Goal: Task Accomplishment & Management: Complete application form

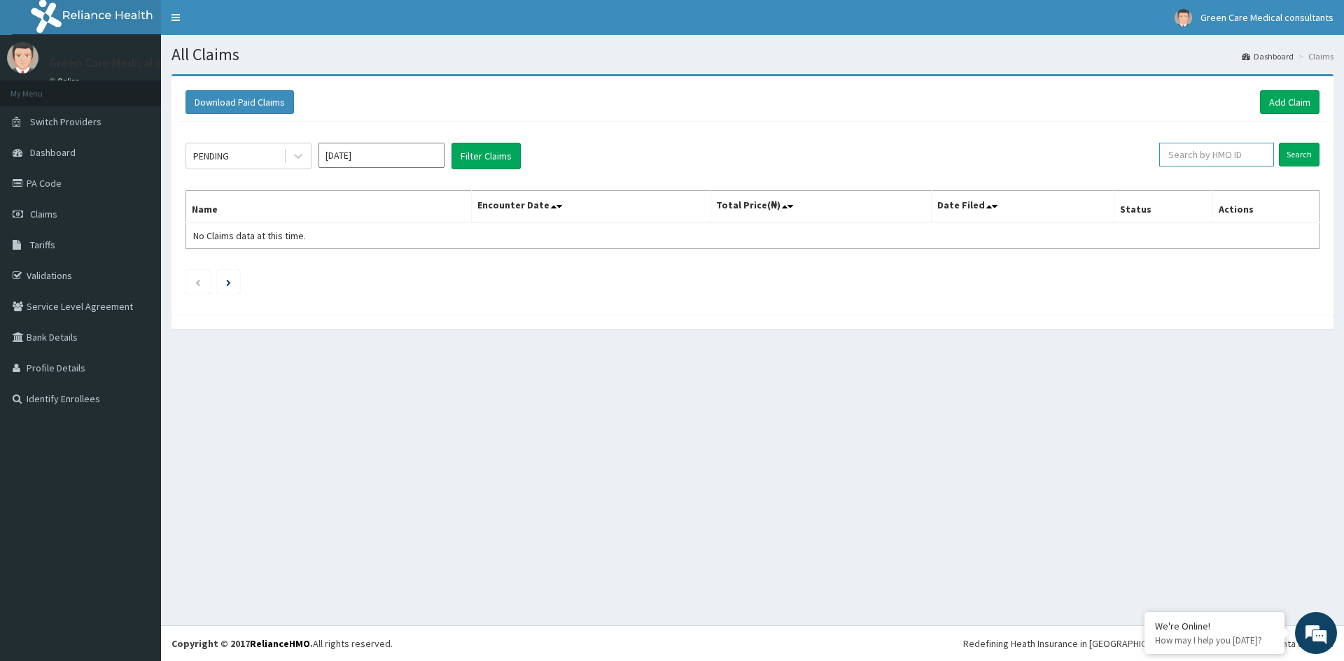
click at [1191, 159] on input "text" at bounding box center [1216, 155] width 115 height 24
click at [1220, 153] on input "text" at bounding box center [1216, 155] width 115 height 24
type input "sfa/15572/a"
click at [1305, 156] on input "Search" at bounding box center [1299, 155] width 41 height 24
click at [47, 184] on link "PA Code" at bounding box center [80, 183] width 161 height 31
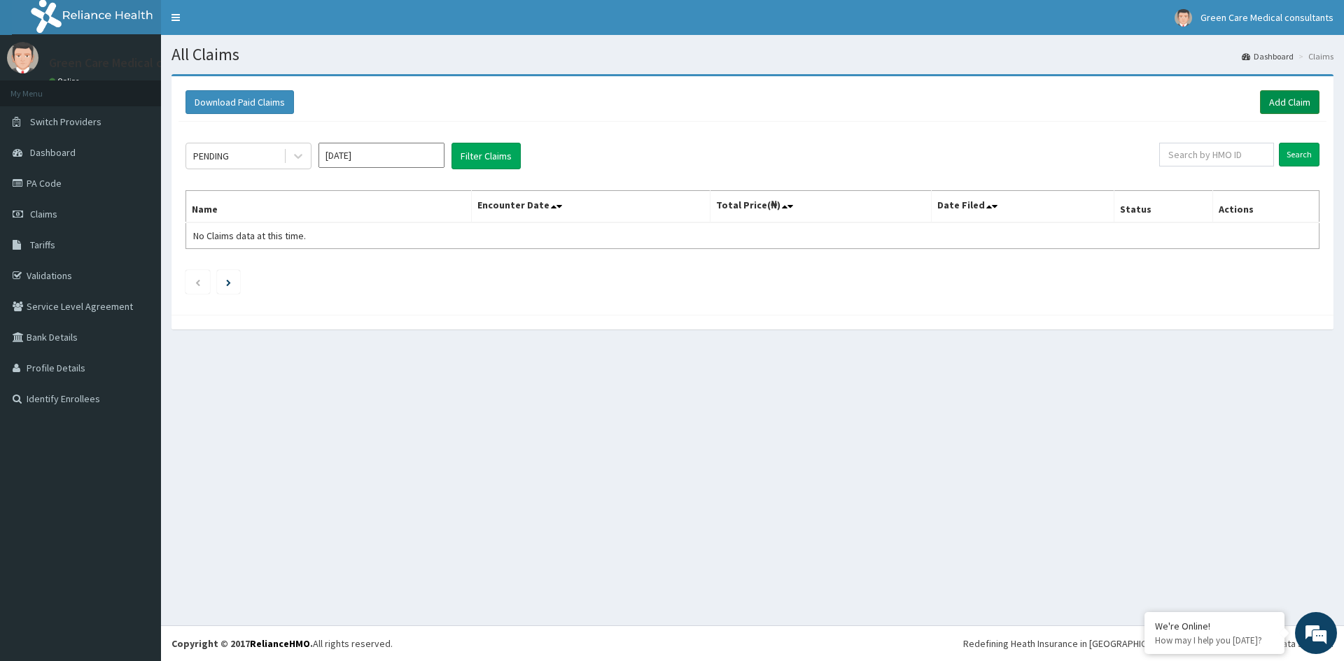
click at [1293, 97] on link "Add Claim" at bounding box center [1289, 102] width 59 height 24
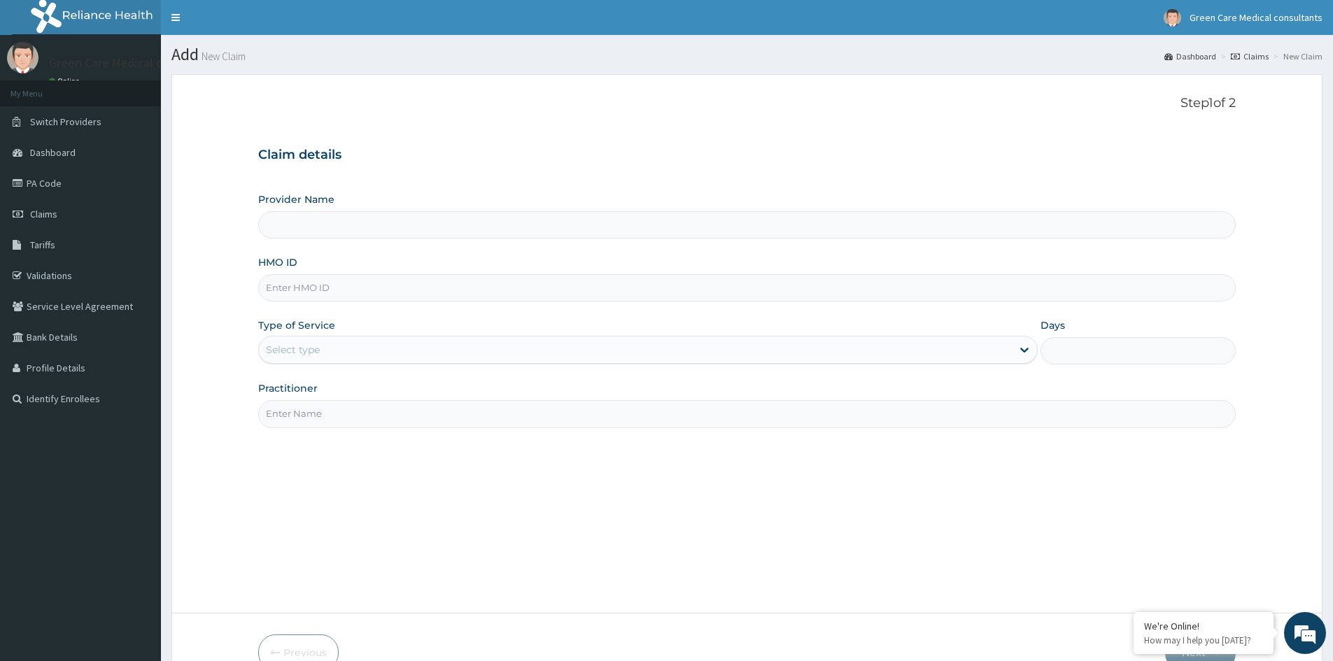
click at [349, 290] on input "HMO ID" at bounding box center [747, 287] width 978 height 27
type input "Green Care Medical Consultants"
type input "SFA/15572/A"
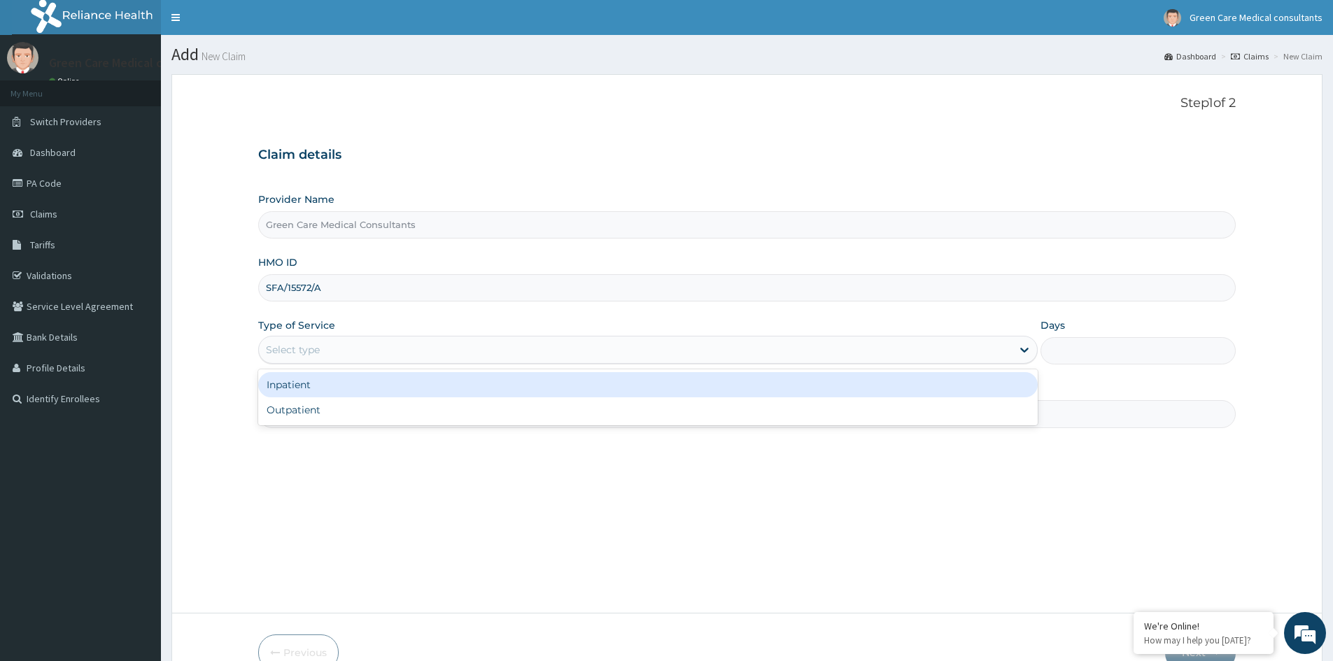
click at [345, 344] on div "Select type" at bounding box center [635, 350] width 753 height 22
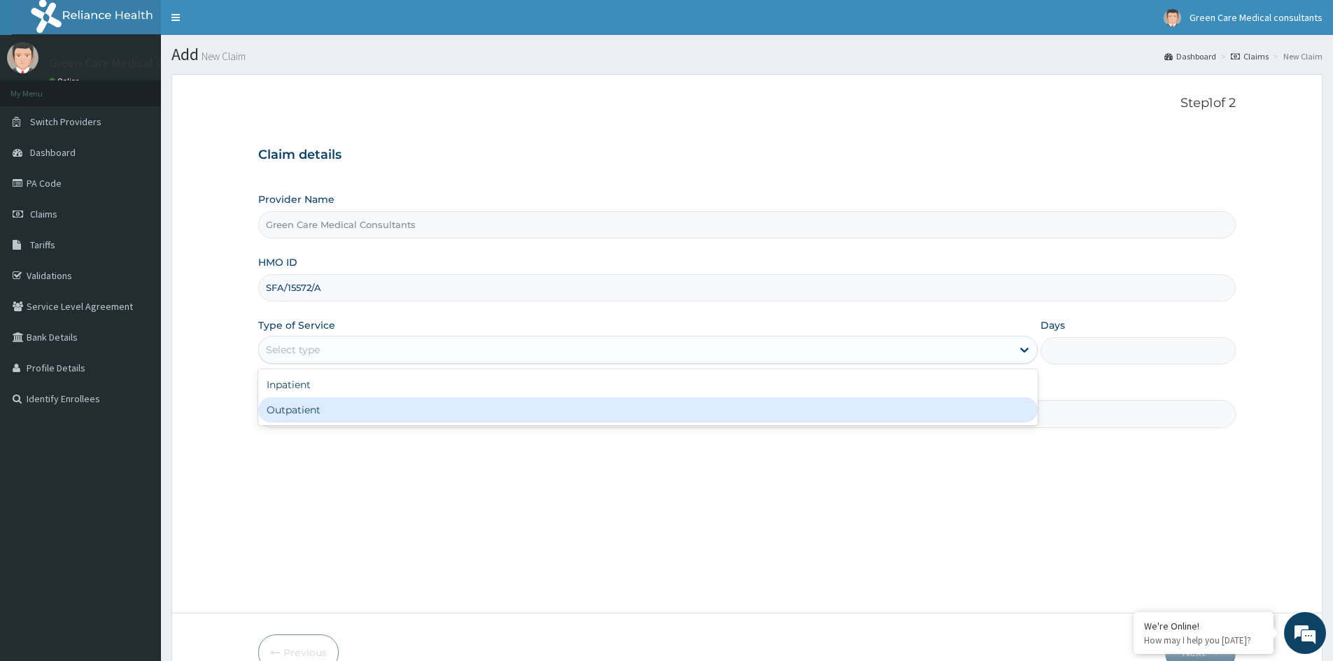
click at [304, 408] on div "Outpatient" at bounding box center [648, 410] width 780 height 25
type input "1"
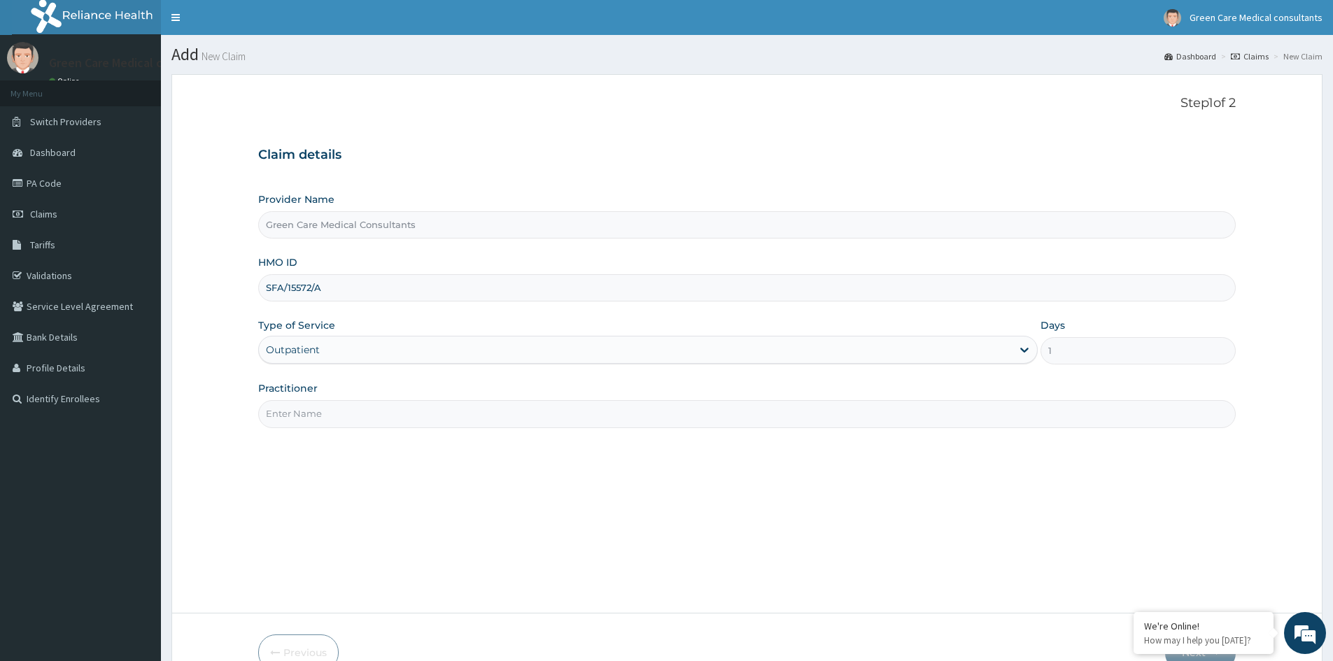
click at [318, 412] on input "Practitioner" at bounding box center [747, 413] width 978 height 27
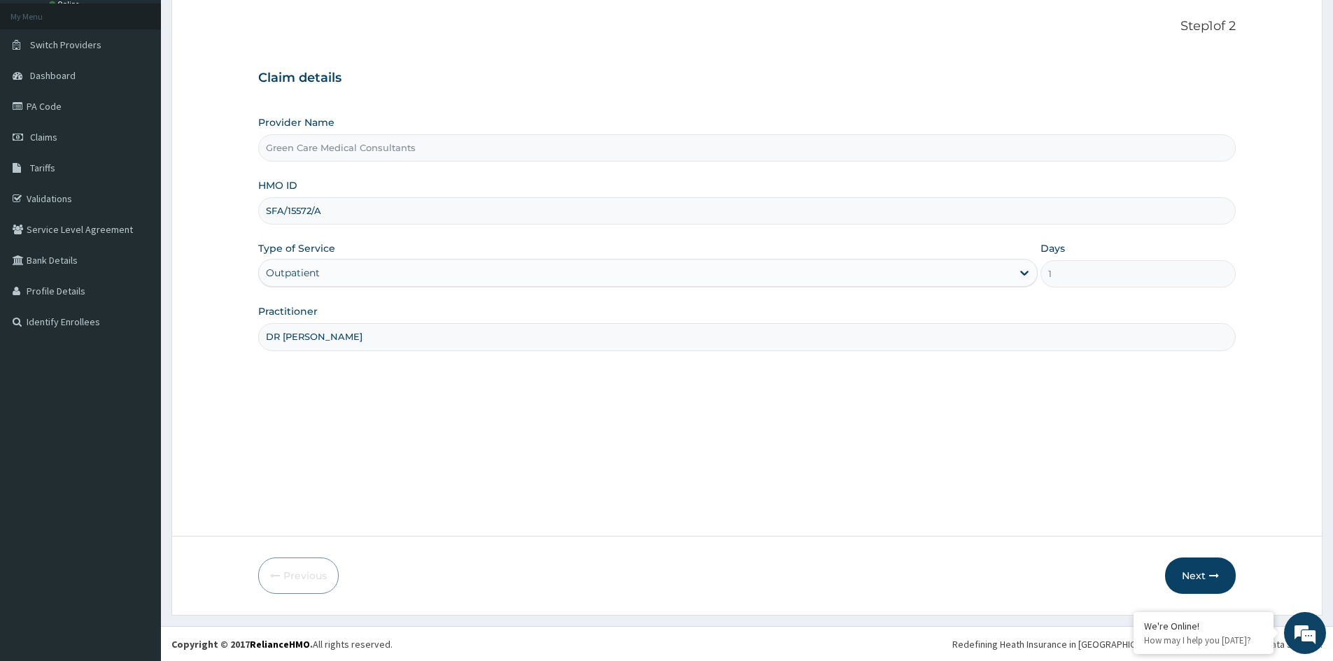
scroll to position [78, 0]
type input "DR PAMELA"
click at [1189, 576] on button "Next" at bounding box center [1200, 575] width 71 height 36
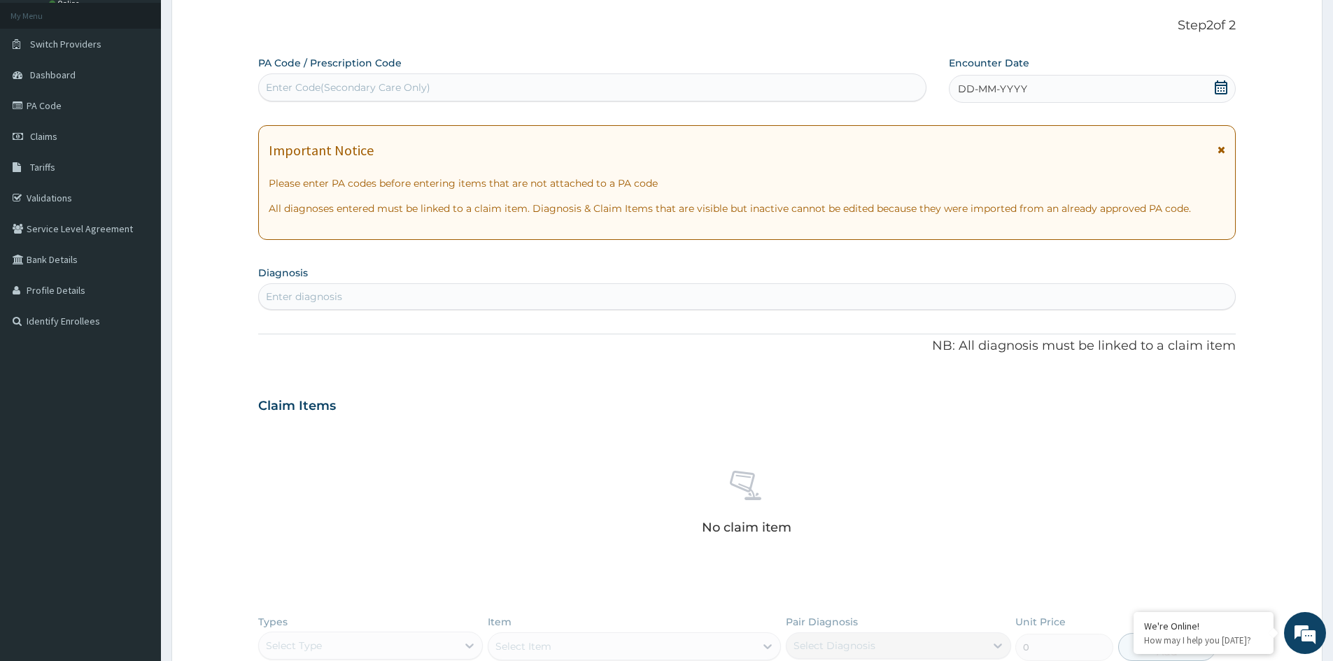
click at [1221, 88] on icon at bounding box center [1221, 87] width 13 height 14
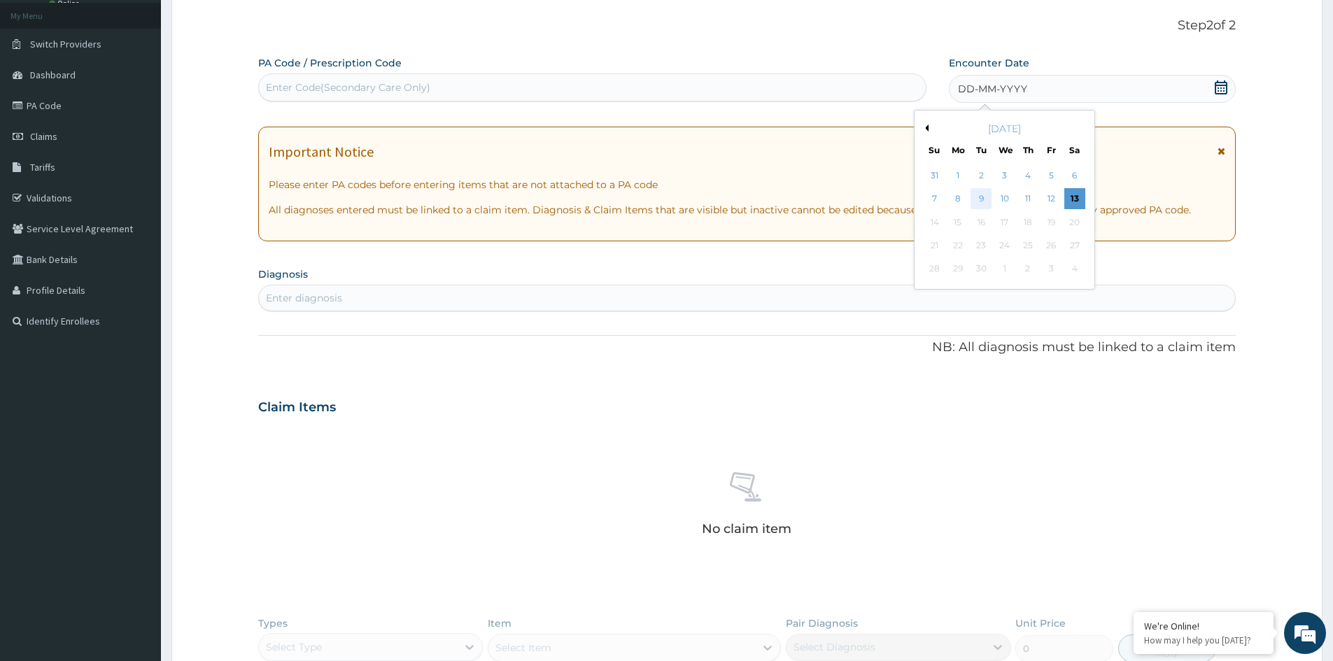
click at [982, 198] on div "9" at bounding box center [981, 199] width 21 height 21
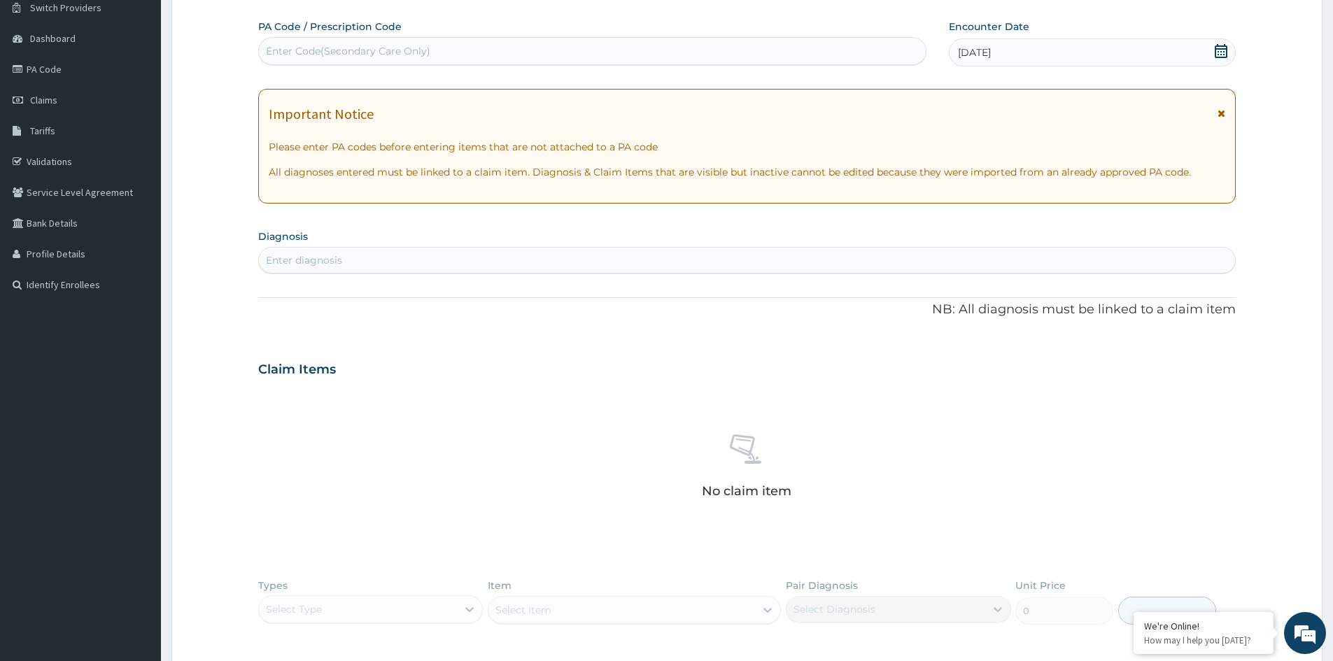
scroll to position [148, 0]
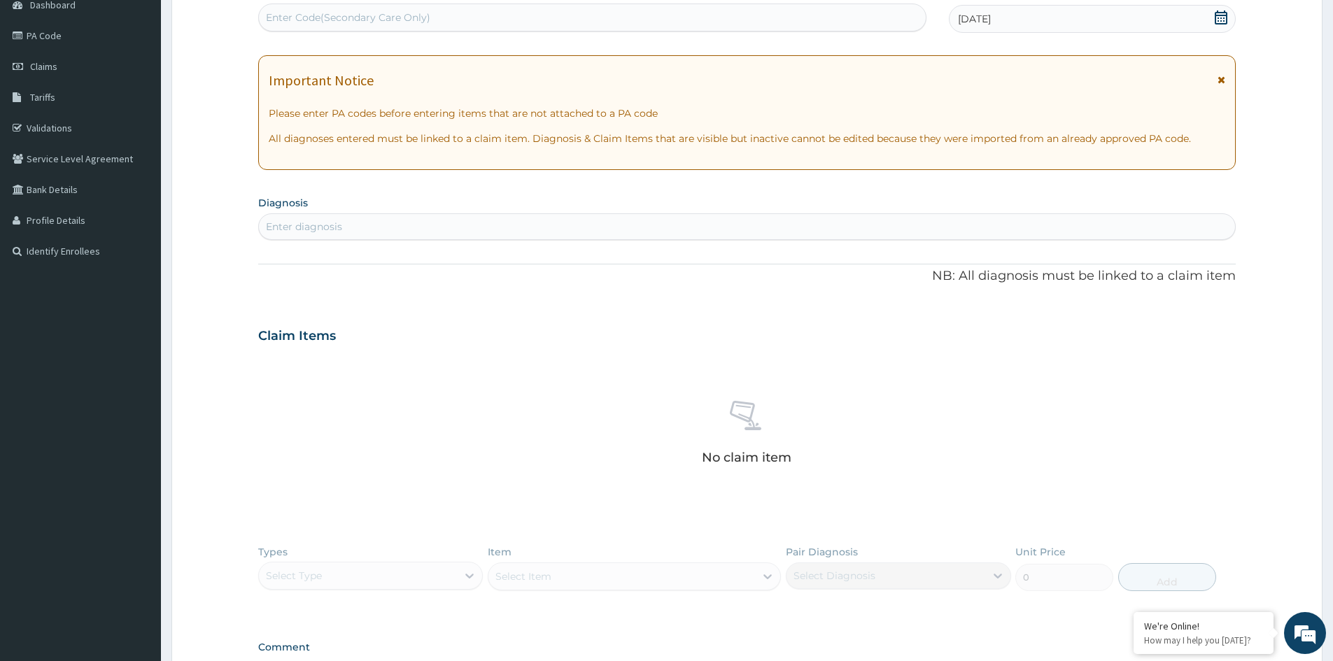
click at [439, 232] on div "Enter diagnosis" at bounding box center [747, 227] width 976 height 22
type input "MALARIA"
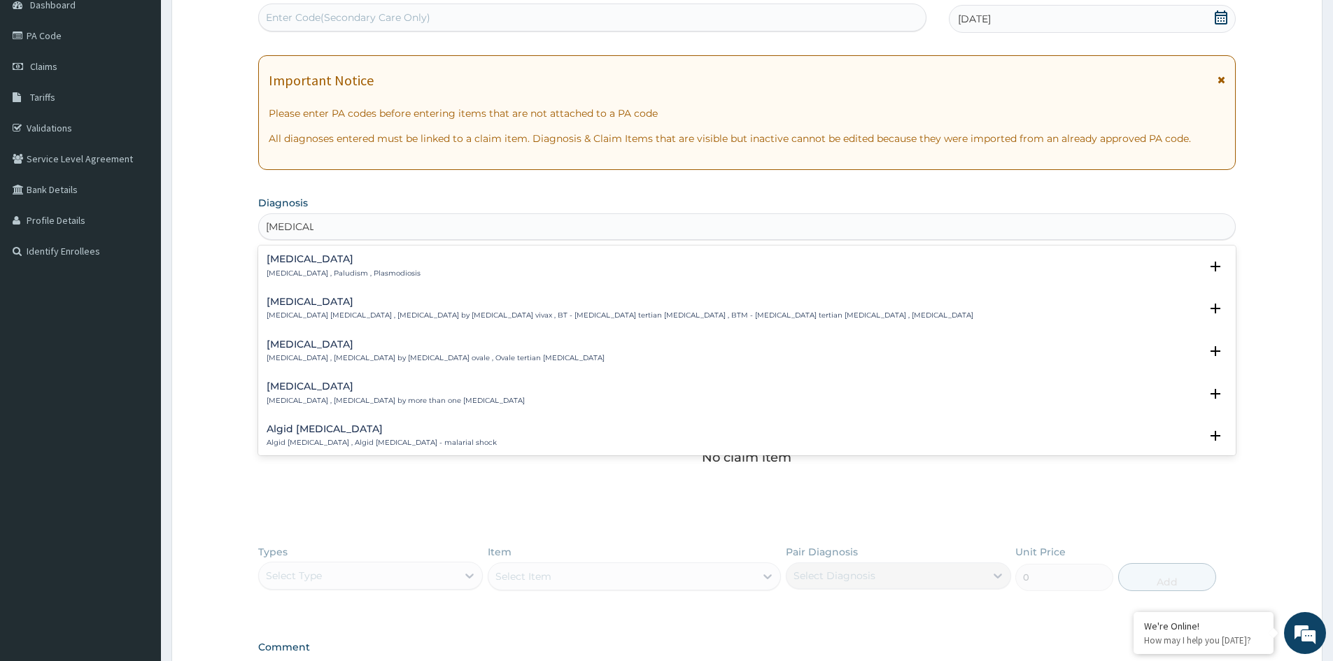
click at [335, 273] on p "Malaria , Paludism , Plasmodiosis" at bounding box center [344, 274] width 154 height 10
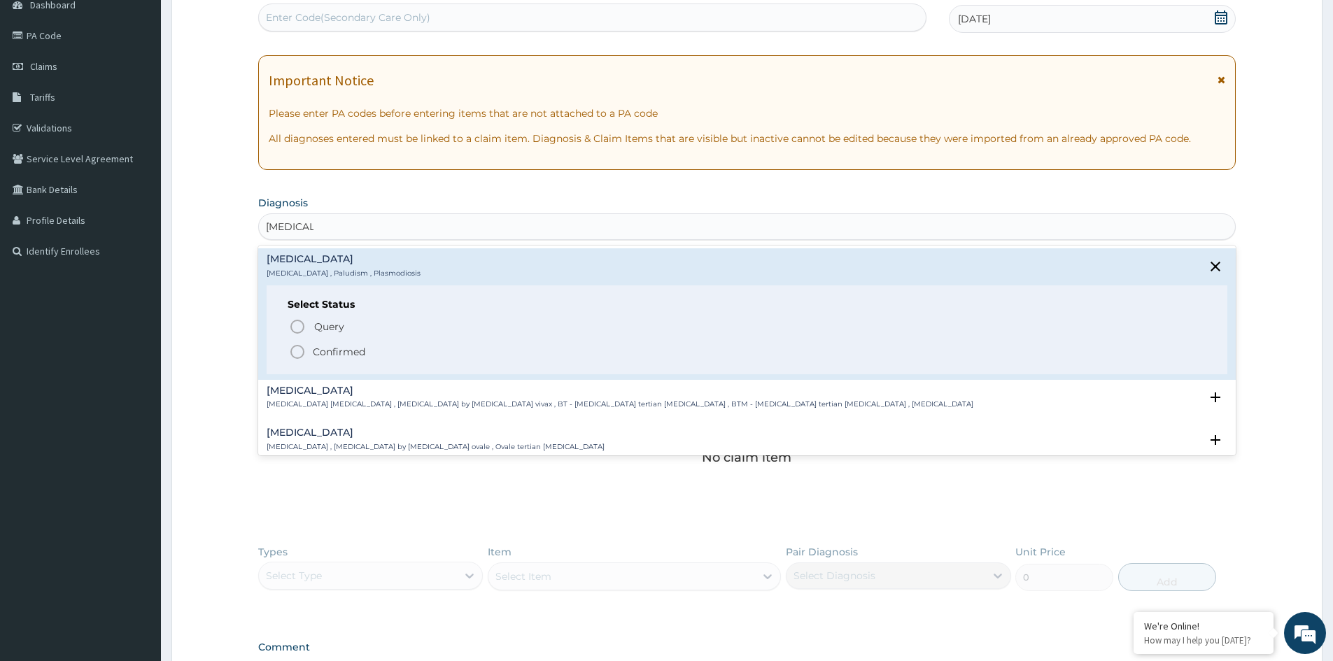
click at [344, 356] on p "Confirmed" at bounding box center [339, 352] width 52 height 14
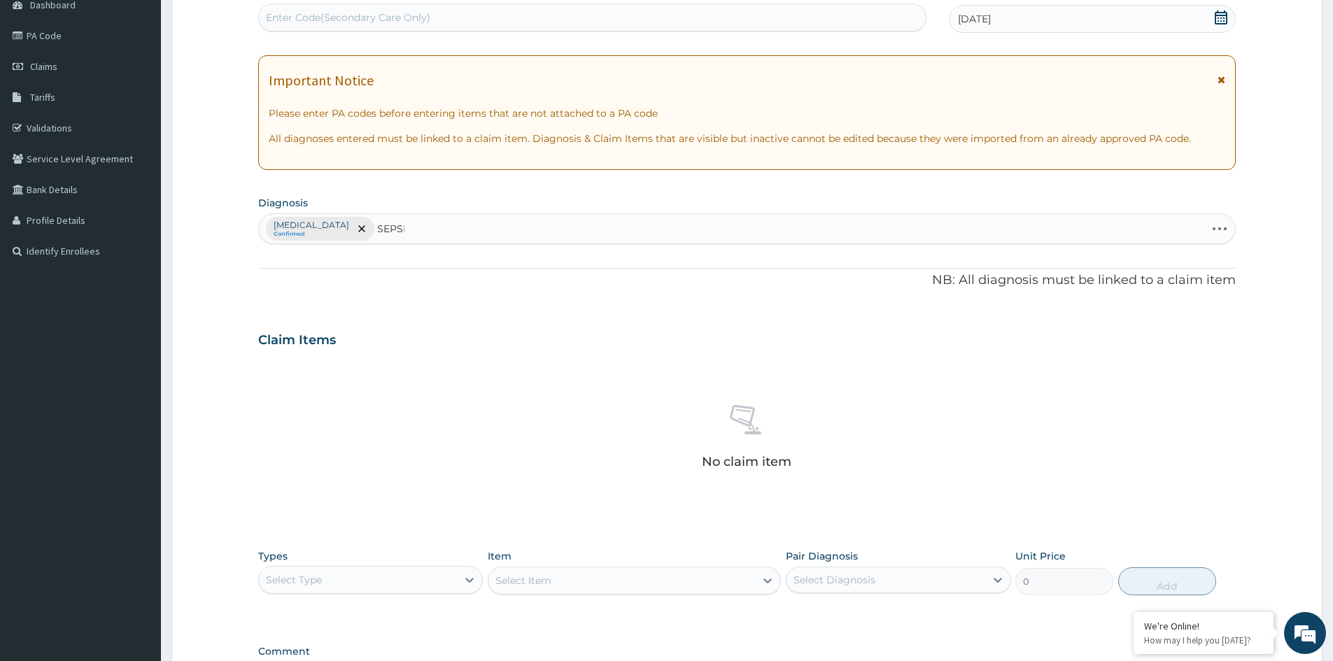
type input "SEPSIS"
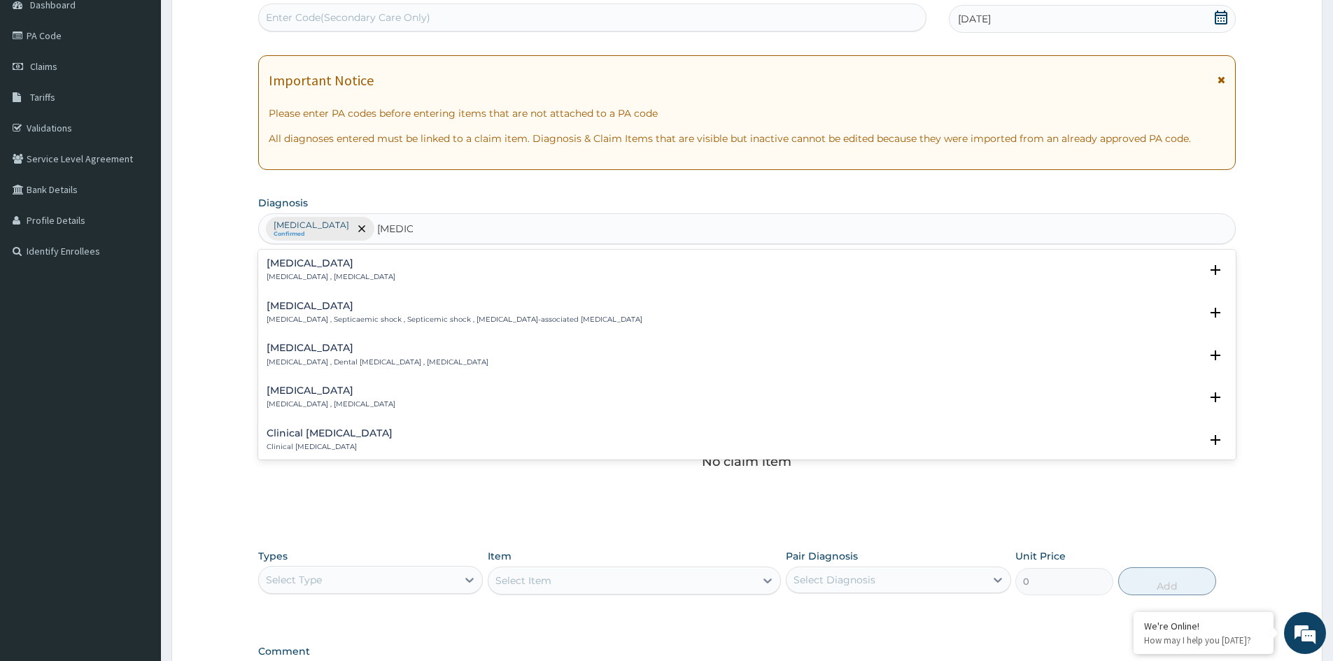
click at [344, 273] on p "Systemic infection , Sepsis" at bounding box center [331, 277] width 129 height 10
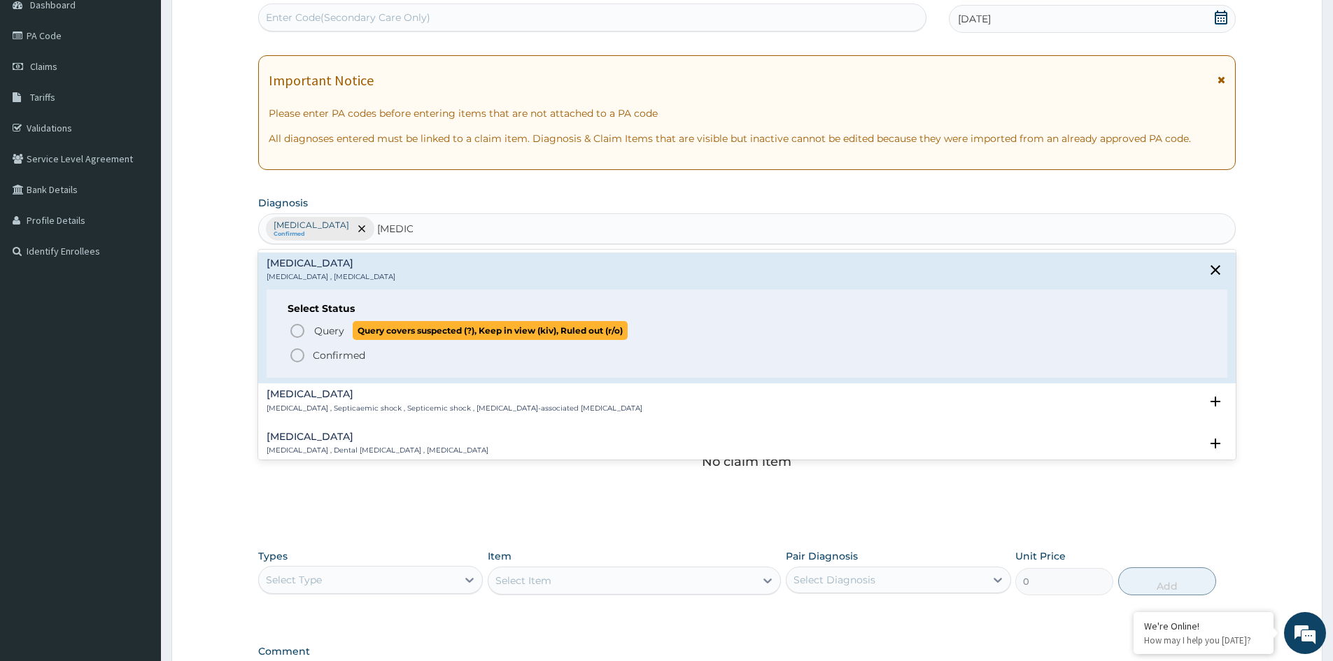
click at [340, 332] on span "Query" at bounding box center [329, 331] width 30 height 14
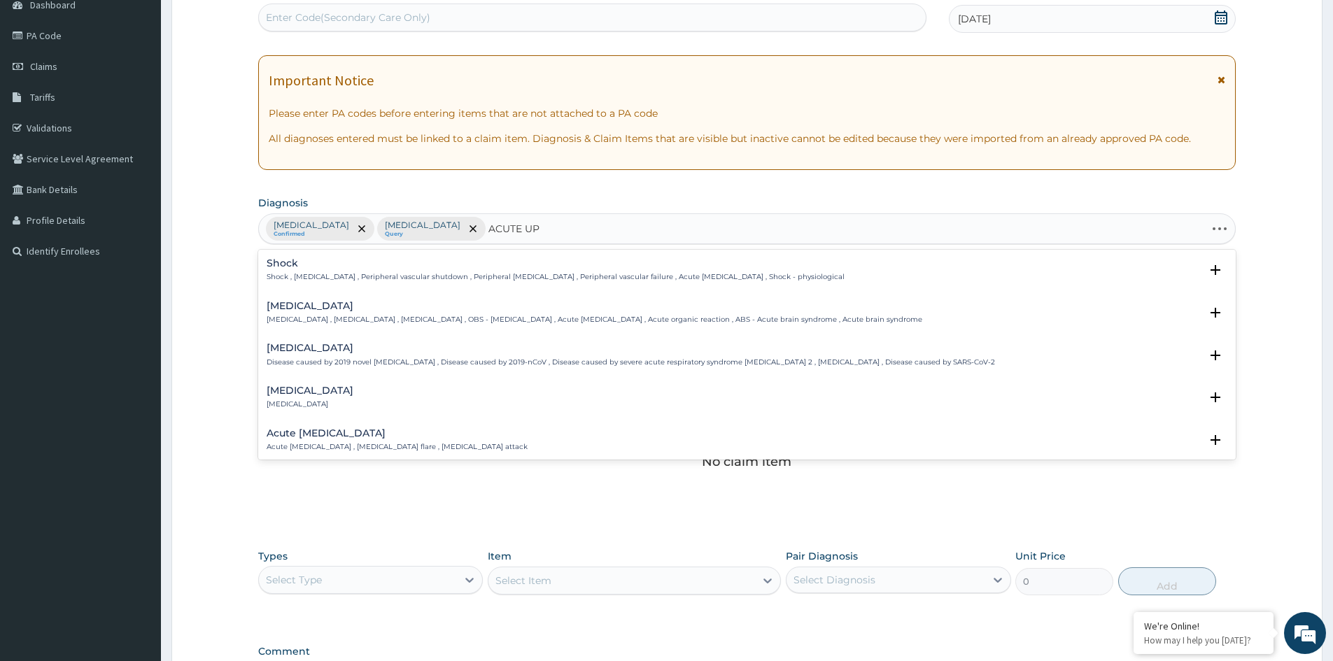
type input "ACUTE UPP"
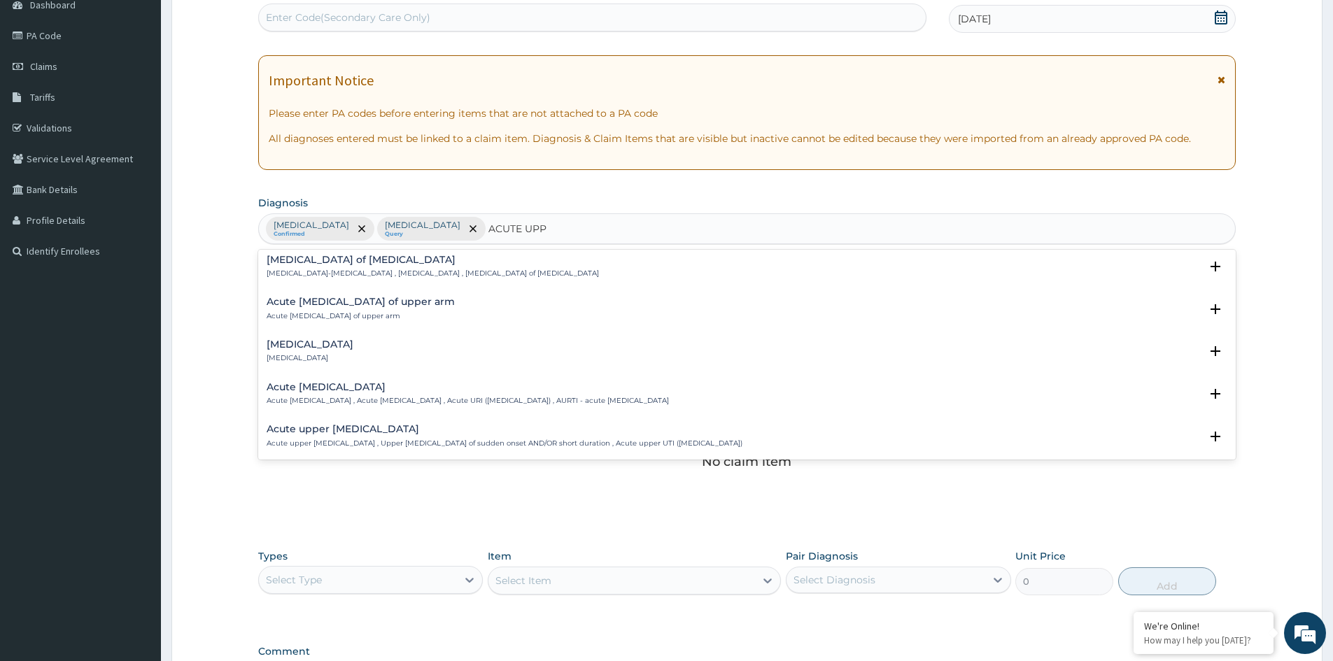
scroll to position [70, 0]
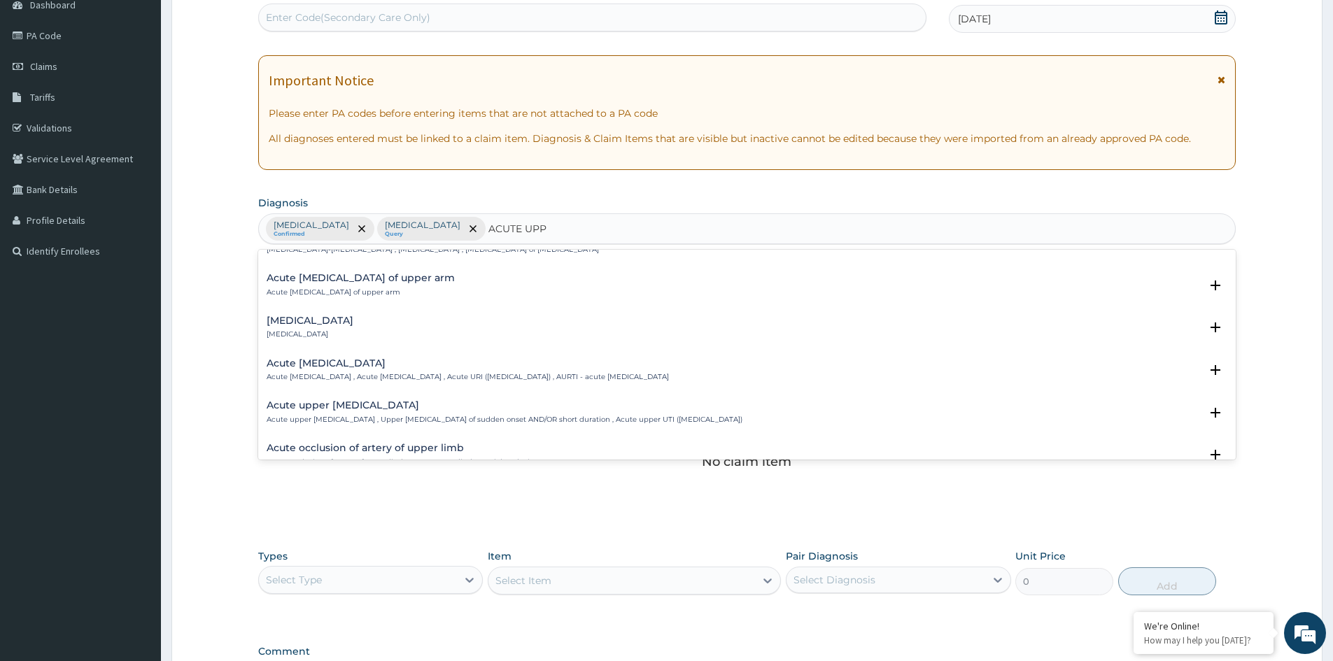
click at [315, 366] on h4 "Acute upper respiratory infection" at bounding box center [468, 363] width 402 height 10
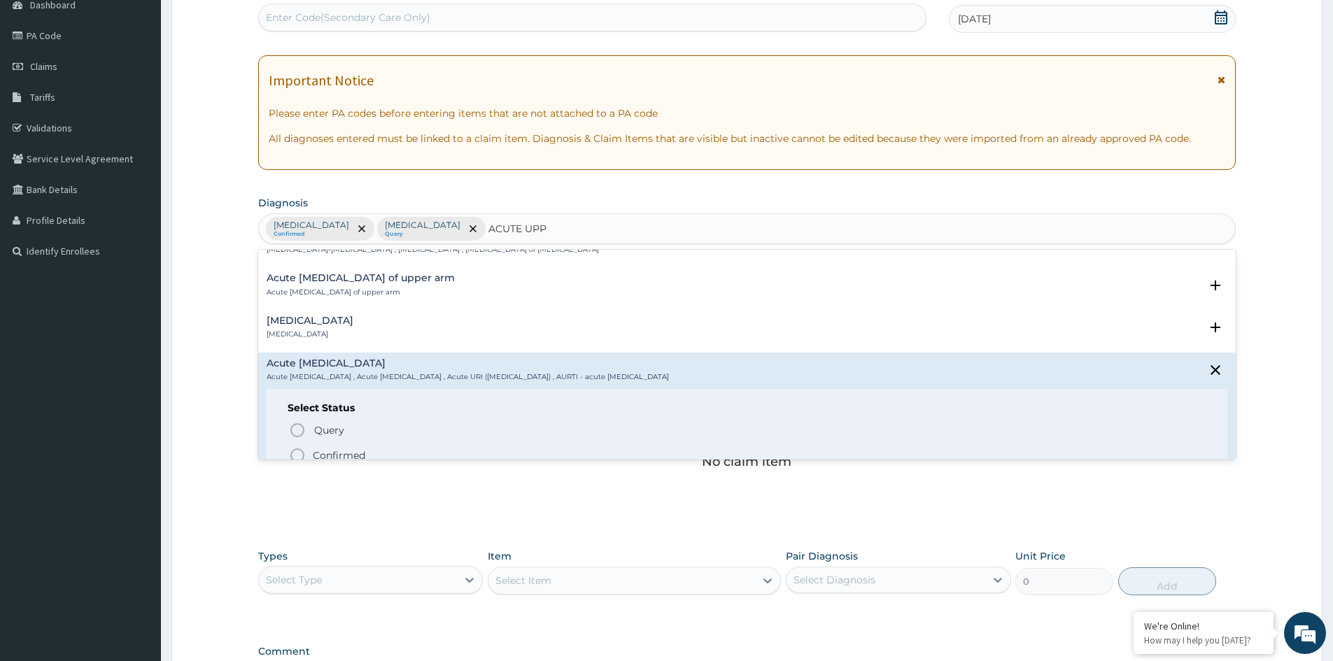
click at [321, 454] on p "Confirmed" at bounding box center [339, 456] width 52 height 14
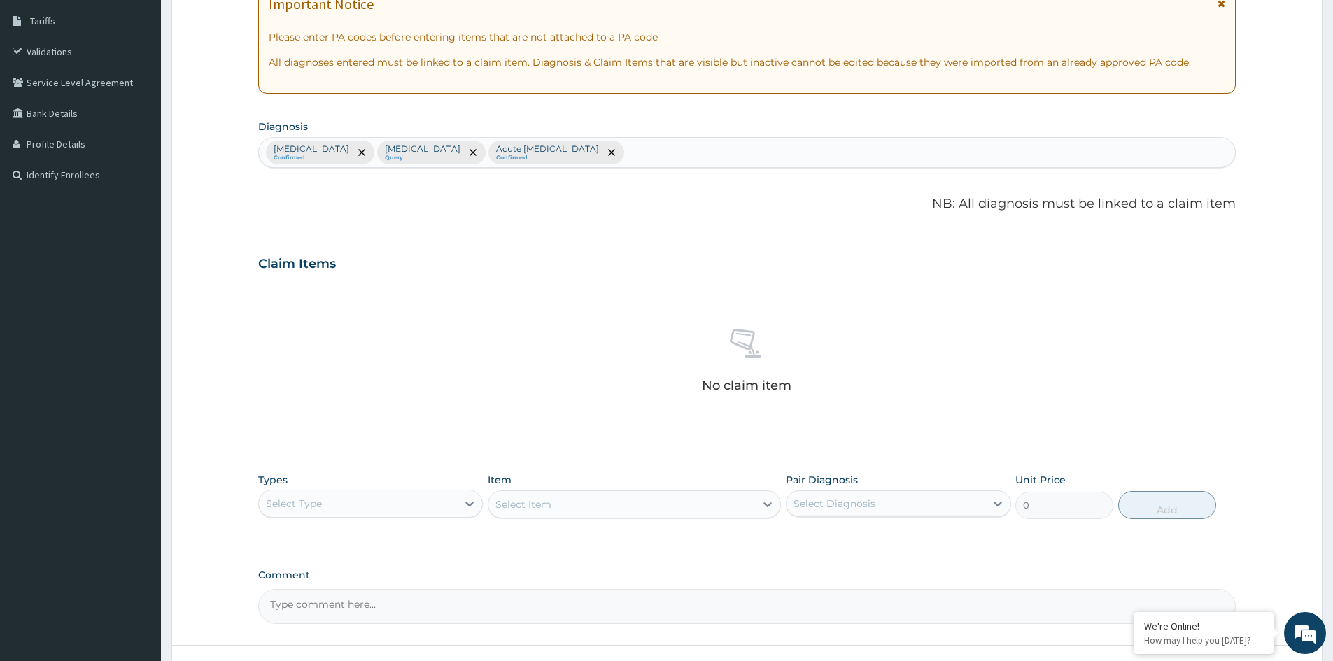
scroll to position [334, 0]
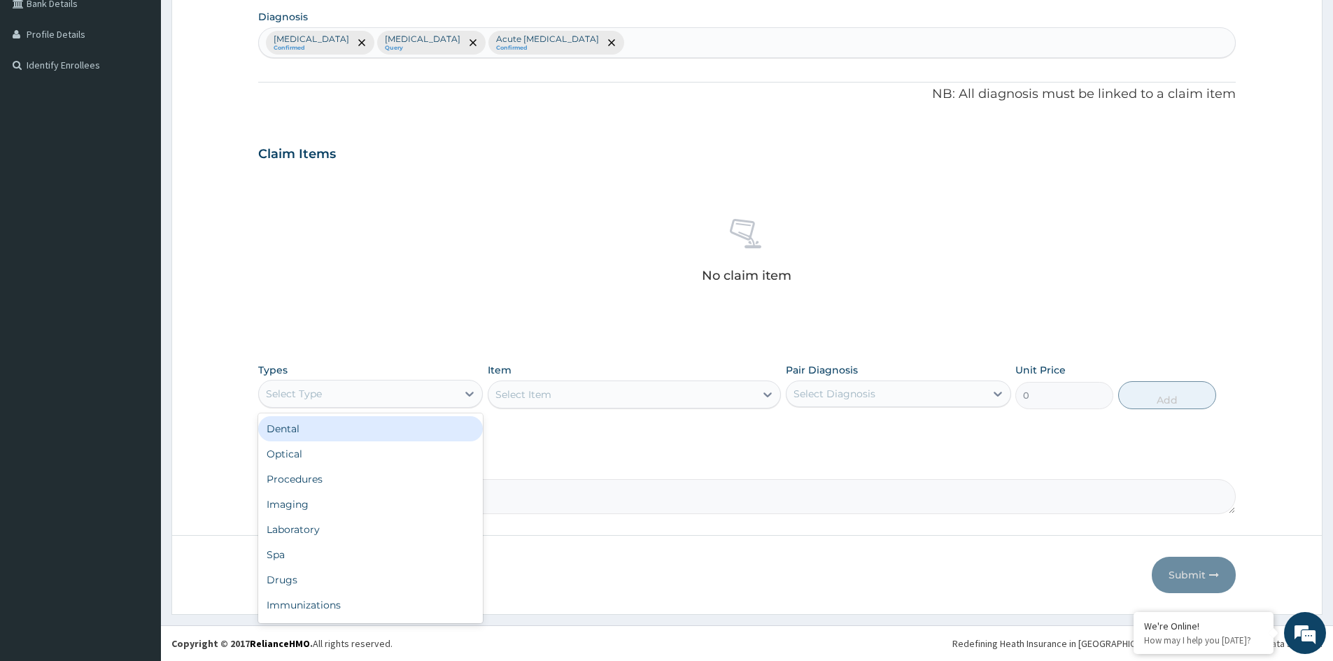
click at [400, 400] on div "Select Type" at bounding box center [358, 394] width 198 height 22
click at [304, 474] on div "Procedures" at bounding box center [370, 479] width 225 height 25
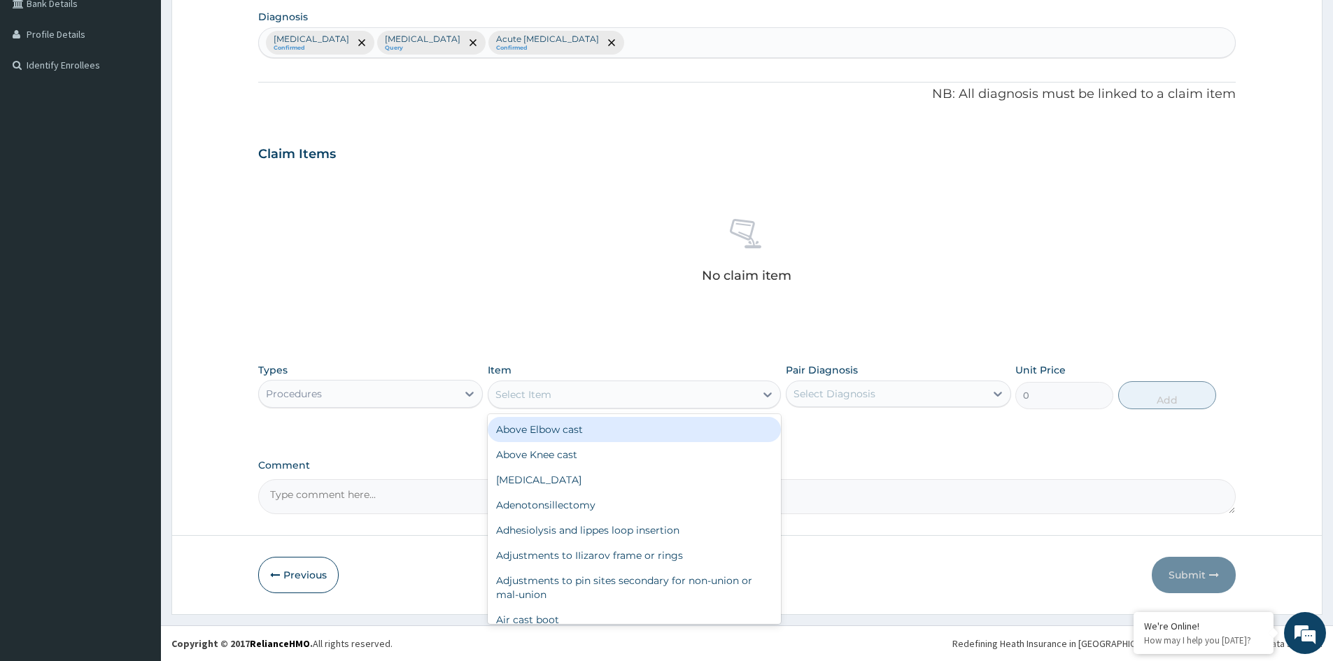
click at [683, 401] on div "Select Item" at bounding box center [622, 395] width 267 height 22
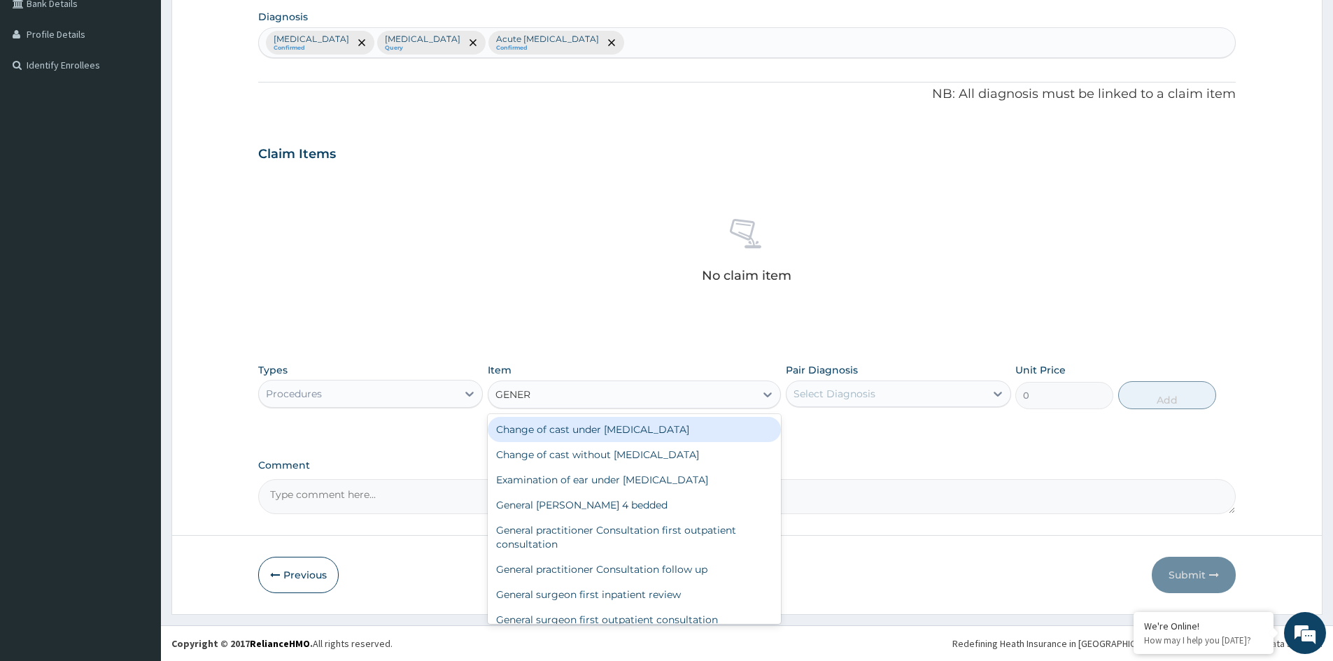
type input "GENERA"
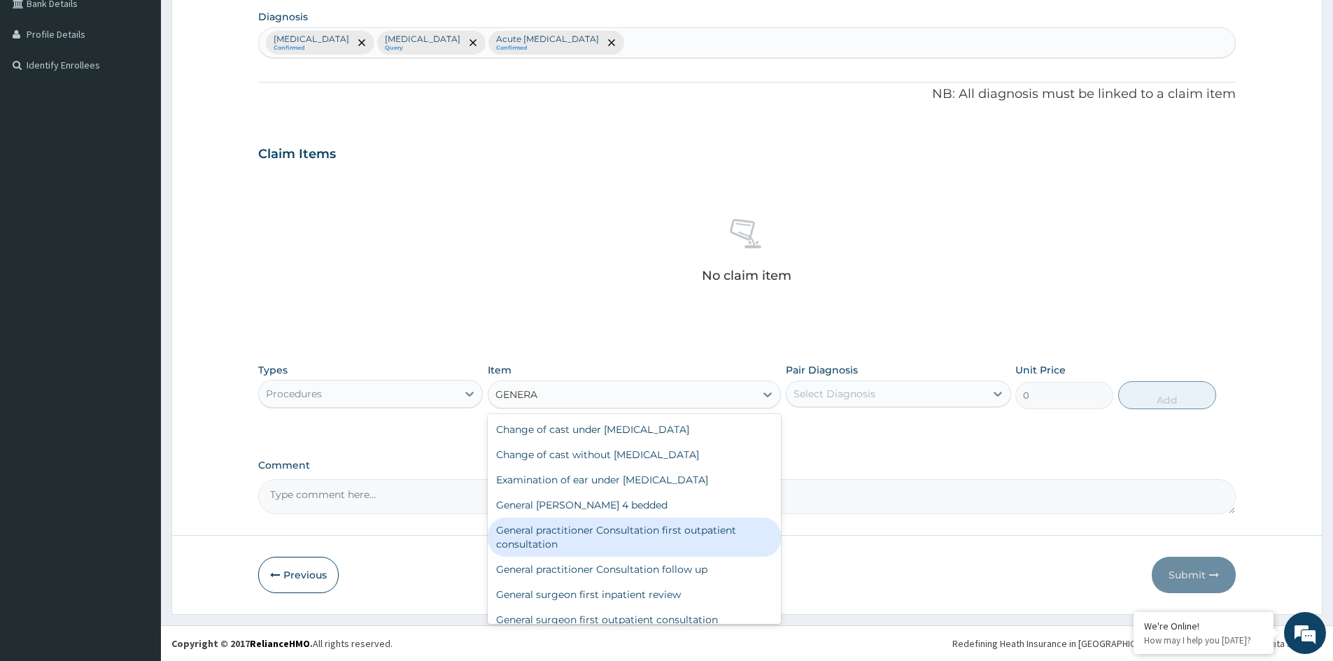
click at [534, 535] on div "General practitioner Consultation first outpatient consultation" at bounding box center [634, 537] width 293 height 39
type input "3547.5"
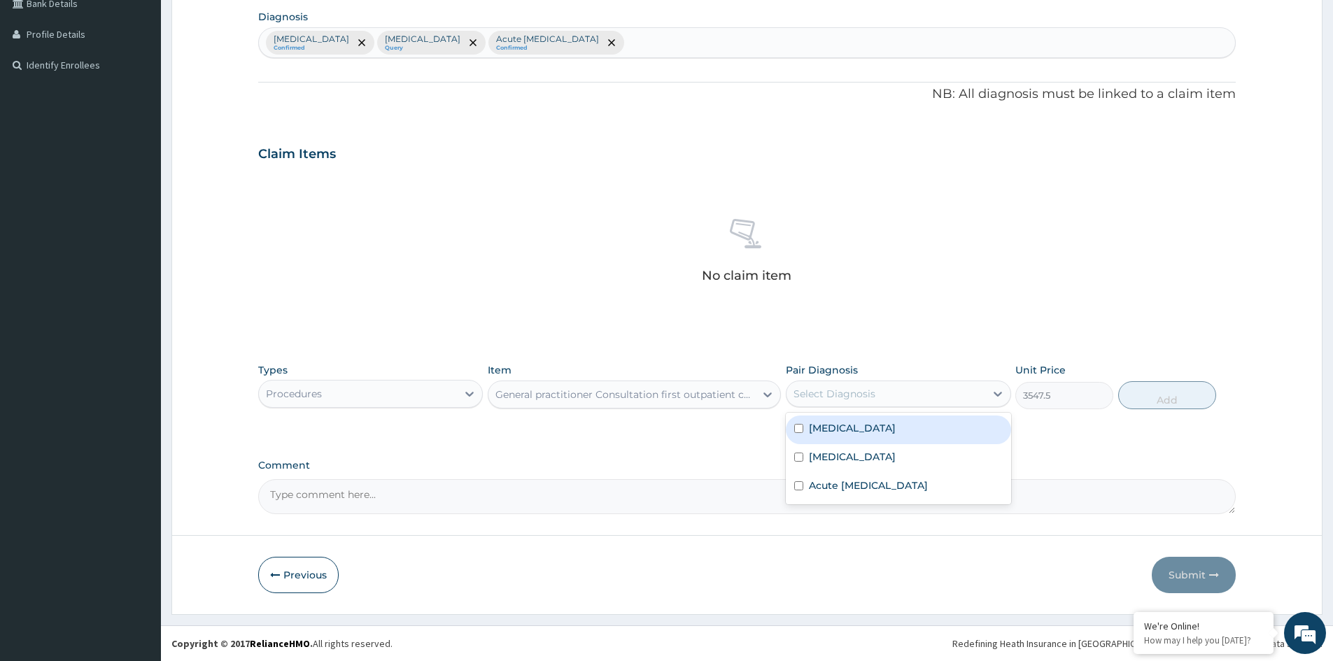
click at [891, 401] on div "Select Diagnosis" at bounding box center [886, 394] width 198 height 22
click at [836, 430] on label "Malaria" at bounding box center [852, 428] width 87 height 14
checkbox input "true"
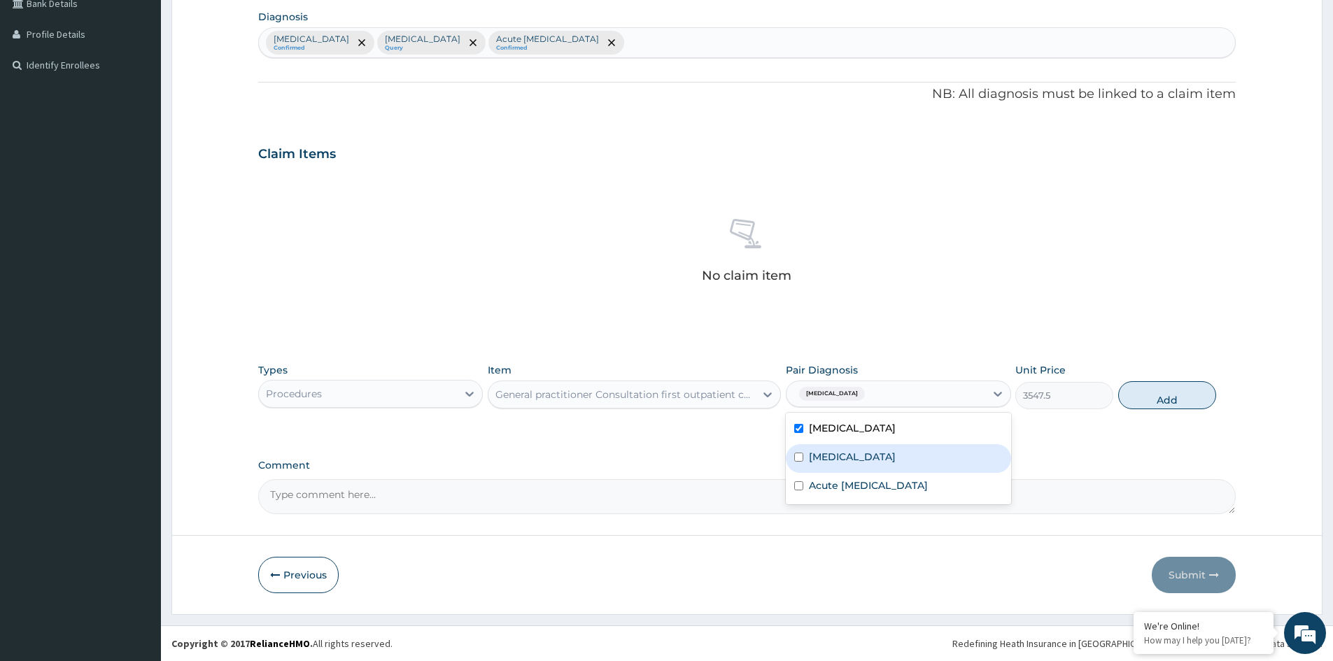
drag, startPoint x: 827, startPoint y: 452, endPoint x: 834, endPoint y: 477, distance: 26.1
click at [827, 454] on label "Sepsis" at bounding box center [852, 457] width 87 height 14
checkbox input "true"
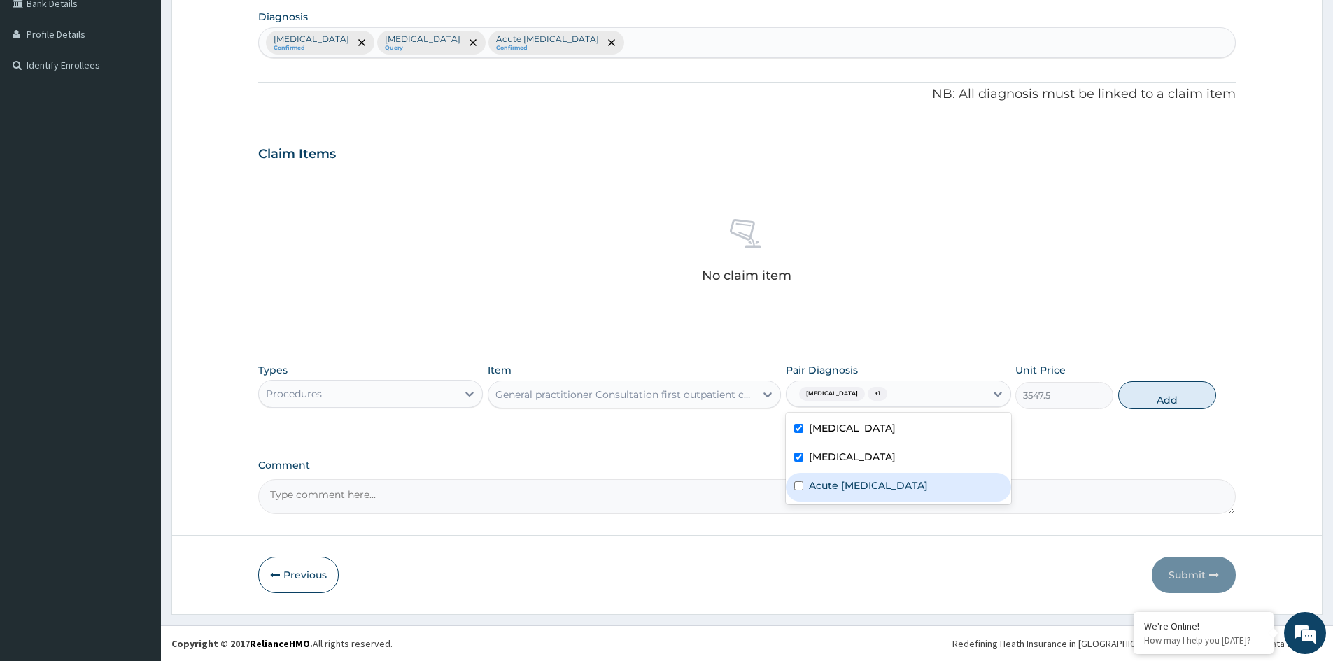
click at [836, 481] on label "Acute upper respiratory infection" at bounding box center [868, 486] width 119 height 14
checkbox input "true"
click at [1155, 400] on button "Add" at bounding box center [1167, 395] width 98 height 28
type input "0"
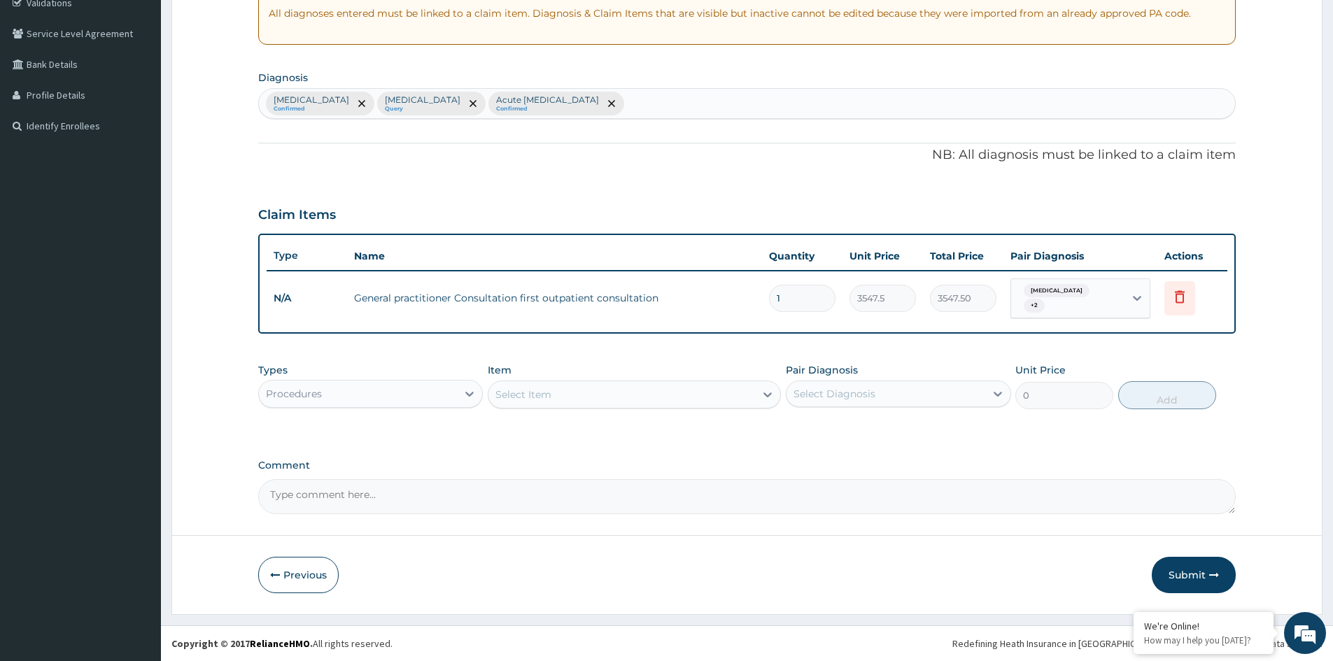
scroll to position [267, 0]
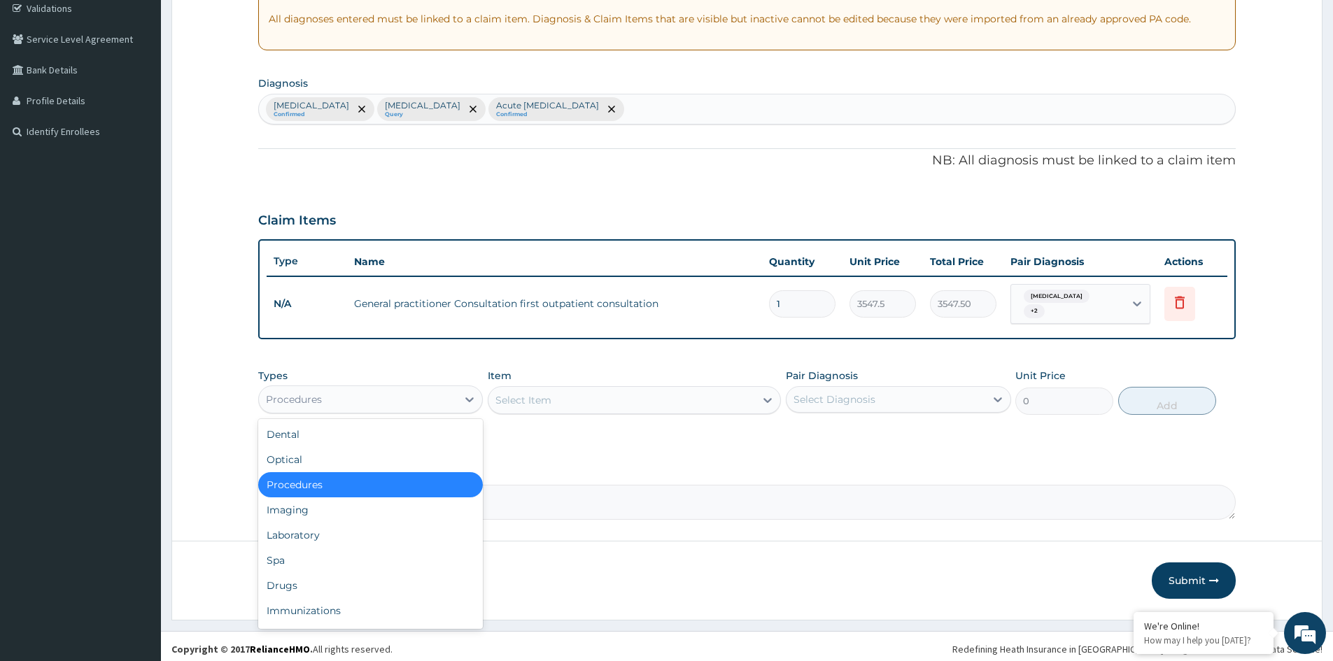
click at [402, 397] on div "Procedures" at bounding box center [358, 399] width 198 height 22
click at [308, 523] on div "Laboratory" at bounding box center [370, 535] width 225 height 25
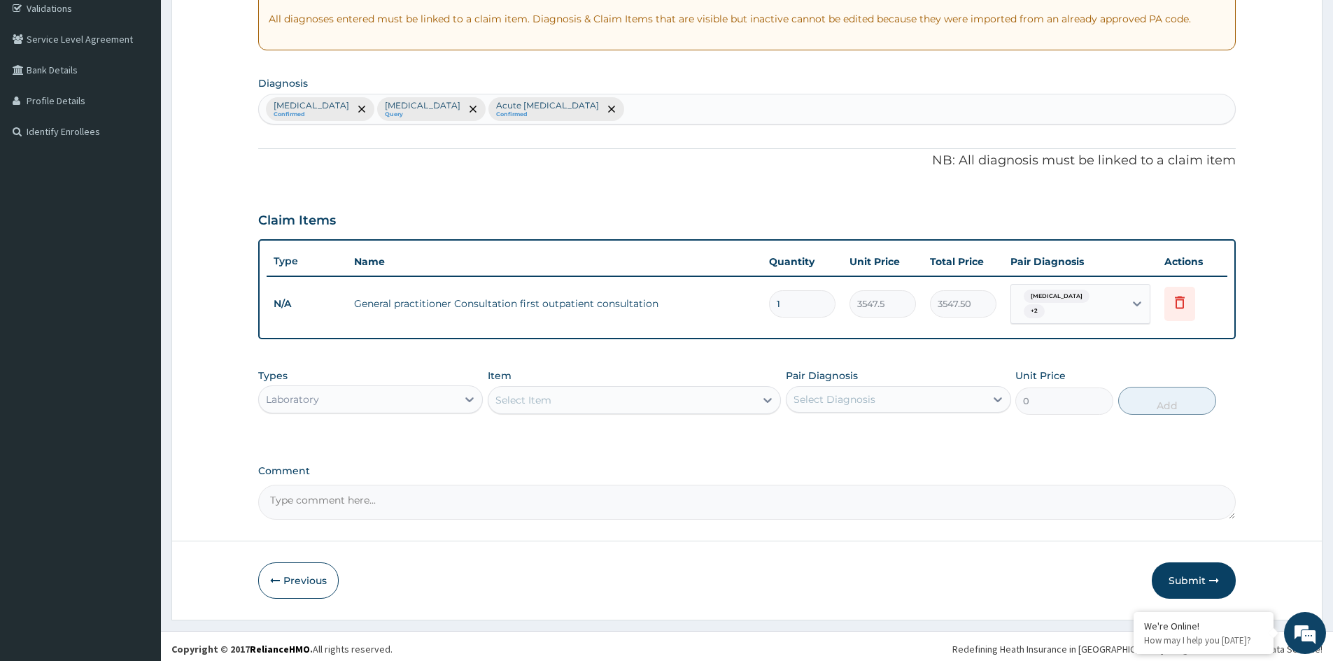
click at [705, 395] on div "Select Item" at bounding box center [622, 400] width 267 height 22
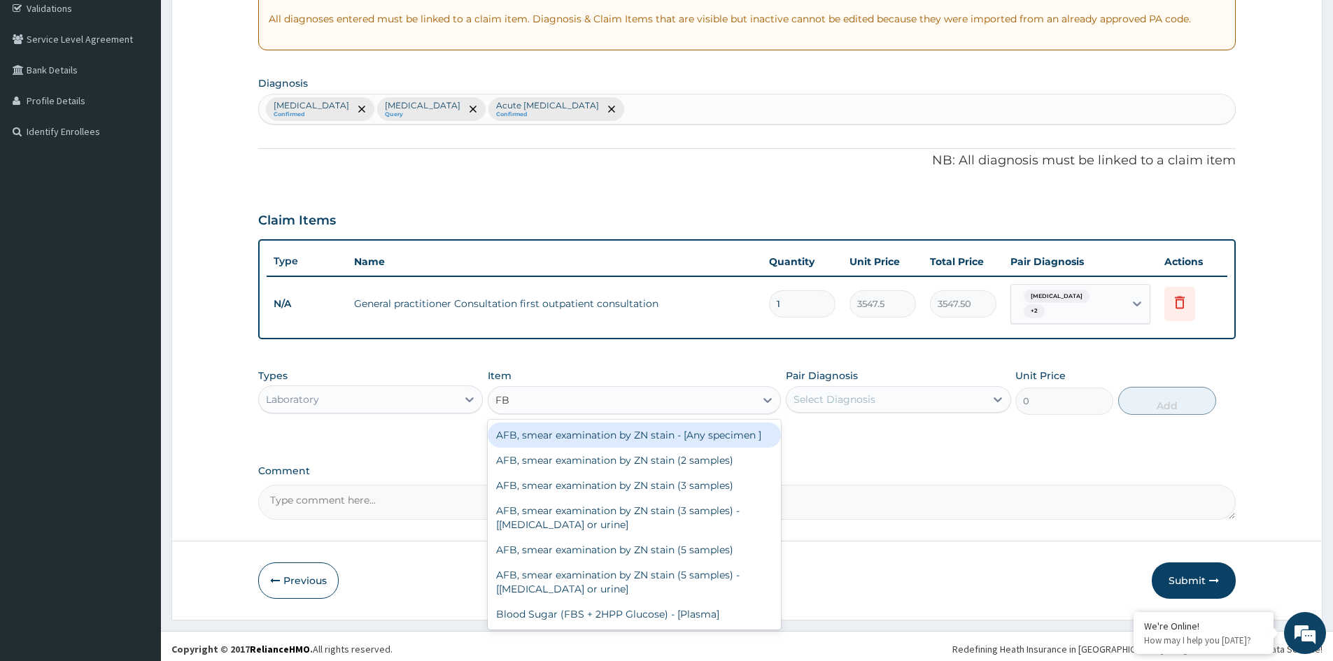
type input "FBC"
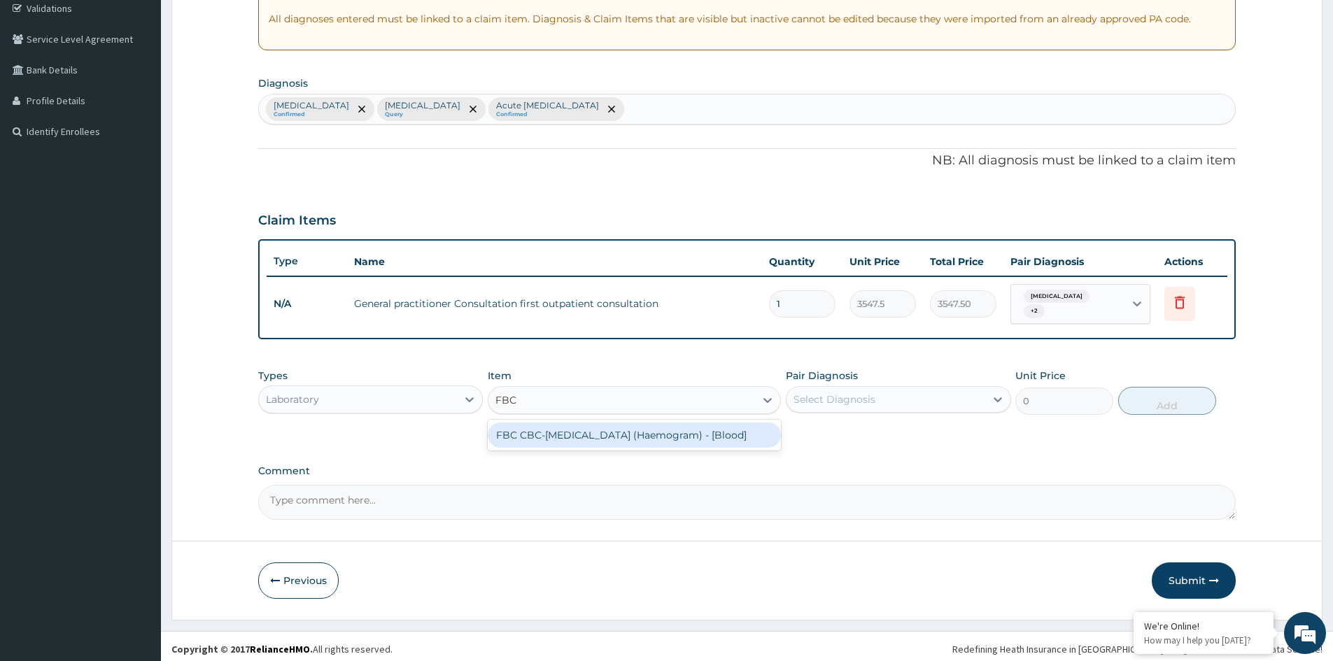
click at [685, 428] on div "FBC CBC-Complete Blood Count (Haemogram) - [Blood]" at bounding box center [634, 435] width 293 height 25
type input "4300"
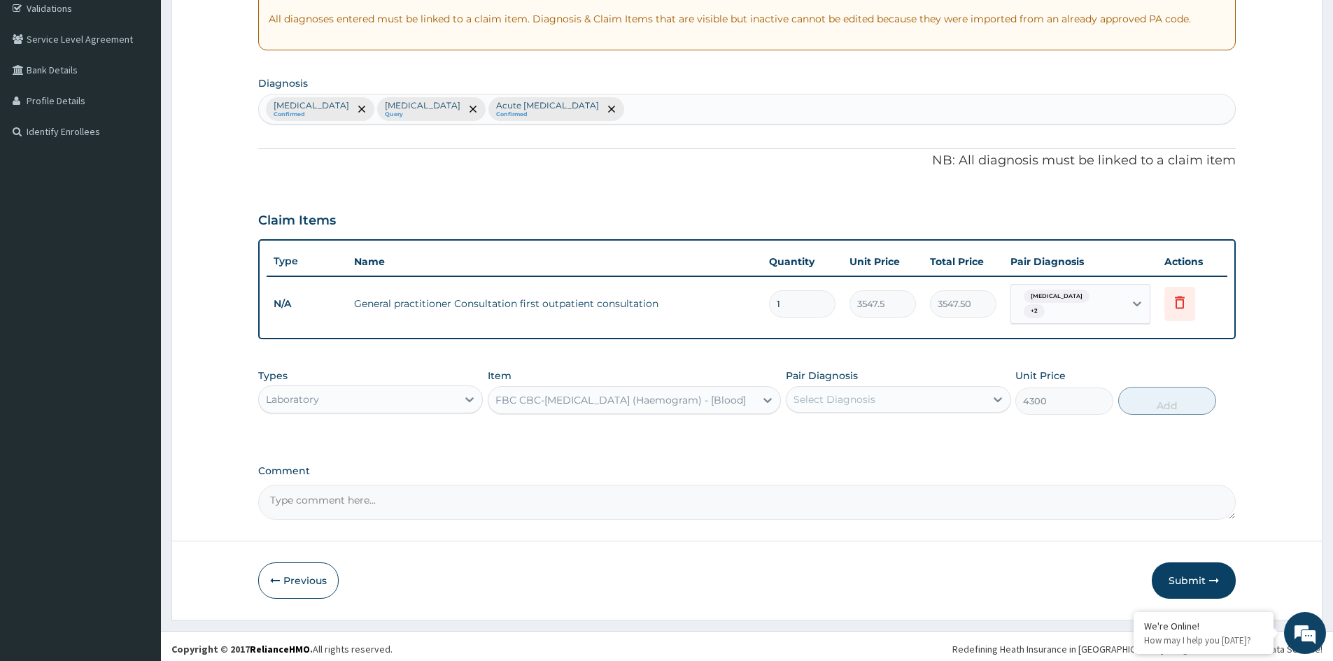
click at [838, 388] on div "Select Diagnosis" at bounding box center [886, 399] width 198 height 22
click at [826, 459] on label "Sepsis" at bounding box center [852, 463] width 87 height 14
checkbox input "true"
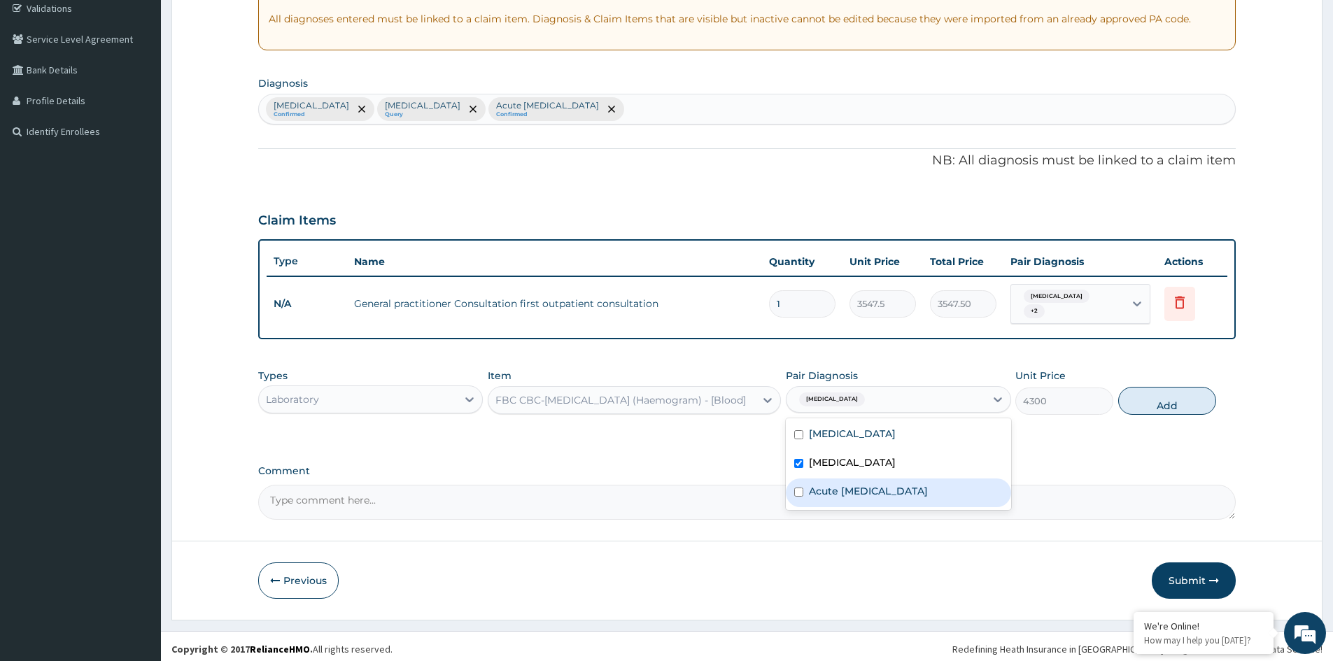
click at [827, 484] on label "Acute upper respiratory infection" at bounding box center [868, 491] width 119 height 14
checkbox input "true"
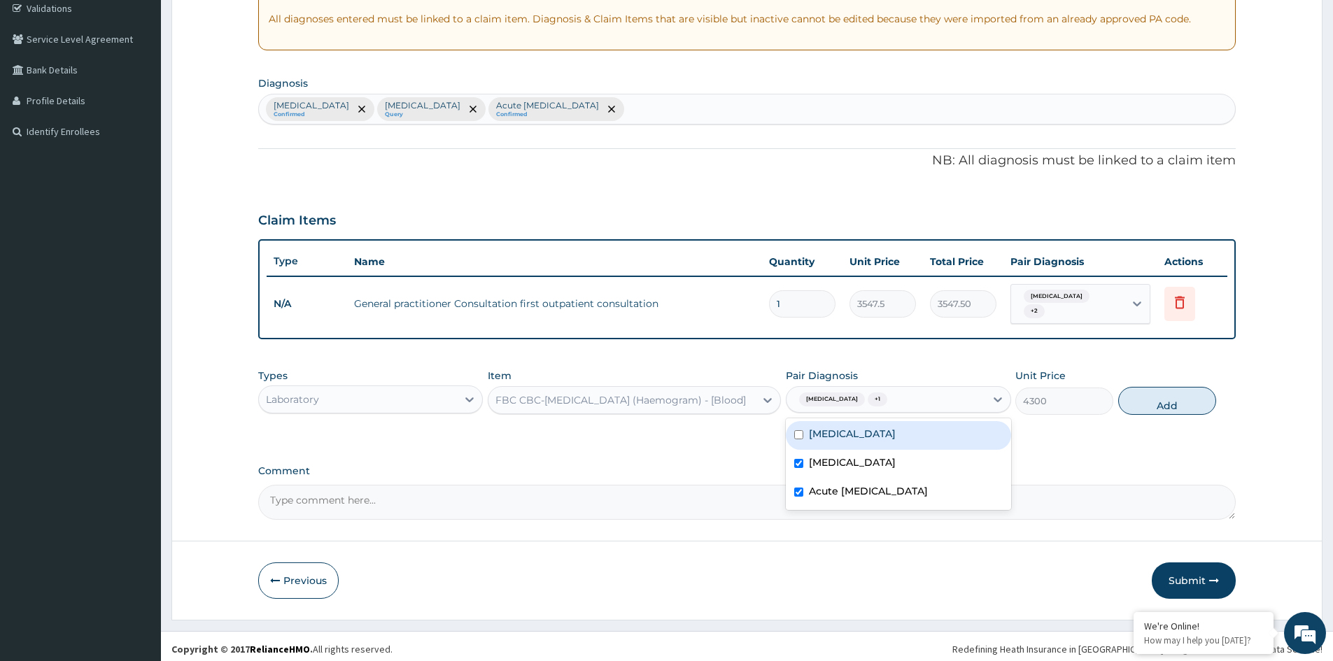
click at [839, 427] on label "Malaria" at bounding box center [852, 434] width 87 height 14
checkbox input "true"
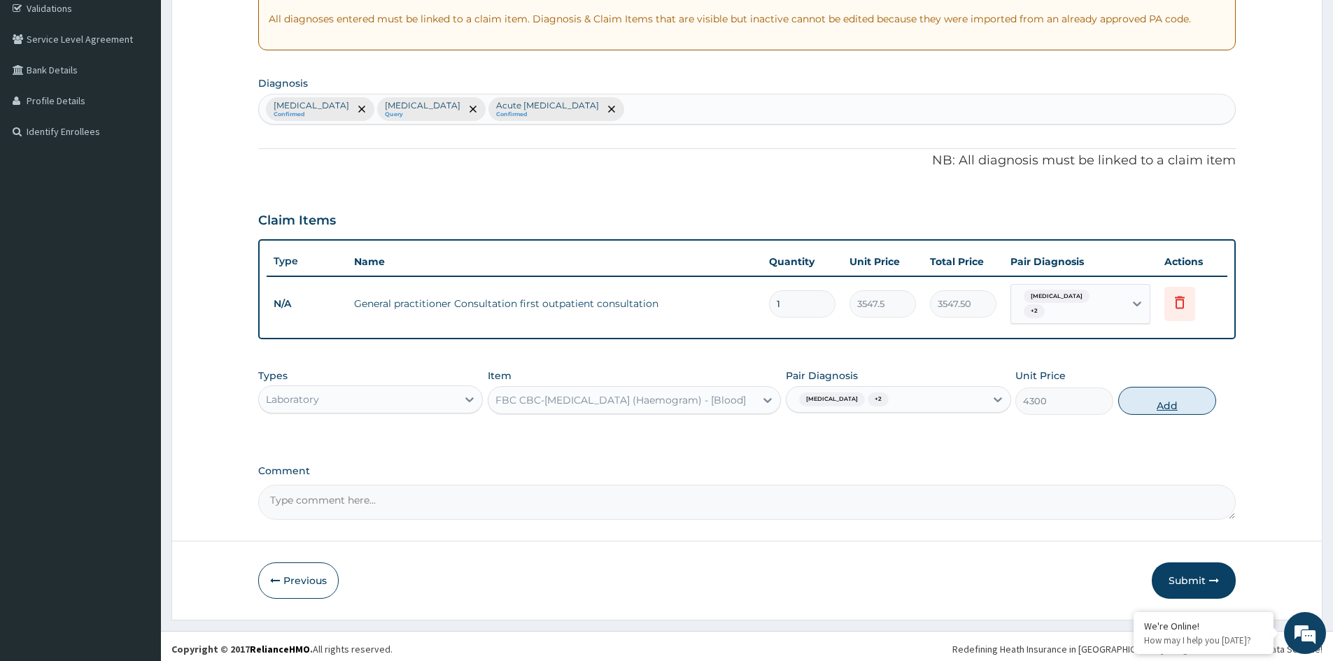
click at [1163, 400] on button "Add" at bounding box center [1167, 401] width 98 height 28
type input "0"
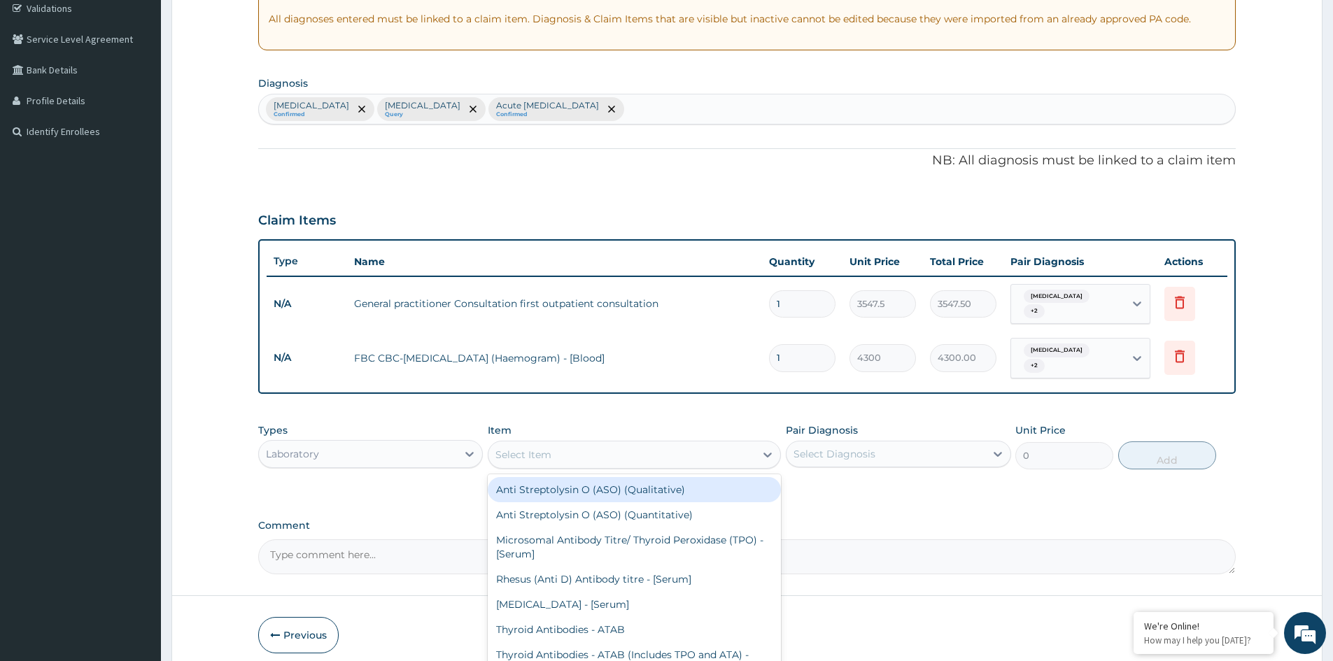
click at [554, 446] on div "Select Item" at bounding box center [622, 455] width 267 height 22
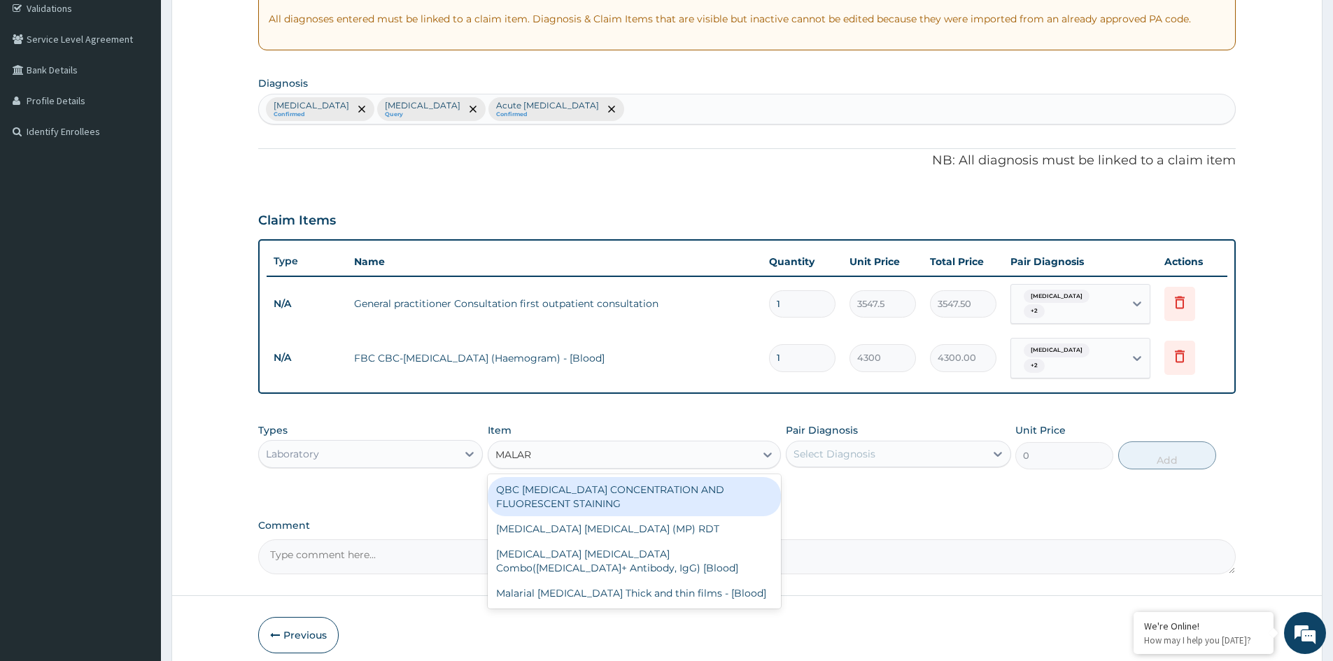
type input "MALARI"
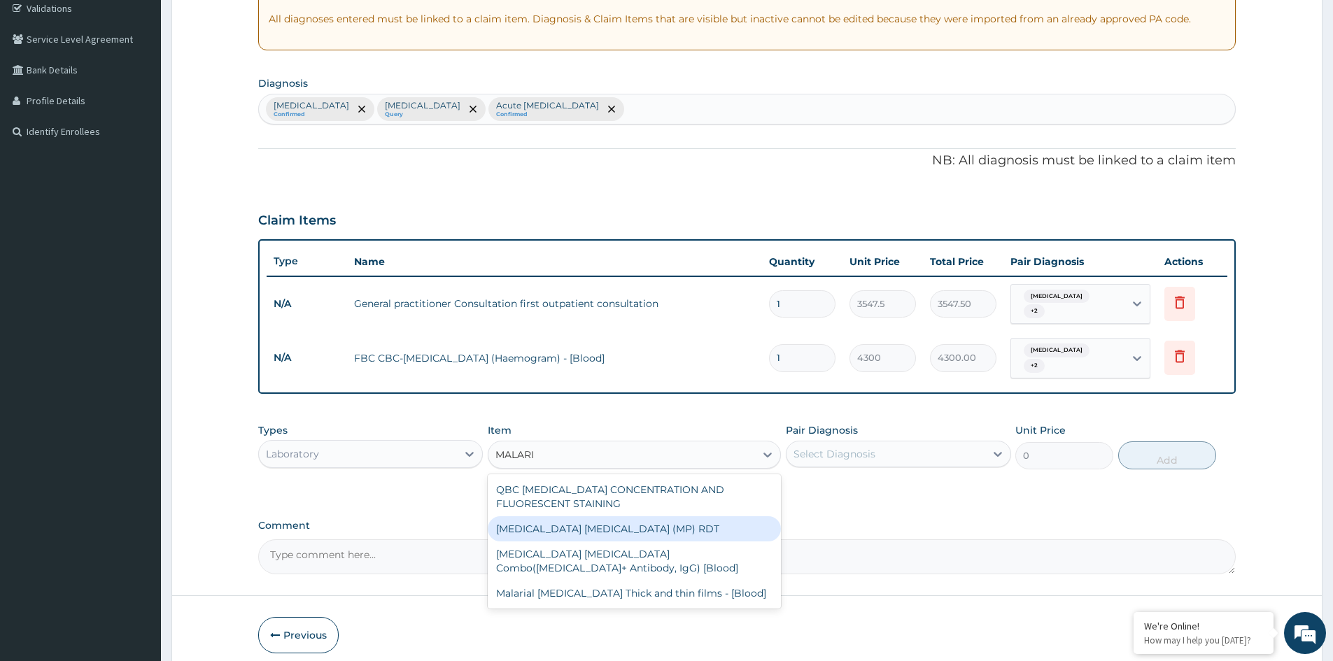
drag, startPoint x: 584, startPoint y: 513, endPoint x: 771, endPoint y: 465, distance: 193.5
click at [584, 516] on div "MALARIA PARASITE (MP) RDT" at bounding box center [634, 528] width 293 height 25
type input "1612.5"
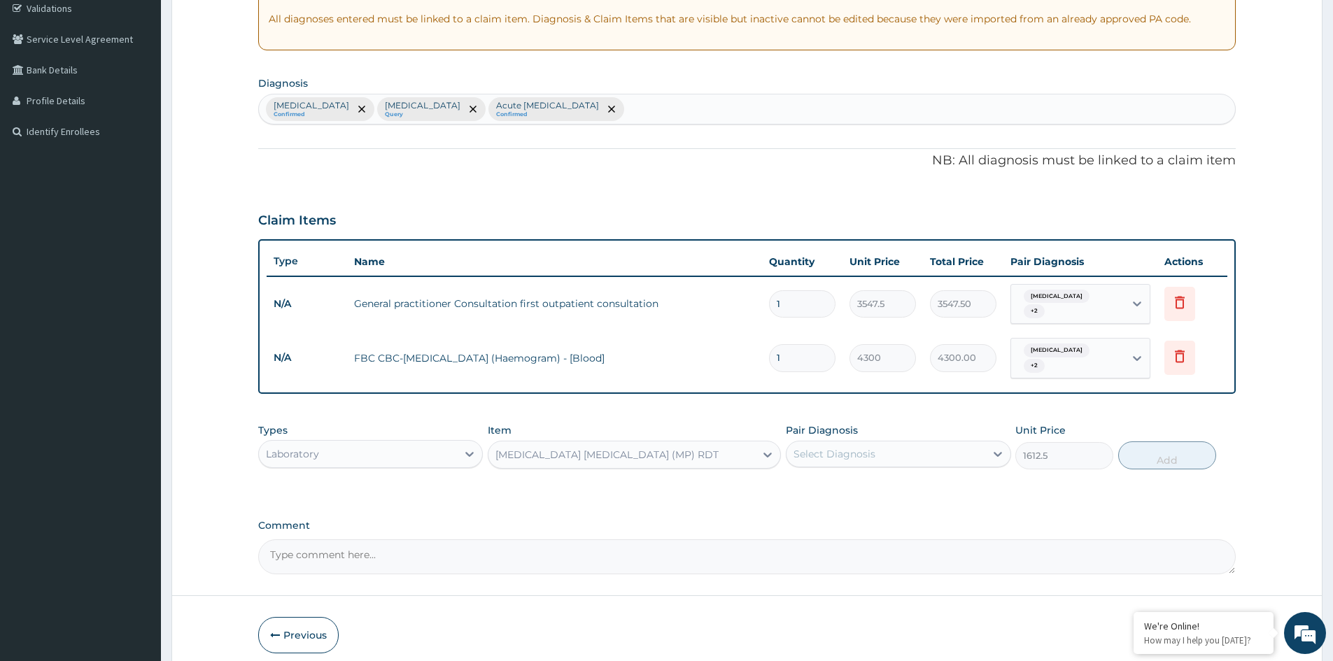
click at [858, 447] on div "Select Diagnosis" at bounding box center [835, 454] width 82 height 14
click at [841, 482] on label "Malaria" at bounding box center [852, 489] width 87 height 14
checkbox input "true"
click at [1155, 453] on button "Add" at bounding box center [1167, 456] width 98 height 28
type input "0"
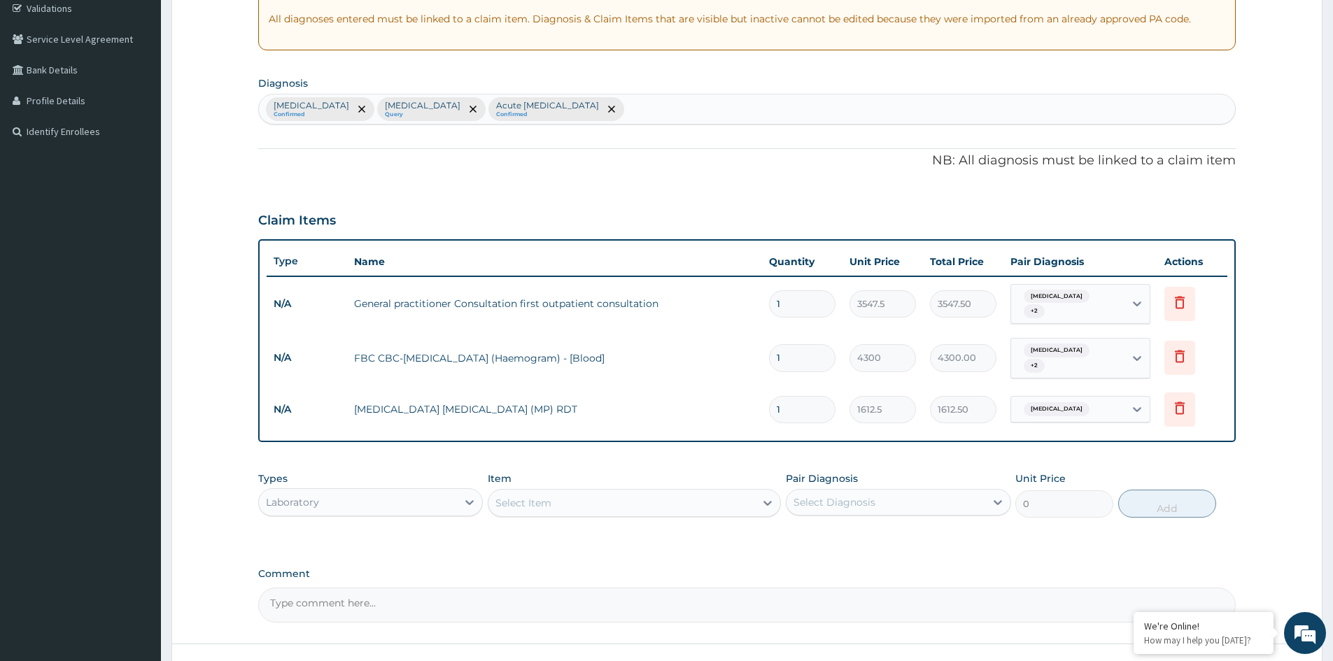
click at [373, 498] on div "Laboratory" at bounding box center [358, 502] width 198 height 22
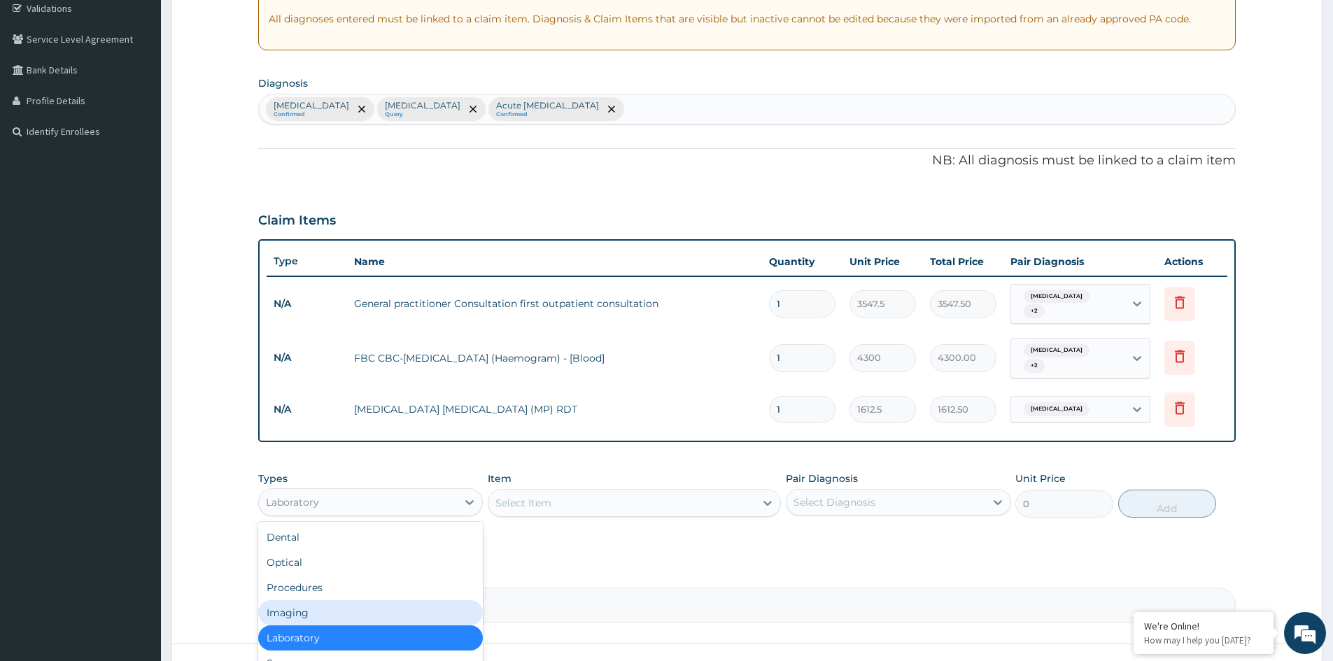
scroll to position [48, 0]
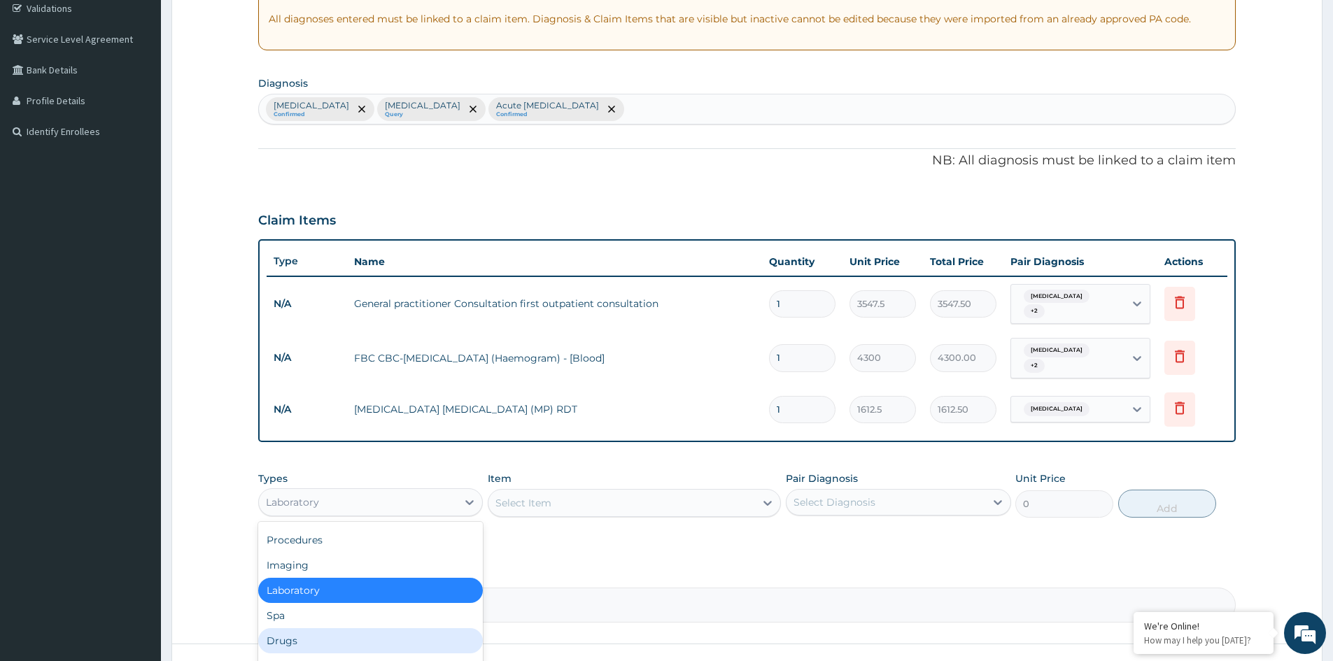
click at [305, 635] on div "Drugs" at bounding box center [370, 640] width 225 height 25
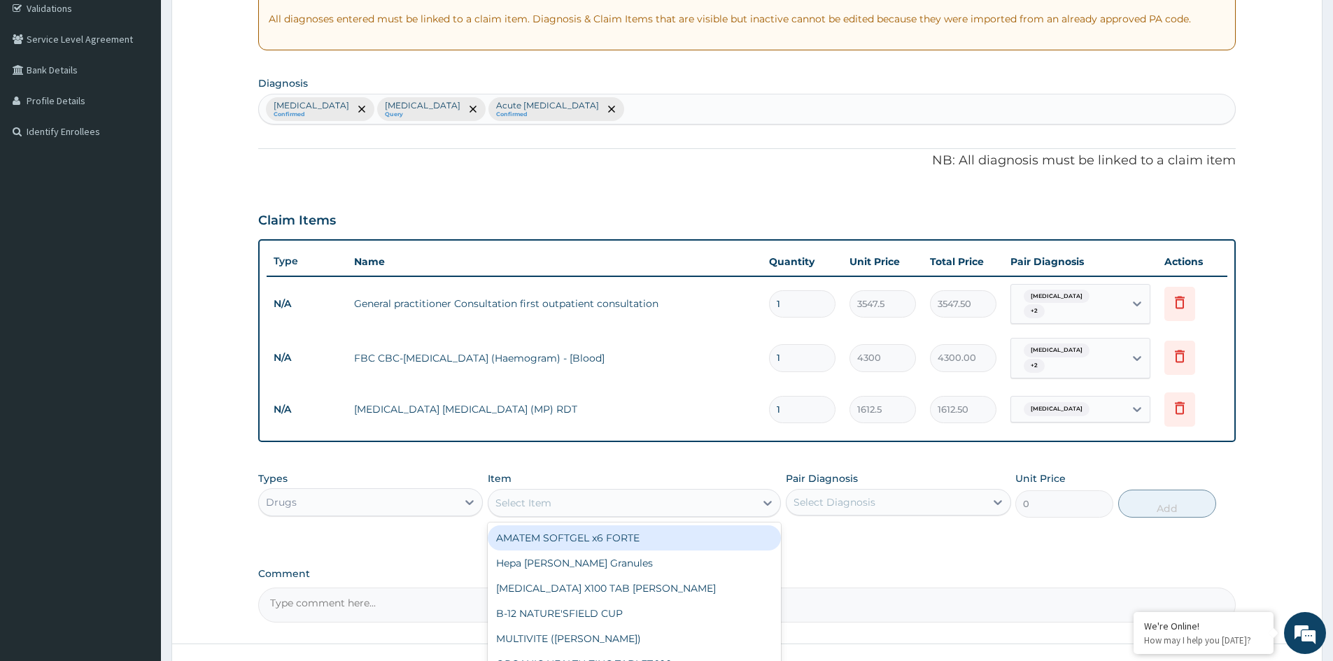
click at [538, 496] on div "Select Item" at bounding box center [523, 503] width 56 height 14
type input "PARACE"
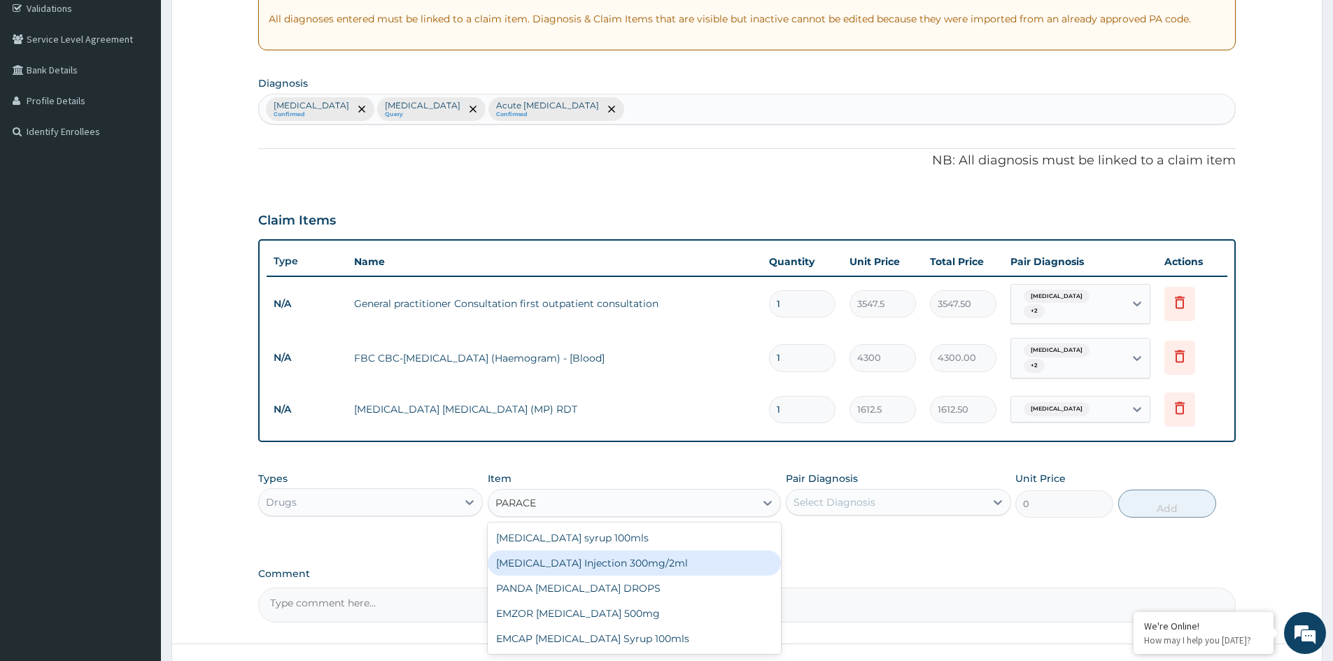
drag, startPoint x: 651, startPoint y: 551, endPoint x: 805, endPoint y: 510, distance: 159.4
click at [660, 551] on div "PARACETAMOL Injection 300mg/2ml" at bounding box center [634, 563] width 293 height 25
type input "260.15"
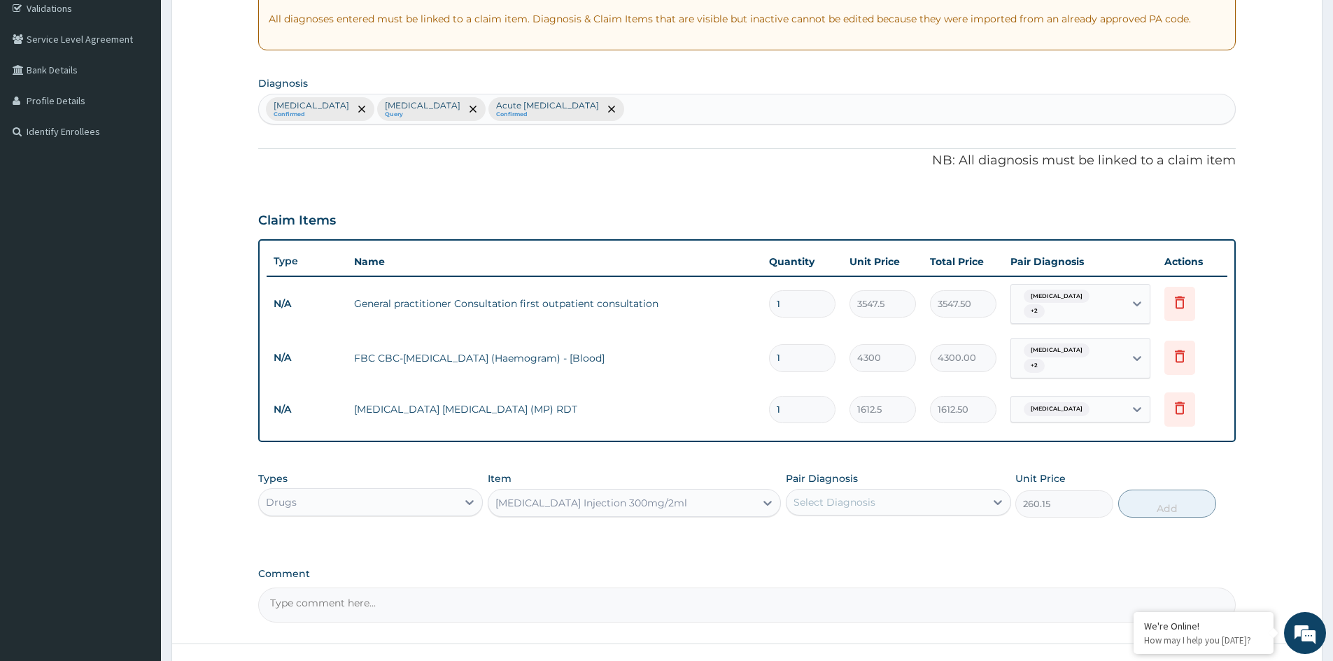
click at [841, 495] on div "Select Diagnosis" at bounding box center [835, 502] width 82 height 14
click at [834, 530] on label "Malaria" at bounding box center [852, 537] width 87 height 14
checkbox input "true"
click at [1181, 491] on button "Add" at bounding box center [1167, 504] width 98 height 28
type input "0"
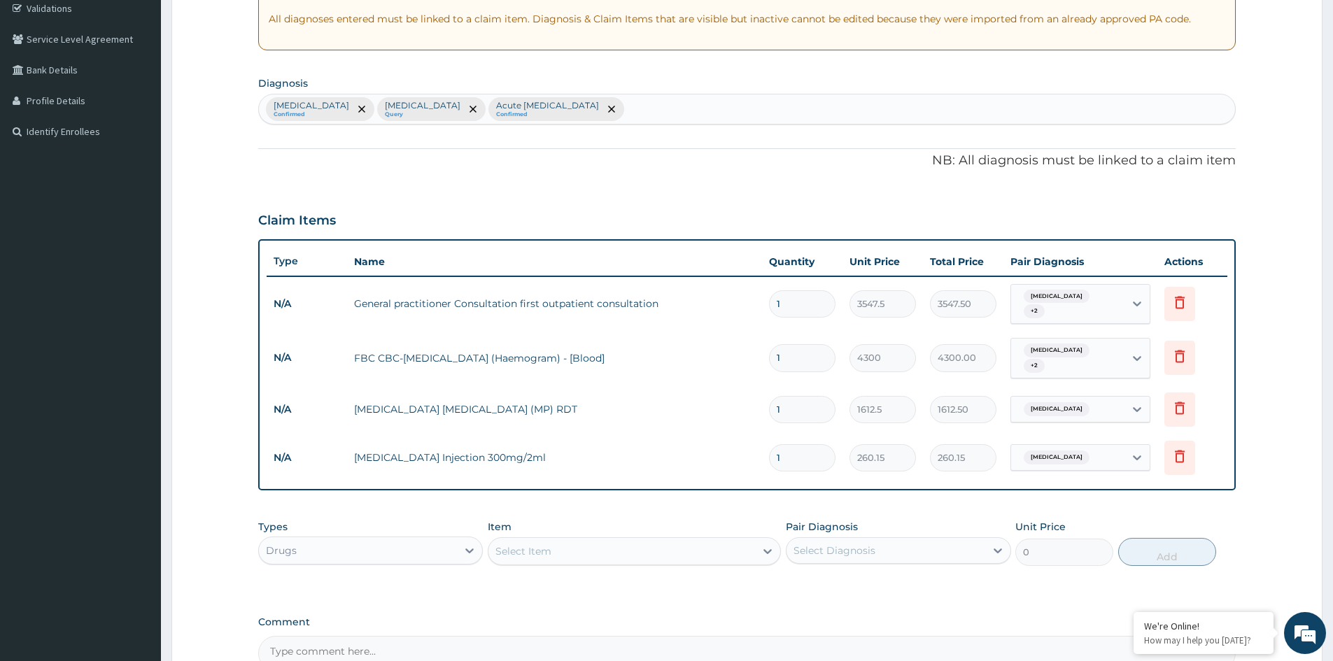
type input "0.00"
type input "2"
type input "520.30"
type input "2"
click at [514, 544] on div "Select Item" at bounding box center [523, 551] width 56 height 14
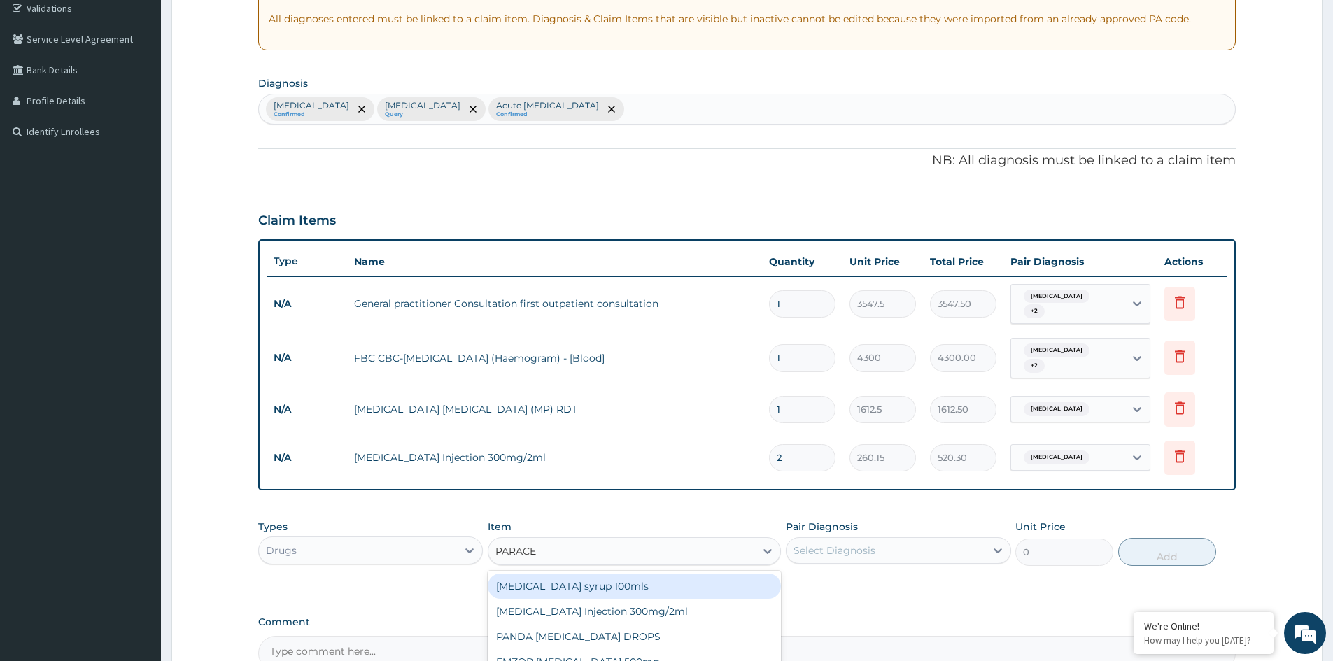
type input "PARACET"
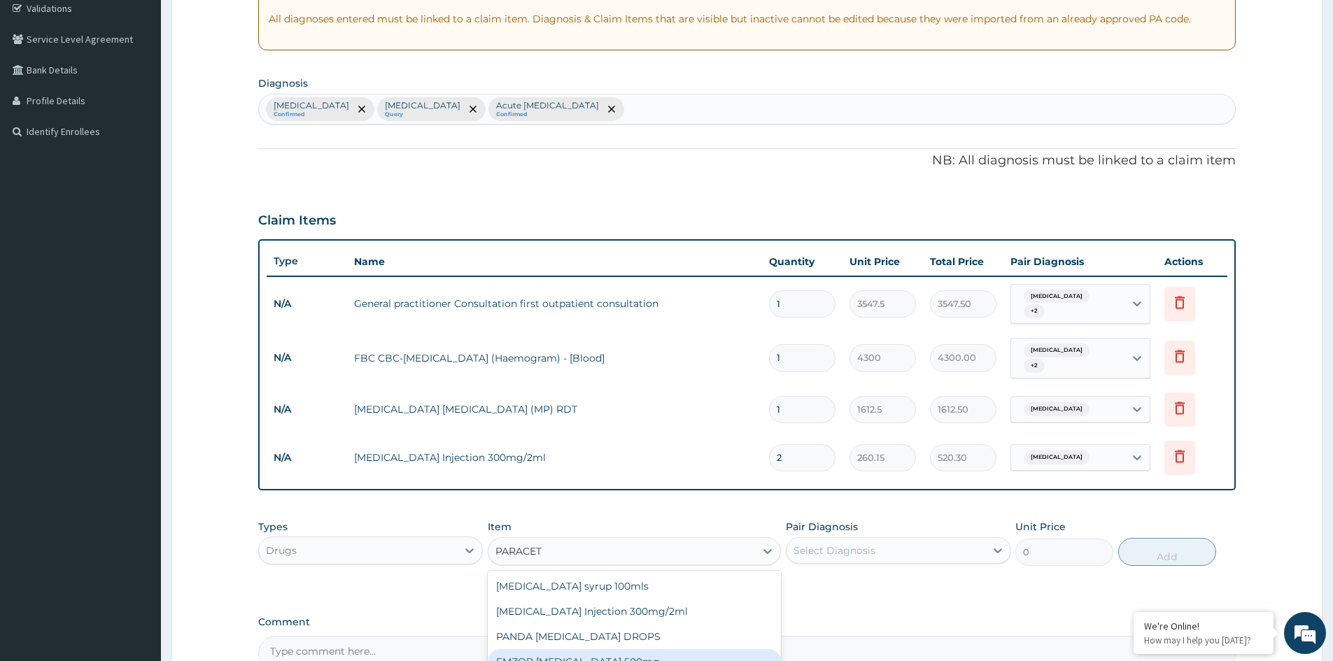
click at [640, 649] on div "EMZOR [MEDICAL_DATA] 500mg" at bounding box center [634, 661] width 293 height 25
type input "23.65"
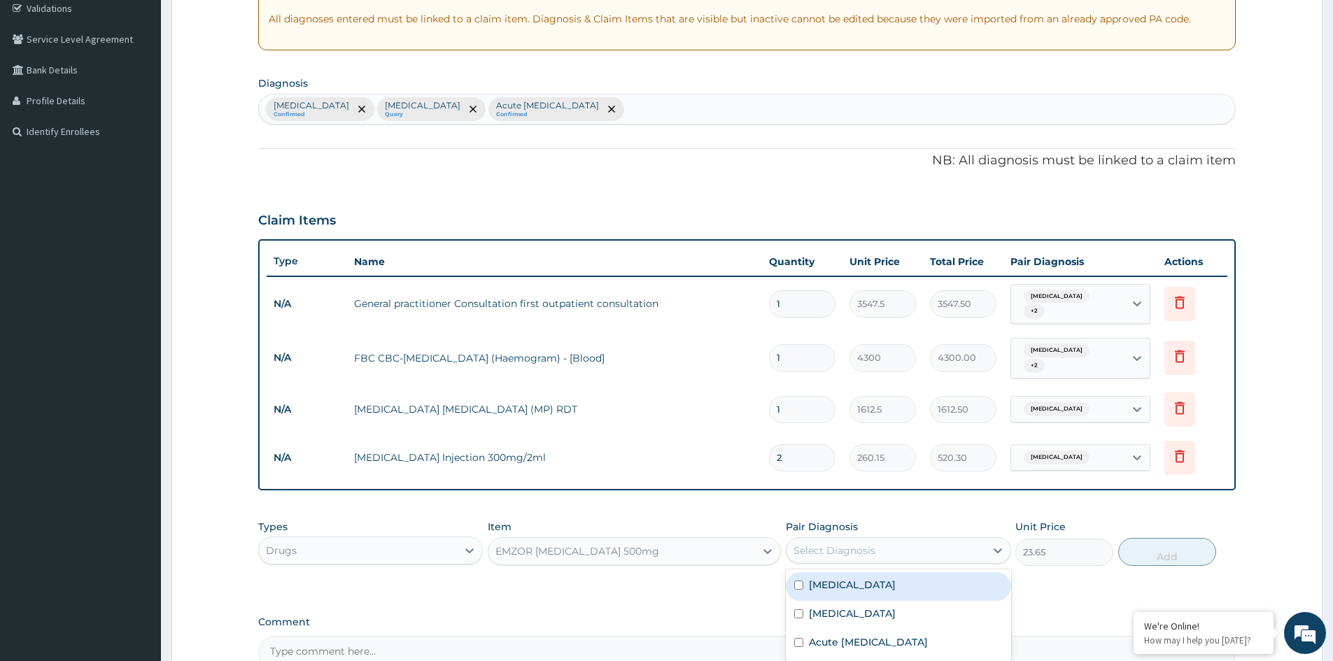
click at [866, 544] on div "Select Diagnosis" at bounding box center [835, 551] width 82 height 14
click at [848, 578] on div "Malaria" at bounding box center [898, 586] width 225 height 29
checkbox input "true"
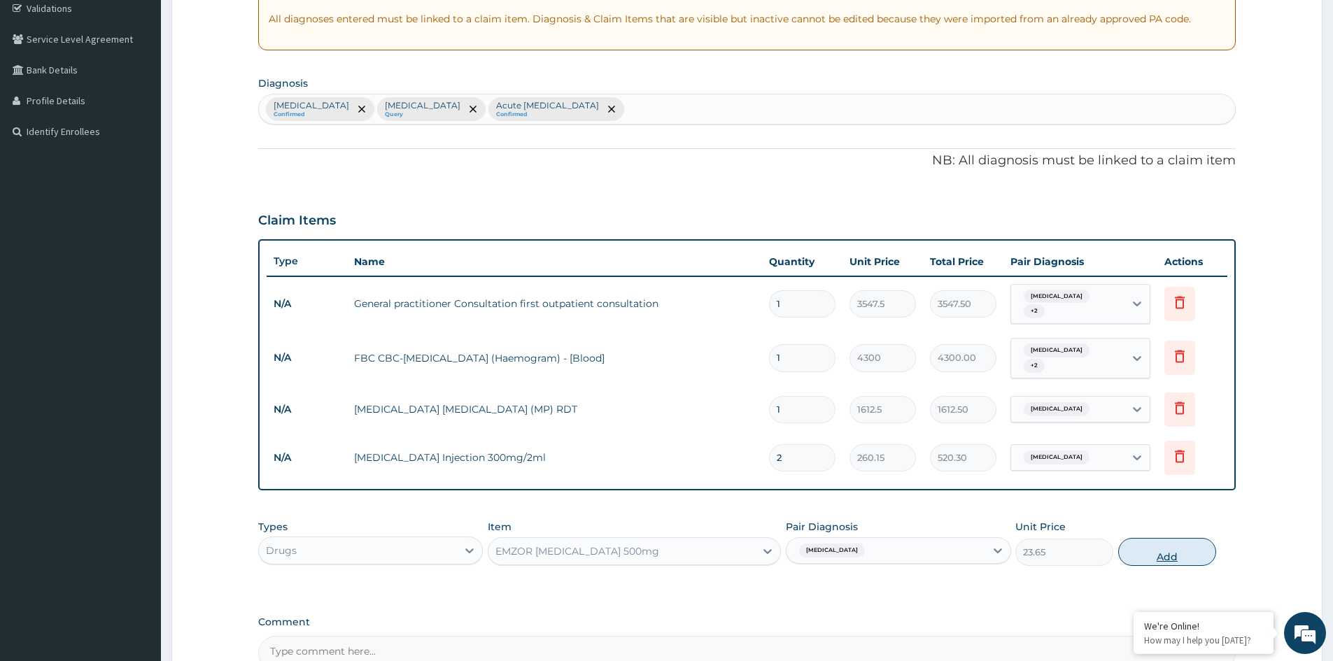
click at [1173, 542] on button "Add" at bounding box center [1167, 552] width 98 height 28
type input "0"
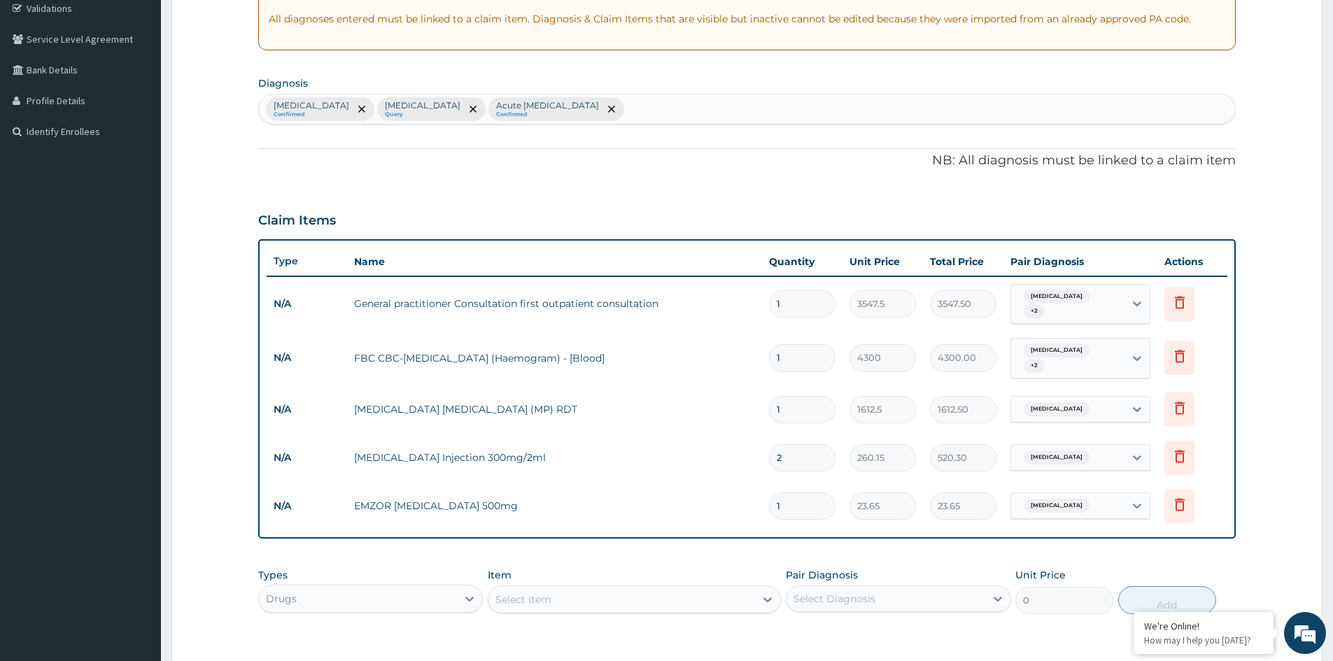
type input "18"
type input "425.70"
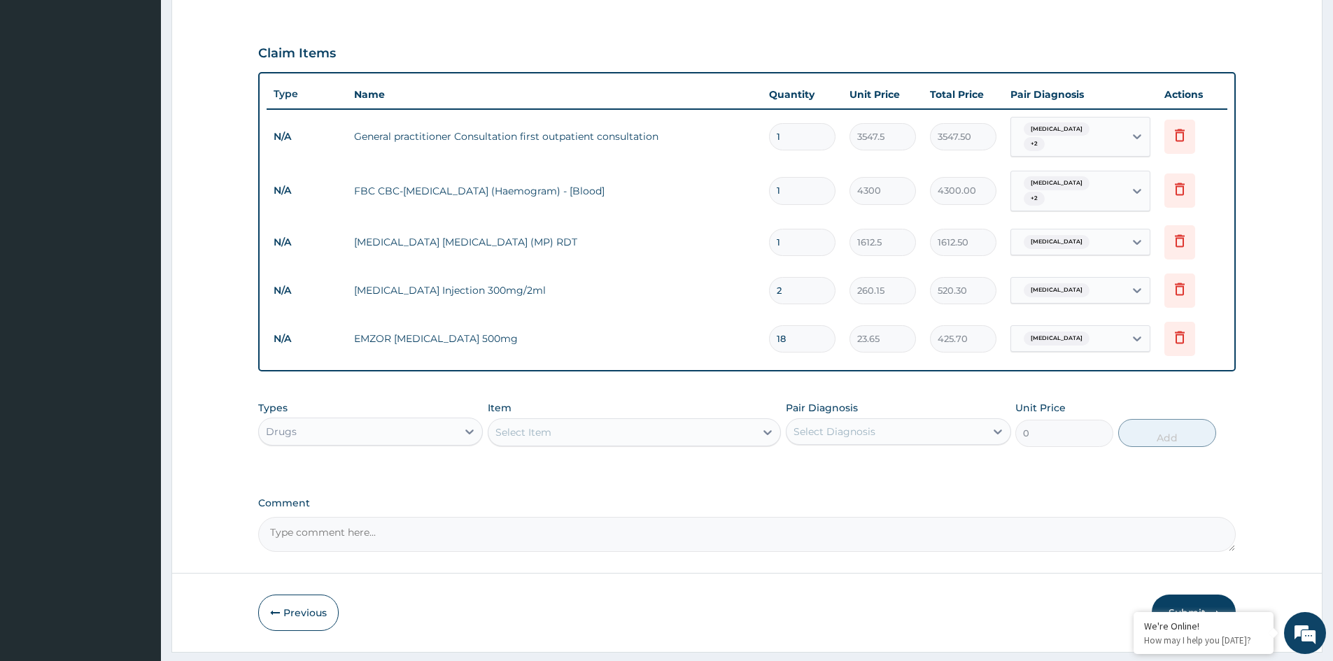
scroll to position [461, 0]
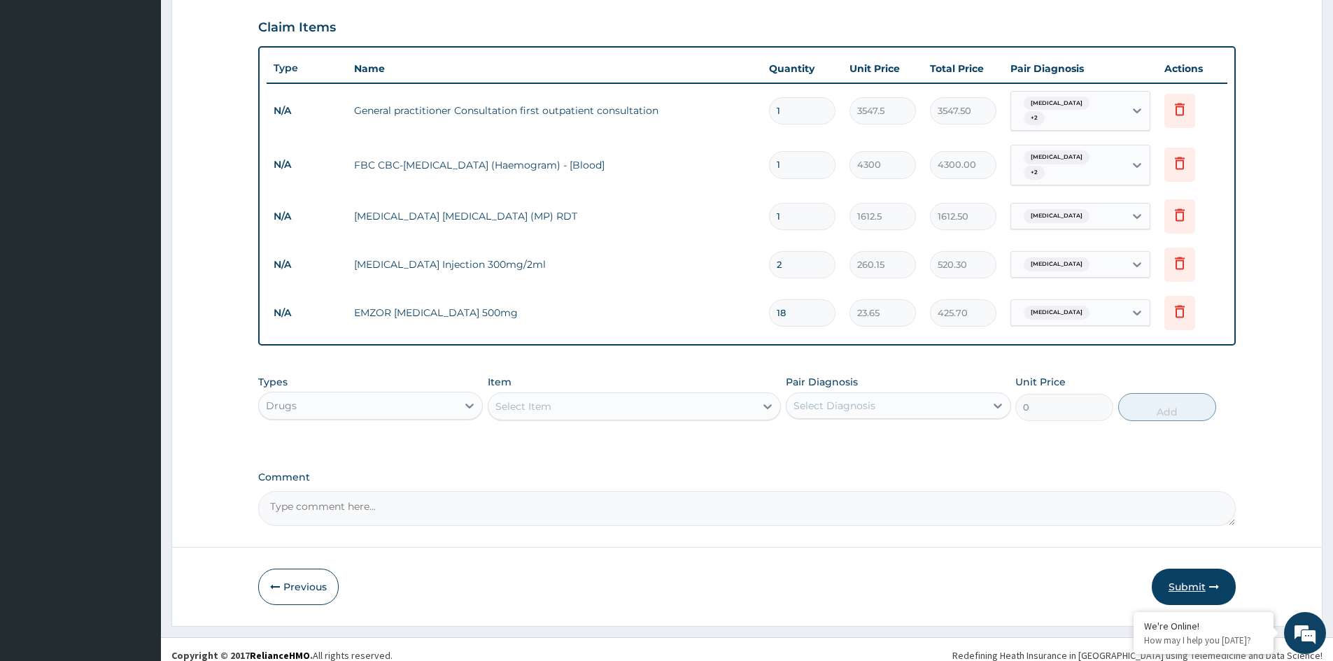
type input "18"
click at [1186, 573] on button "Submit" at bounding box center [1194, 587] width 84 height 36
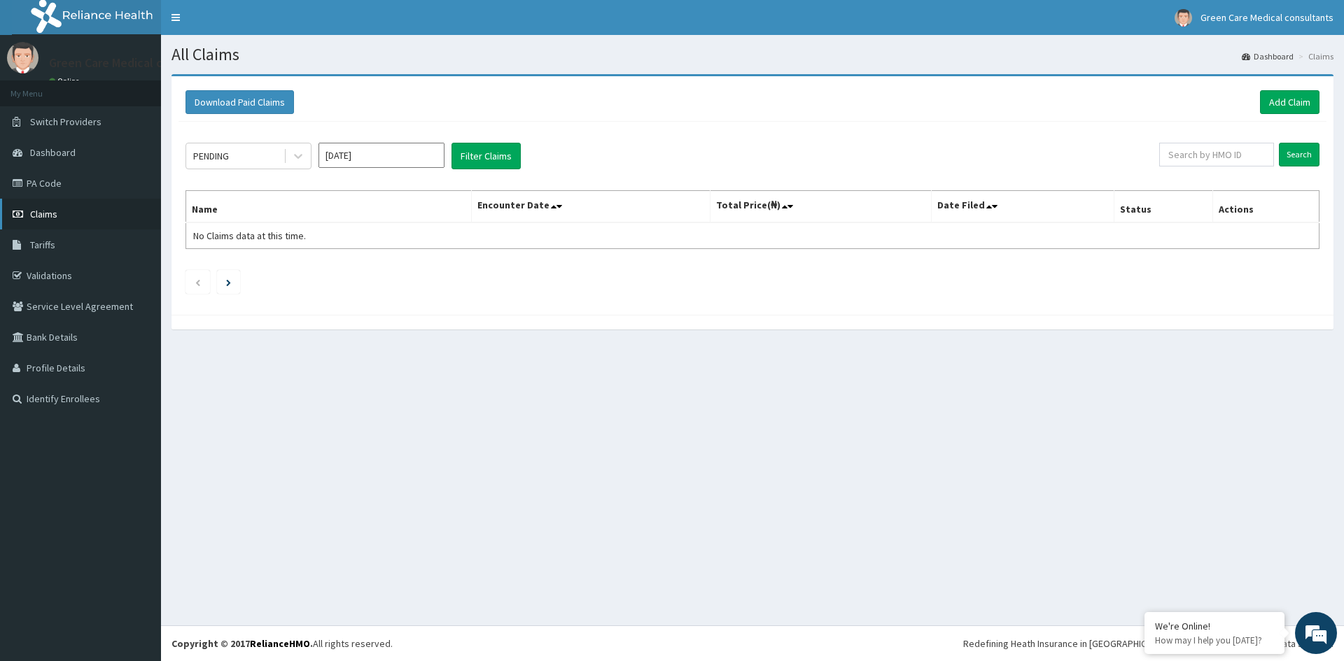
click at [60, 216] on link "Claims" at bounding box center [80, 214] width 161 height 31
click at [1216, 156] on input "text" at bounding box center [1216, 155] width 115 height 24
type input "SFA/11746/A"
click at [1295, 158] on input "Search" at bounding box center [1299, 155] width 41 height 24
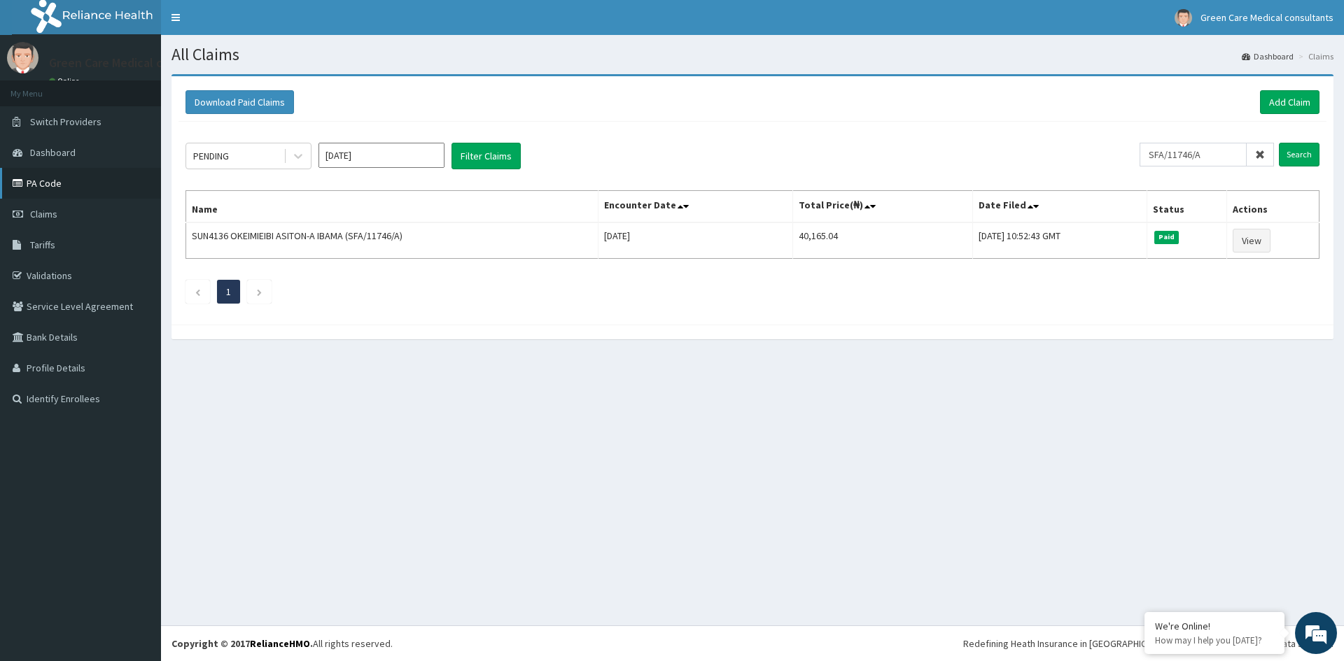
click at [50, 178] on link "PA Code" at bounding box center [80, 183] width 161 height 31
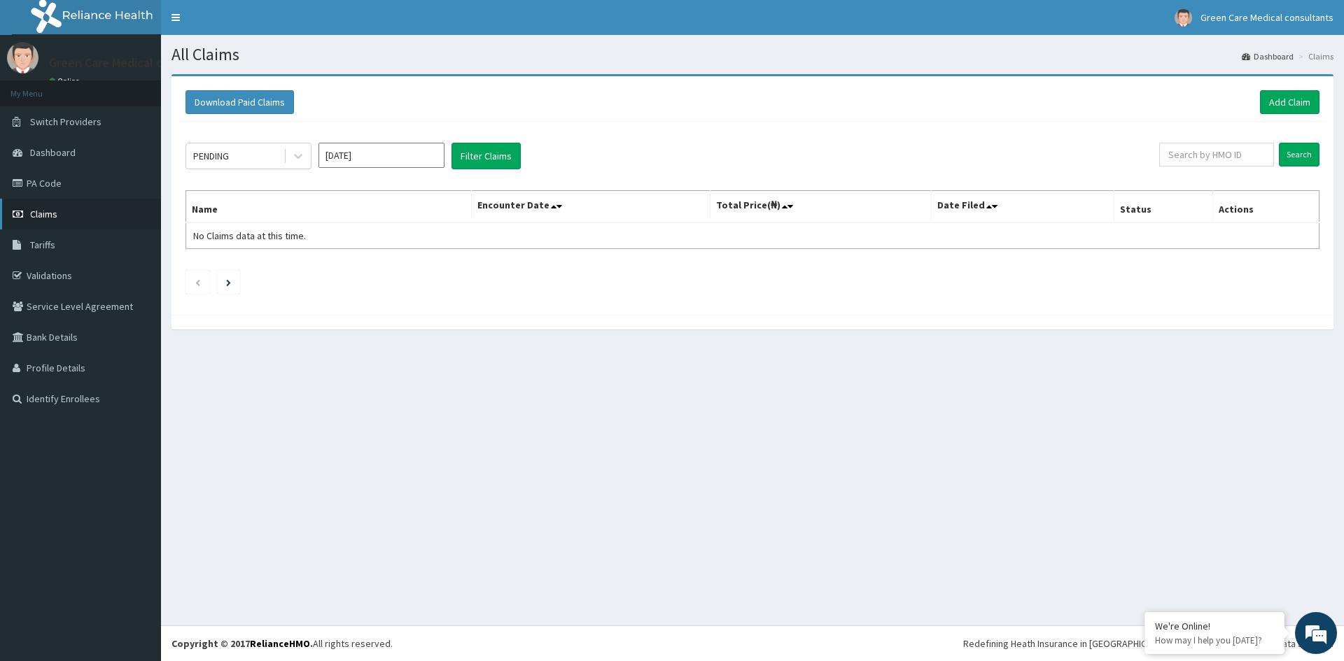
click at [45, 213] on span "Claims" at bounding box center [43, 214] width 27 height 13
click at [1226, 160] on input "text" at bounding box center [1216, 155] width 115 height 24
type input "ERM/10222/A"
click at [1295, 152] on input "Search" at bounding box center [1299, 155] width 41 height 24
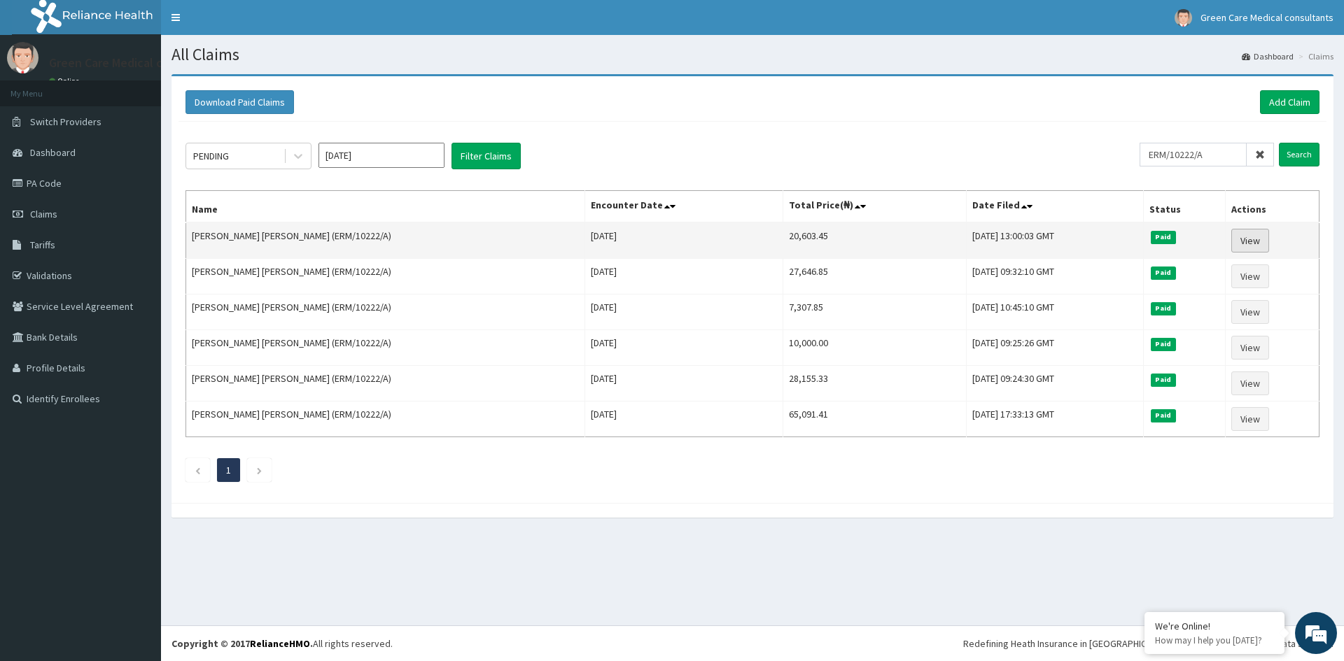
click at [1254, 241] on link "View" at bounding box center [1250, 241] width 38 height 24
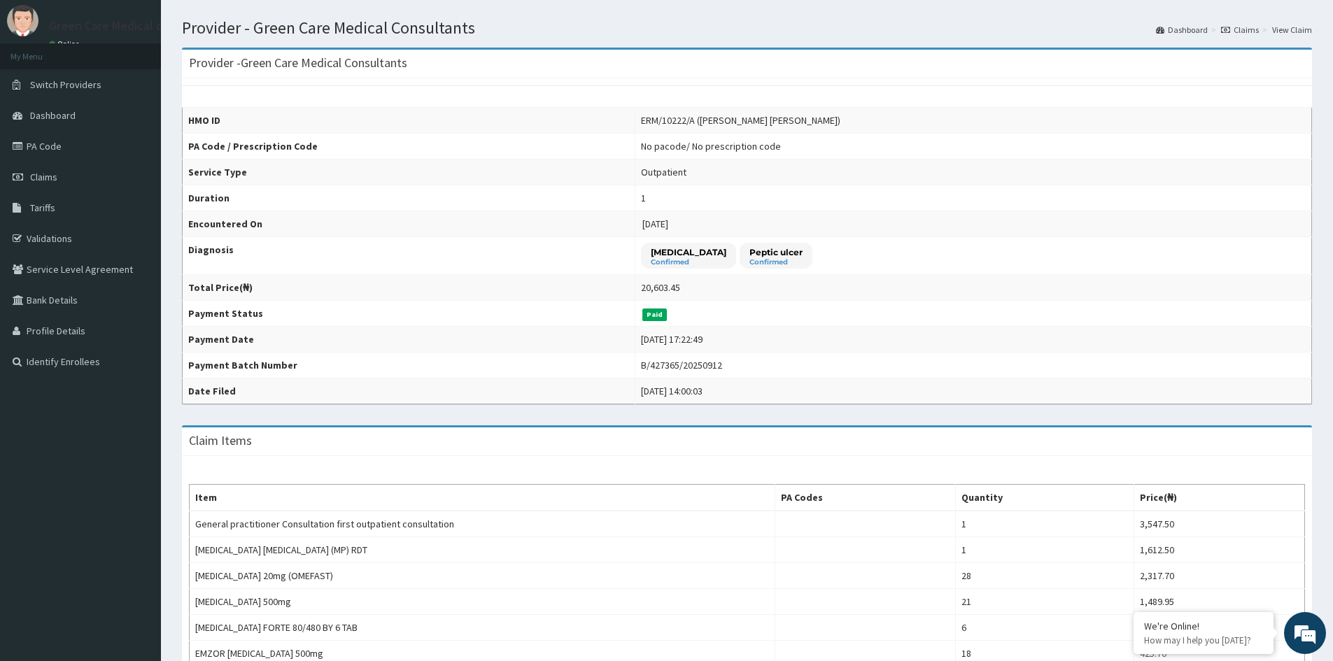
scroll to position [70, 0]
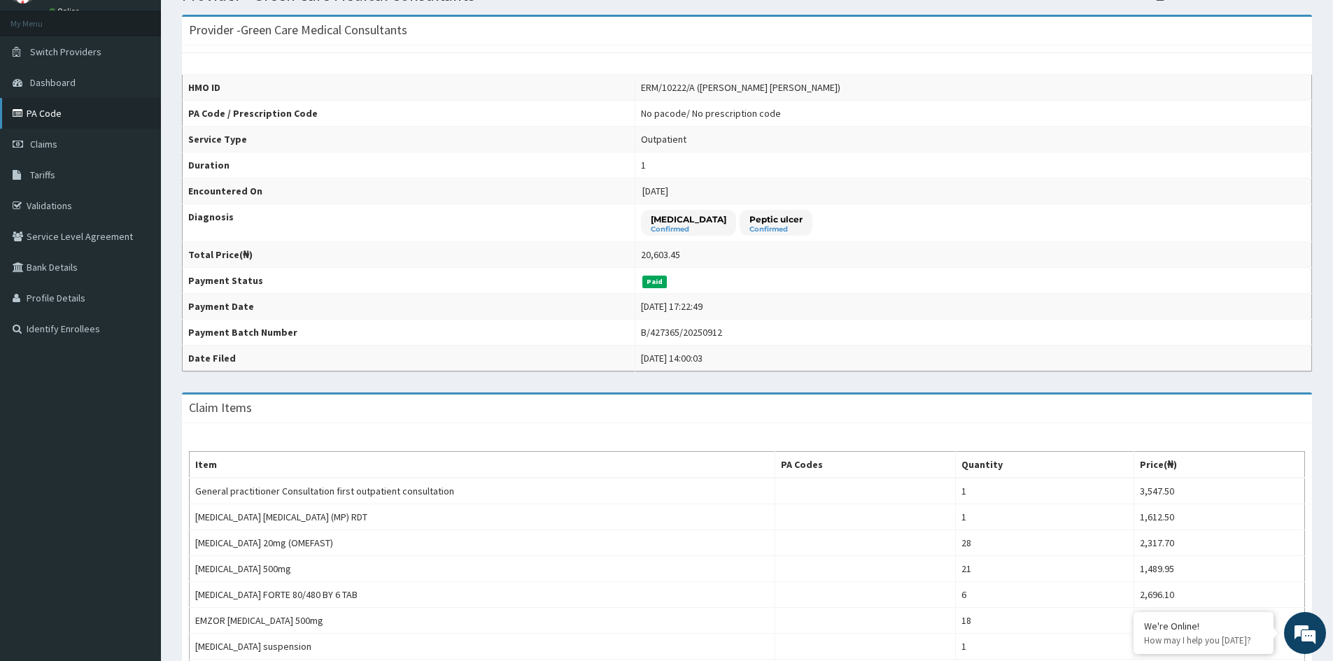
click at [43, 113] on link "PA Code" at bounding box center [80, 113] width 161 height 31
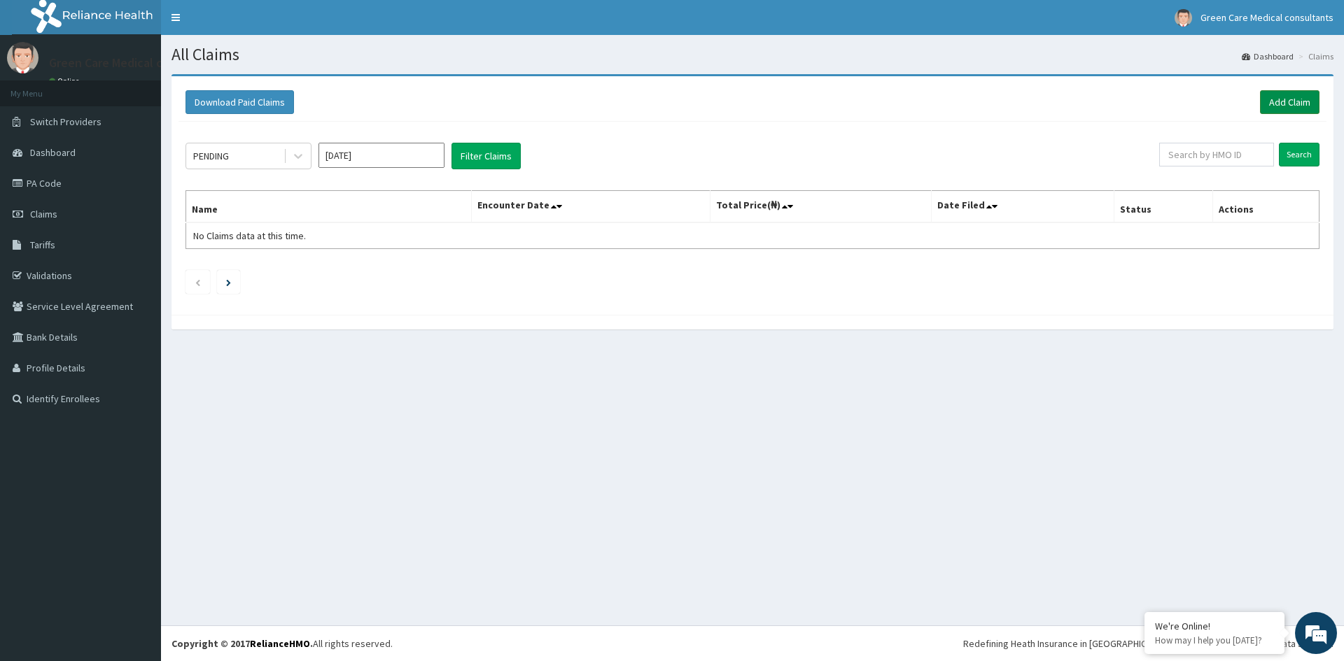
click at [1291, 103] on link "Add Claim" at bounding box center [1289, 102] width 59 height 24
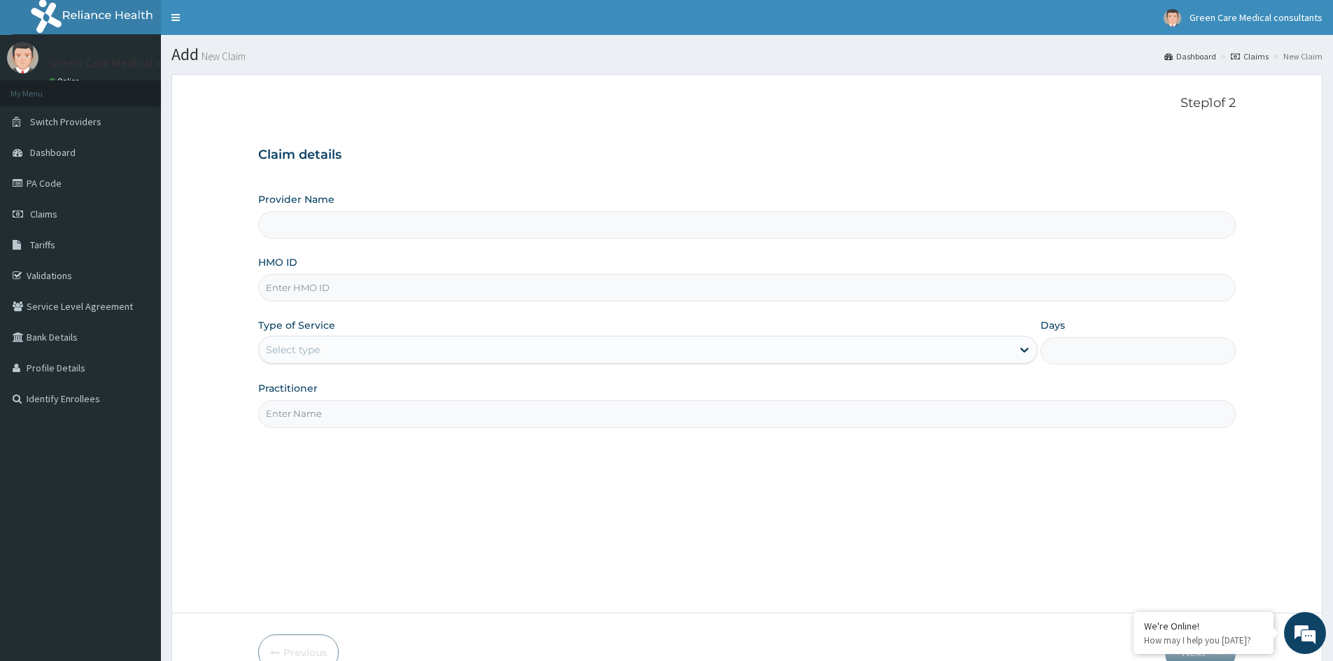
click at [321, 287] on input "HMO ID" at bounding box center [747, 287] width 978 height 27
type input "Green Care Medical Consultants"
type input "ERM/10222/A"
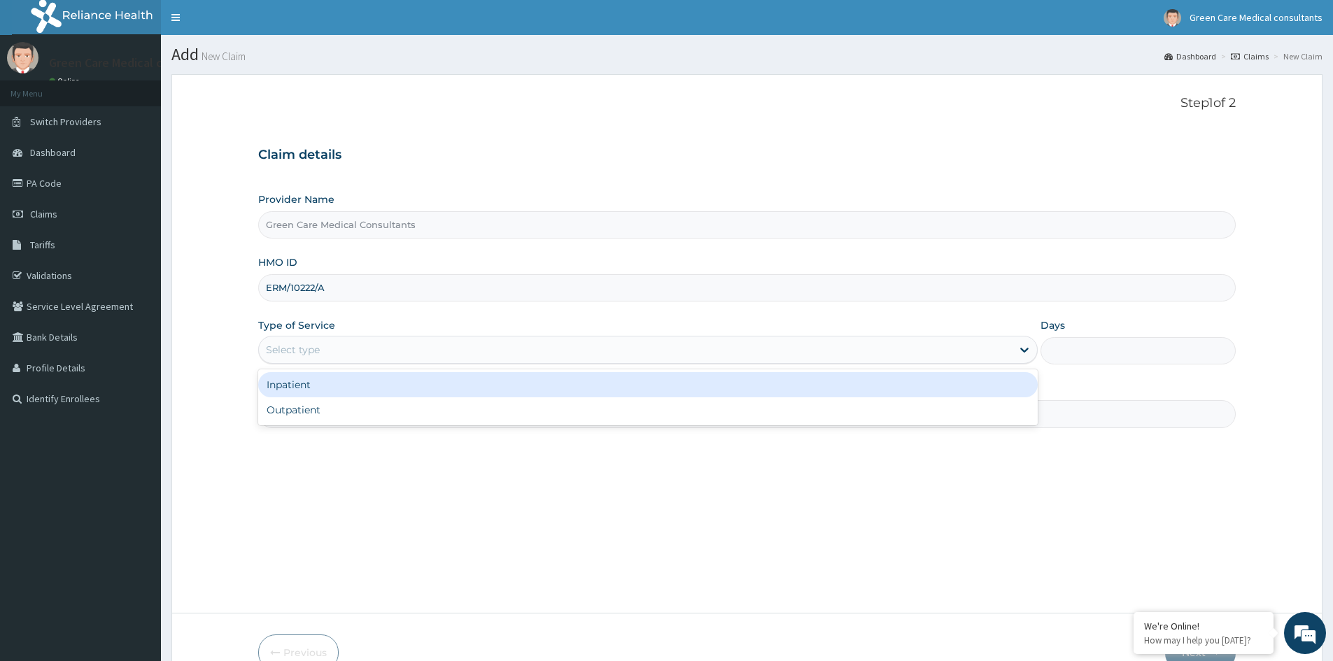
click at [493, 345] on div "Select type" at bounding box center [635, 350] width 753 height 22
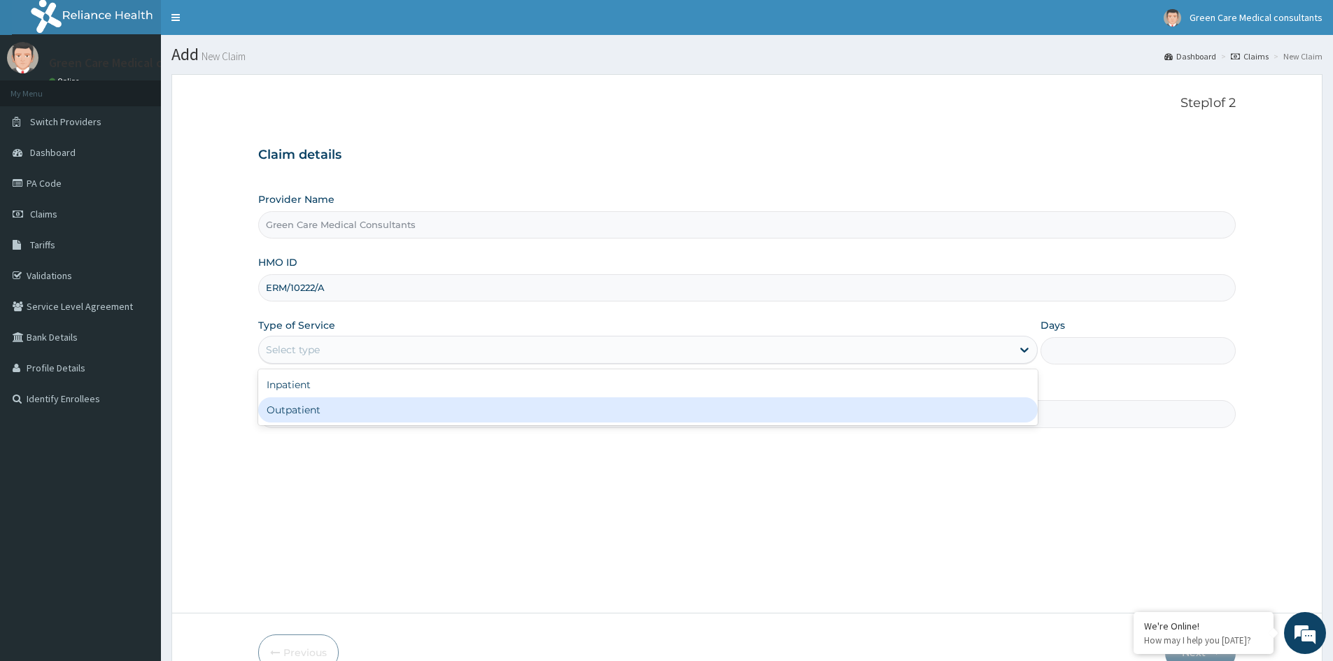
click at [311, 414] on div "Outpatient" at bounding box center [648, 410] width 780 height 25
type input "1"
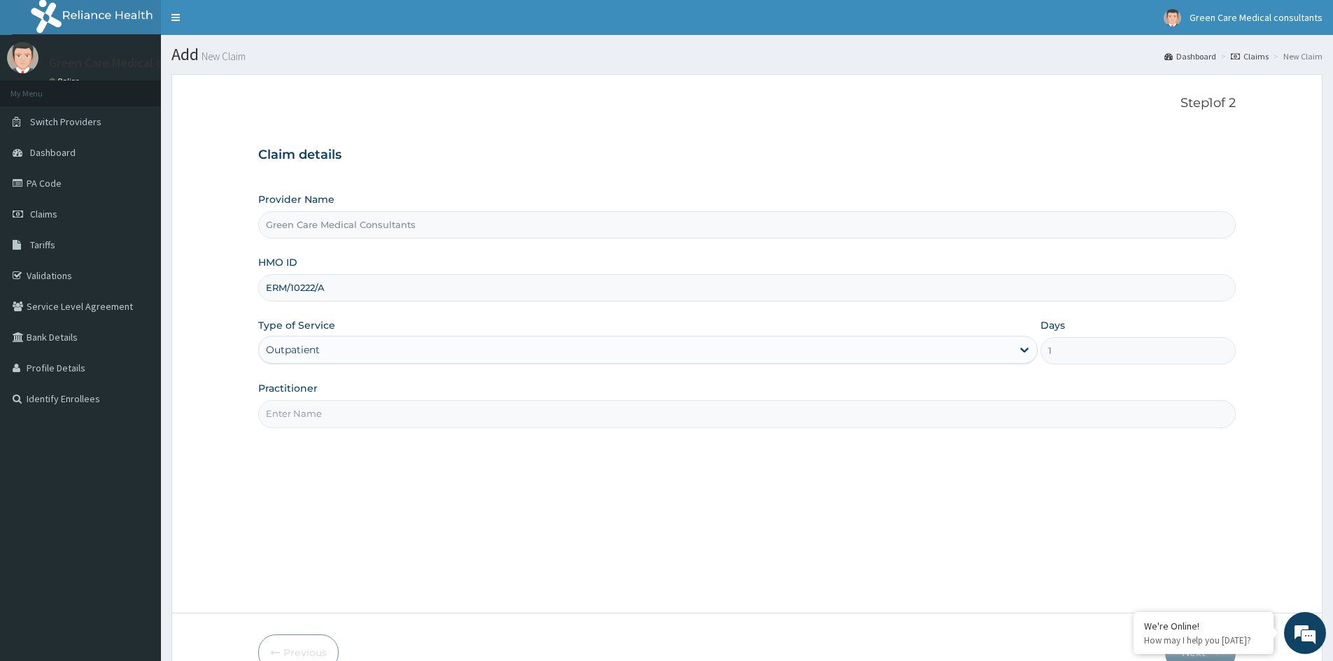
click at [391, 417] on input "Practitioner" at bounding box center [747, 413] width 978 height 27
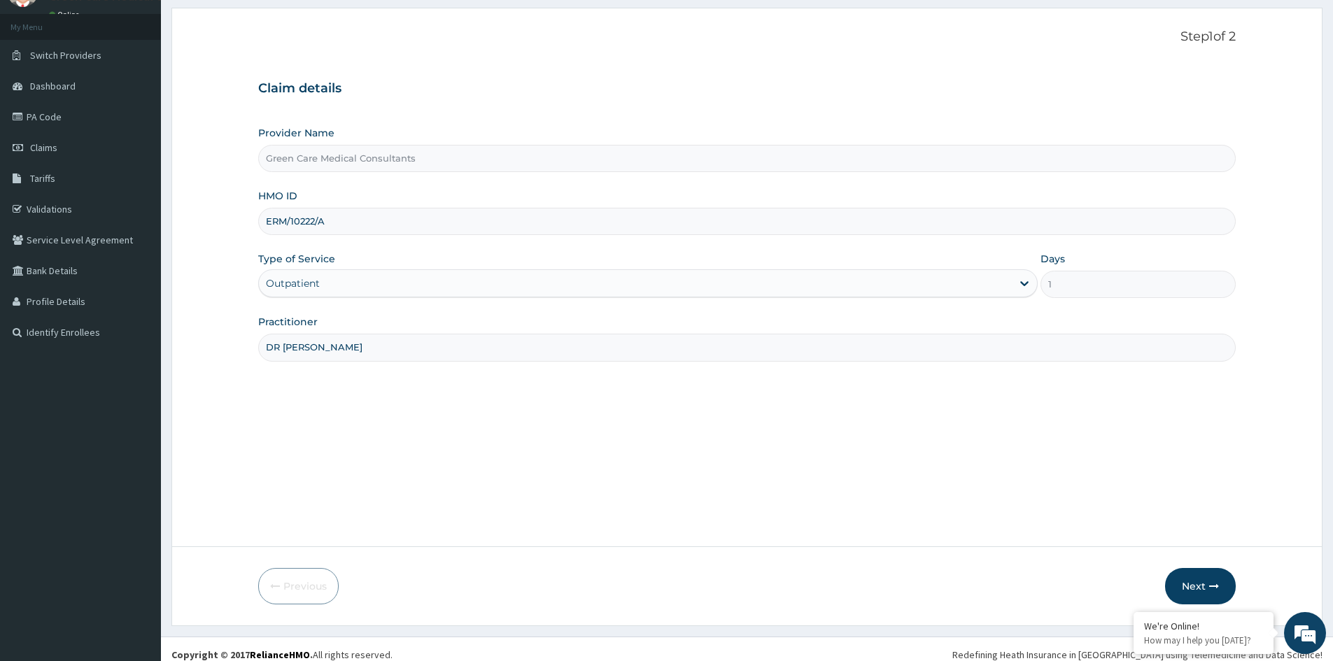
scroll to position [78, 0]
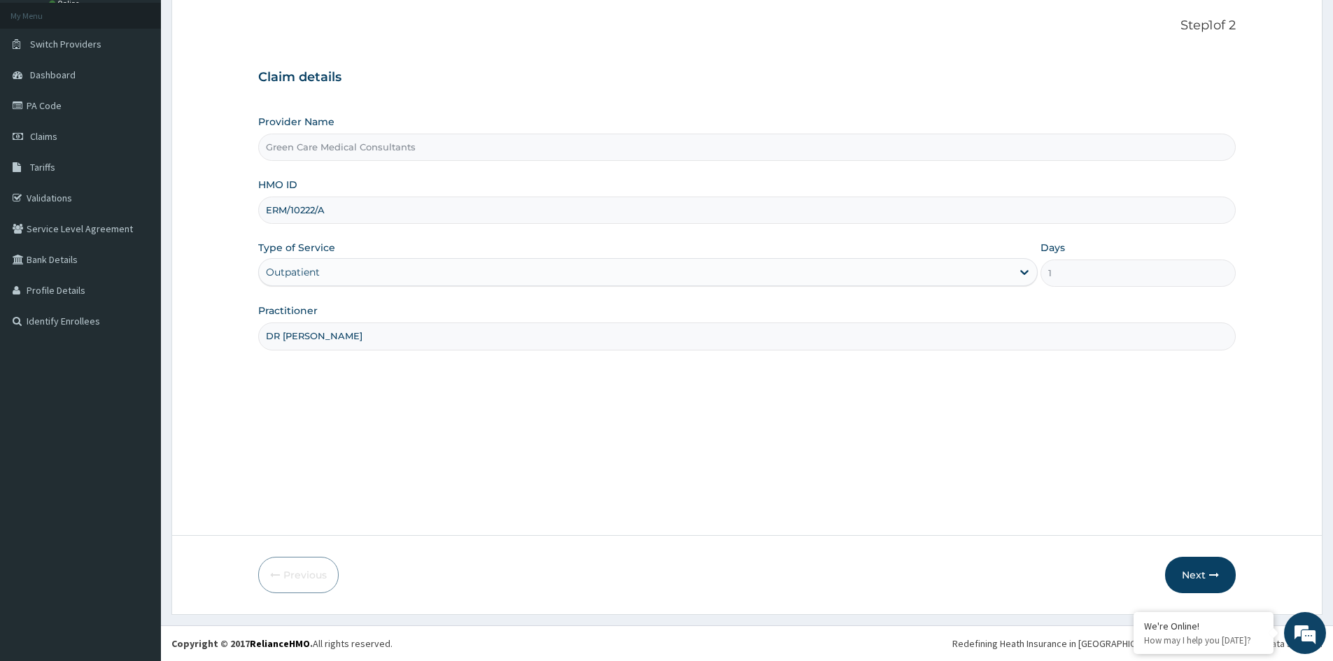
type input "DR PAMELA"
click at [1197, 579] on button "Next" at bounding box center [1200, 575] width 71 height 36
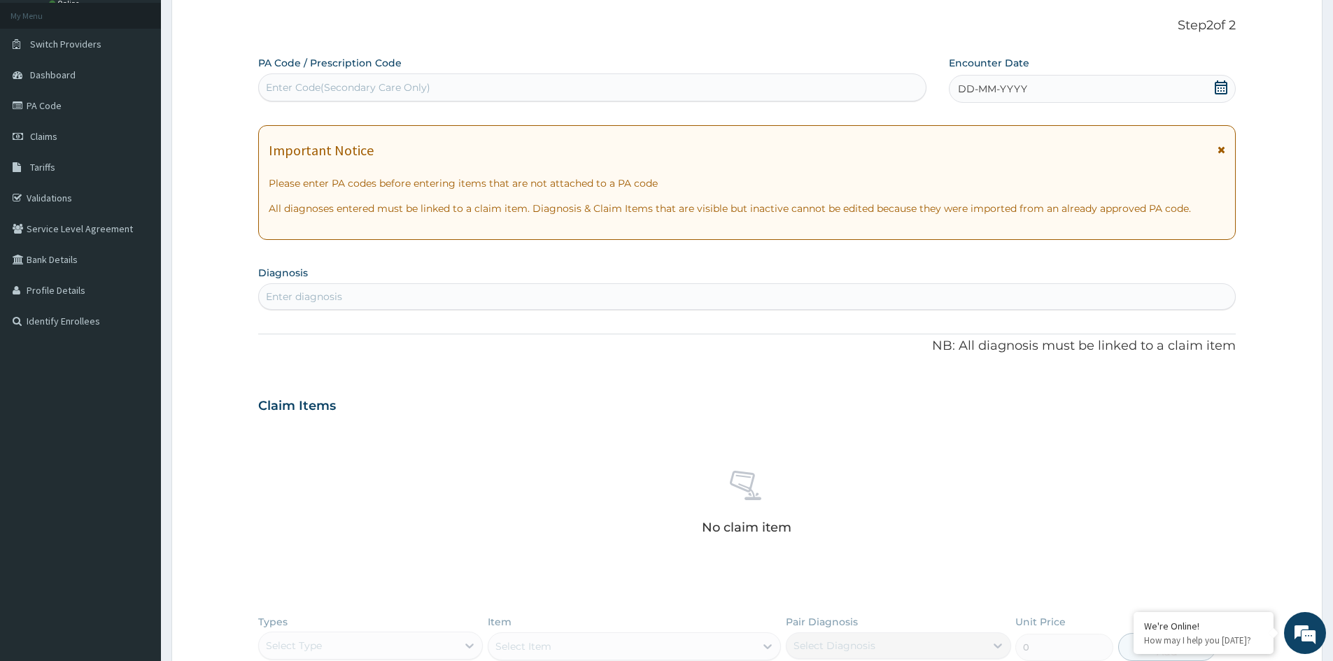
click at [524, 94] on div "Enter Code(Secondary Care Only)" at bounding box center [592, 87] width 667 height 22
paste input "PA/518917"
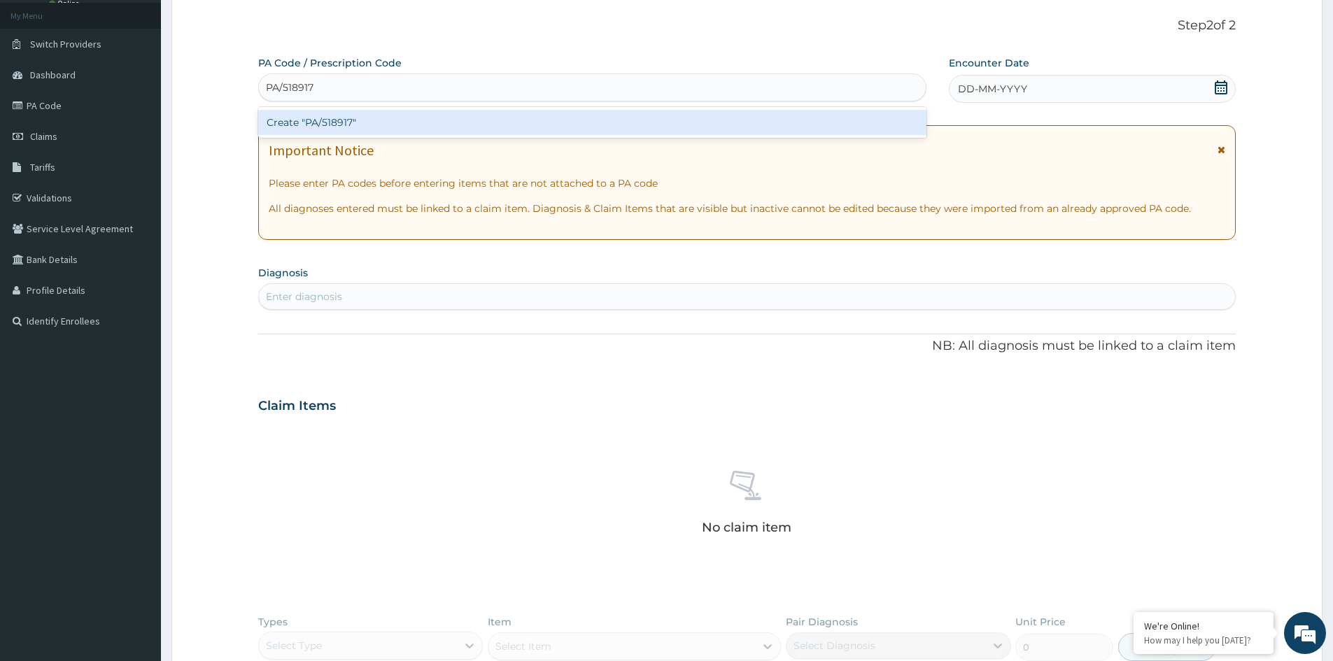
type input "PA/518917"
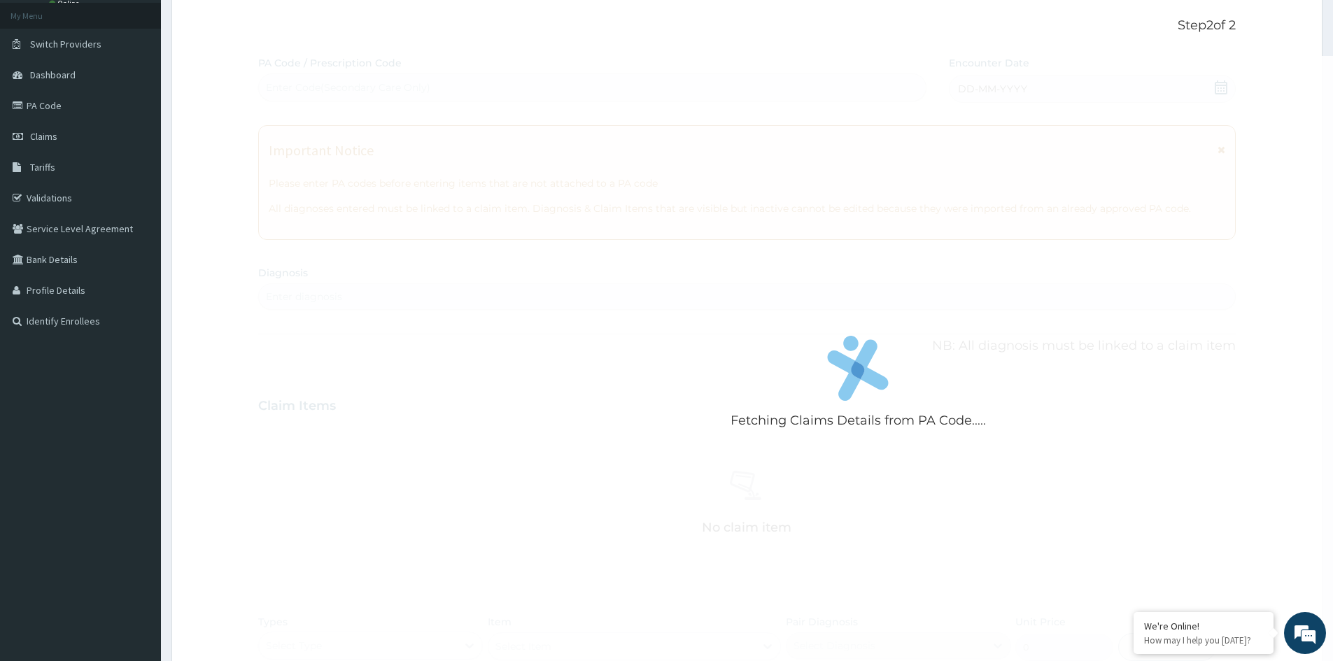
click at [426, 372] on div "Fetching Claims Details from PA Code..... PA Code / Prescription Code Enter Cod…" at bounding box center [747, 411] width 978 height 710
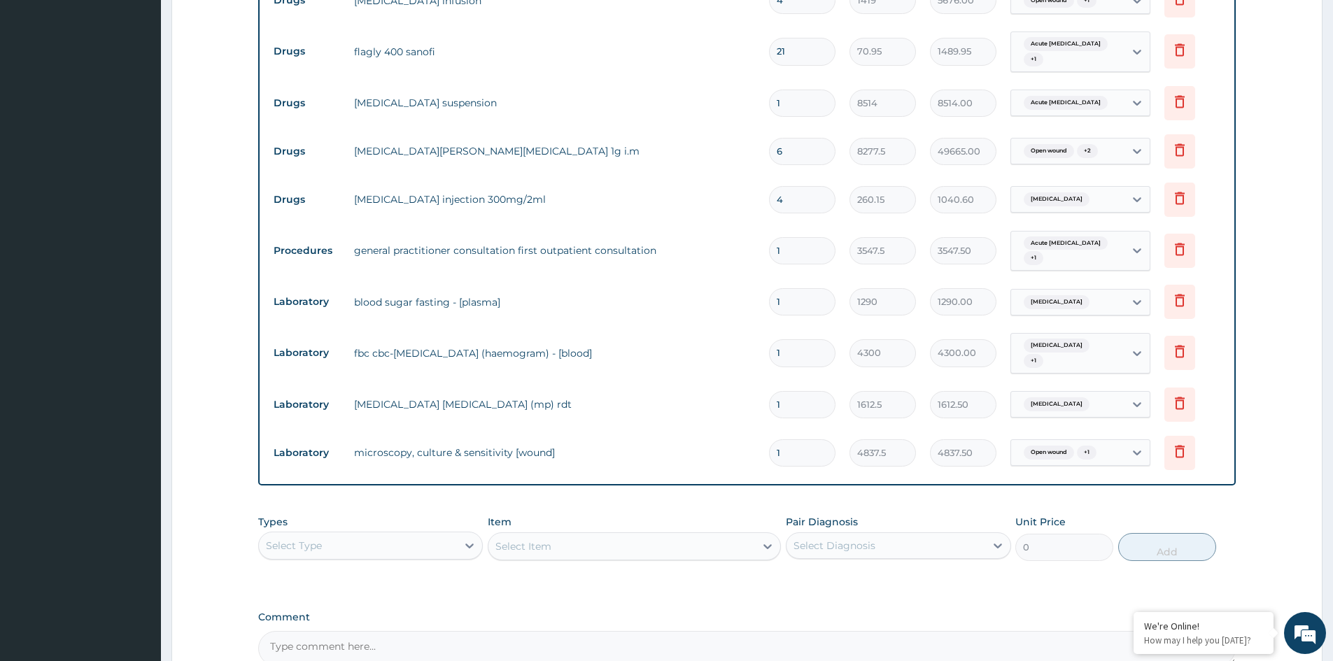
scroll to position [913, 0]
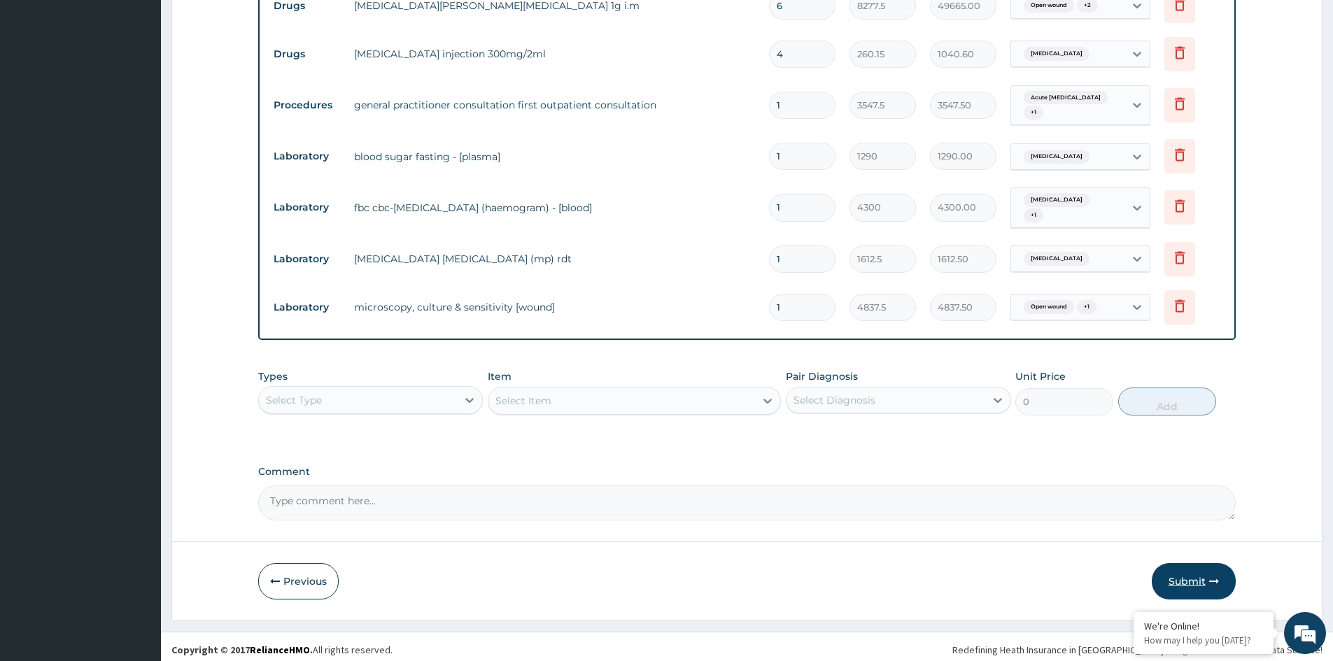
click at [1193, 574] on button "Submit" at bounding box center [1194, 581] width 84 height 36
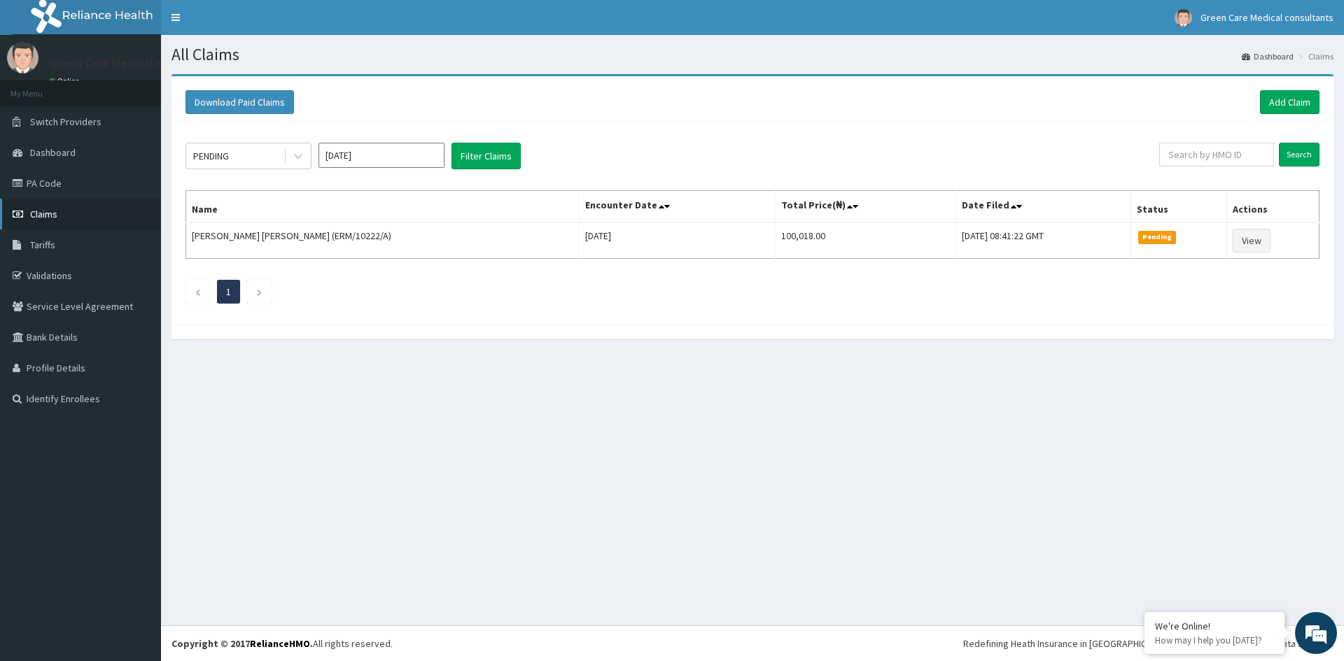
click at [43, 214] on span "Claims" at bounding box center [43, 214] width 27 height 13
click at [1211, 151] on input "text" at bounding box center [1216, 155] width 115 height 24
type input "SFA/13747/A"
click at [1303, 153] on input "Search" at bounding box center [1299, 155] width 41 height 24
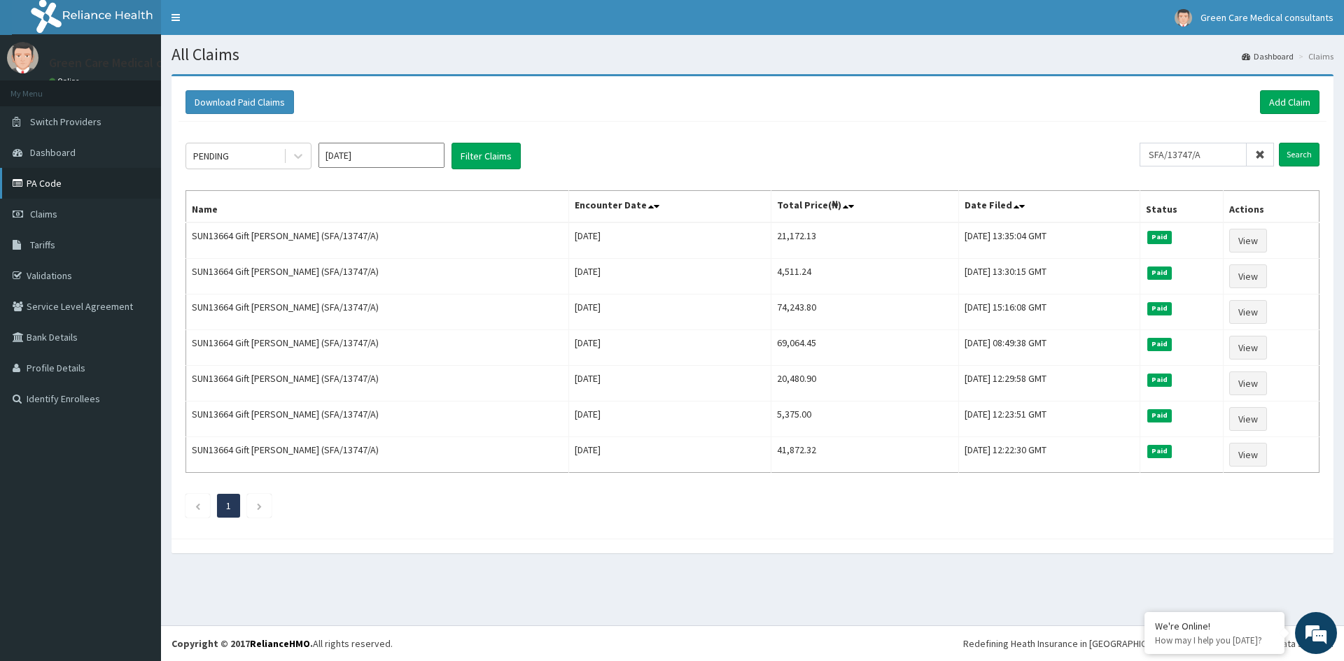
click at [41, 181] on link "PA Code" at bounding box center [80, 183] width 161 height 31
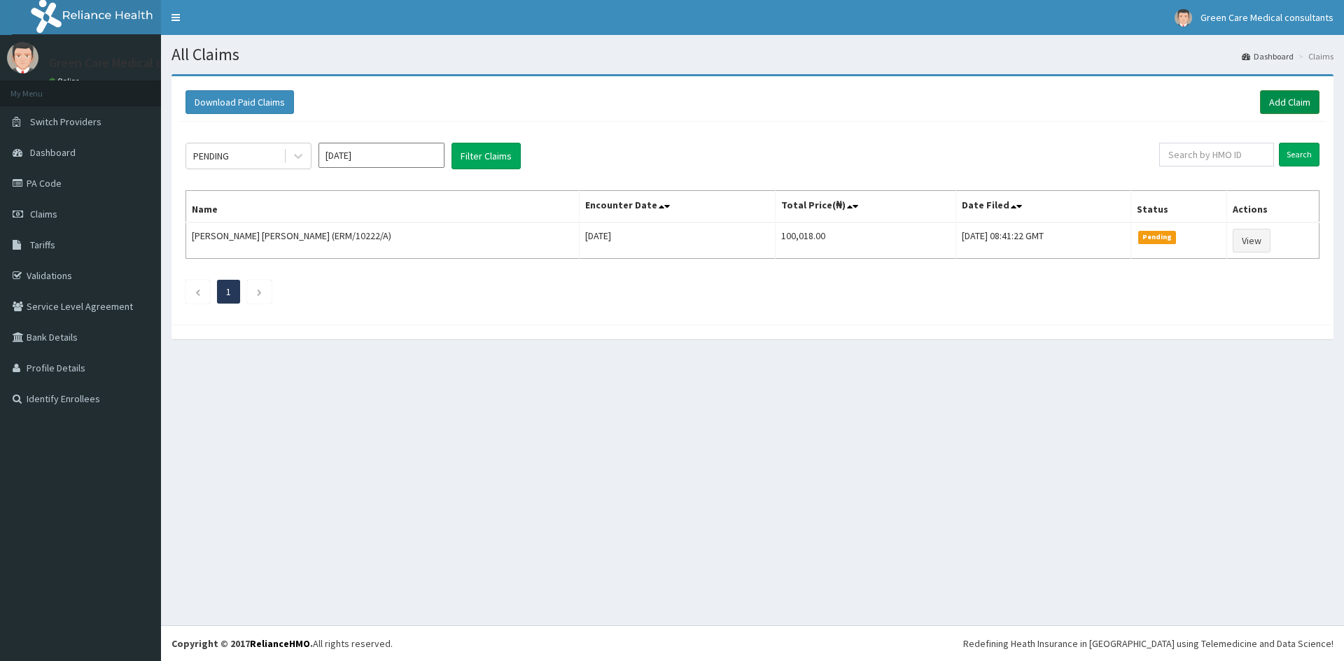
click at [1305, 99] on link "Add Claim" at bounding box center [1289, 102] width 59 height 24
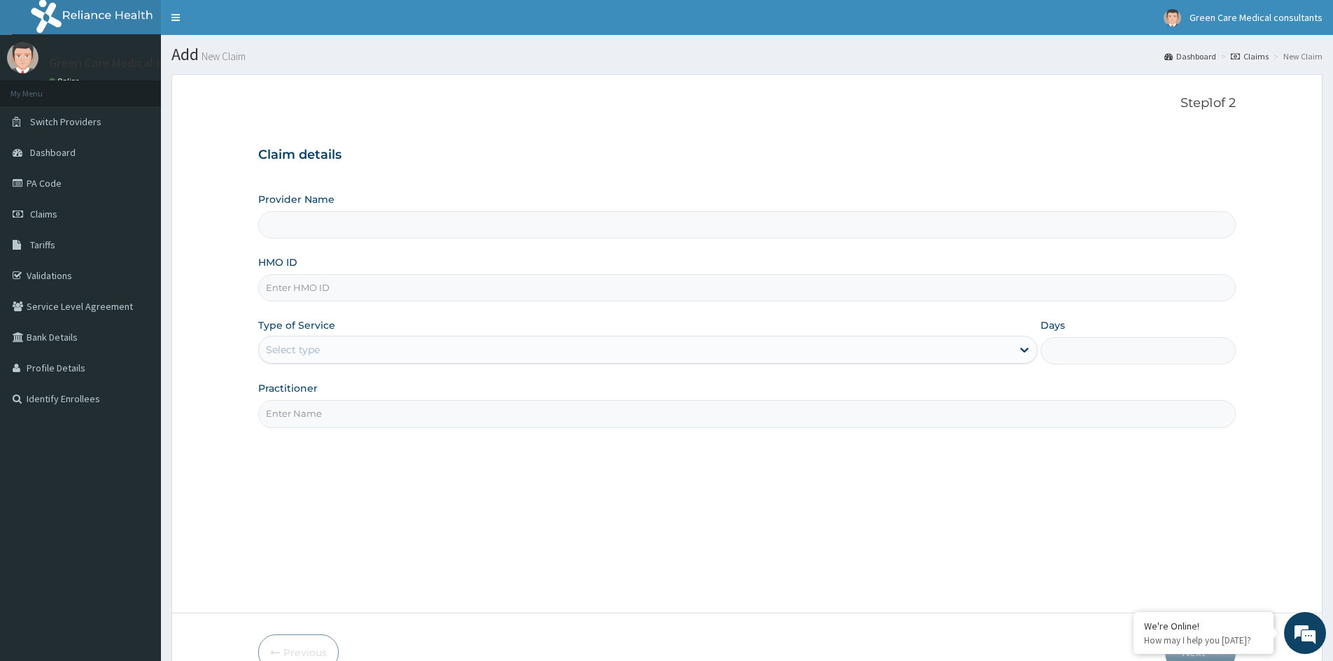
click at [322, 289] on input "HMO ID" at bounding box center [747, 287] width 978 height 27
type input "Green Care Medical Consultants"
type input "SFA/13747/A"
click at [356, 351] on div "Select type" at bounding box center [635, 350] width 753 height 22
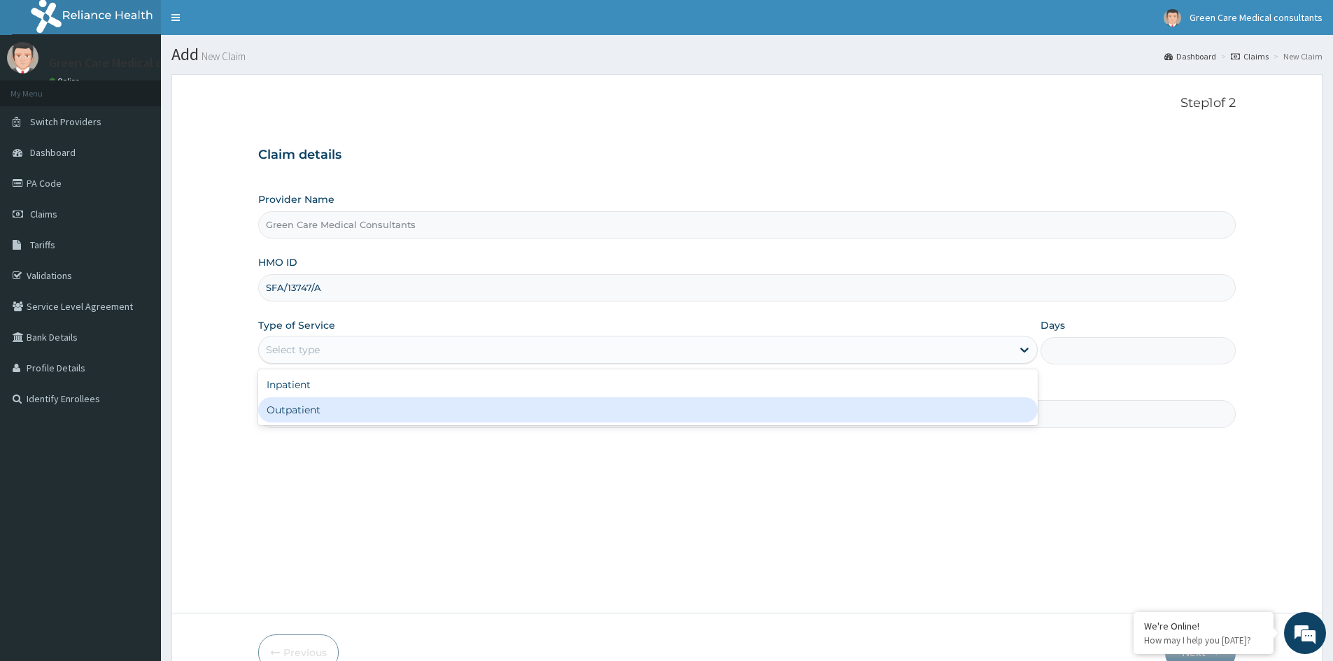
click at [306, 405] on div "Outpatient" at bounding box center [648, 410] width 780 height 25
type input "1"
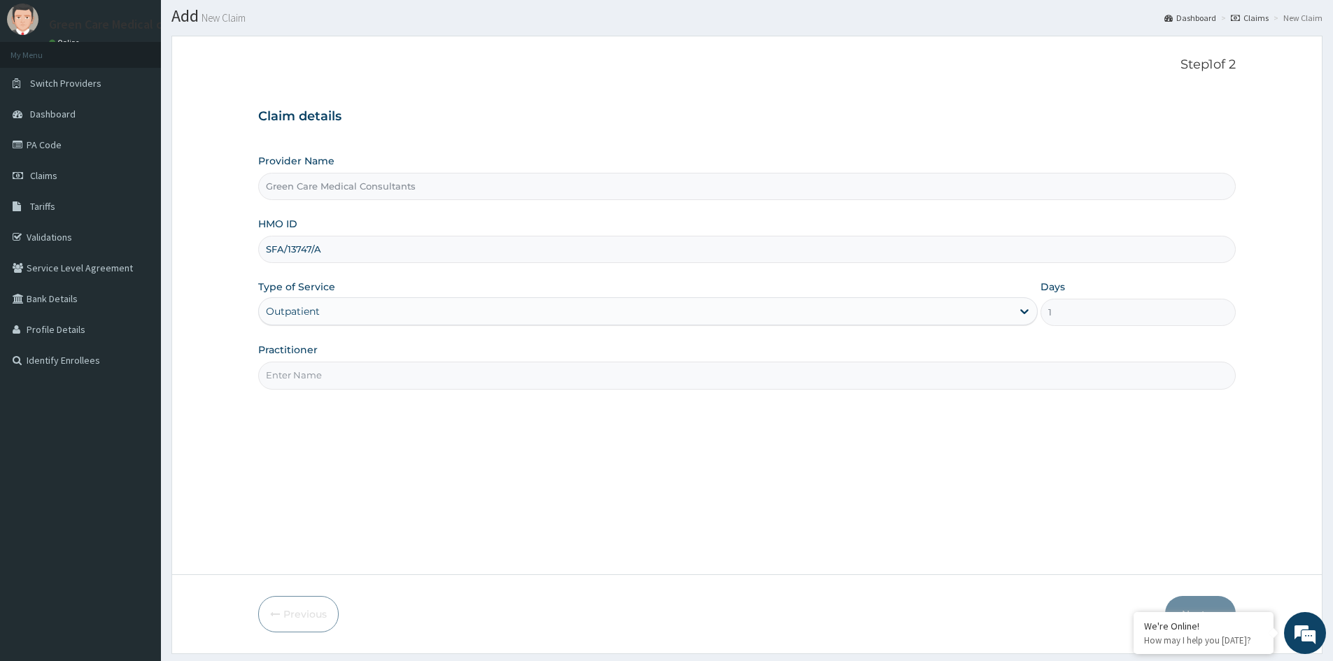
scroll to position [70, 0]
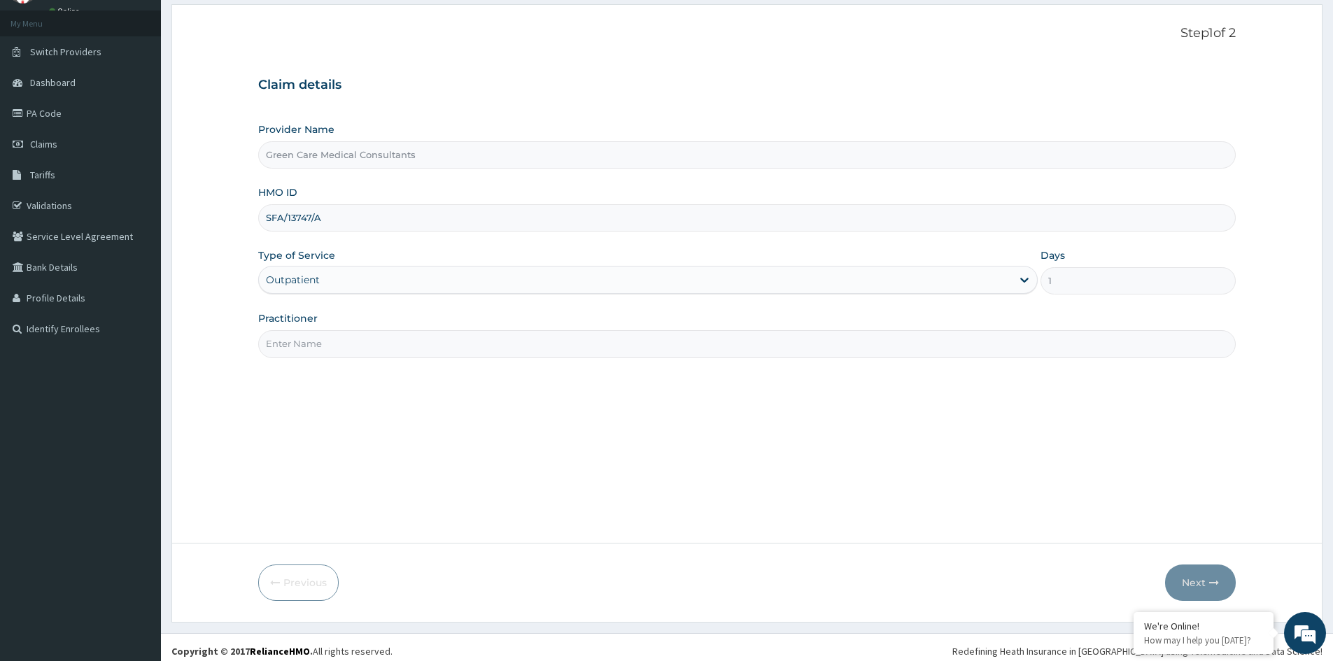
click at [370, 350] on input "Practitioner" at bounding box center [747, 343] width 978 height 27
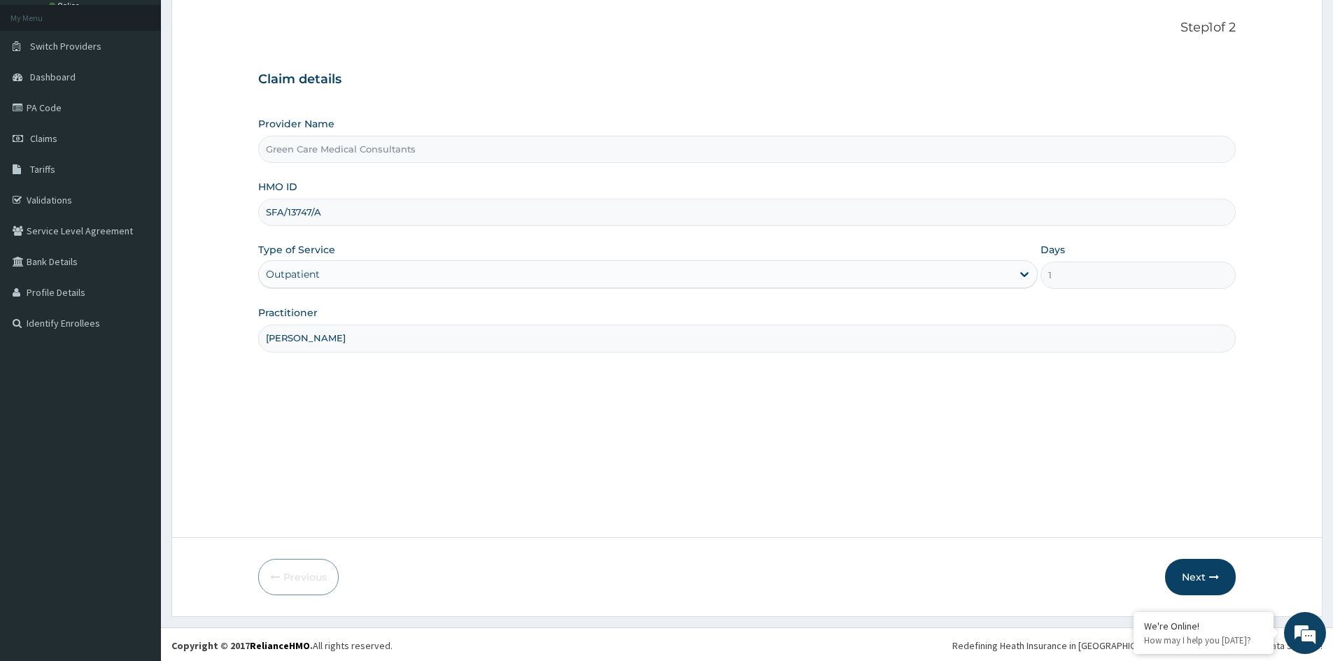
scroll to position [78, 0]
type input "DR COOKEY"
click at [1191, 571] on button "Next" at bounding box center [1200, 575] width 71 height 36
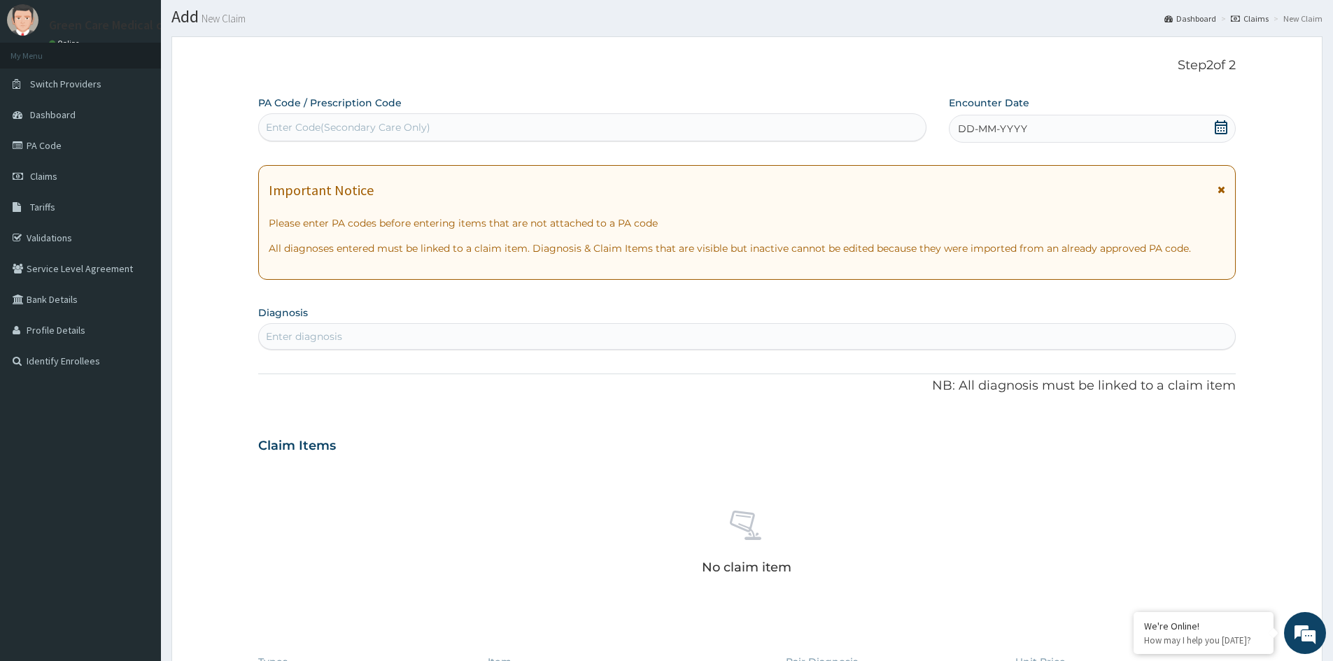
scroll to position [0, 0]
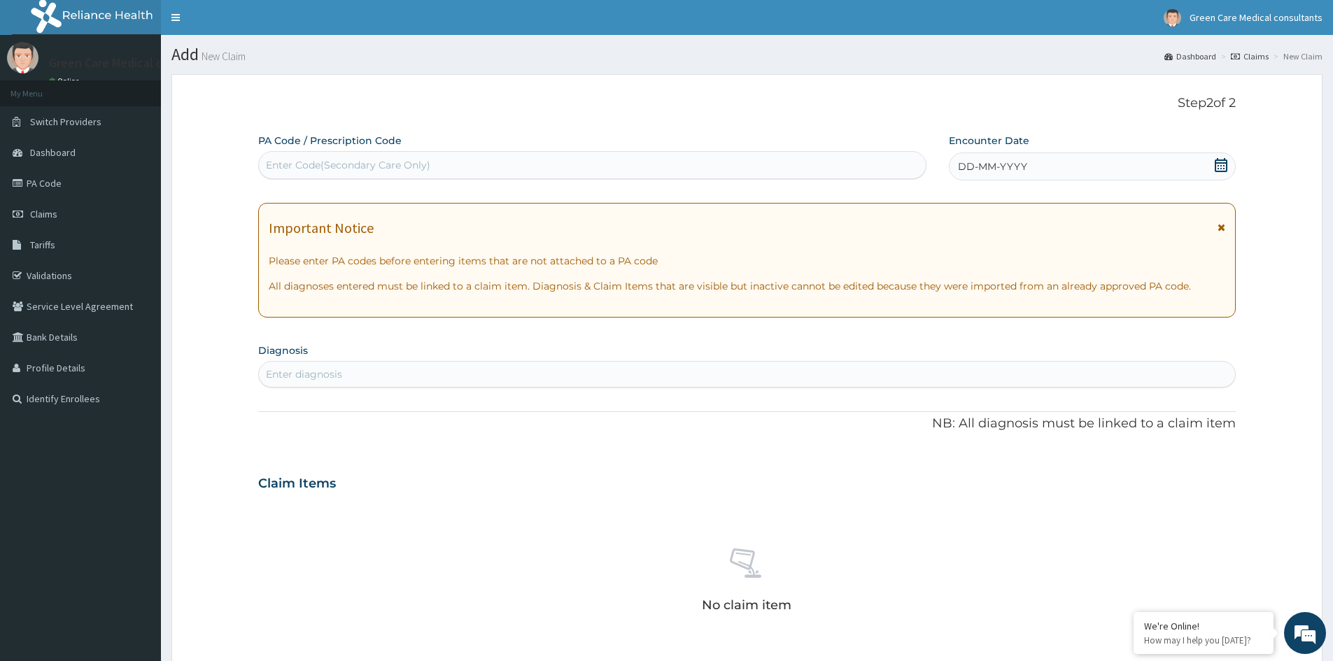
click at [533, 174] on div "Enter Code(Secondary Care Only)" at bounding box center [592, 165] width 667 height 22
paste input "PA/8A5401"
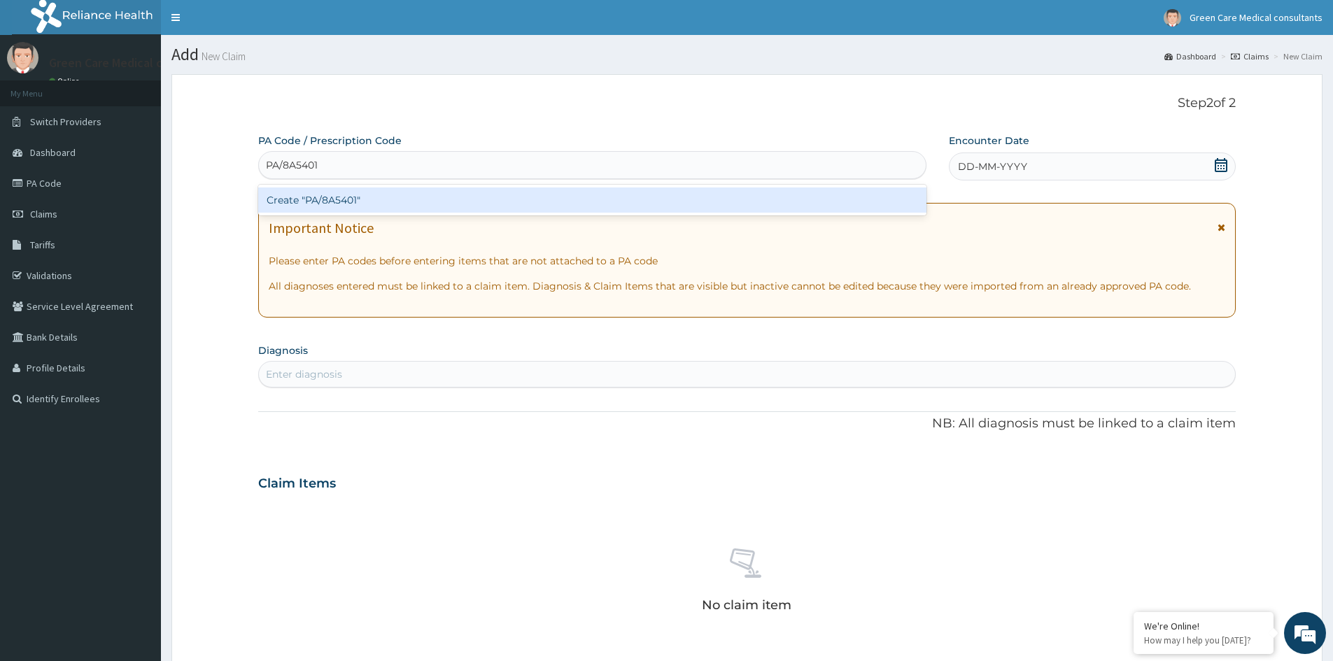
type input "PA/8A5401"
click at [544, 512] on div "PA Code / Prescription Code option Create "PA/8A5401" focused, 1 of 1. 1 result…" at bounding box center [747, 489] width 978 height 710
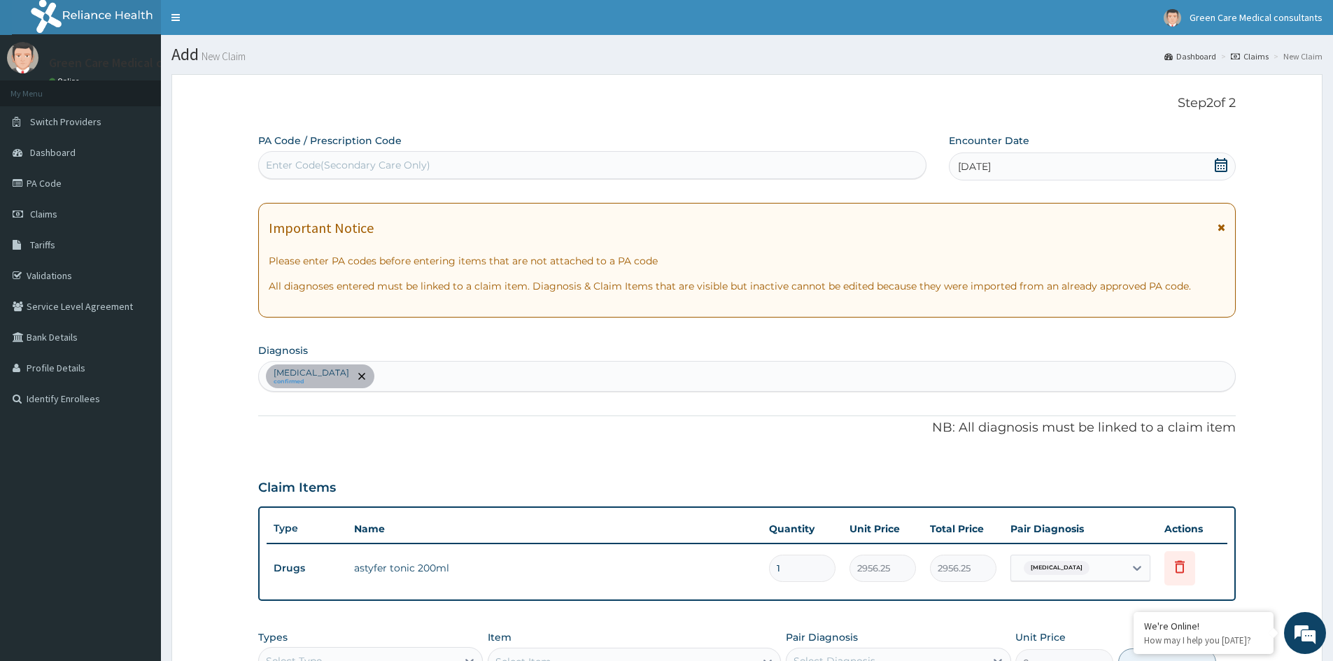
click at [430, 383] on div "Anemia confirmed" at bounding box center [747, 376] width 976 height 29
type input "HELMI"
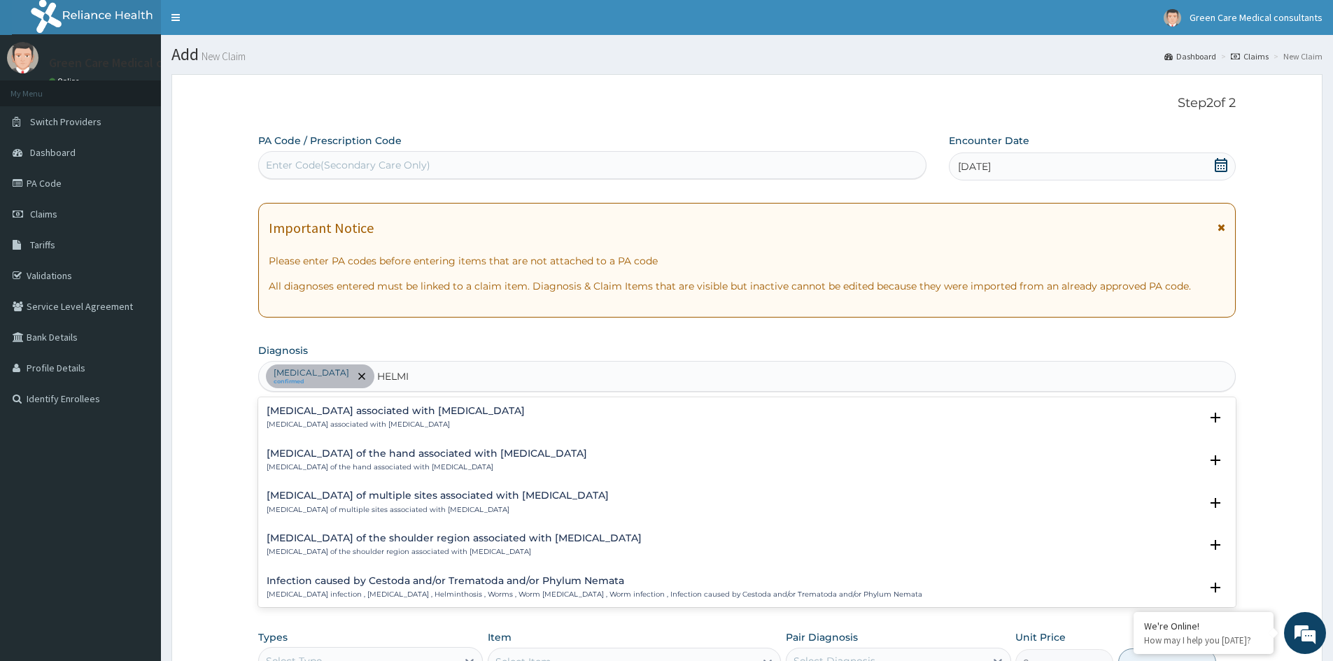
click at [318, 459] on h4 "Arthropathy of the hand associated with helminthiasis" at bounding box center [427, 454] width 321 height 10
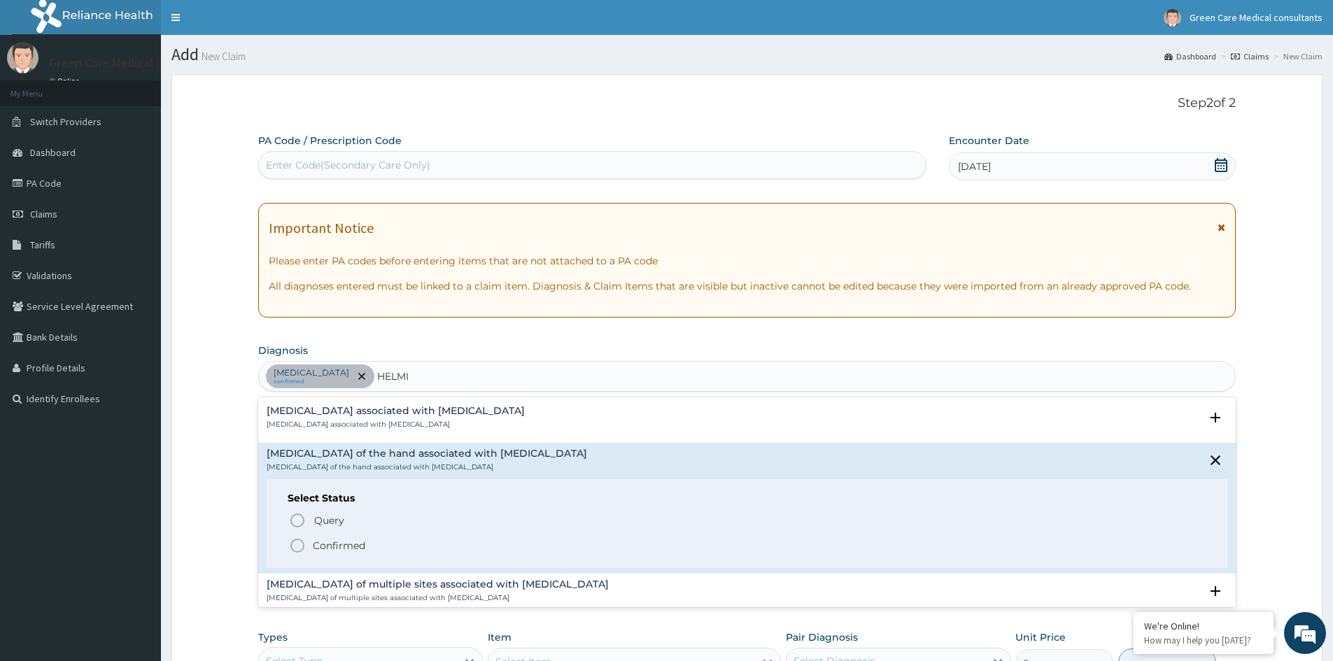
click at [334, 546] on p "Confirmed" at bounding box center [339, 546] width 52 height 14
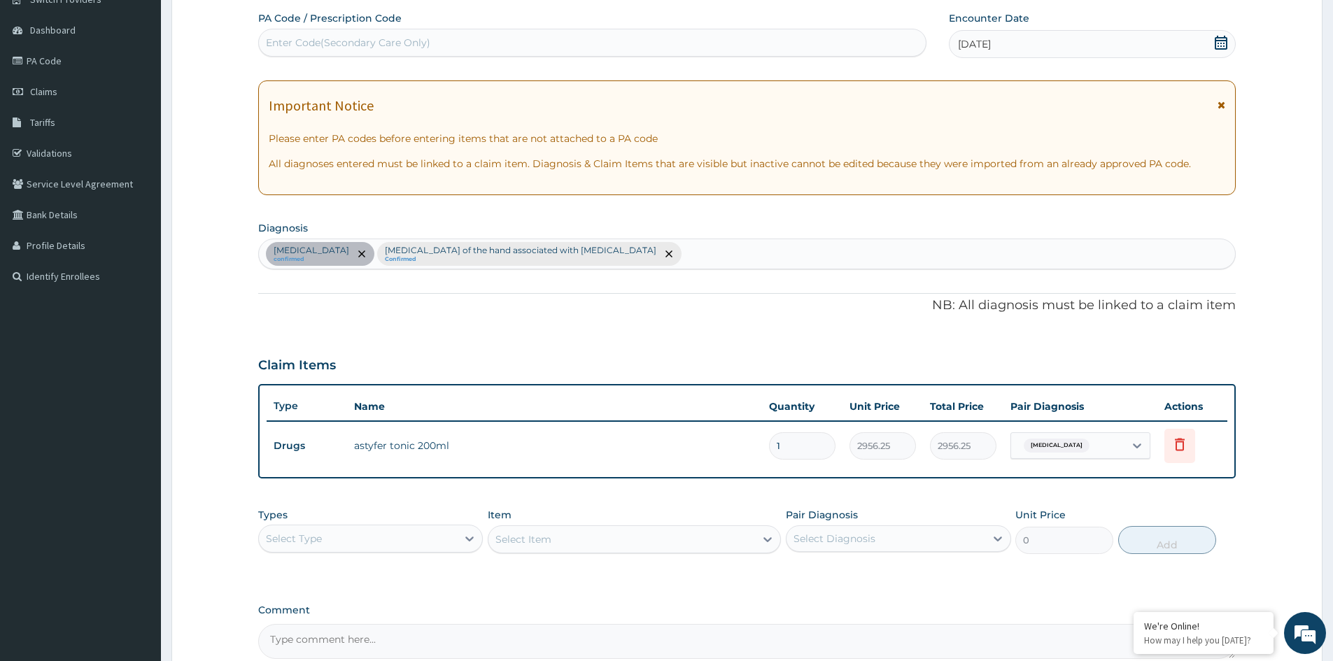
scroll to position [210, 0]
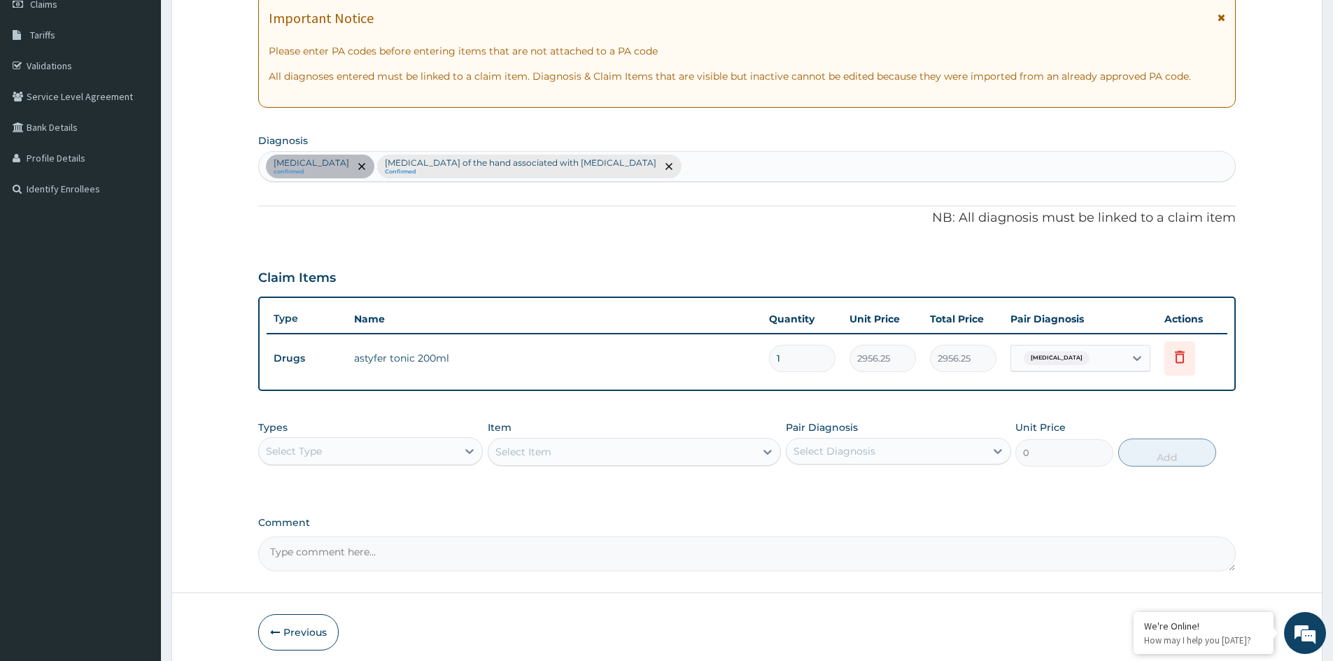
click at [351, 458] on div "Select Type" at bounding box center [358, 451] width 198 height 22
click at [272, 640] on div "Drugs" at bounding box center [370, 637] width 225 height 25
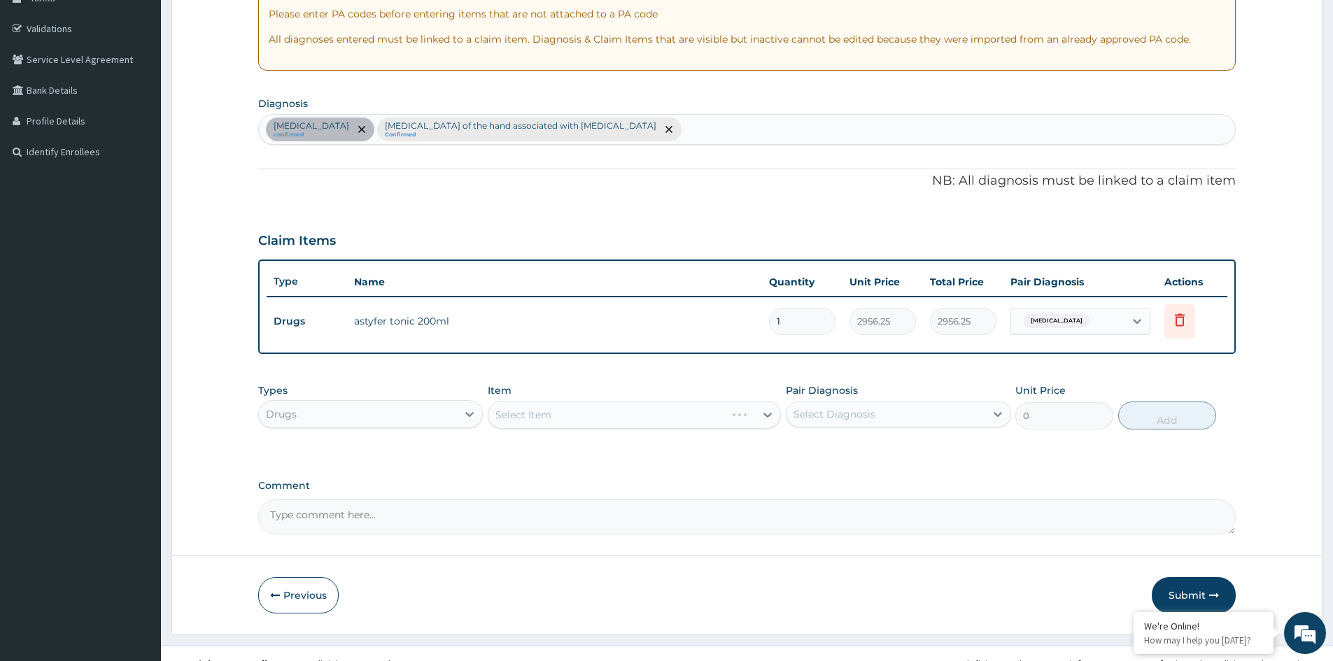
scroll to position [267, 0]
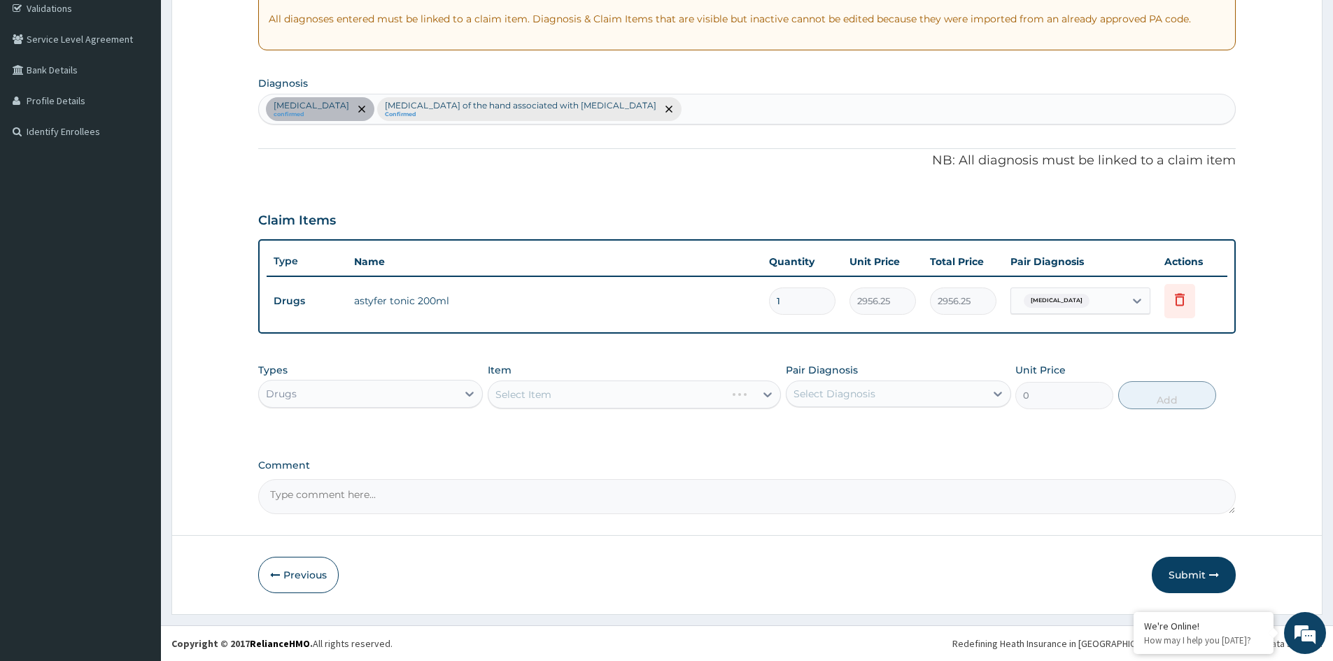
click at [647, 397] on div "Select Item" at bounding box center [634, 395] width 293 height 28
click at [719, 392] on div "Select Item" at bounding box center [622, 395] width 267 height 22
type input "ALBEN"
drag, startPoint x: 719, startPoint y: 395, endPoint x: 678, endPoint y: 396, distance: 41.3
click at [719, 394] on div "Select Item" at bounding box center [622, 395] width 267 height 22
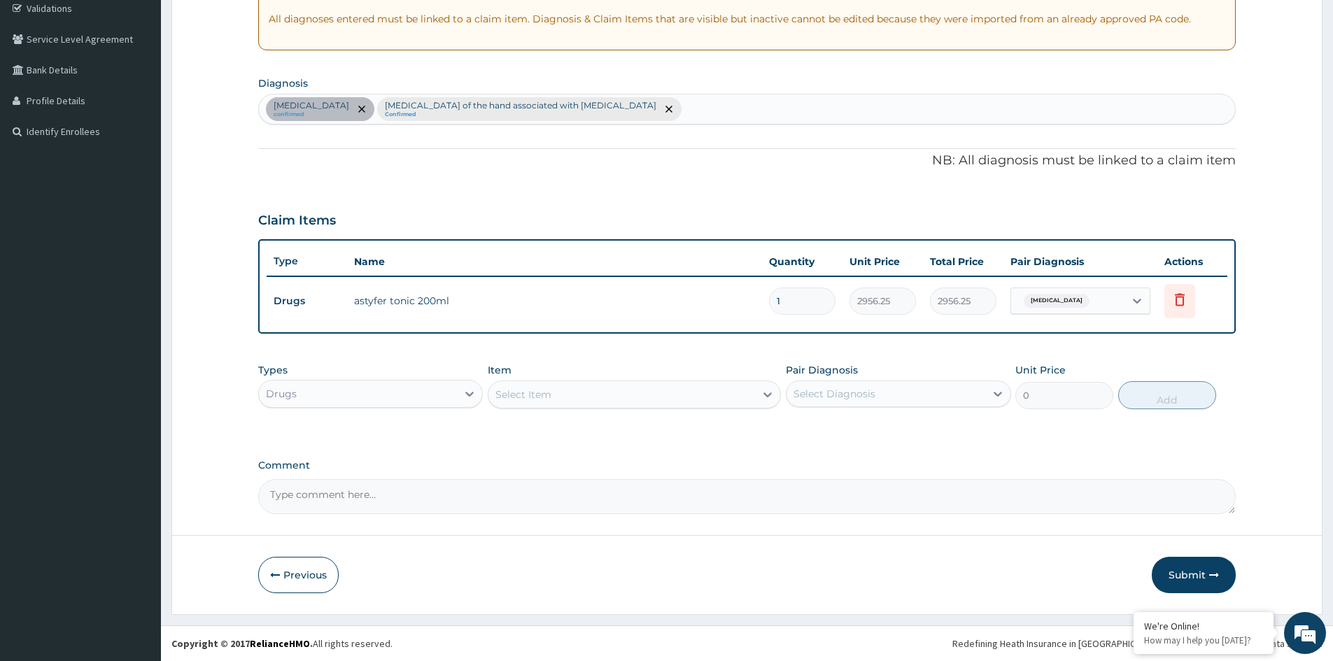
click at [648, 402] on div "Select Item" at bounding box center [622, 395] width 267 height 22
click at [626, 394] on div "Select Item" at bounding box center [622, 395] width 267 height 22
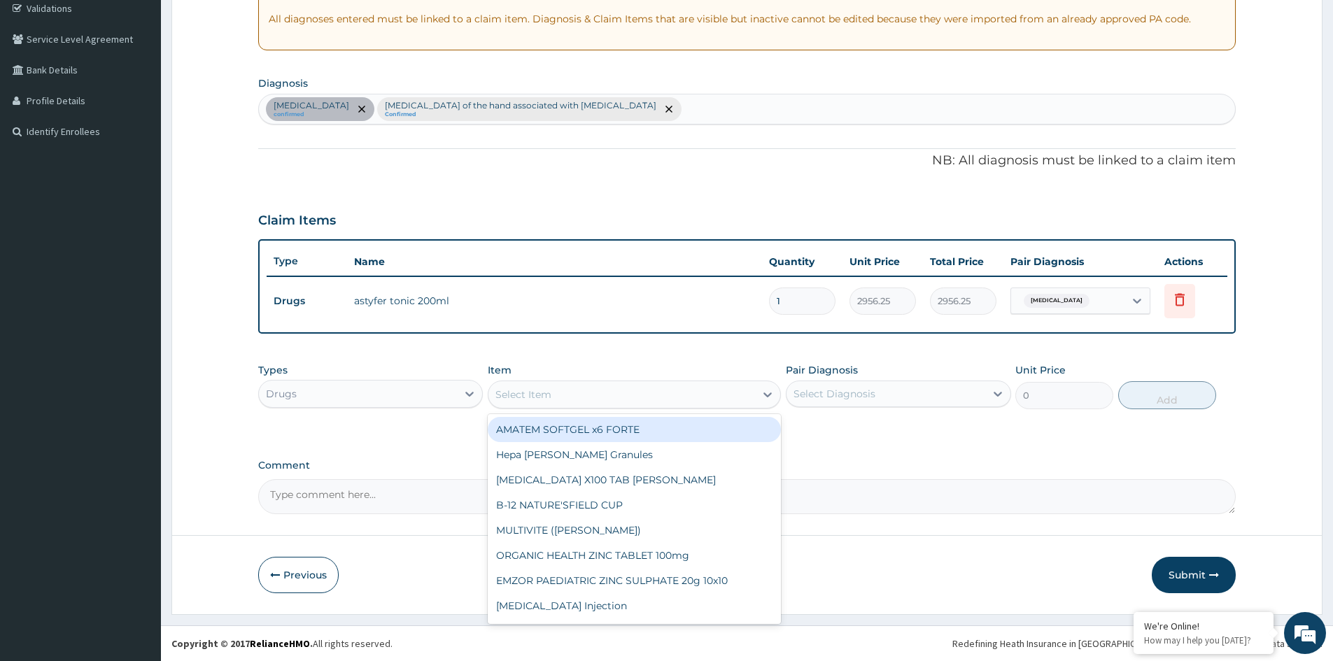
click at [617, 395] on div "Select Item" at bounding box center [622, 395] width 267 height 22
type input "ZOLA"
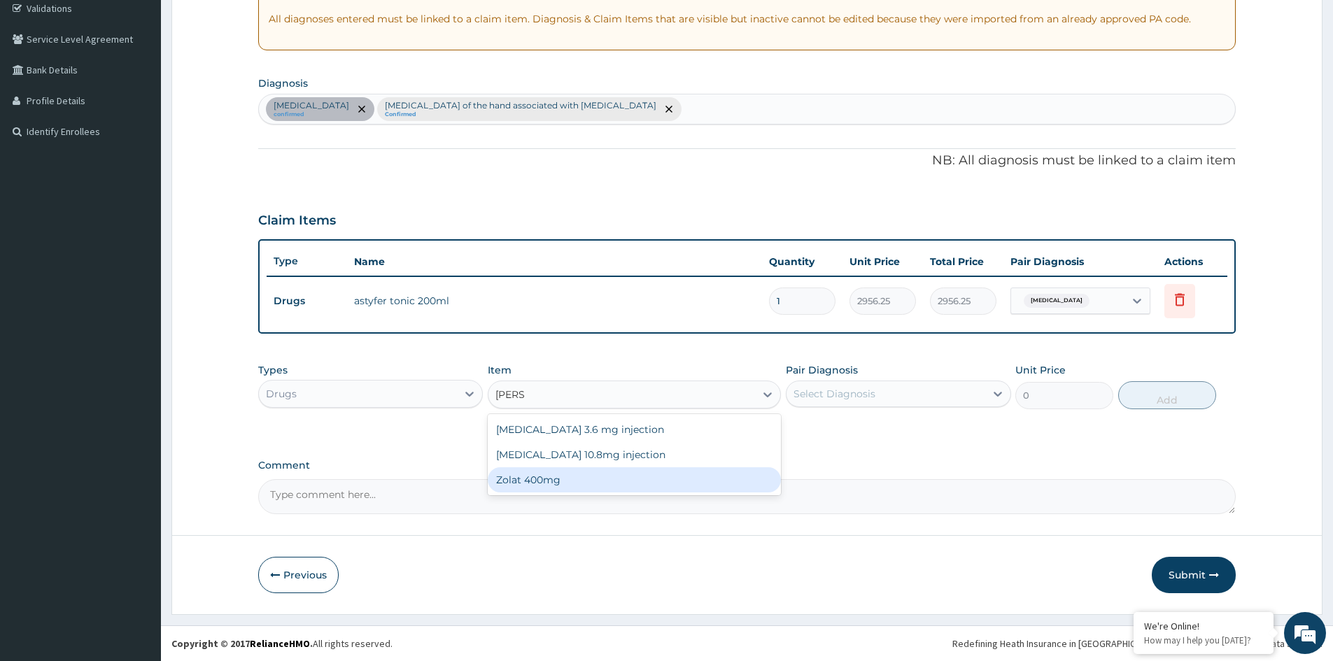
drag, startPoint x: 544, startPoint y: 485, endPoint x: 831, endPoint y: 442, distance: 290.1
click at [549, 485] on div "Zolat 400mg" at bounding box center [634, 480] width 293 height 25
type input "413.875"
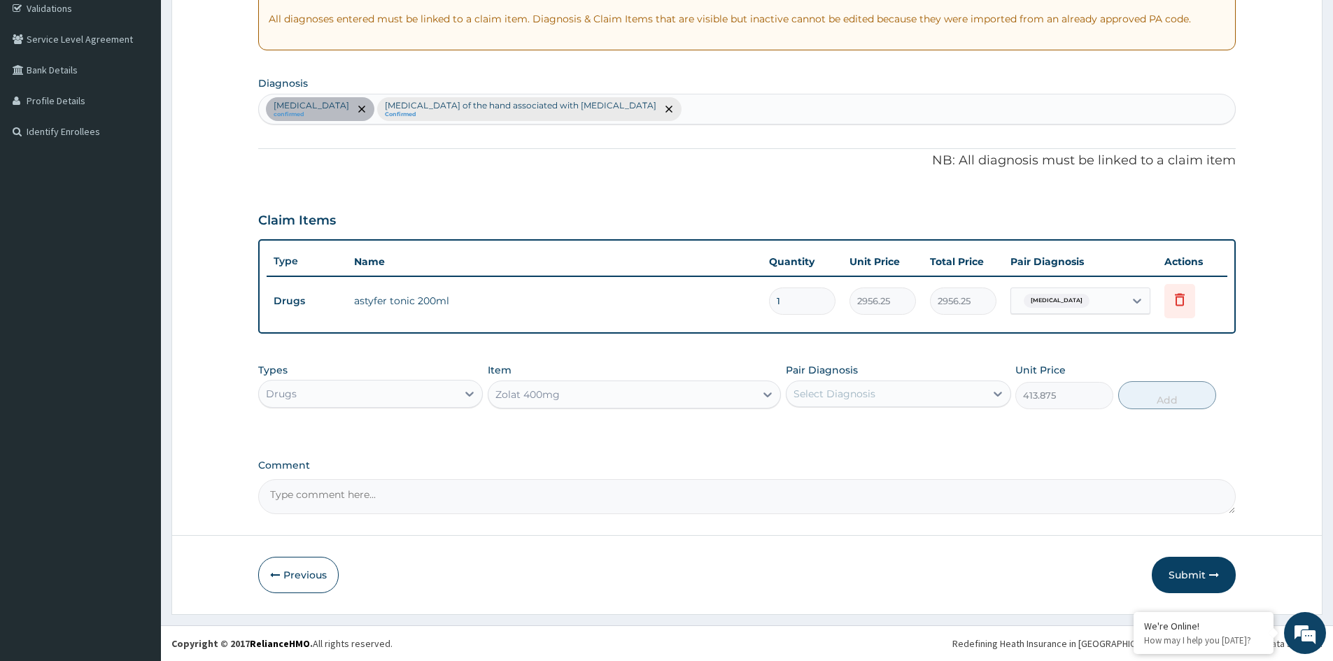
click at [885, 397] on div "Select Diagnosis" at bounding box center [886, 394] width 198 height 22
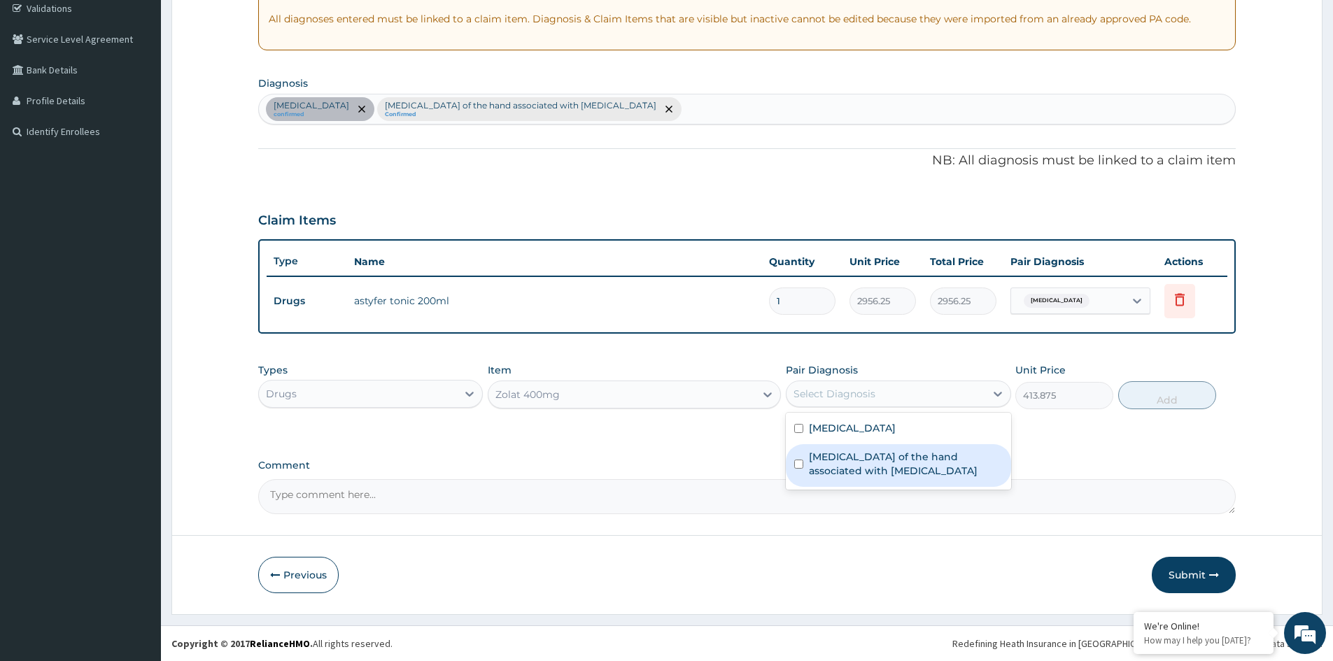
click at [839, 463] on label "Arthropathy of the hand associated with helminthiasis" at bounding box center [905, 464] width 193 height 28
checkbox input "true"
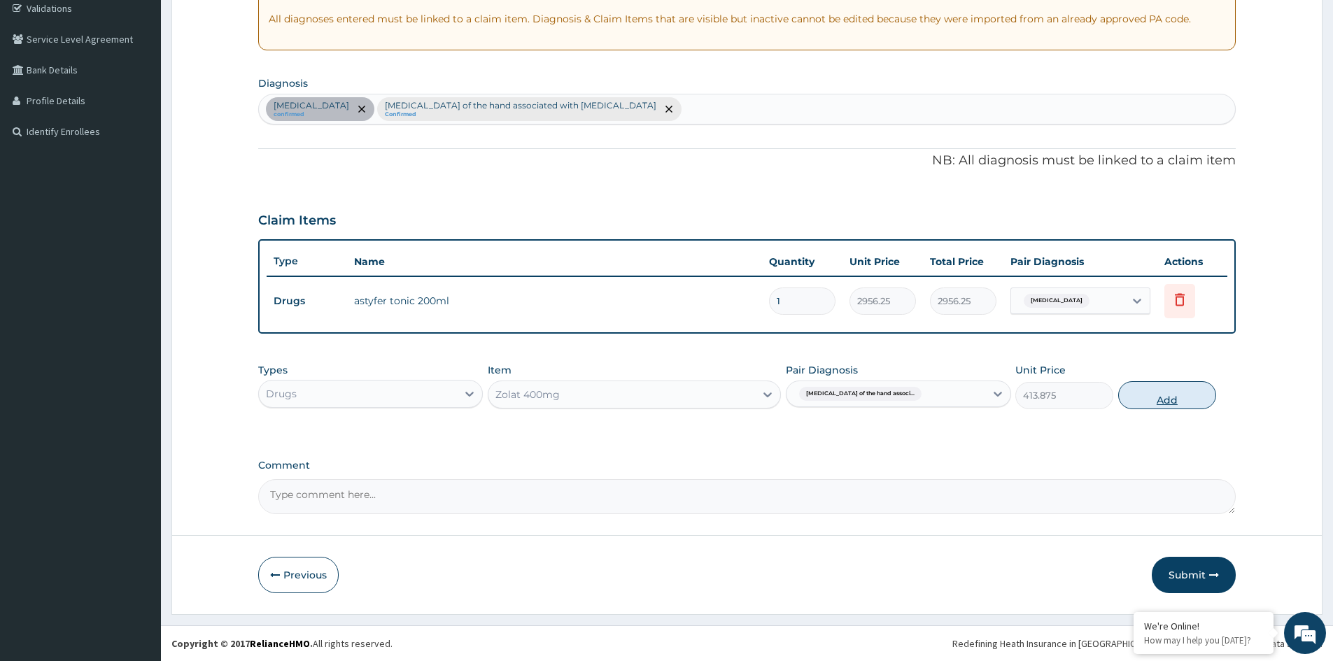
click at [1155, 400] on button "Add" at bounding box center [1167, 395] width 98 height 28
type input "0"
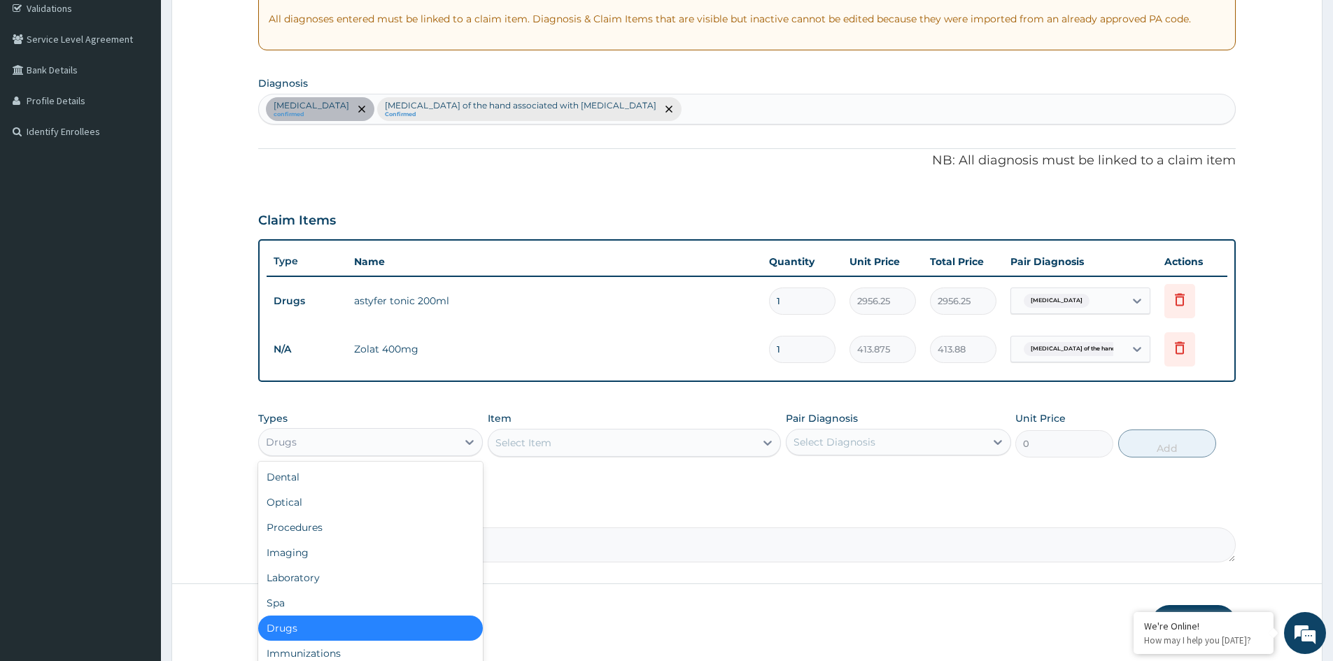
click at [398, 436] on div "Drugs" at bounding box center [358, 442] width 198 height 22
click at [312, 529] on div "Procedures" at bounding box center [370, 527] width 225 height 25
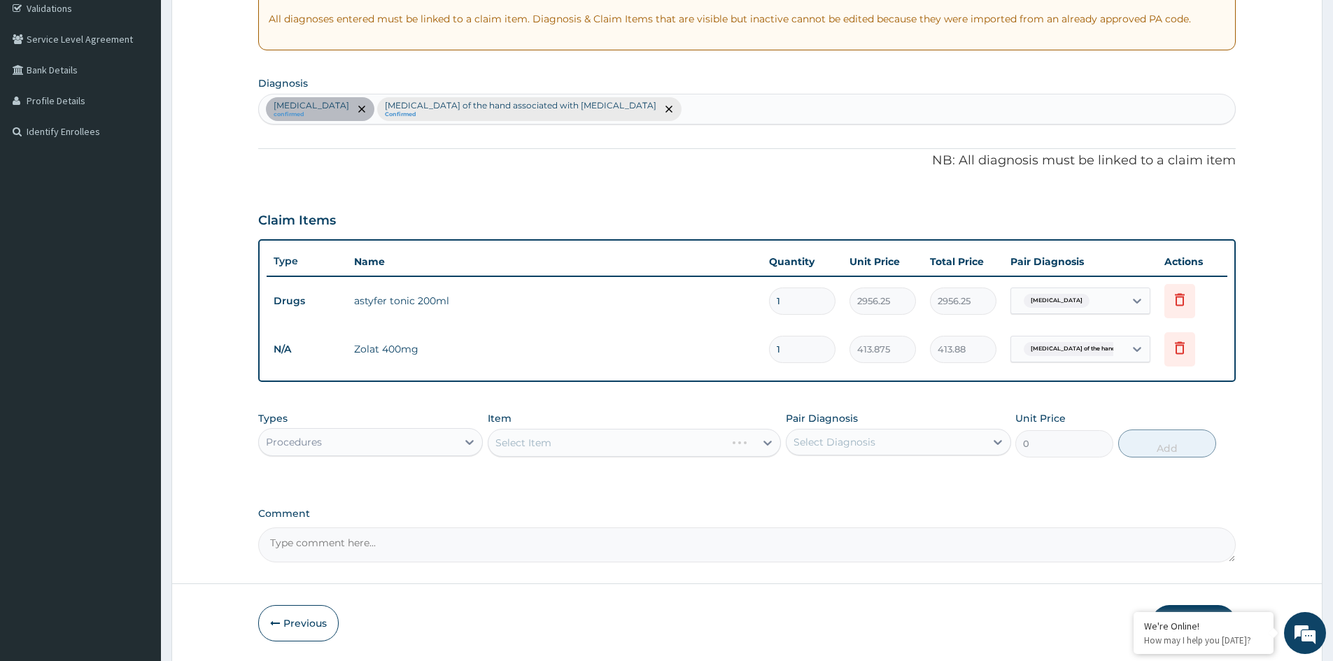
click at [657, 438] on div "Select Item" at bounding box center [634, 443] width 293 height 28
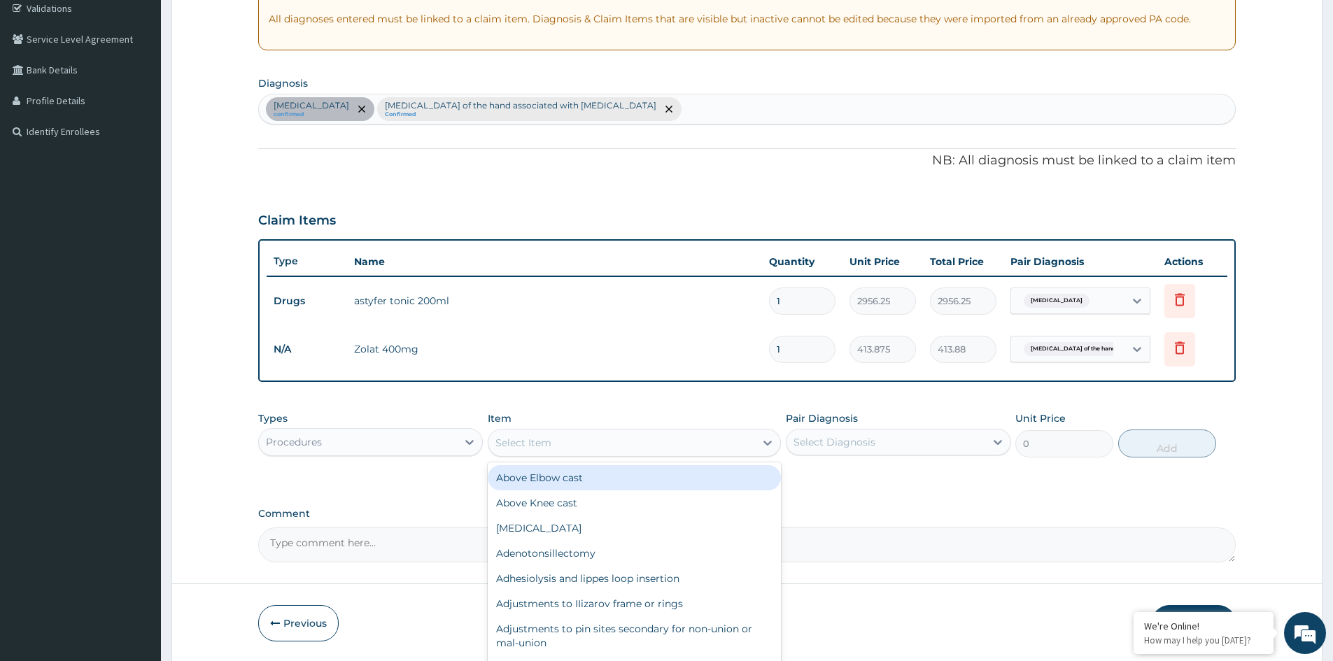
click at [698, 444] on div "Select Item" at bounding box center [622, 443] width 267 height 22
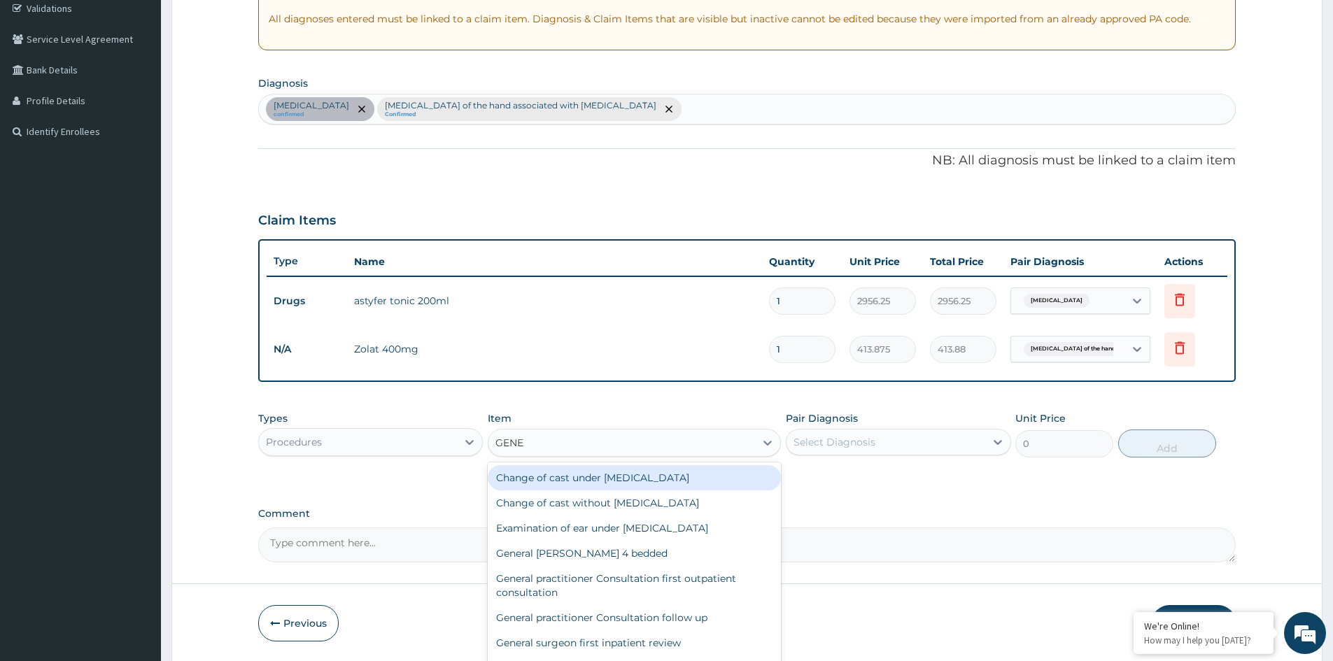
type input "GENER"
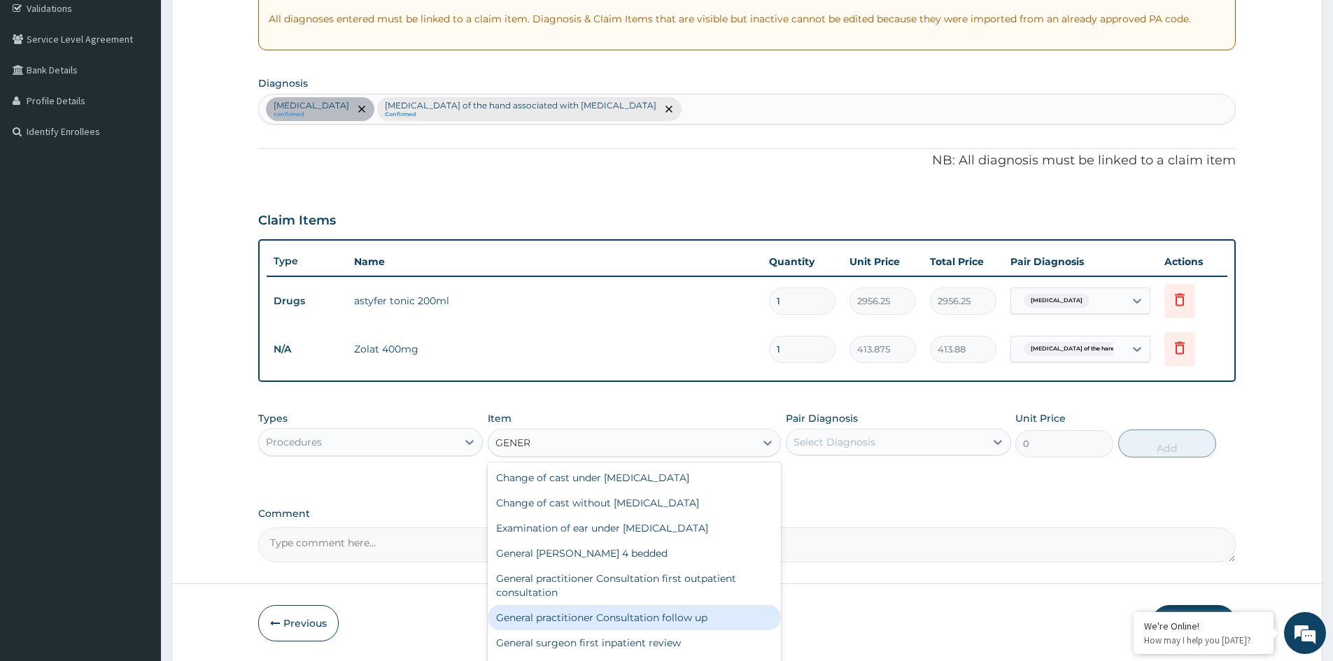
click at [671, 614] on div "General practitioner Consultation follow up" at bounding box center [634, 617] width 293 height 25
type input "2365"
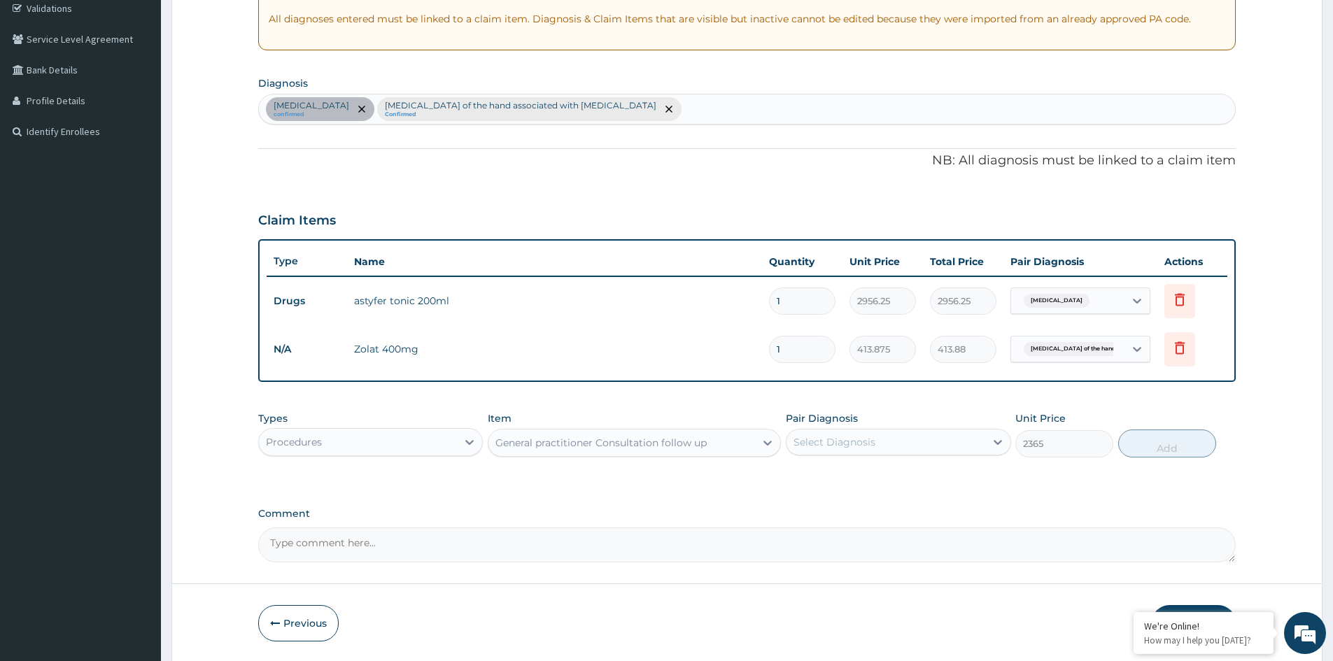
click at [897, 447] on div "Select Diagnosis" at bounding box center [886, 442] width 198 height 22
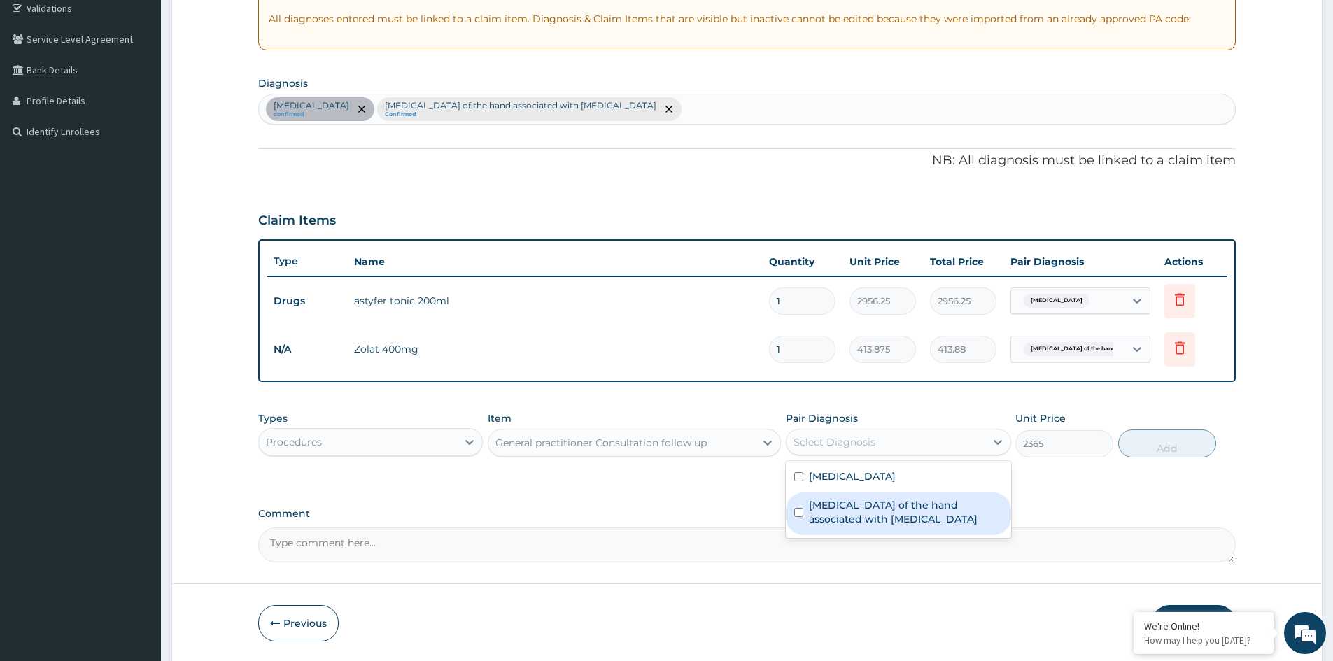
click at [832, 516] on label "Arthropathy of the hand associated with helminthiasis" at bounding box center [905, 512] width 193 height 28
checkbox input "true"
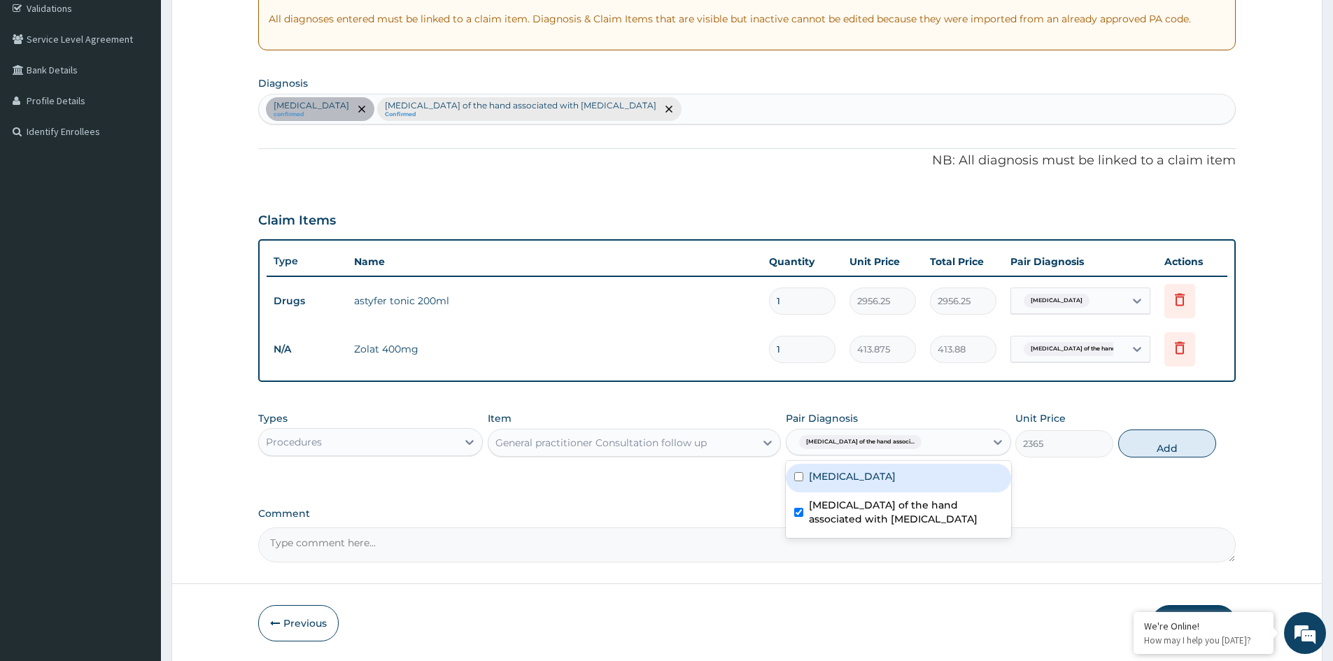
click at [843, 479] on label "Anemia" at bounding box center [852, 477] width 87 height 14
checkbox input "true"
click at [1158, 450] on button "Add" at bounding box center [1167, 444] width 98 height 28
type input "0"
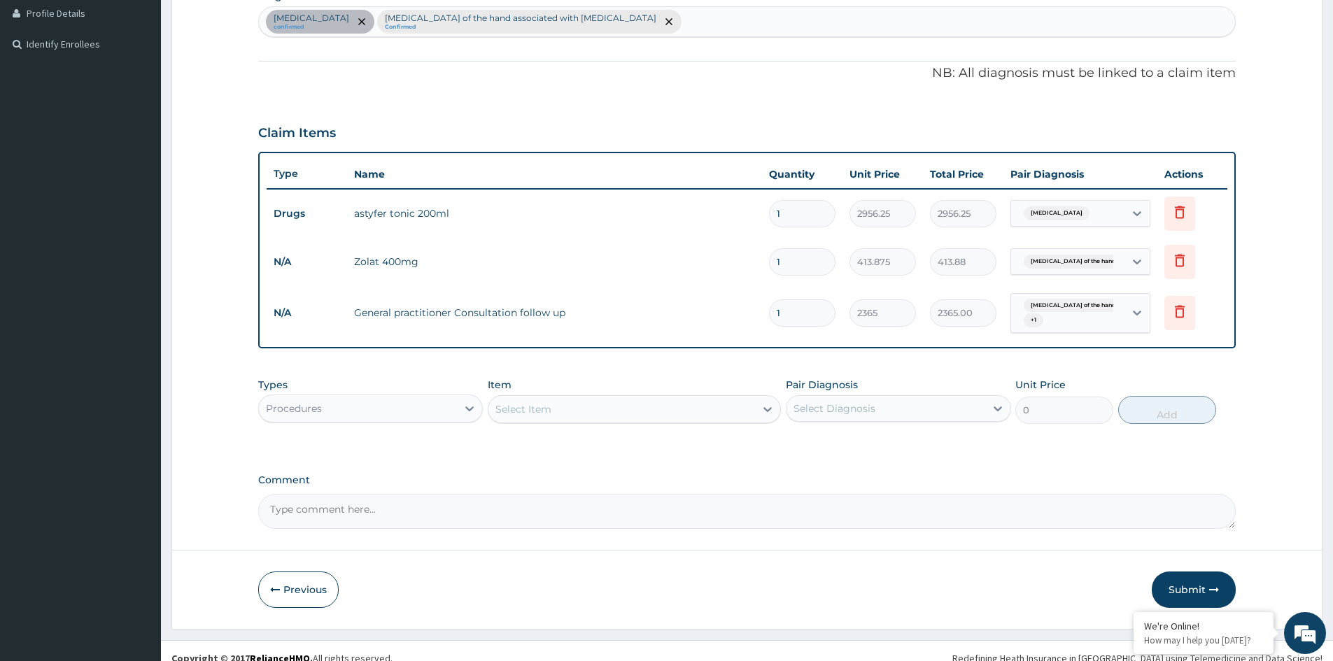
scroll to position [370, 0]
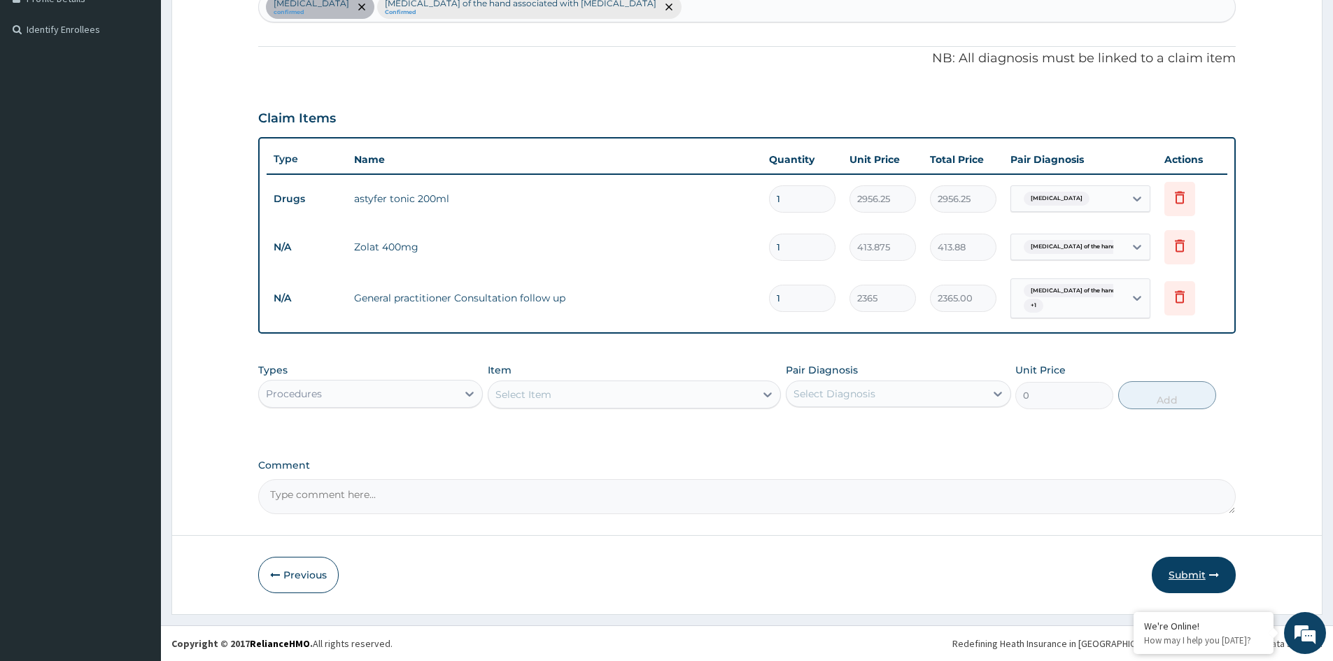
click at [1179, 572] on button "Submit" at bounding box center [1194, 575] width 84 height 36
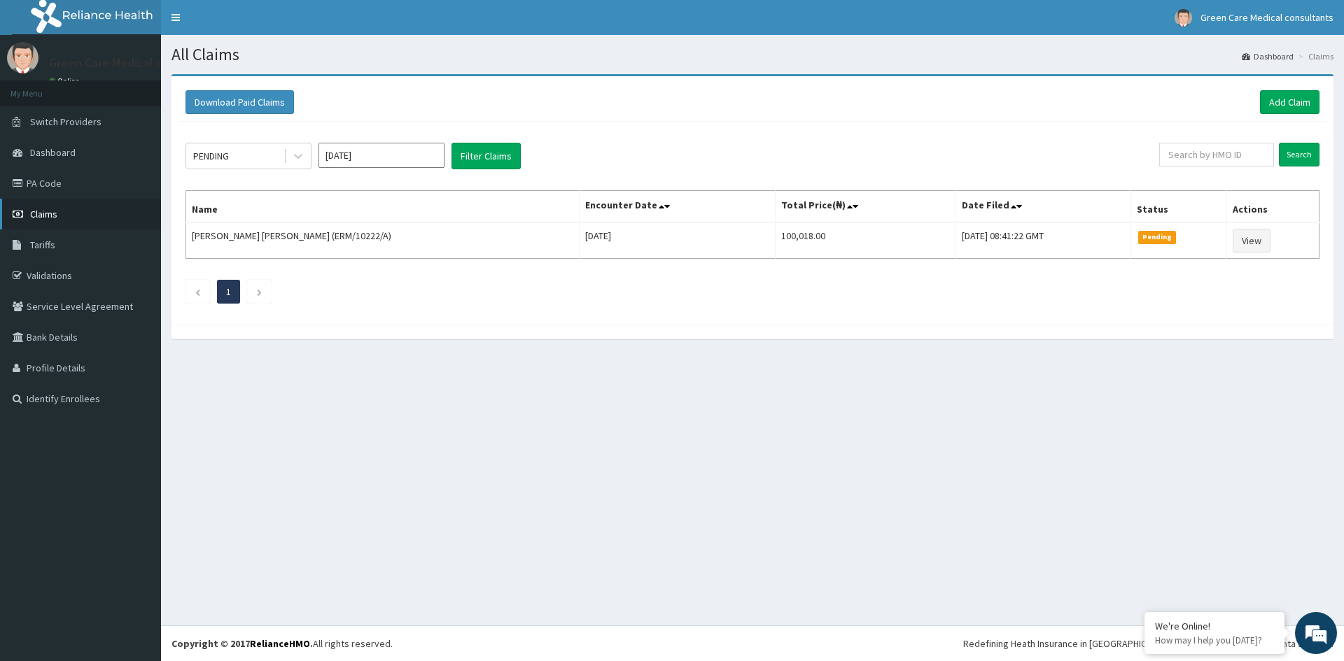
click at [45, 213] on span "Claims" at bounding box center [43, 214] width 27 height 13
click at [1238, 157] on input "text" at bounding box center [1216, 155] width 115 height 24
type input "SFA/13089/A"
click at [1296, 156] on input "Search" at bounding box center [1299, 155] width 41 height 24
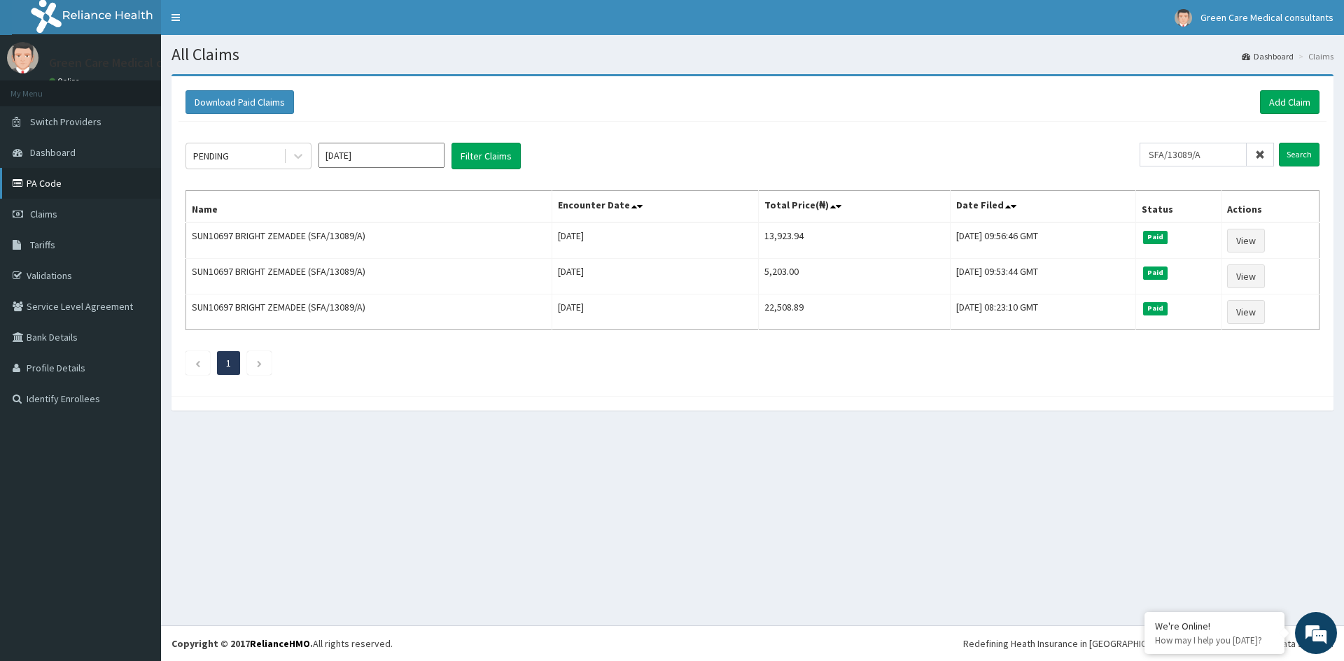
click at [49, 184] on link "PA Code" at bounding box center [80, 183] width 161 height 31
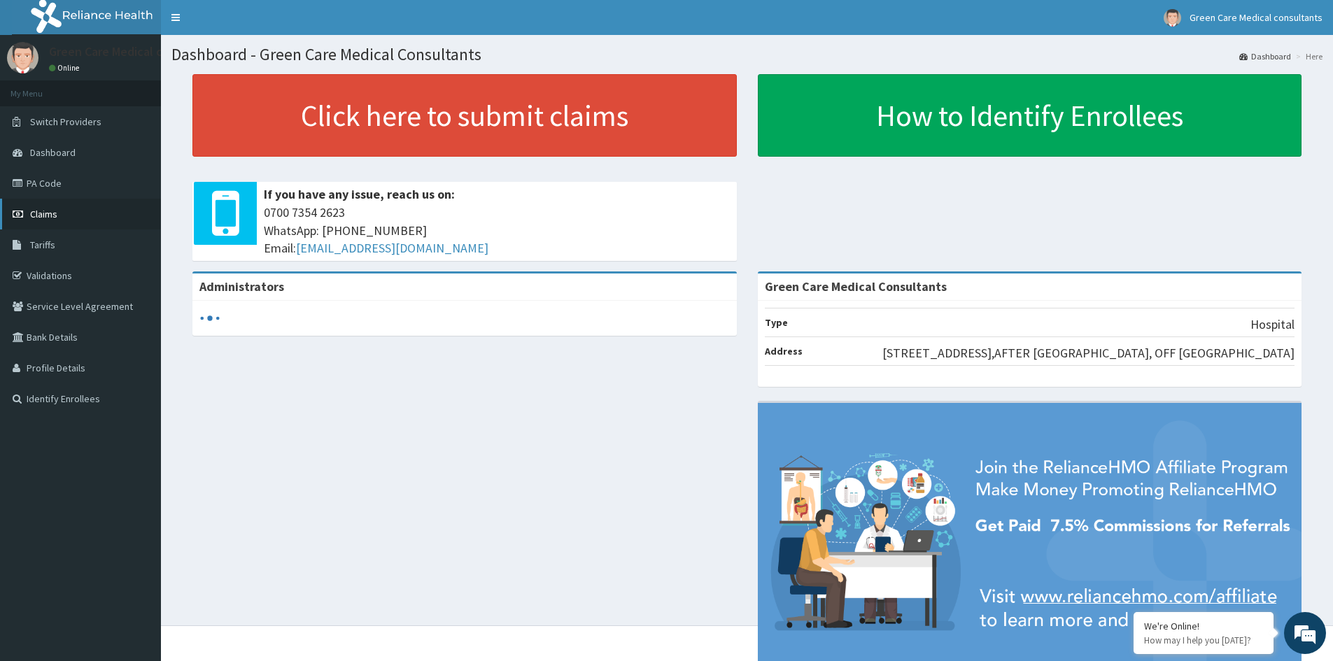
drag, startPoint x: 0, startPoint y: 0, endPoint x: 44, endPoint y: 216, distance: 220.0
click at [44, 216] on span "Claims" at bounding box center [43, 214] width 27 height 13
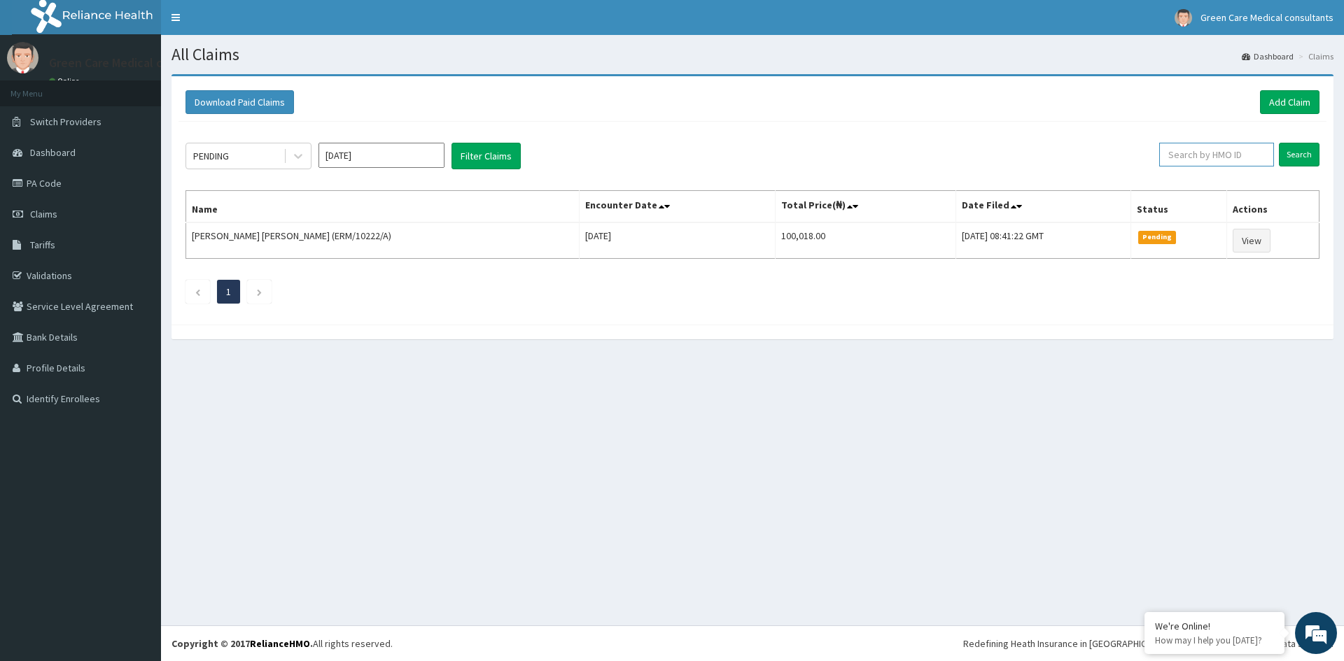
click at [1190, 154] on input "text" at bounding box center [1216, 155] width 115 height 24
type input "LFM/10099/D"
click at [1302, 155] on input "Search" at bounding box center [1299, 155] width 41 height 24
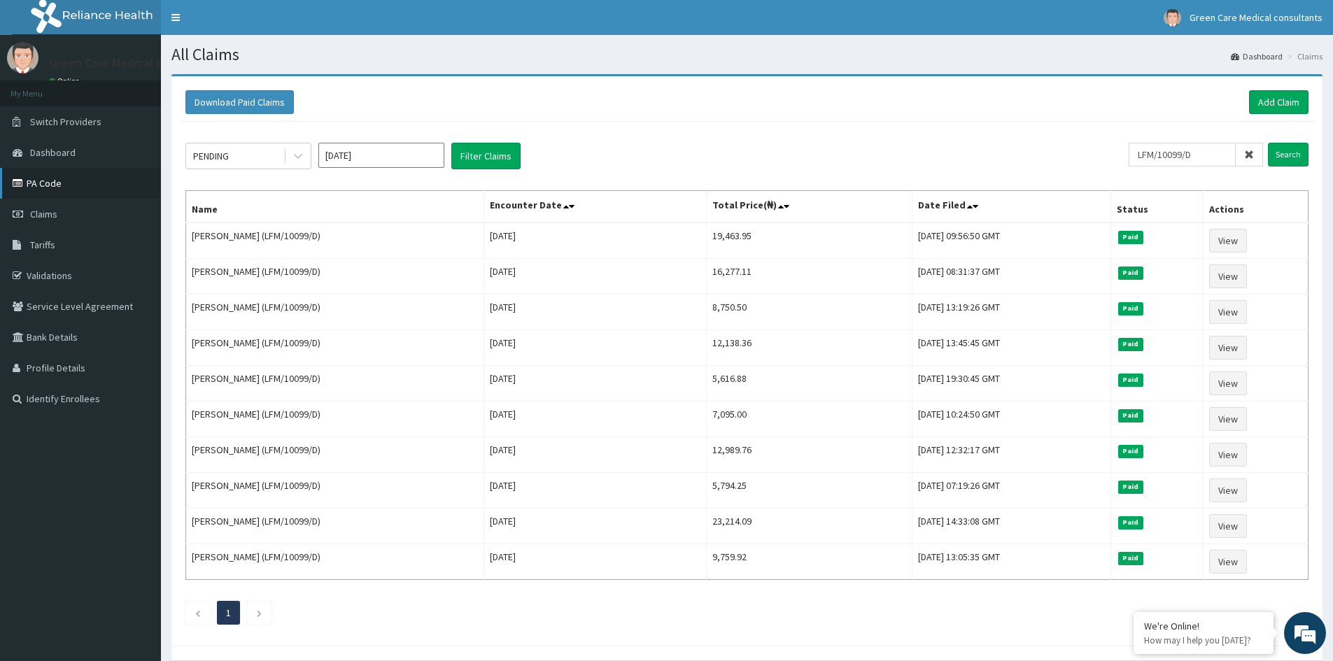
click at [50, 184] on link "PA Code" at bounding box center [80, 183] width 161 height 31
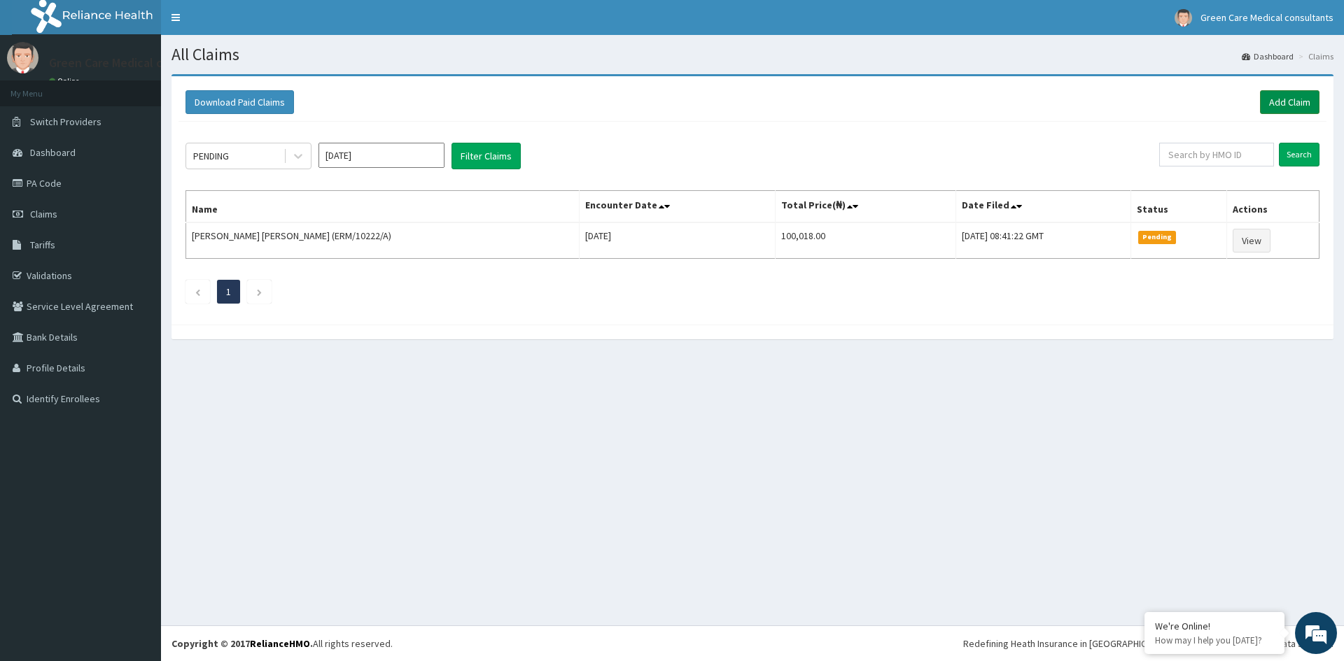
click at [1277, 99] on link "Add Claim" at bounding box center [1289, 102] width 59 height 24
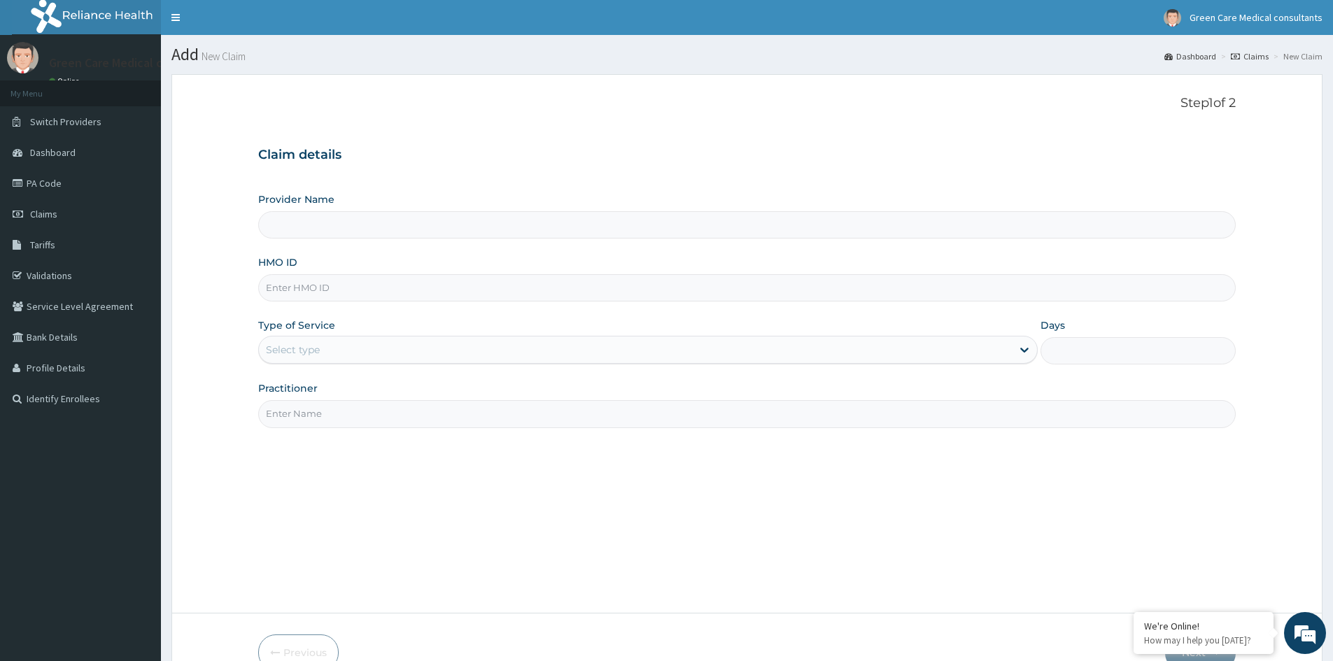
click at [353, 295] on input "HMO ID" at bounding box center [747, 287] width 978 height 27
type input "L"
type input "Green Care Medical Consultants"
type input "LFM/10099/D"
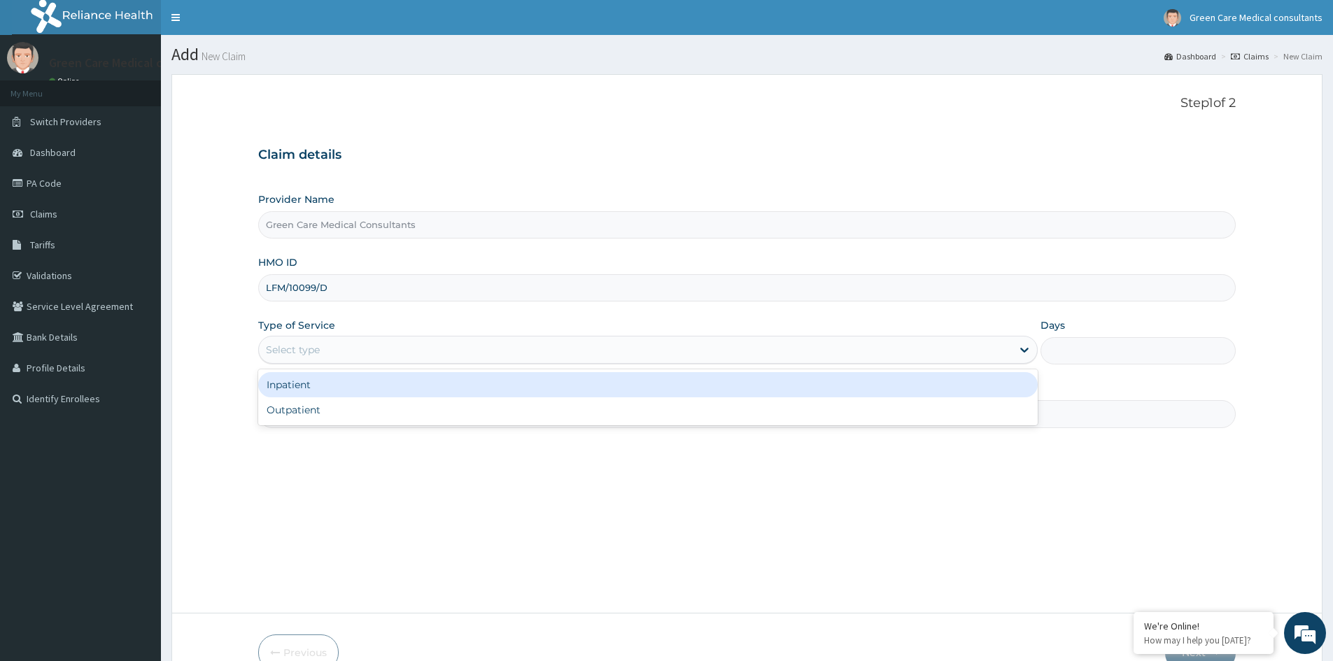
click at [388, 360] on div "Select type" at bounding box center [635, 350] width 753 height 22
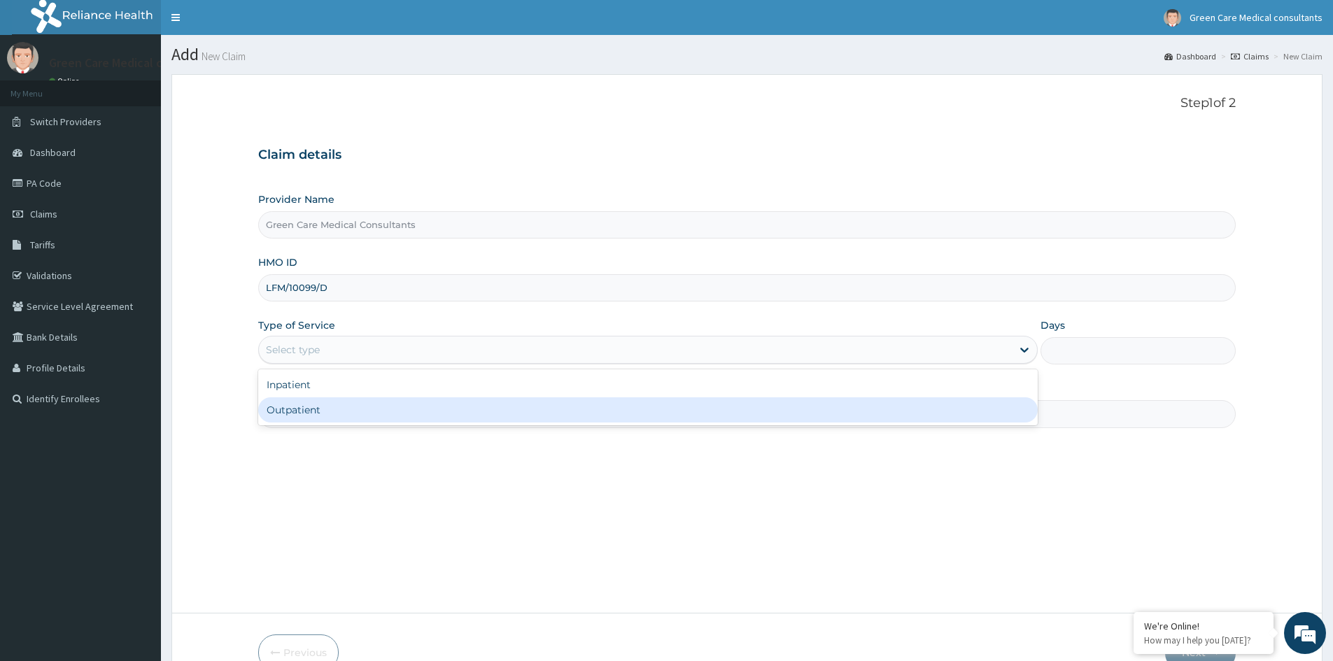
click at [316, 408] on div "Outpatient" at bounding box center [648, 410] width 780 height 25
type input "1"
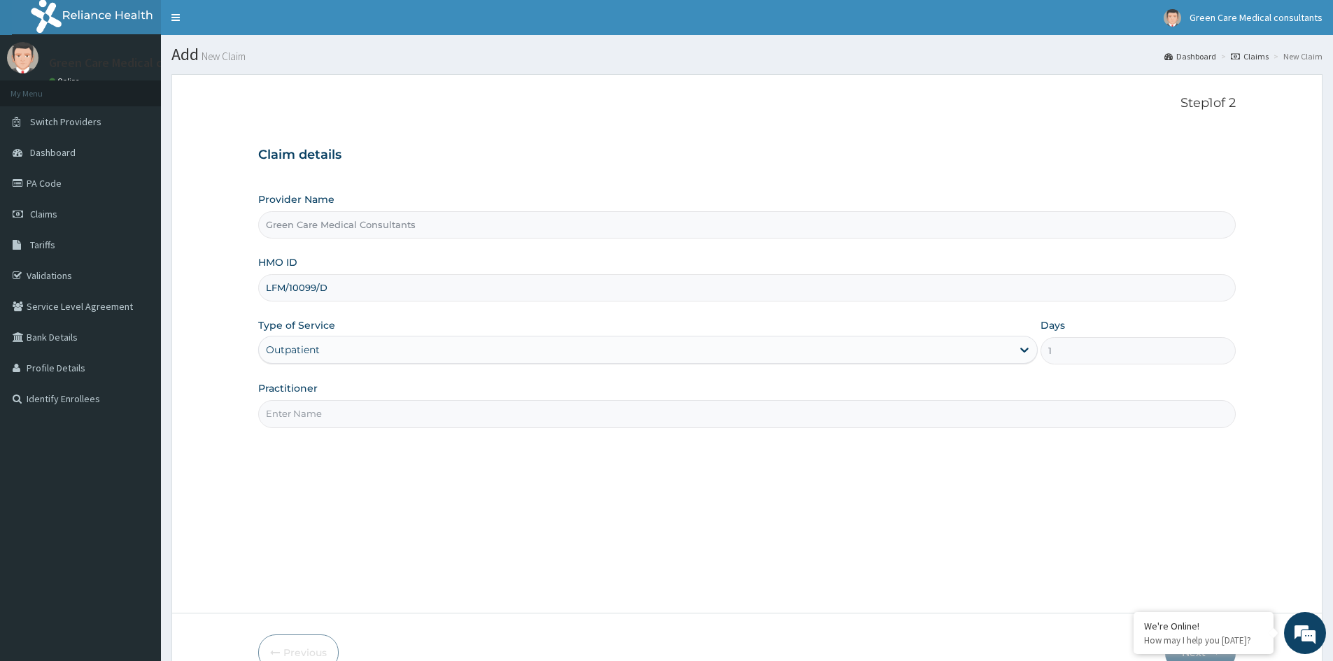
click at [1012, 420] on input "Practitioner" at bounding box center [747, 413] width 978 height 27
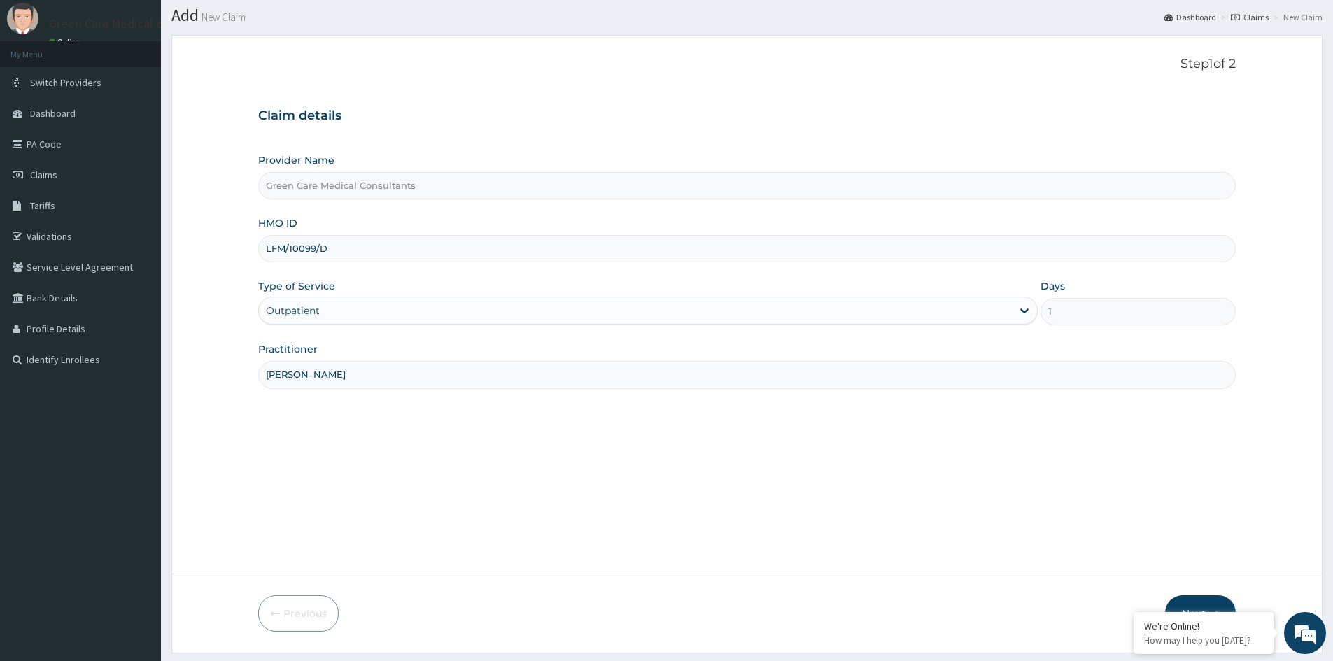
scroll to position [78, 0]
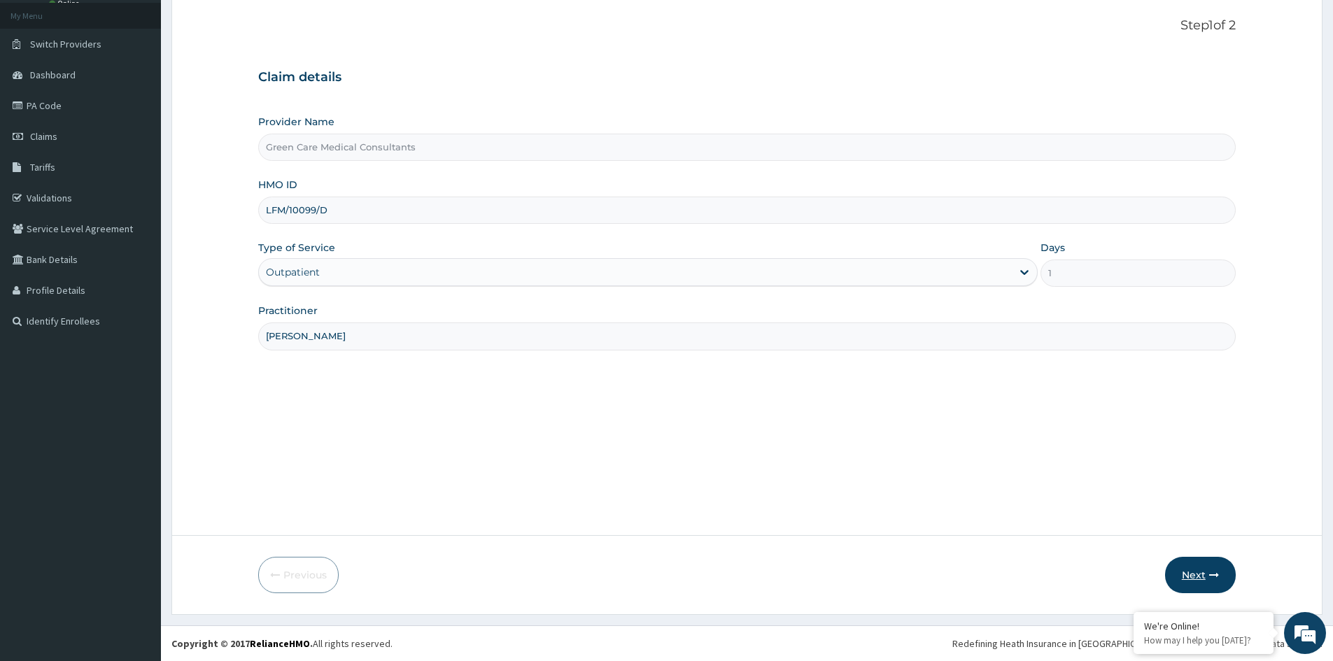
type input "DR EMEKA"
click at [1202, 570] on button "Next" at bounding box center [1200, 575] width 71 height 36
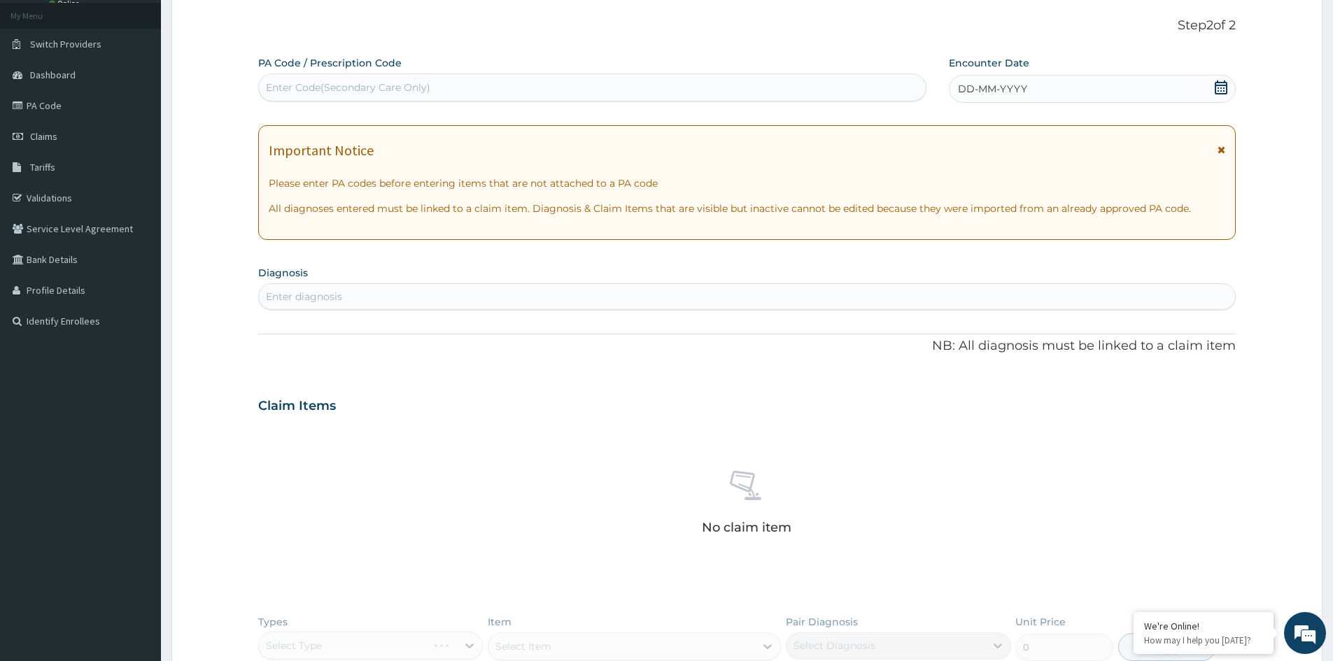
click at [1223, 90] on icon at bounding box center [1221, 87] width 14 height 14
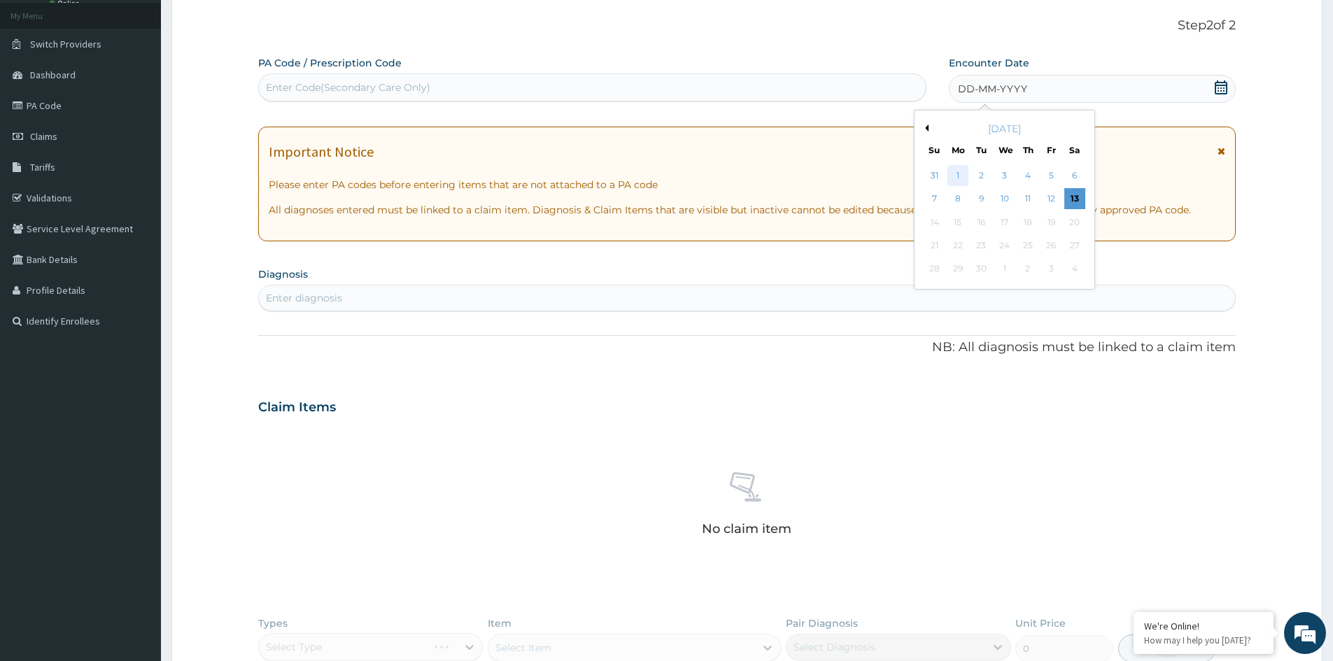
click at [966, 184] on div "1" at bounding box center [958, 175] width 21 height 21
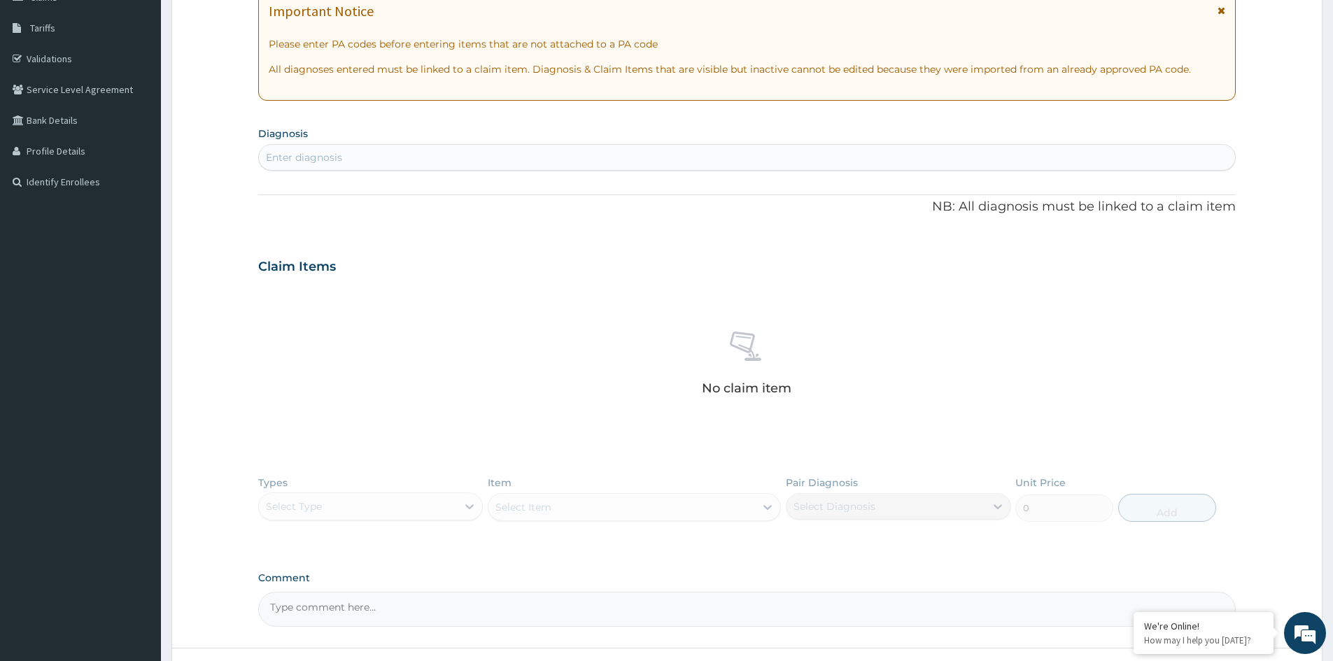
scroll to position [218, 0]
click at [426, 163] on div "Enter diagnosis" at bounding box center [747, 157] width 976 height 22
type input "M"
type input "MALARIA"
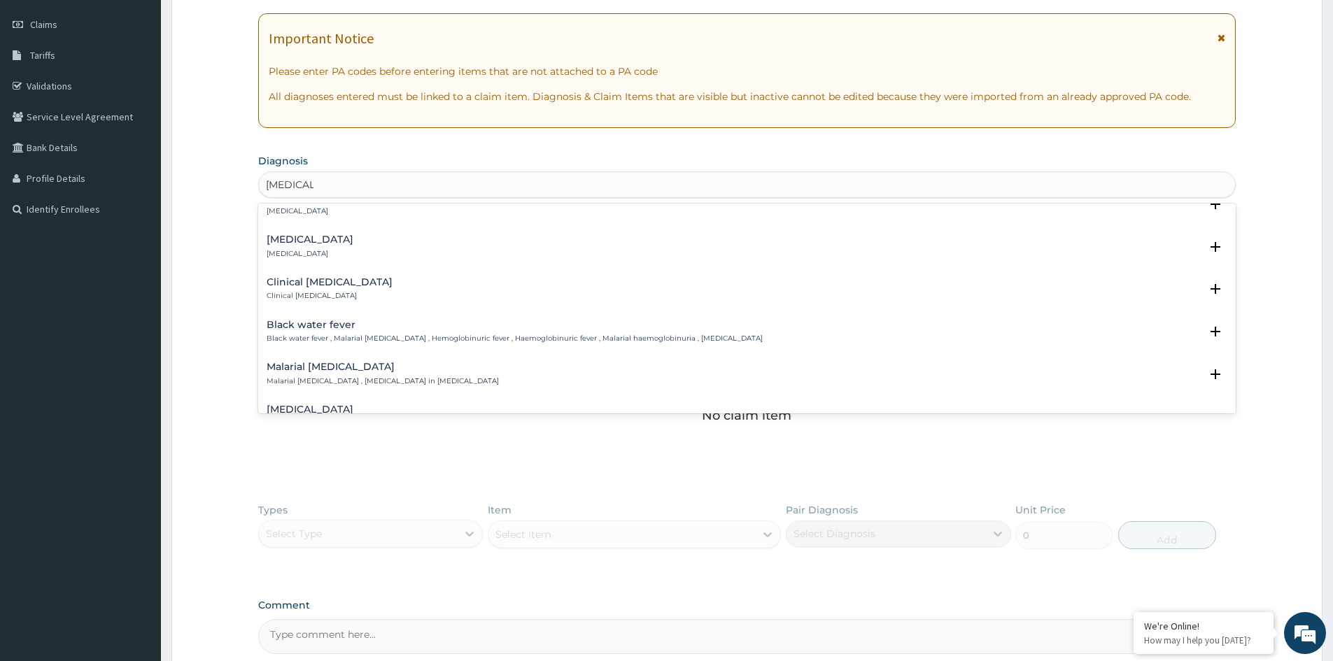
scroll to position [420, 0]
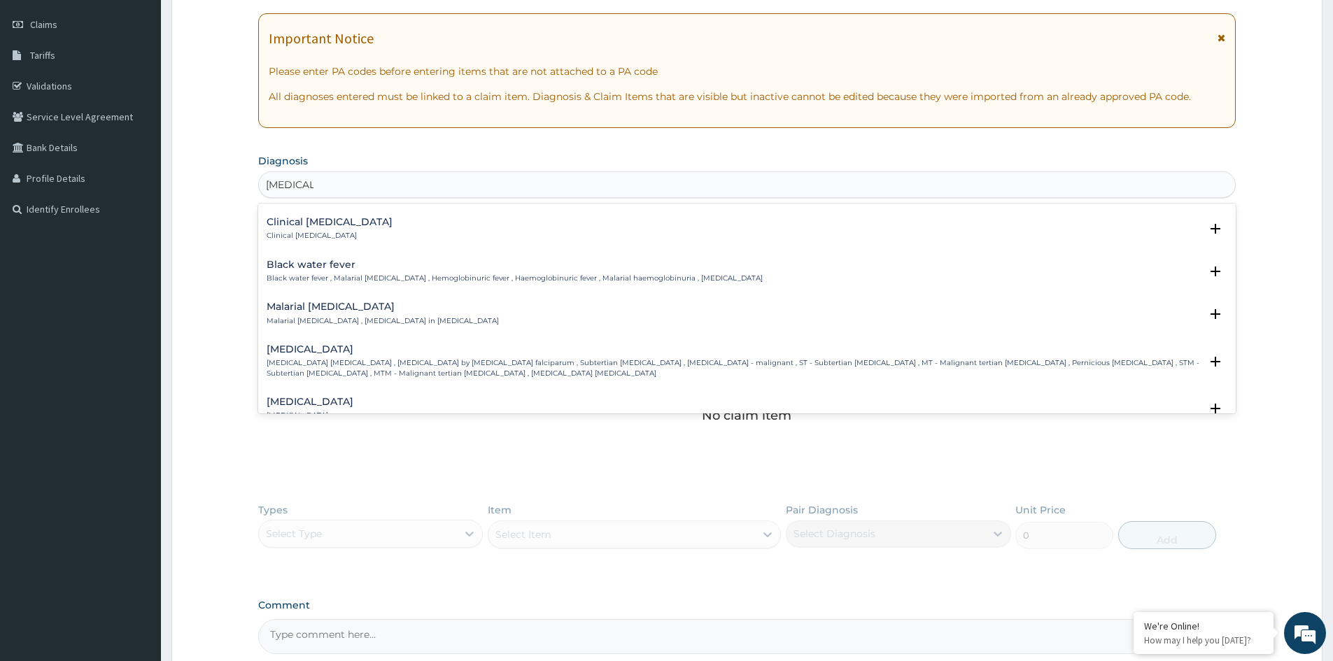
click at [360, 367] on p "Falciparum malaria , Malignant tertian malaria , Malaria by Plasmodium falcipar…" at bounding box center [734, 368] width 934 height 20
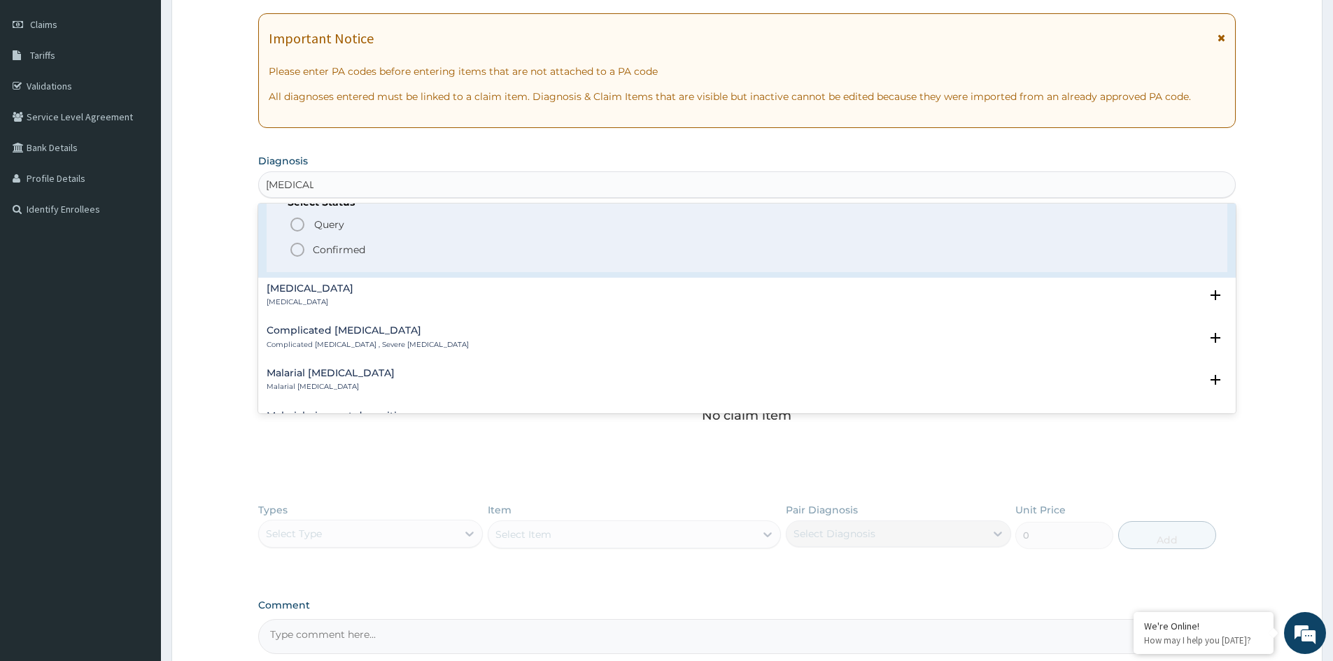
scroll to position [630, 0]
click at [330, 236] on p "Confirmed" at bounding box center [339, 242] width 52 height 14
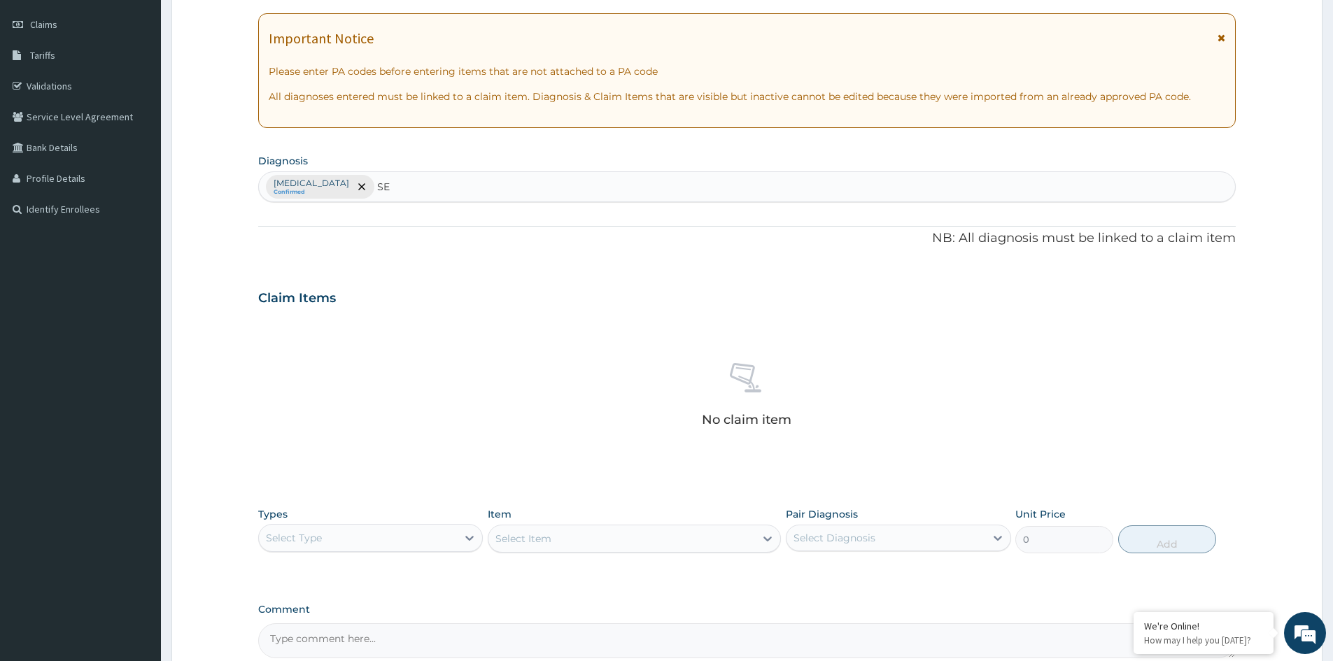
type input "S"
type input "SEPSIS"
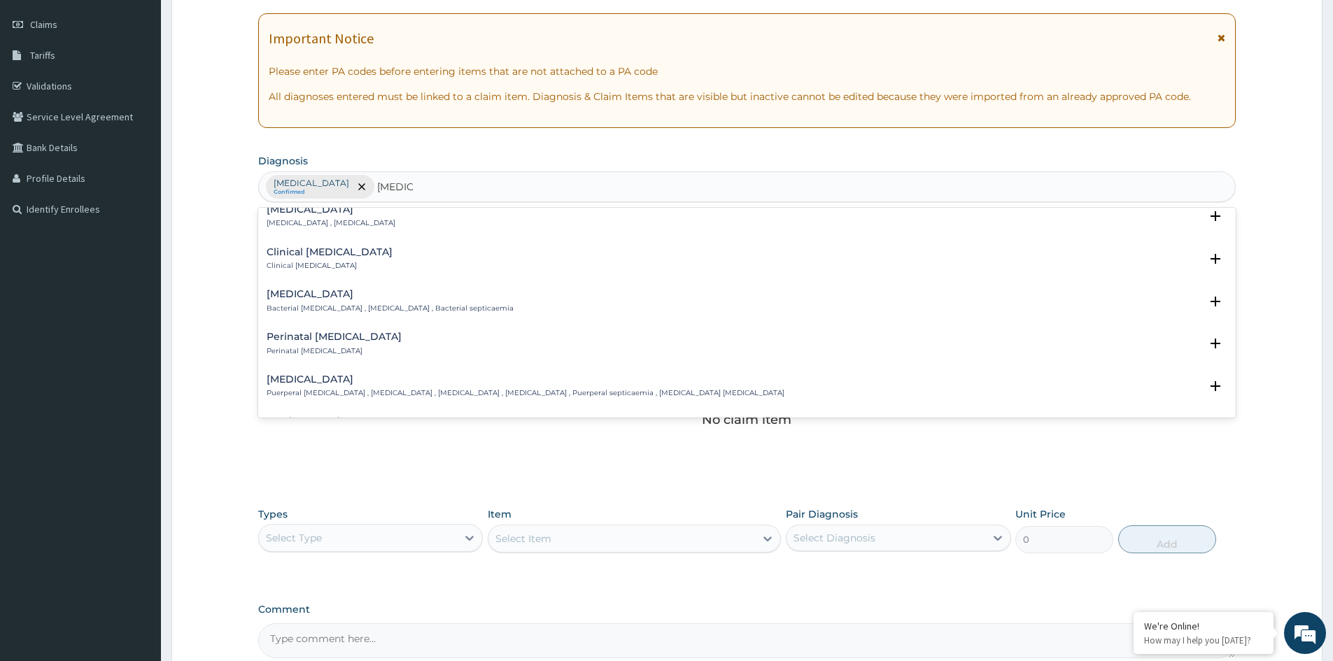
scroll to position [140, 0]
click at [298, 305] on p "Bacterial septicemia , Bacterial sepsis , Bacterial septicaemia" at bounding box center [390, 308] width 247 height 10
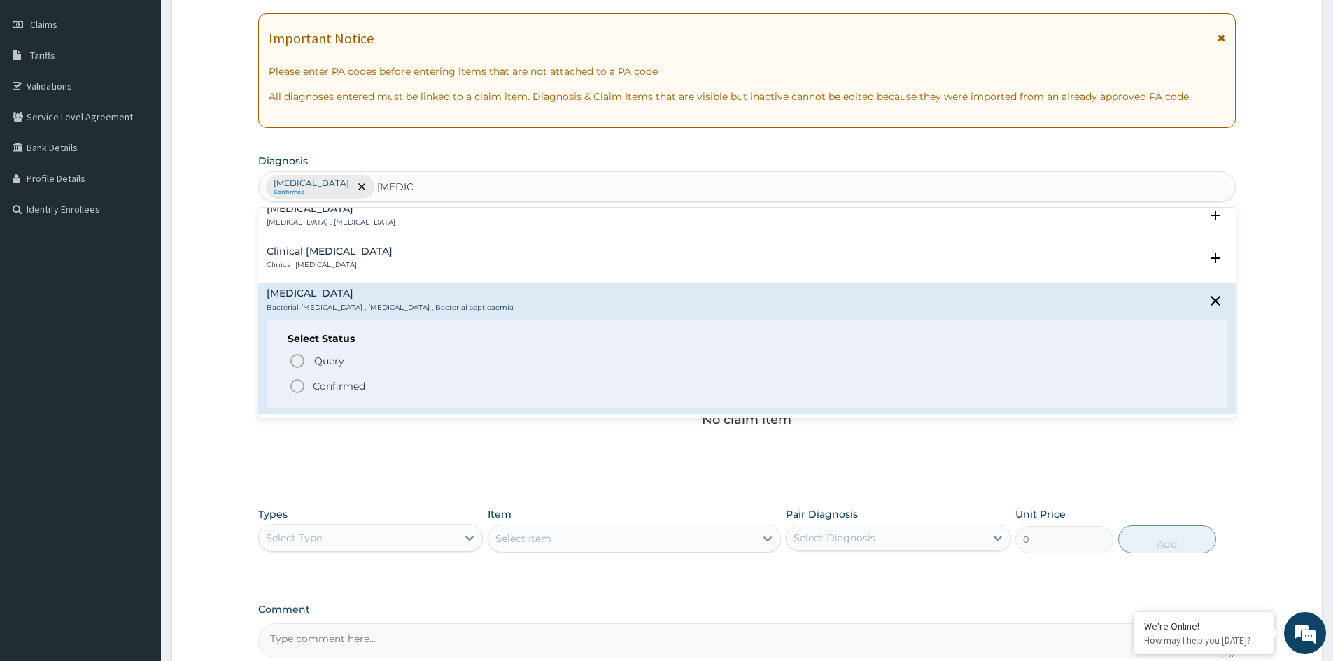
click at [321, 386] on p "Confirmed" at bounding box center [339, 386] width 52 height 14
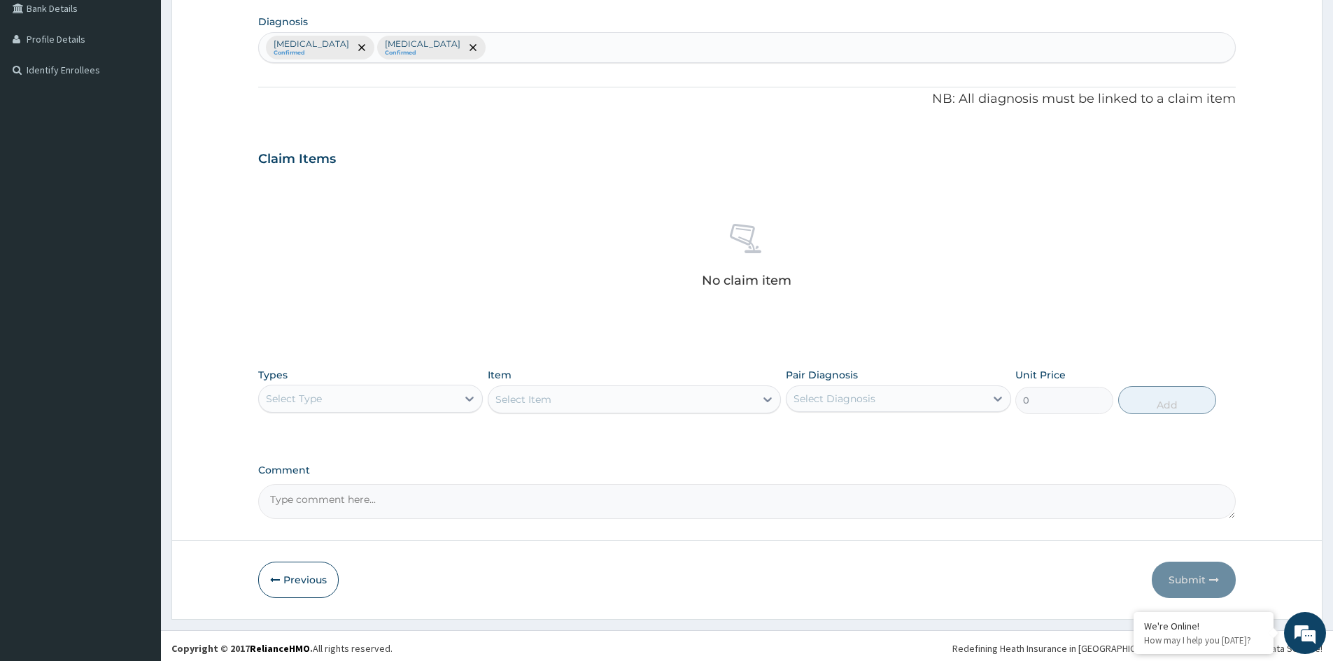
scroll to position [334, 0]
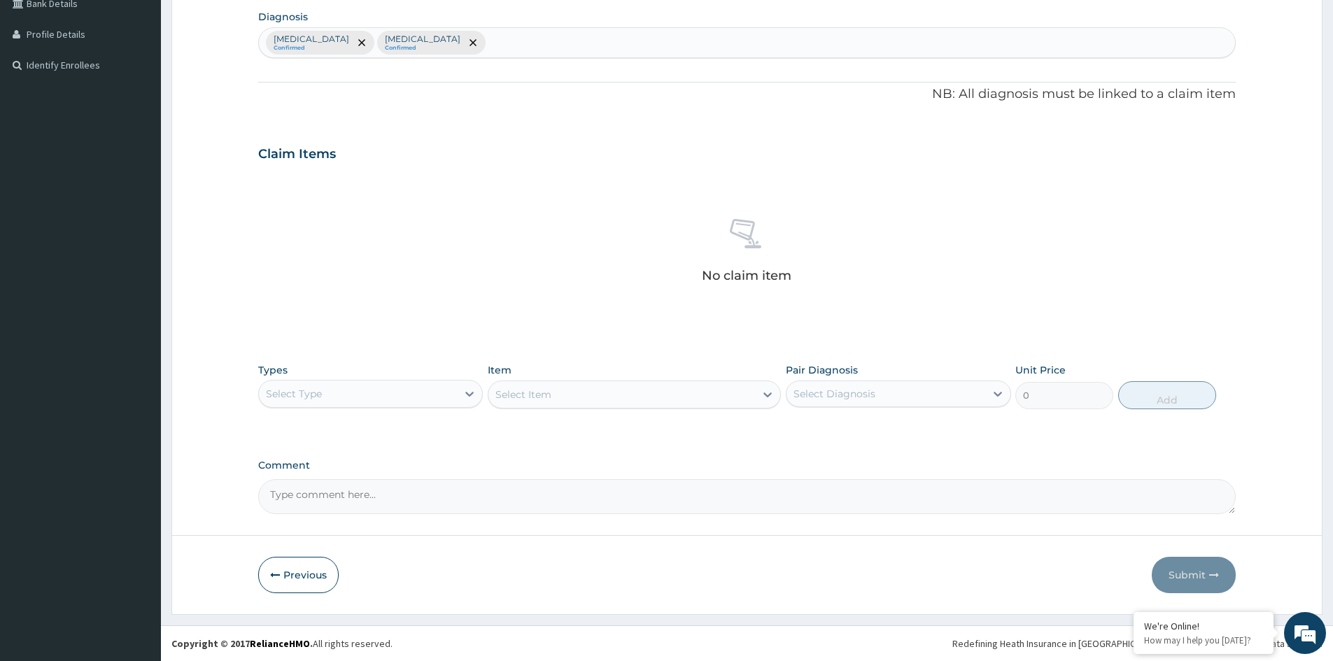
click at [426, 398] on div "Select Type" at bounding box center [358, 394] width 198 height 22
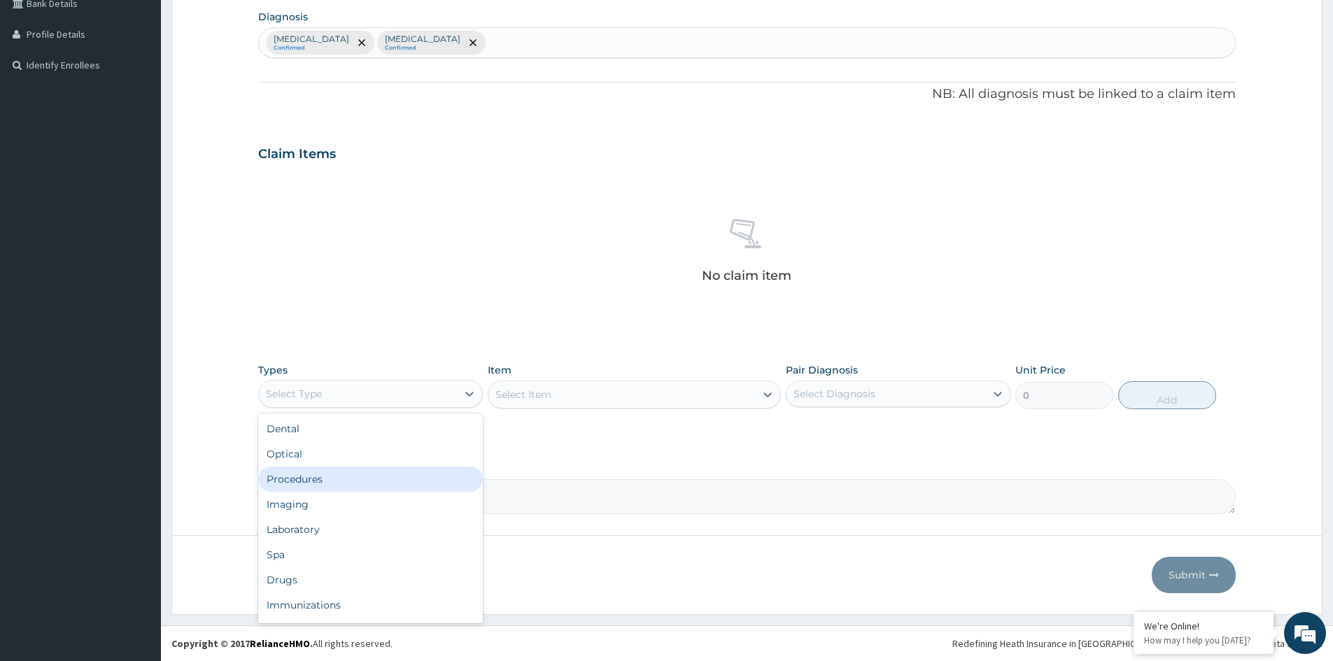
click at [316, 482] on div "Procedures" at bounding box center [370, 479] width 225 height 25
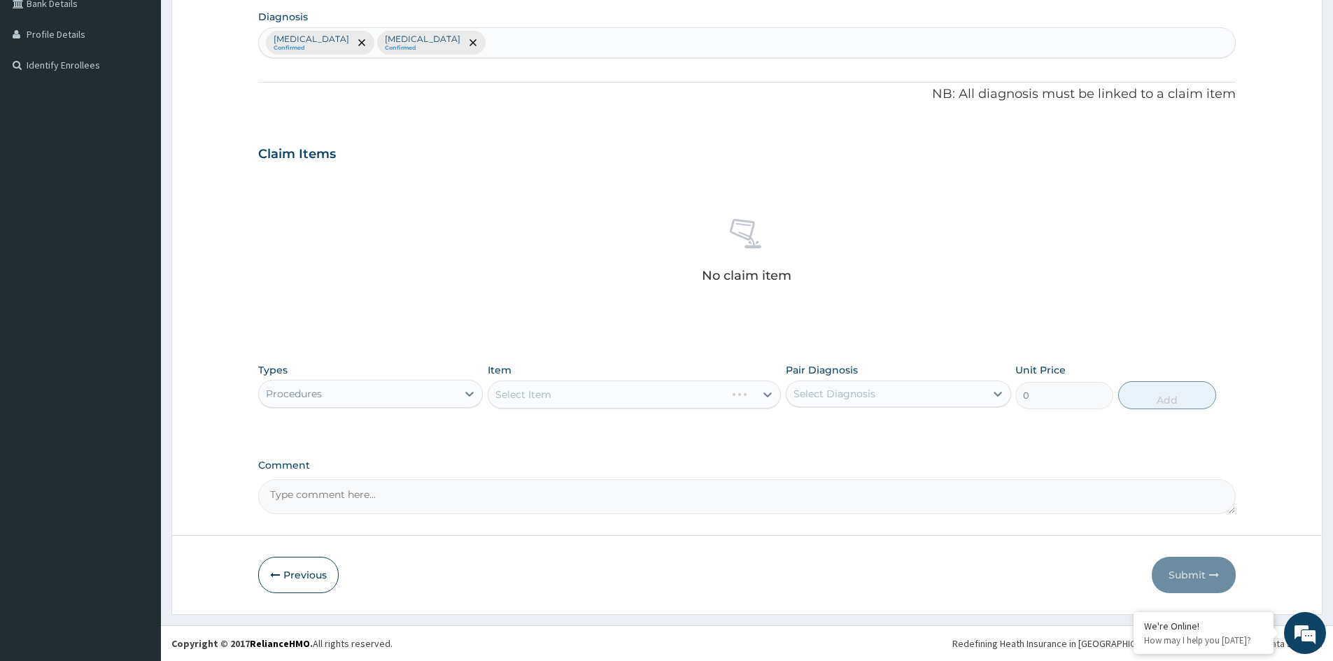
click at [645, 391] on div "Select Item" at bounding box center [634, 395] width 293 height 28
click at [684, 398] on div "Select Item" at bounding box center [634, 395] width 293 height 28
click at [724, 396] on div "Select Item" at bounding box center [634, 395] width 293 height 28
click at [625, 402] on div "Select Item" at bounding box center [634, 395] width 293 height 28
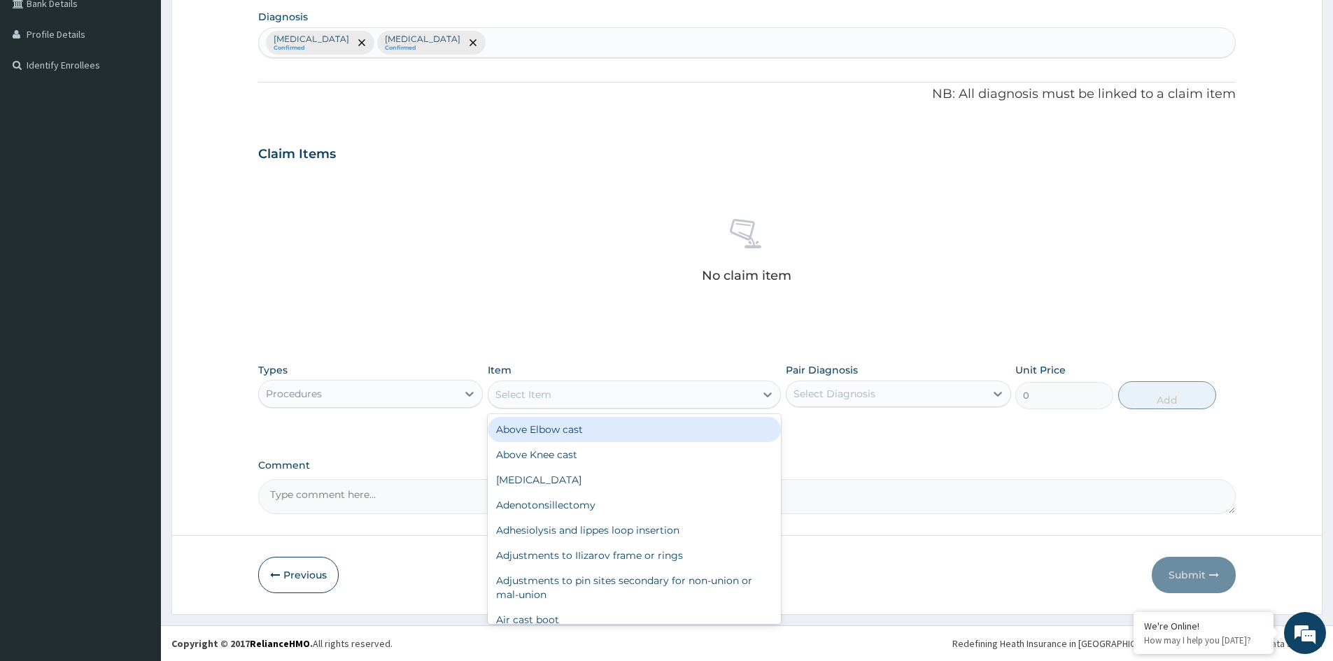
click at [593, 384] on div "Select Item" at bounding box center [622, 395] width 267 height 22
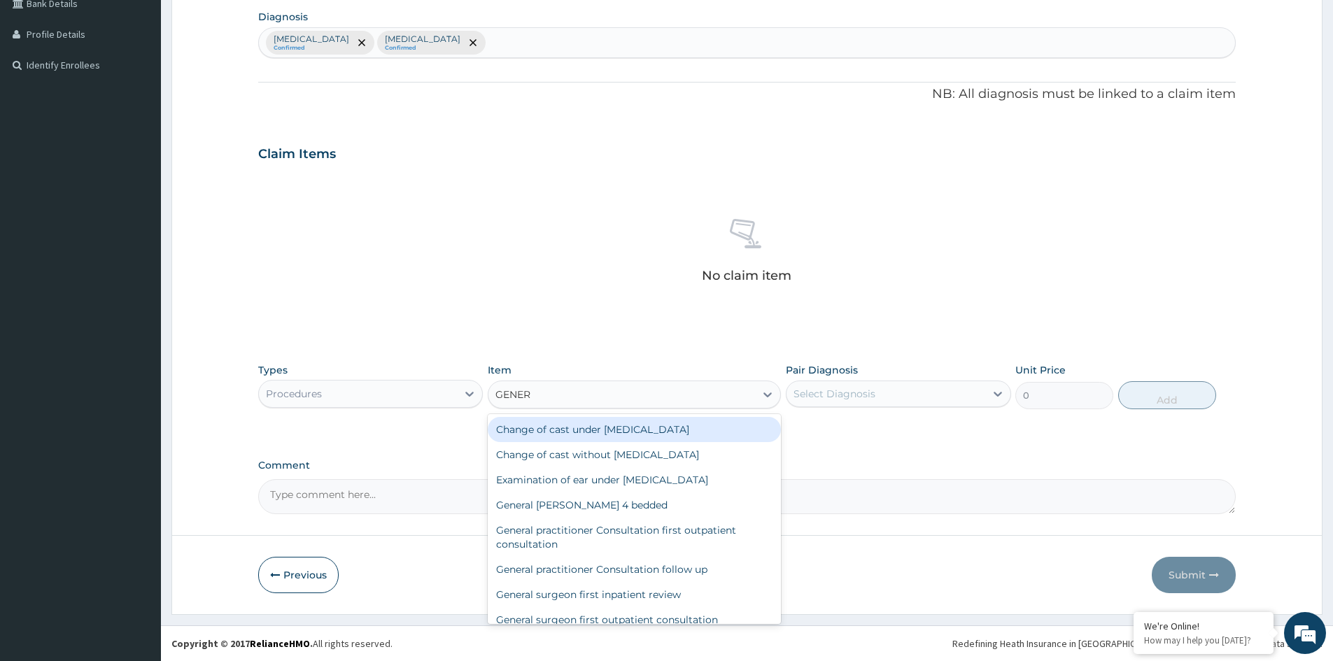
type input "GENERA"
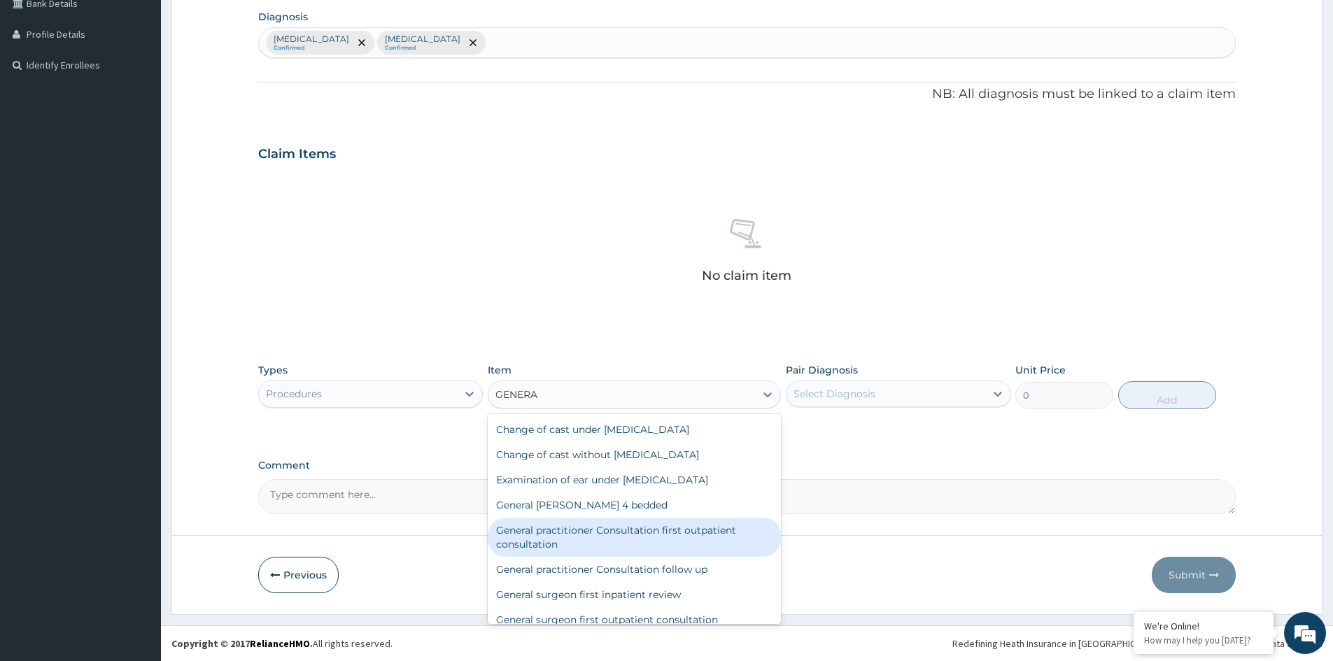
click at [627, 536] on div "General practitioner Consultation first outpatient consultation" at bounding box center [634, 537] width 293 height 39
type input "3547.5"
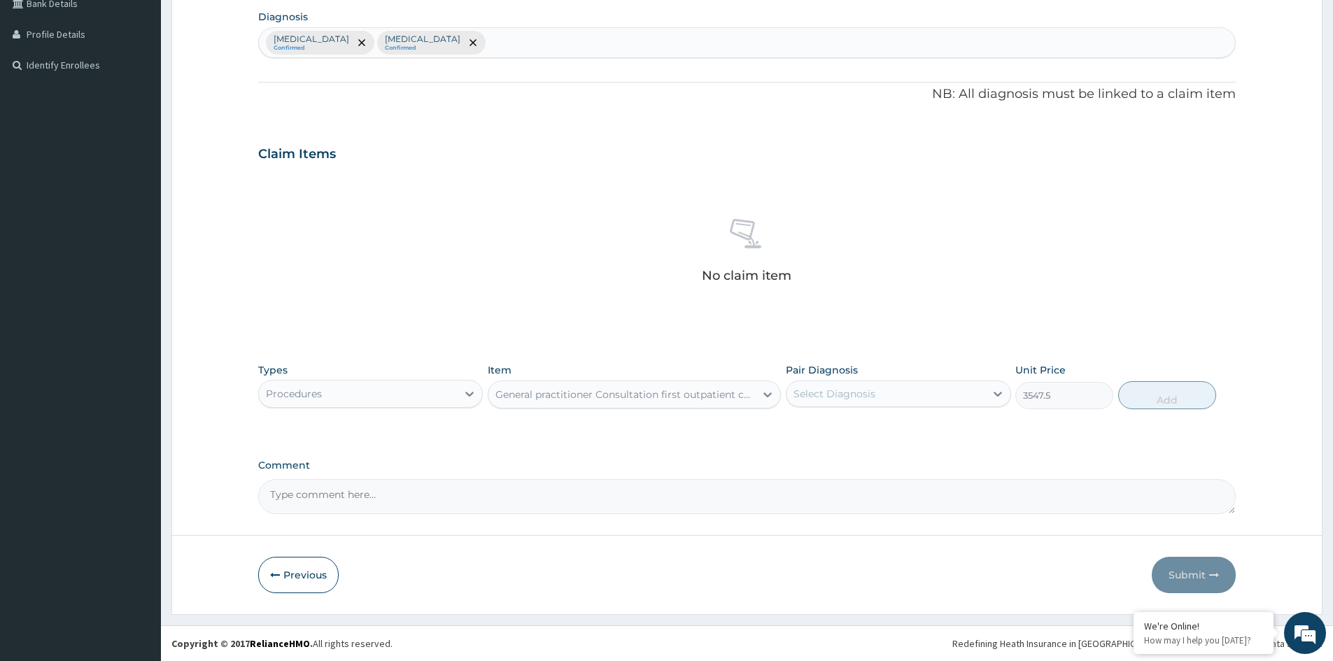
click at [855, 395] on div "Select Diagnosis" at bounding box center [835, 394] width 82 height 14
click at [829, 423] on label "[MEDICAL_DATA]" at bounding box center [852, 428] width 87 height 14
checkbox input "true"
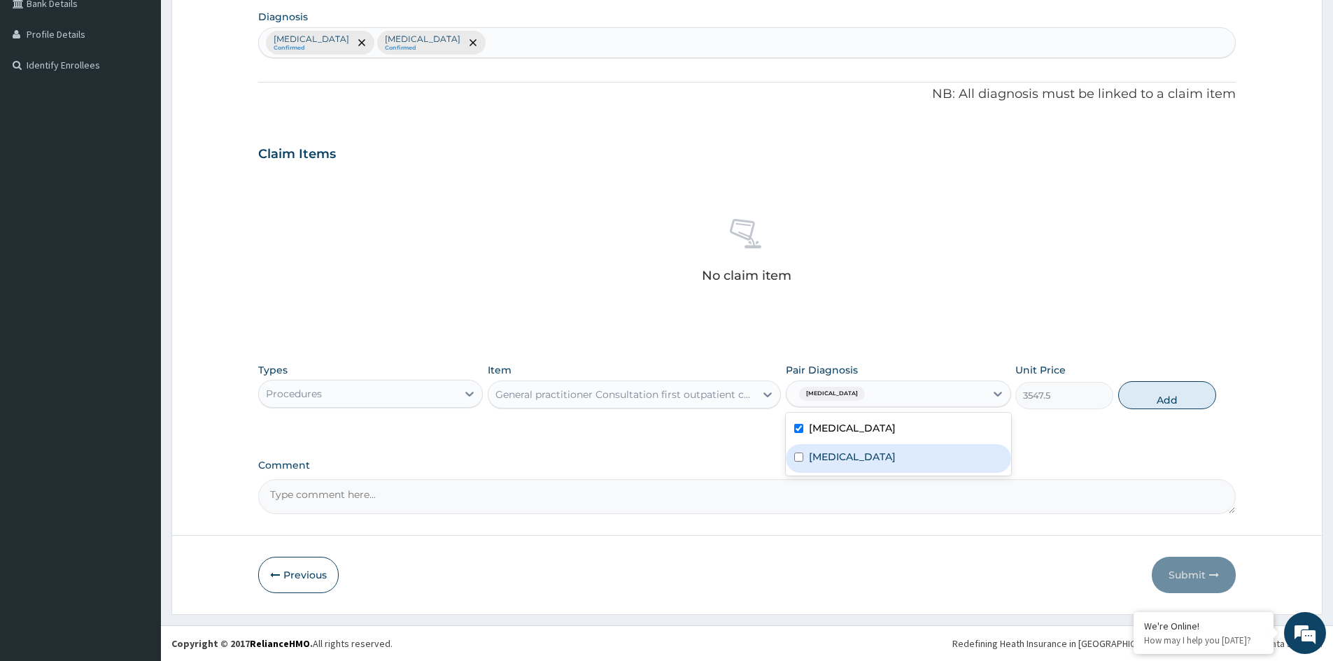
drag, startPoint x: 829, startPoint y: 454, endPoint x: 1054, endPoint y: 447, distance: 224.7
click at [843, 456] on label "Bacterial sepsis" at bounding box center [852, 457] width 87 height 14
checkbox input "true"
click at [1156, 402] on button "Add" at bounding box center [1167, 395] width 98 height 28
type input "0"
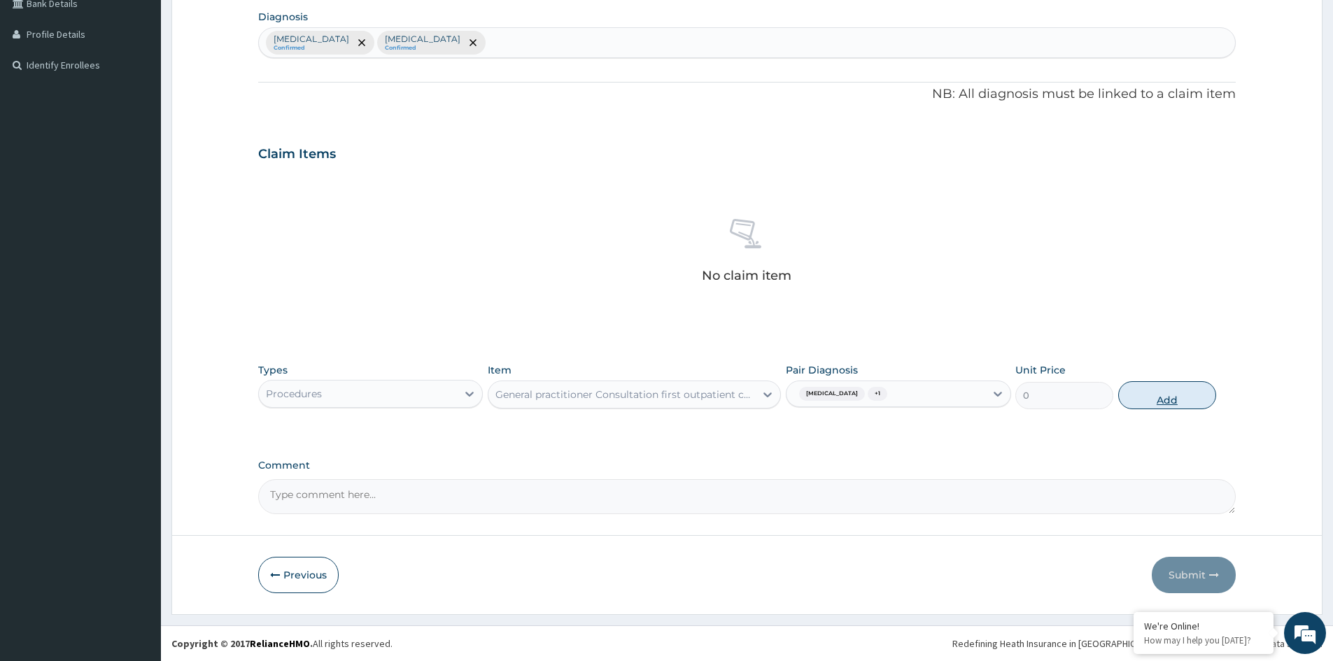
scroll to position [273, 0]
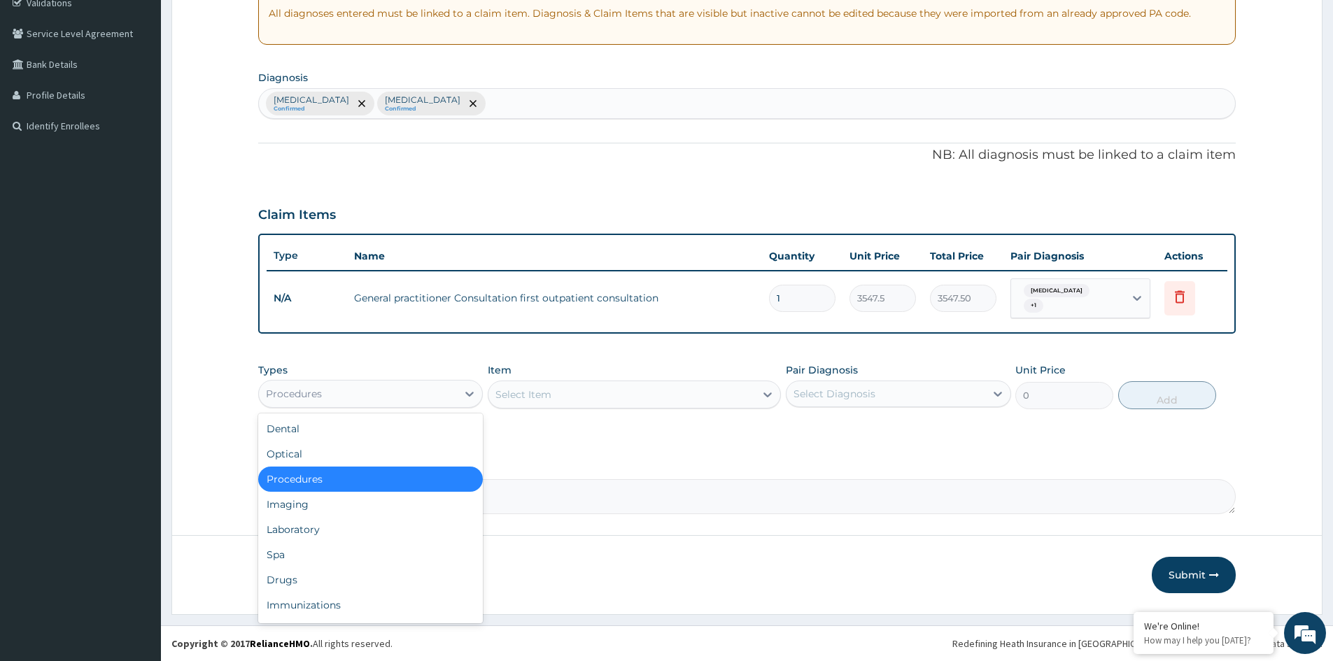
click at [370, 398] on div "Procedures" at bounding box center [358, 394] width 198 height 22
click at [318, 522] on div "Laboratory" at bounding box center [370, 529] width 225 height 25
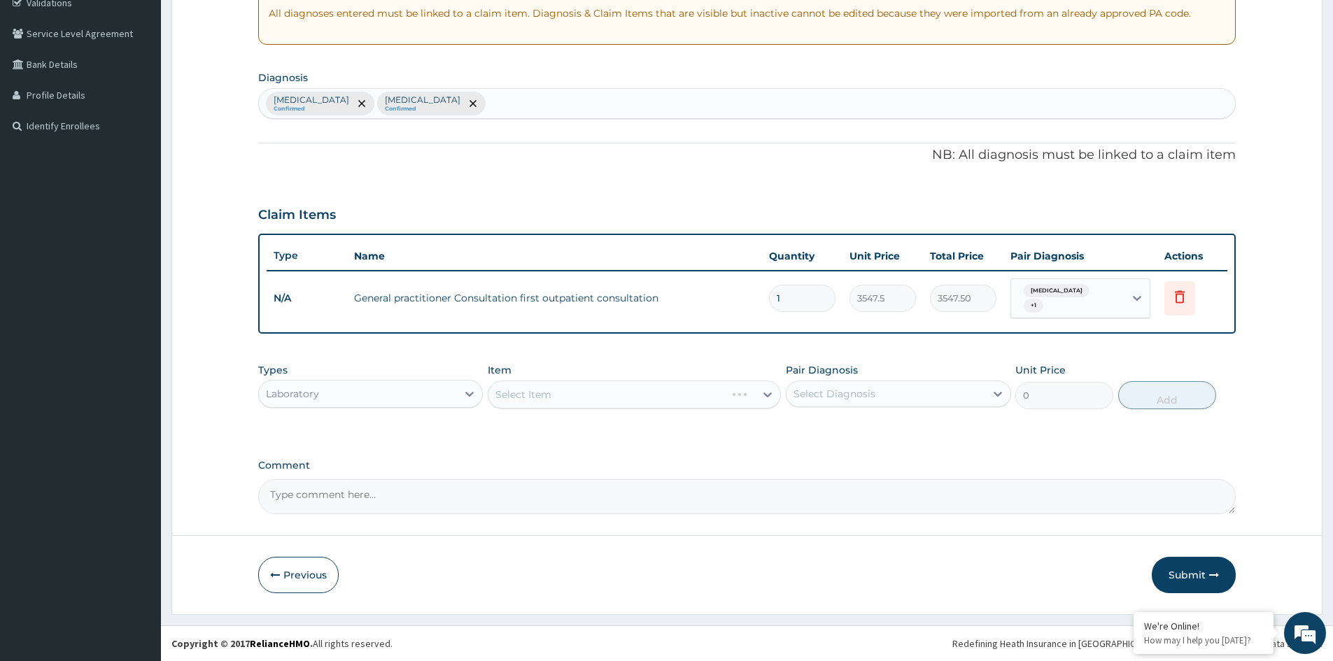
click at [699, 399] on div "Select Item" at bounding box center [634, 395] width 293 height 28
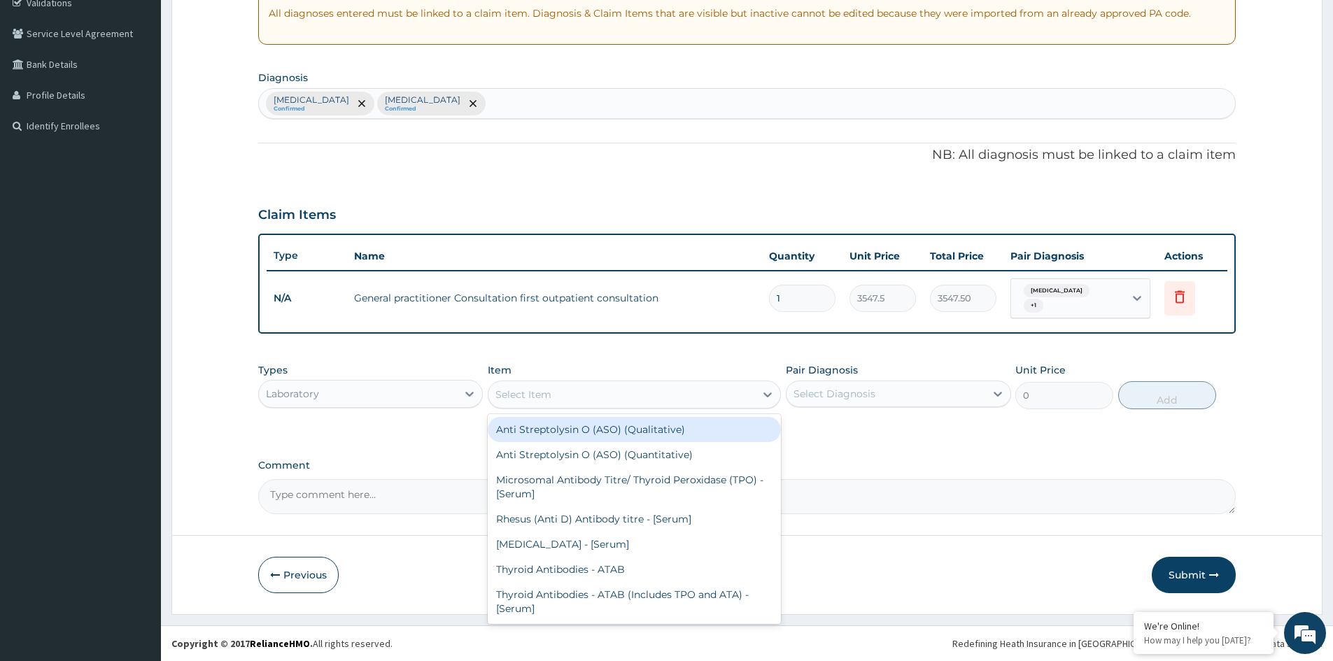
drag, startPoint x: 728, startPoint y: 395, endPoint x: 717, endPoint y: 401, distance: 12.5
click at [728, 399] on div "Select Item" at bounding box center [622, 395] width 267 height 22
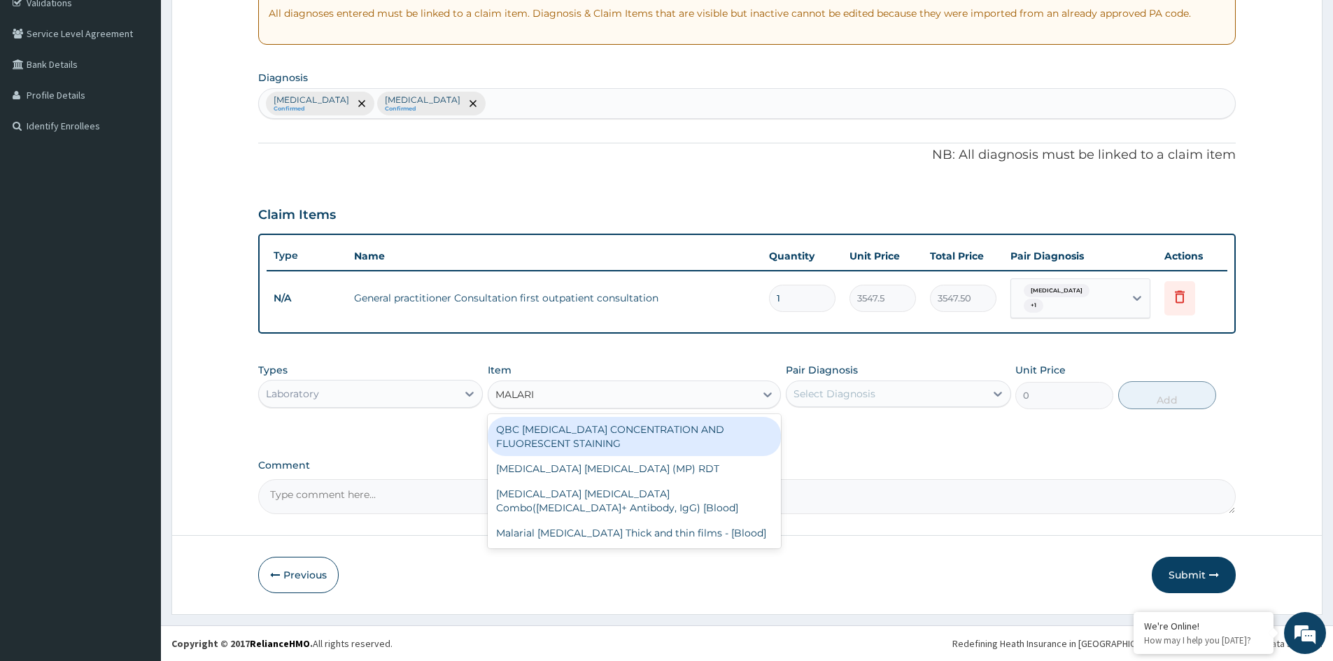
type input "MALARIA"
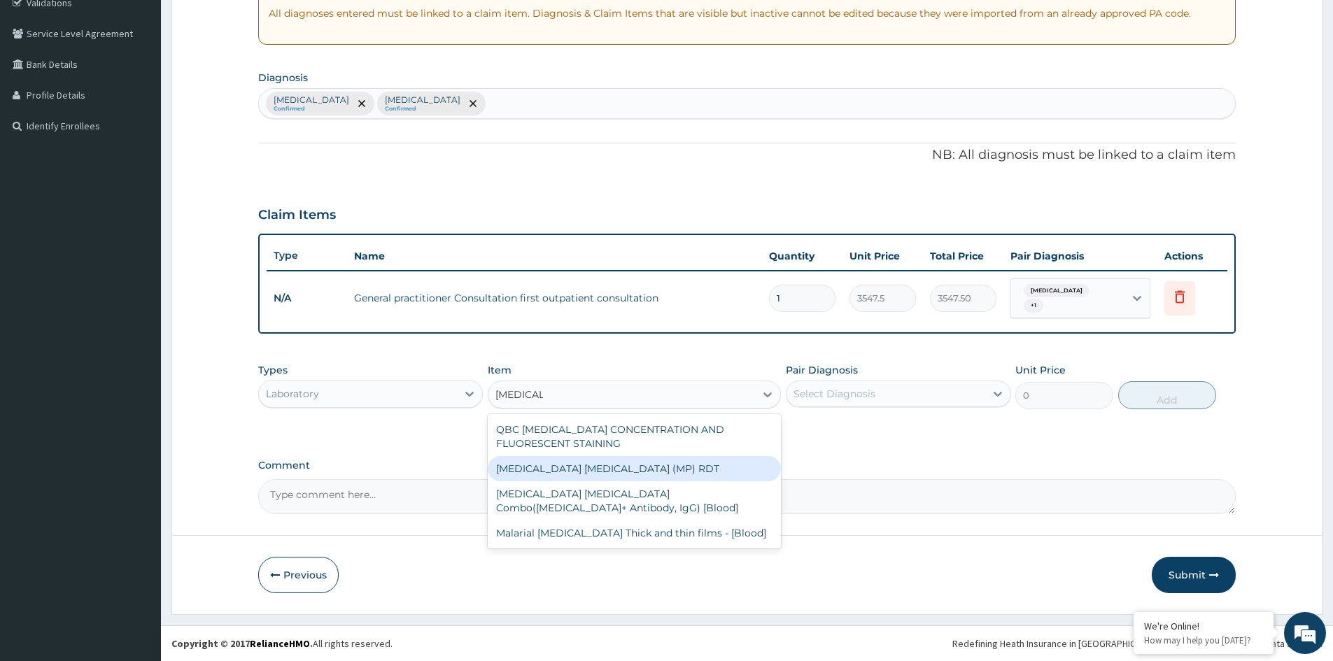
click at [649, 471] on div "MALARIA PARASITE (MP) RDT" at bounding box center [634, 468] width 293 height 25
type input "1612.5"
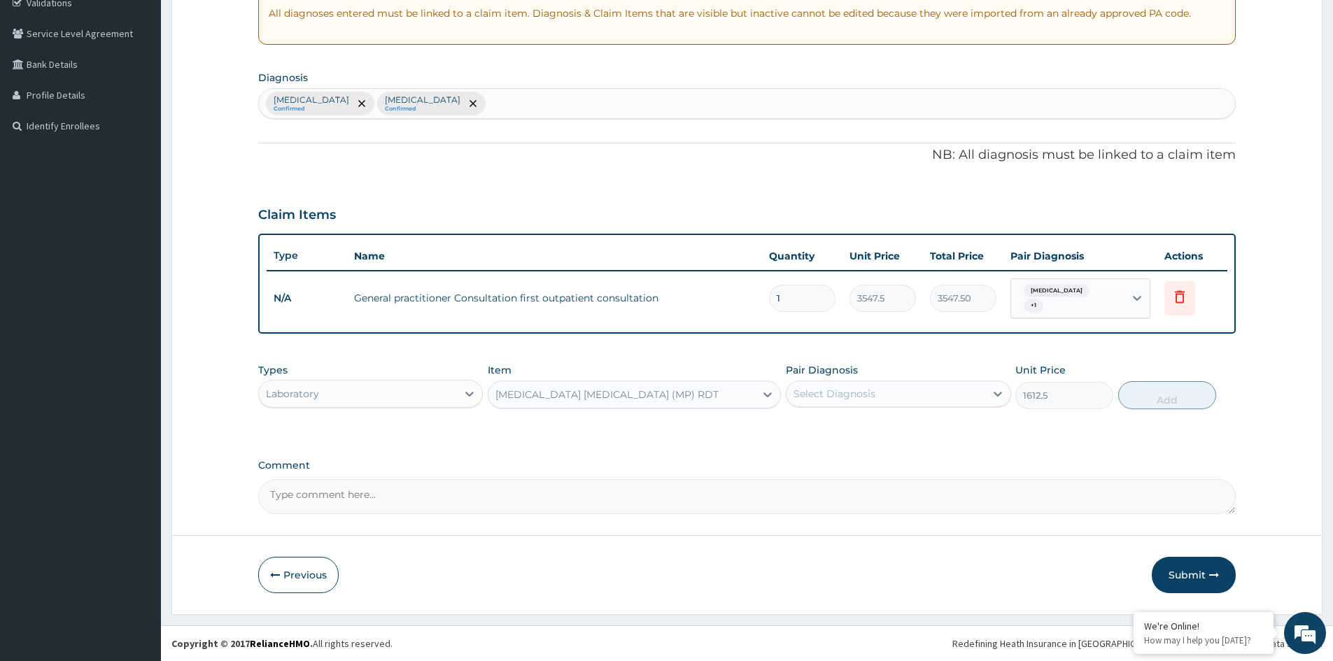
click at [943, 395] on div "Select Diagnosis" at bounding box center [886, 394] width 198 height 22
click at [886, 428] on label "Falciparum malaria" at bounding box center [852, 428] width 87 height 14
checkbox input "true"
click at [1151, 392] on button "Add" at bounding box center [1167, 395] width 98 height 28
type input "0"
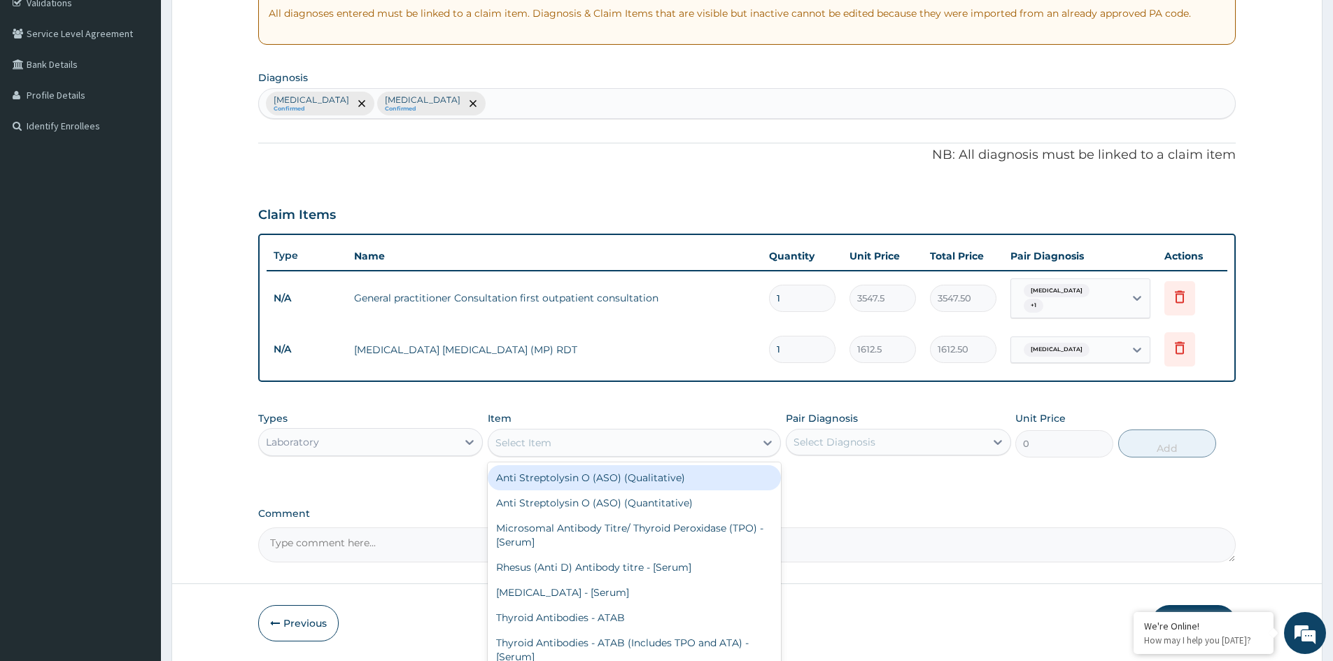
click at [575, 449] on div "Select Item" at bounding box center [622, 443] width 267 height 22
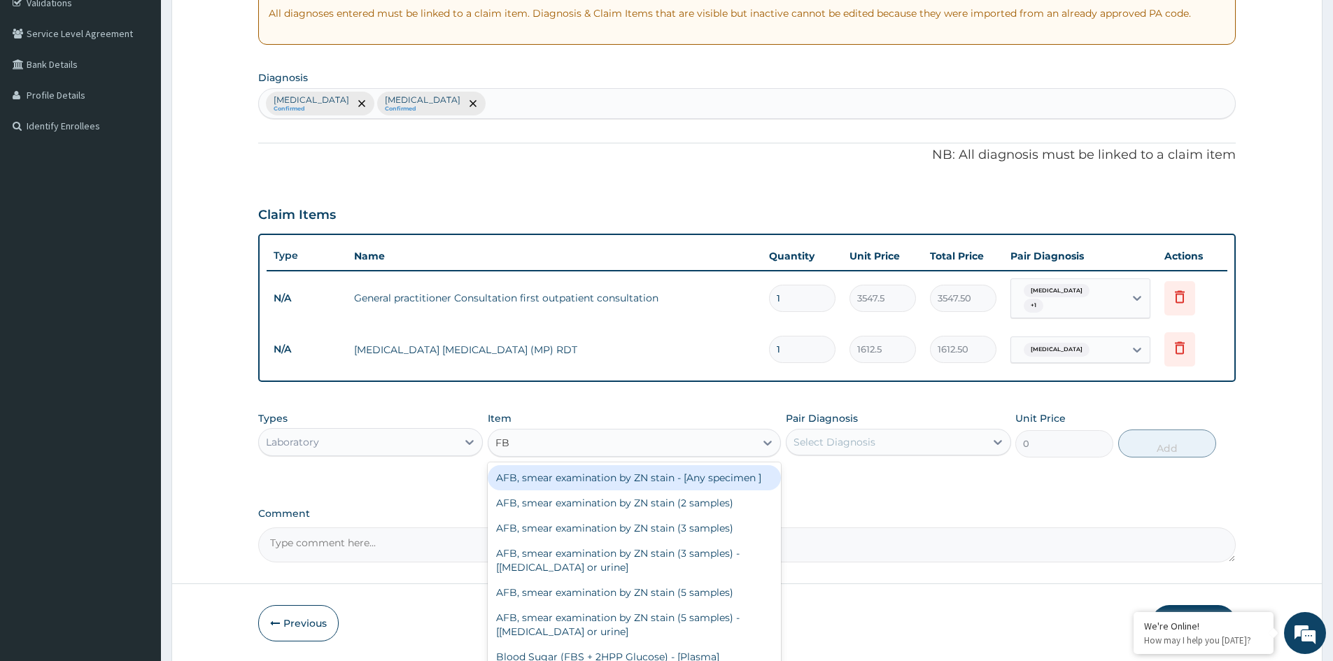
type input "FBC"
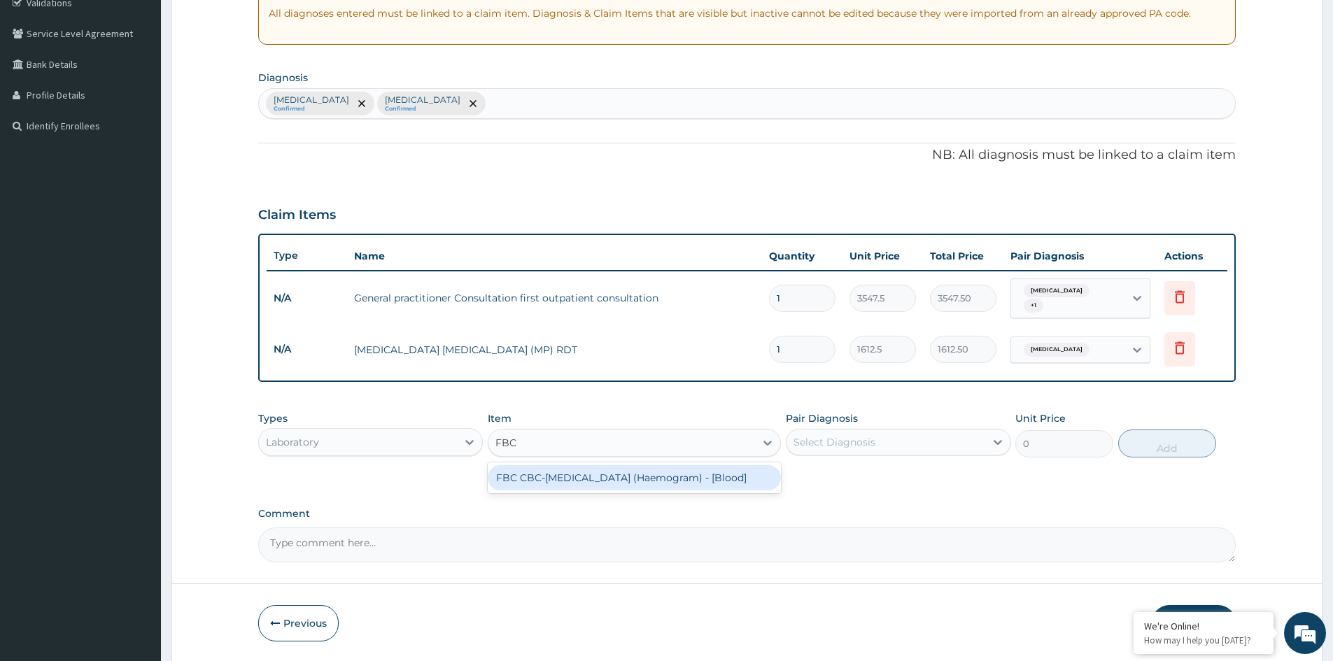
click at [600, 483] on div "FBC CBC-Complete Blood Count (Haemogram) - [Blood]" at bounding box center [634, 477] width 293 height 25
type input "4300"
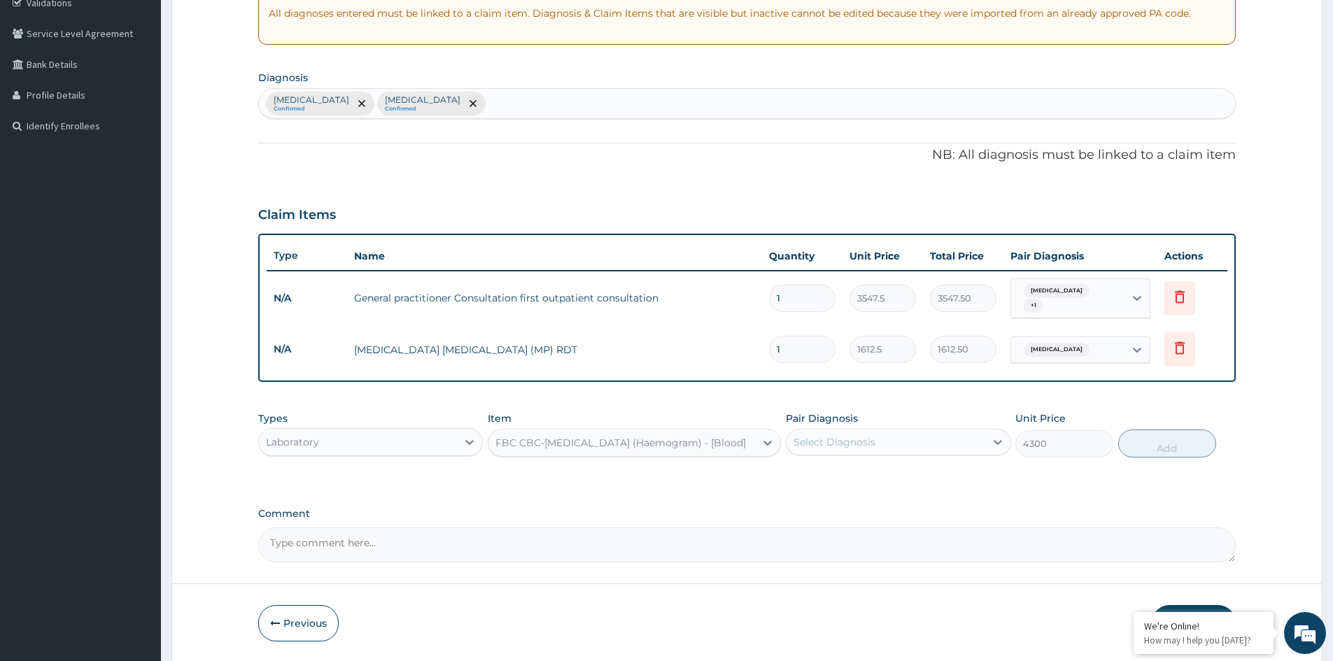
click at [827, 444] on div "Select Diagnosis" at bounding box center [835, 442] width 82 height 14
click at [817, 500] on label "Bacterial sepsis" at bounding box center [852, 505] width 87 height 14
checkbox input "true"
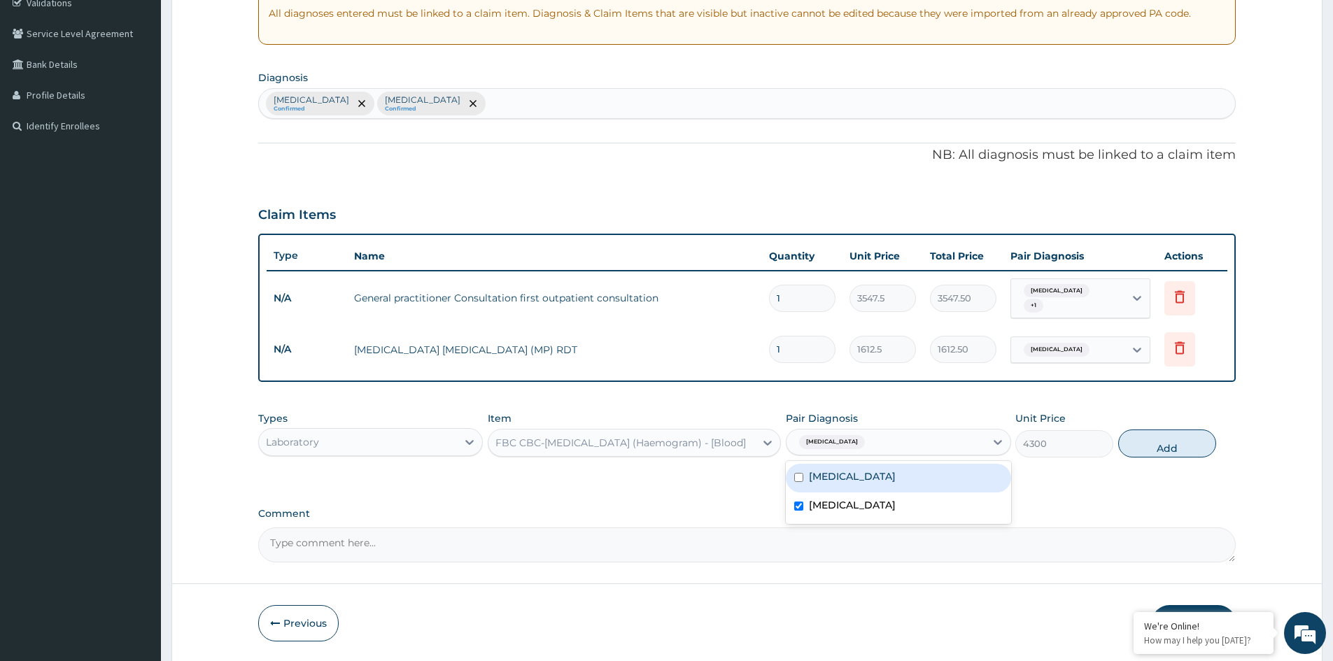
click at [827, 478] on label "Falciparum malaria" at bounding box center [852, 477] width 87 height 14
checkbox input "true"
click at [1169, 451] on button "Add" at bounding box center [1167, 444] width 98 height 28
type input "0"
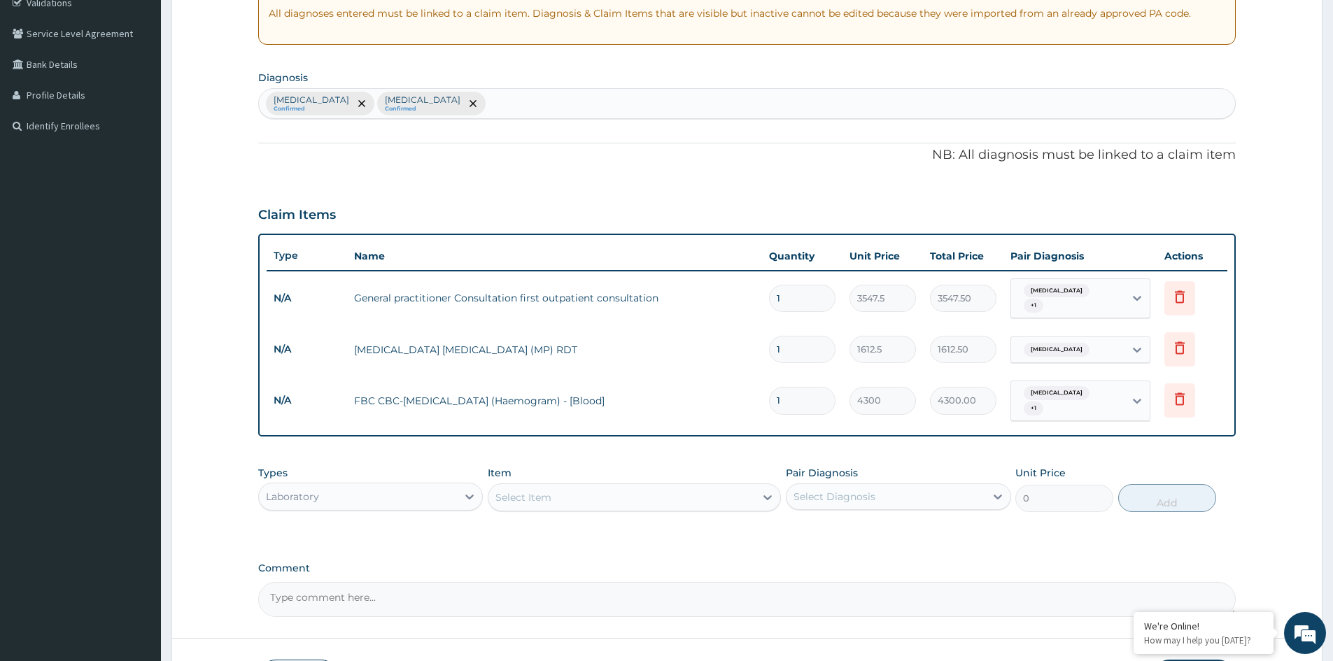
click at [336, 486] on div "Laboratory" at bounding box center [358, 497] width 198 height 22
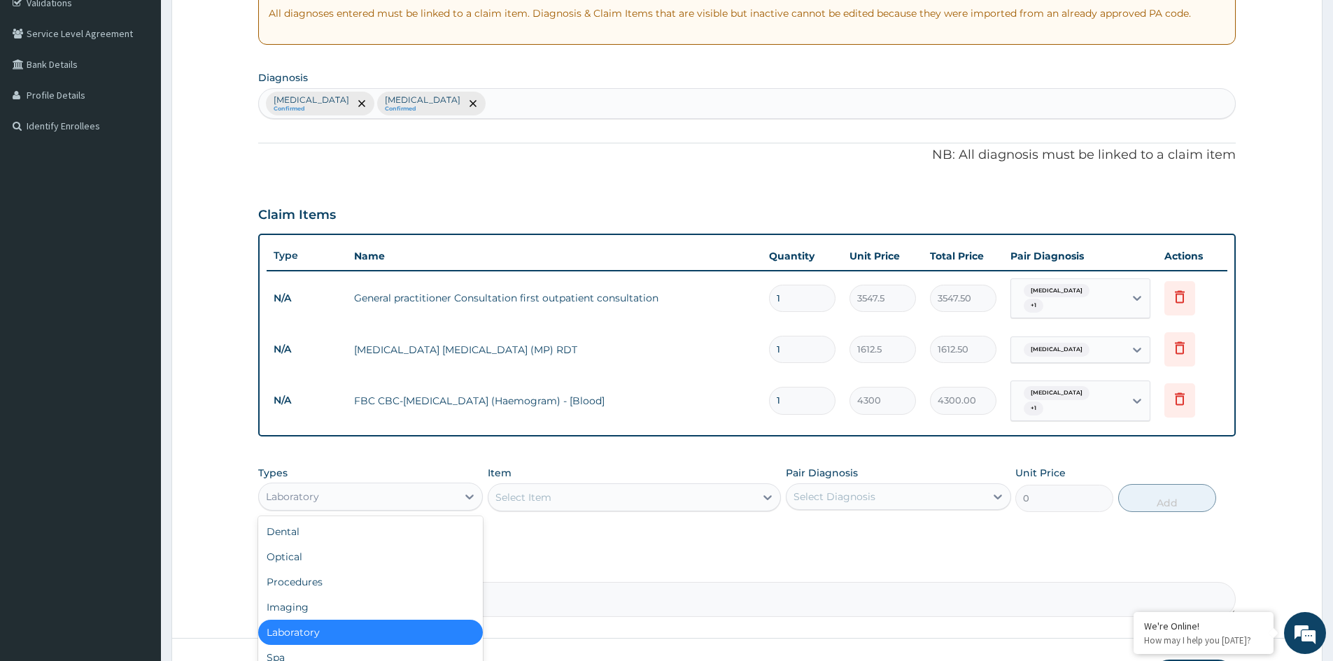
scroll to position [48, 0]
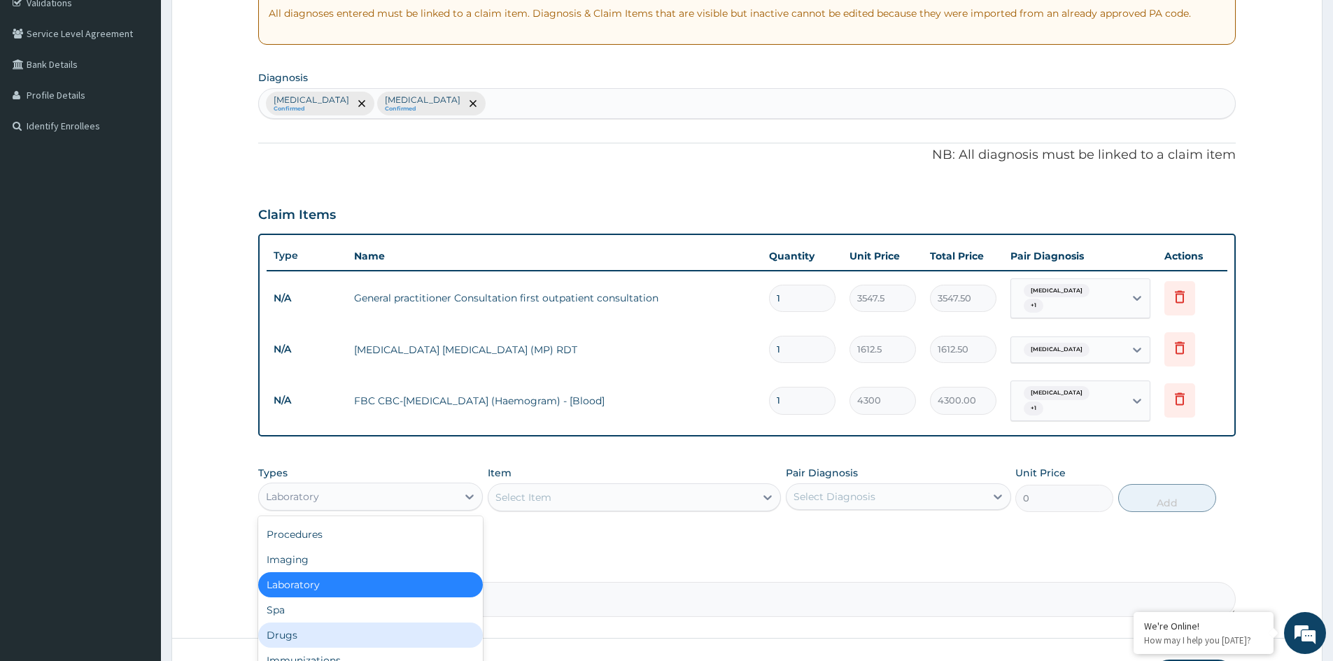
drag, startPoint x: 304, startPoint y: 626, endPoint x: 265, endPoint y: 633, distance: 39.7
click at [303, 627] on div "Drugs" at bounding box center [370, 635] width 225 height 25
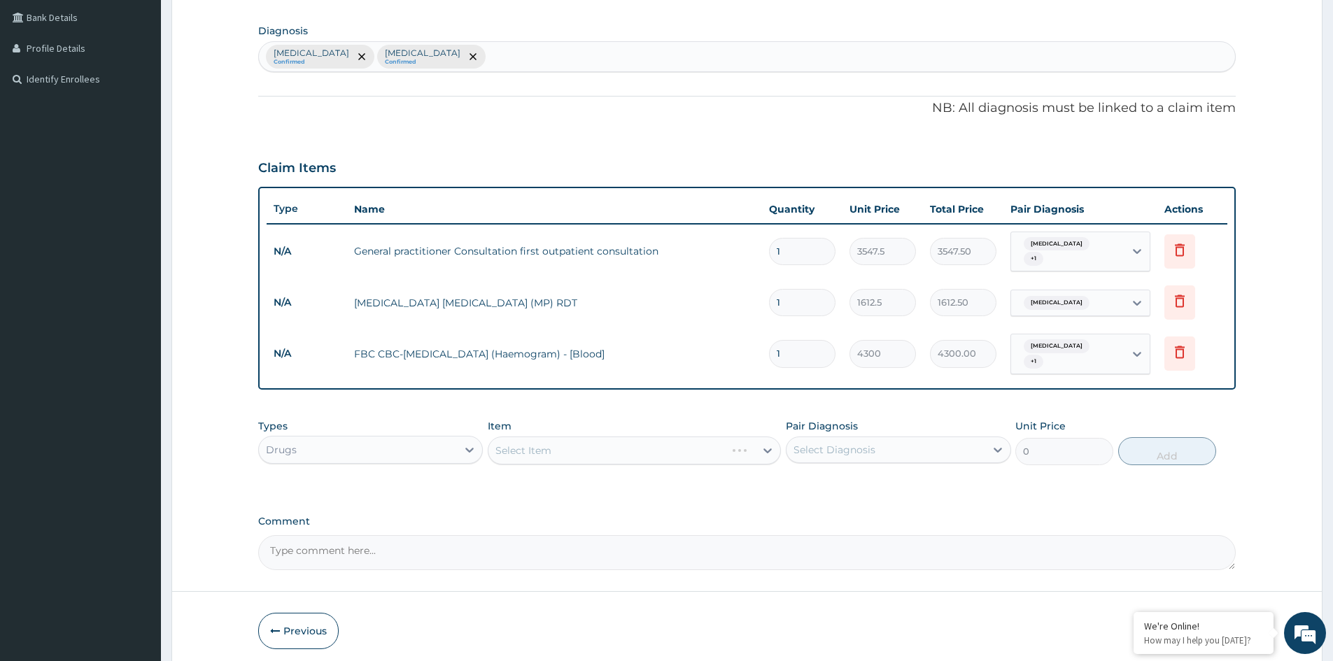
scroll to position [370, 0]
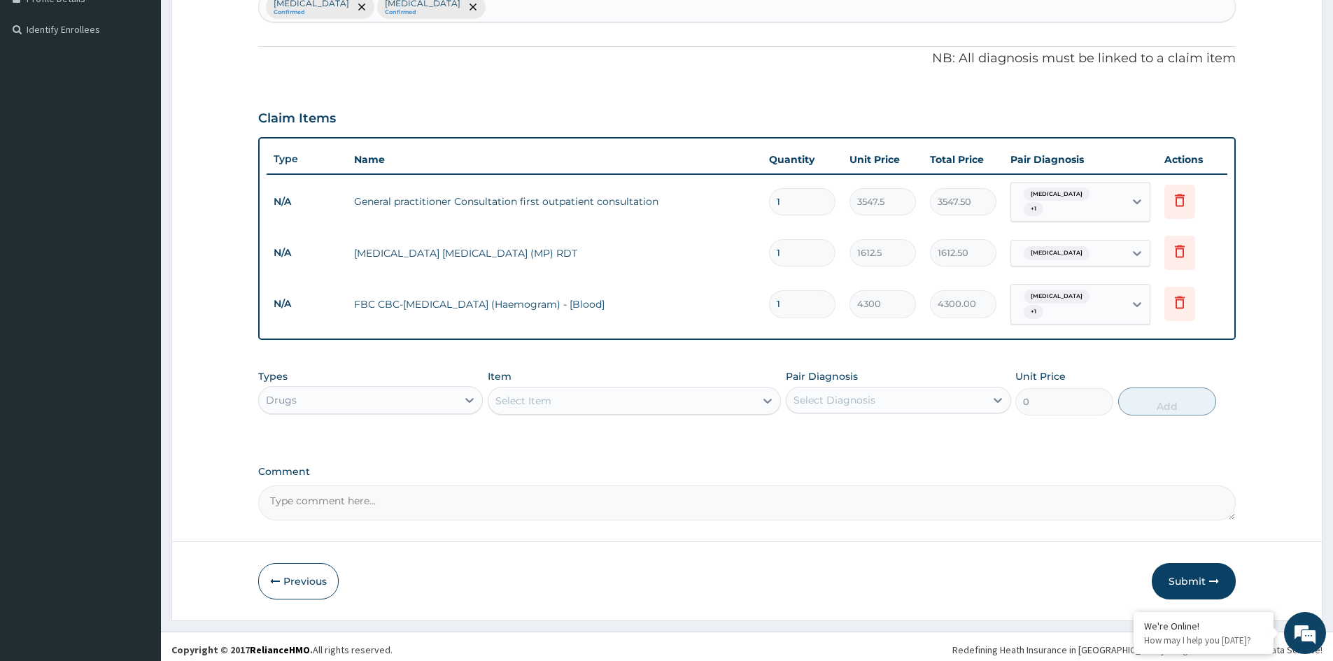
click at [742, 400] on div "Select Item" at bounding box center [622, 401] width 267 height 22
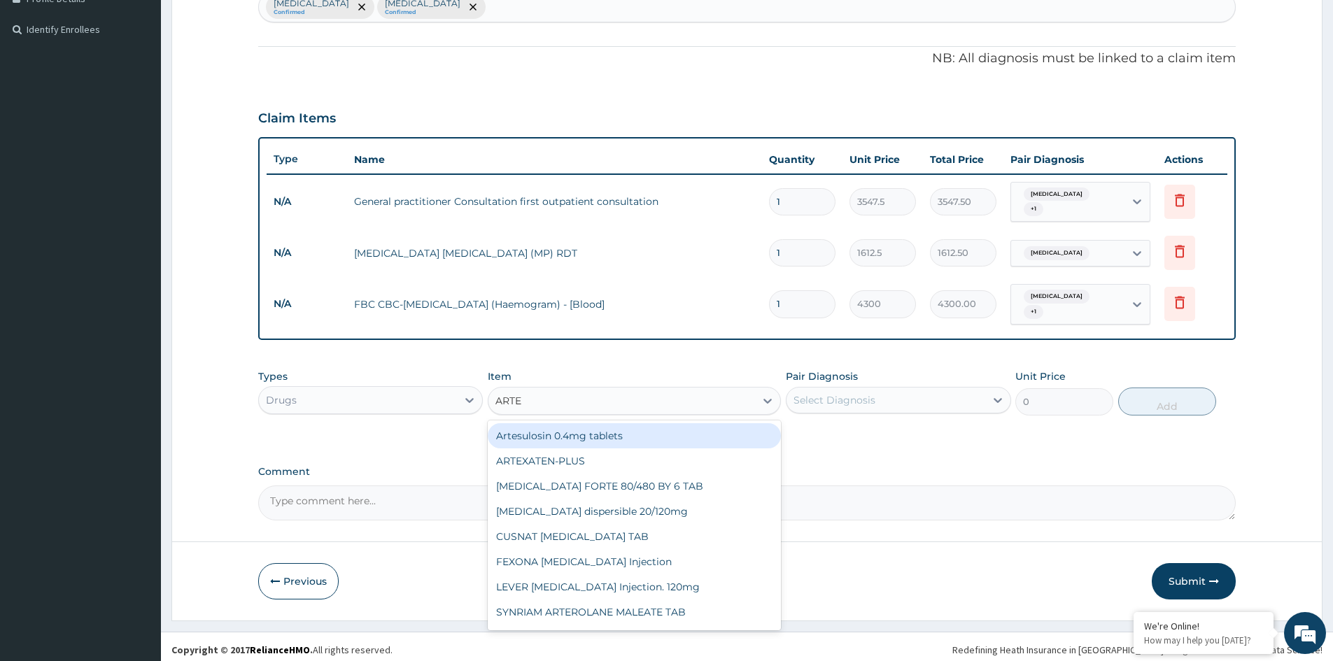
type input "ARTES"
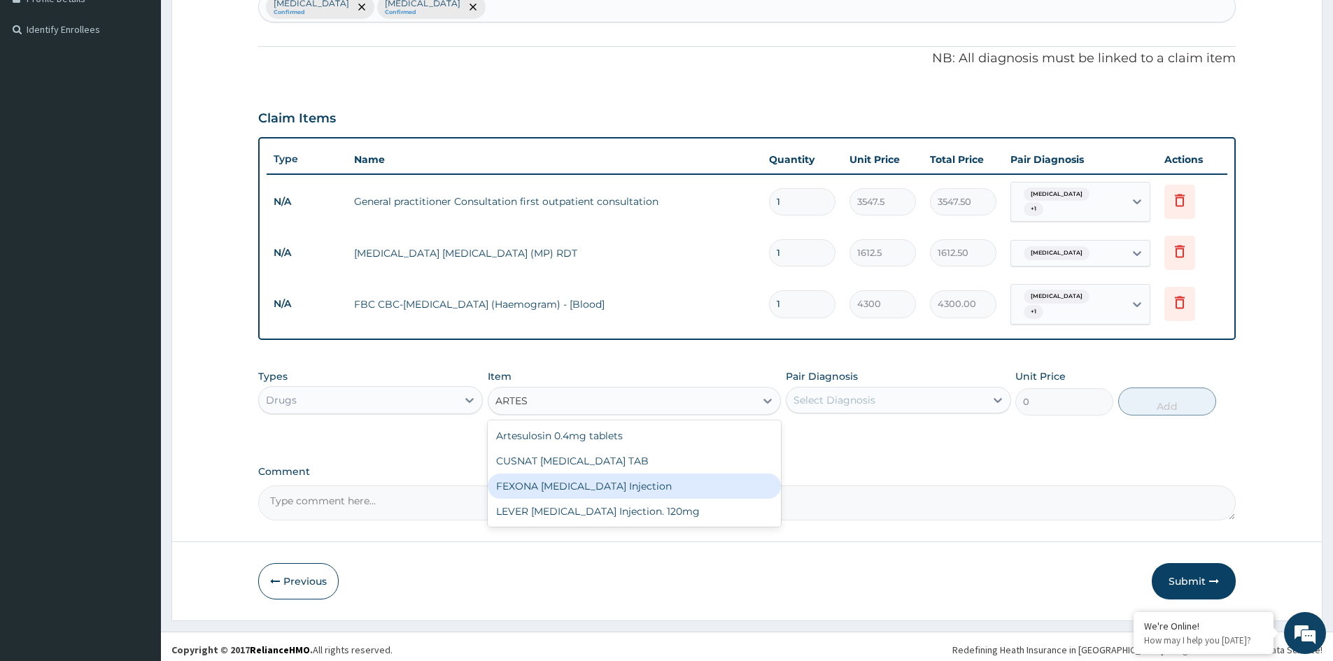
drag, startPoint x: 641, startPoint y: 481, endPoint x: 739, endPoint y: 464, distance: 99.4
click at [650, 480] on div "FEXONA ARTESUNATE Injection" at bounding box center [634, 486] width 293 height 25
type input "1537.25"
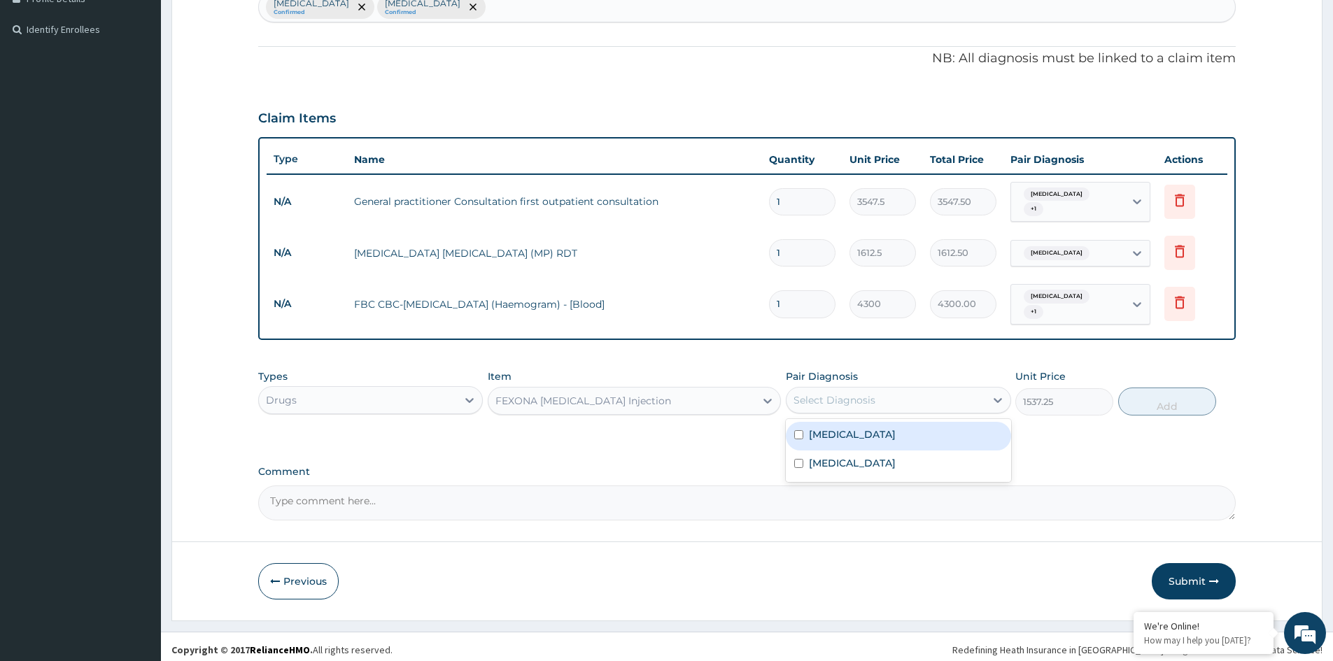
click at [897, 396] on div "Select Diagnosis" at bounding box center [886, 400] width 198 height 22
click at [850, 428] on label "Falciparum malaria" at bounding box center [852, 435] width 87 height 14
checkbox input "true"
click at [1167, 400] on button "Add" at bounding box center [1167, 402] width 98 height 28
type input "0"
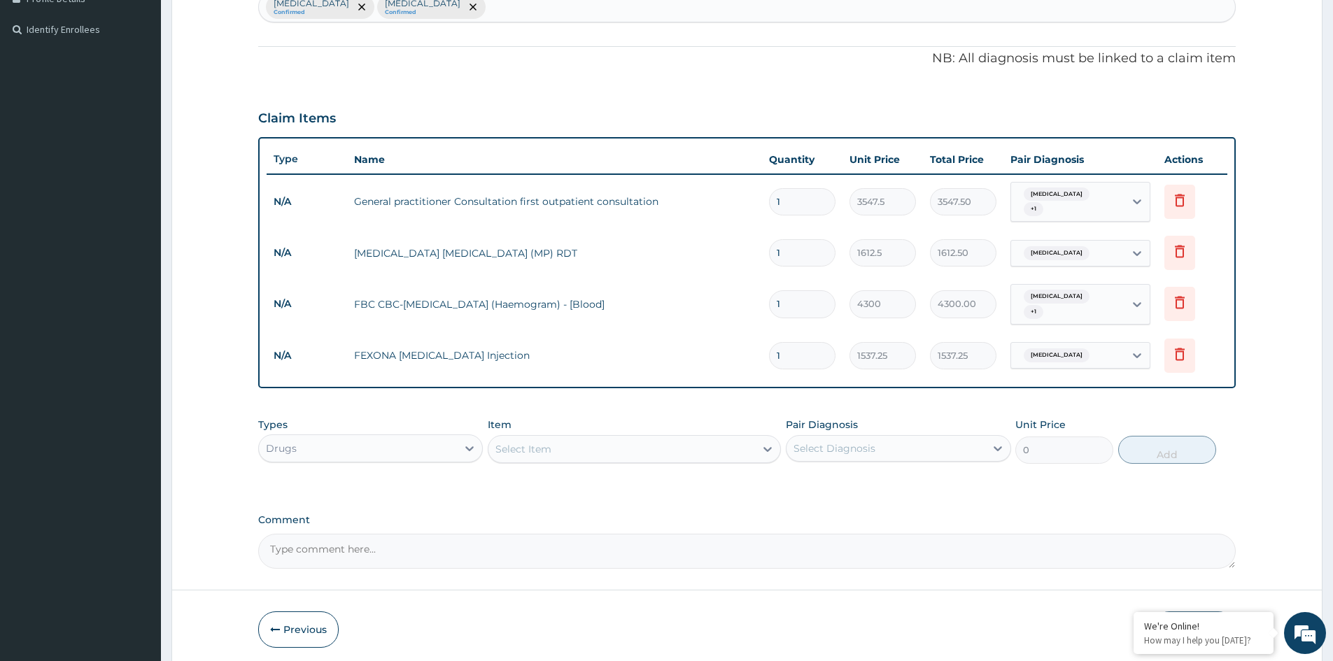
type input "0.00"
type input "4"
type input "6149.00"
type input "4"
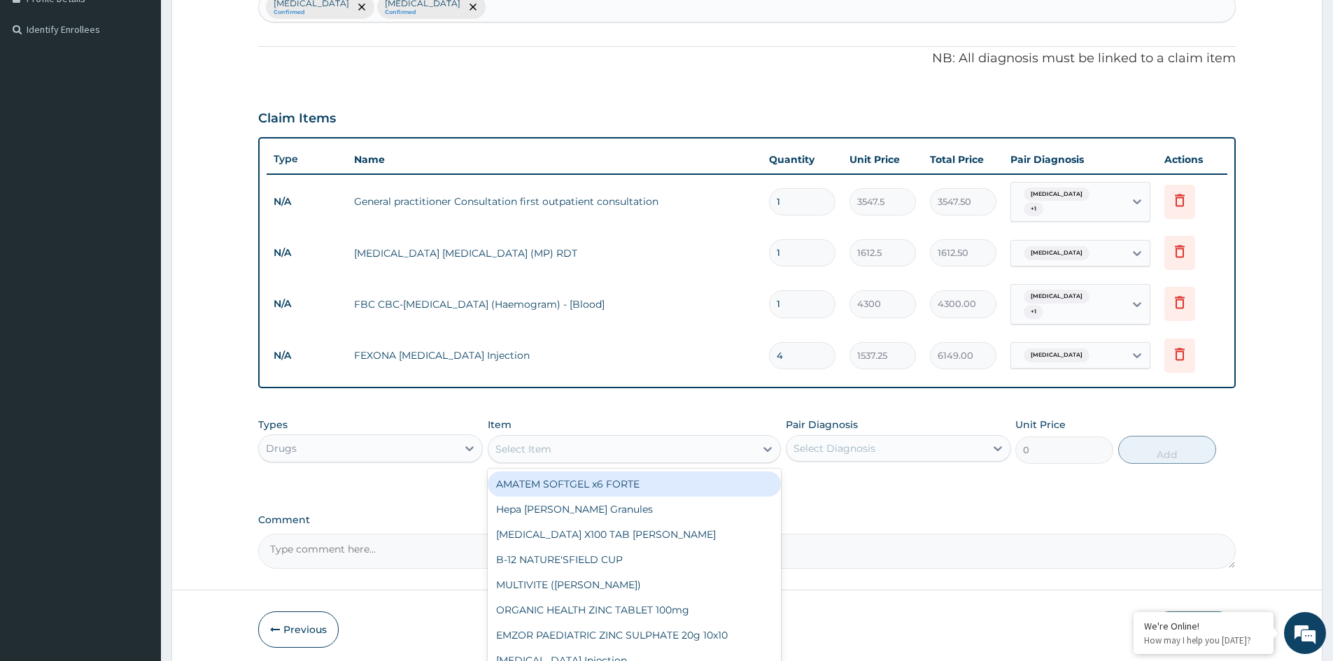
click at [643, 444] on div "Select Item" at bounding box center [622, 449] width 267 height 22
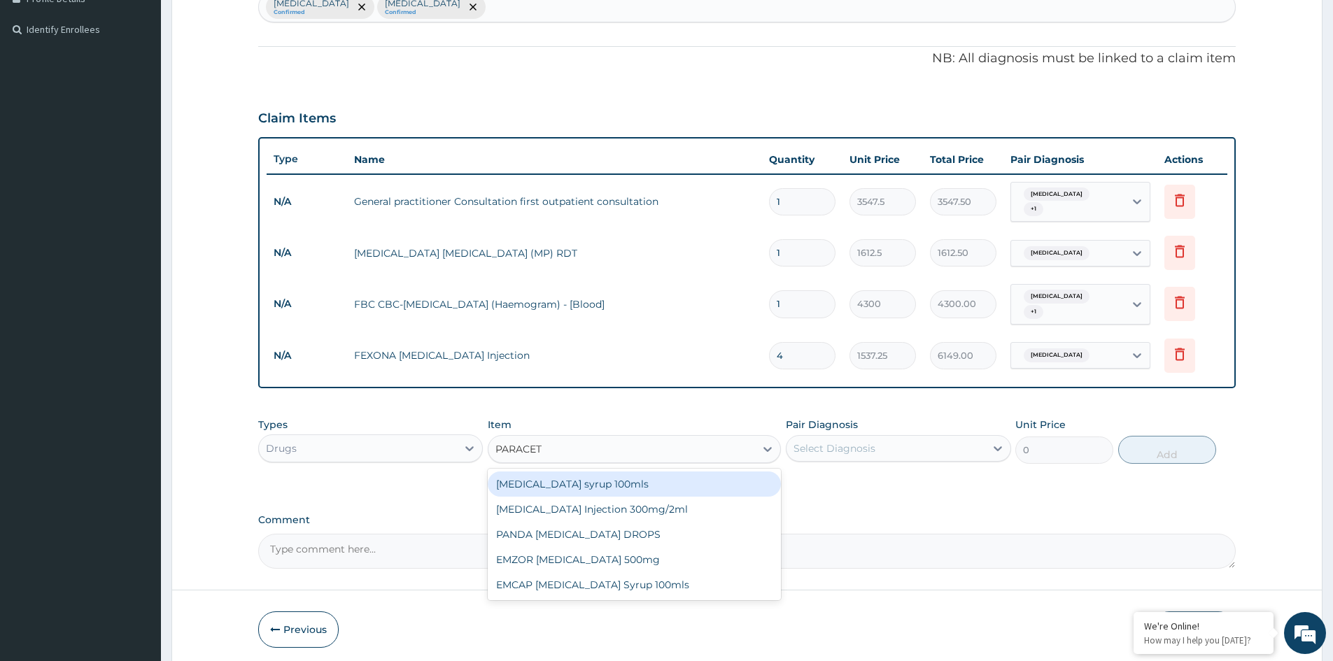
type input "PARACETA"
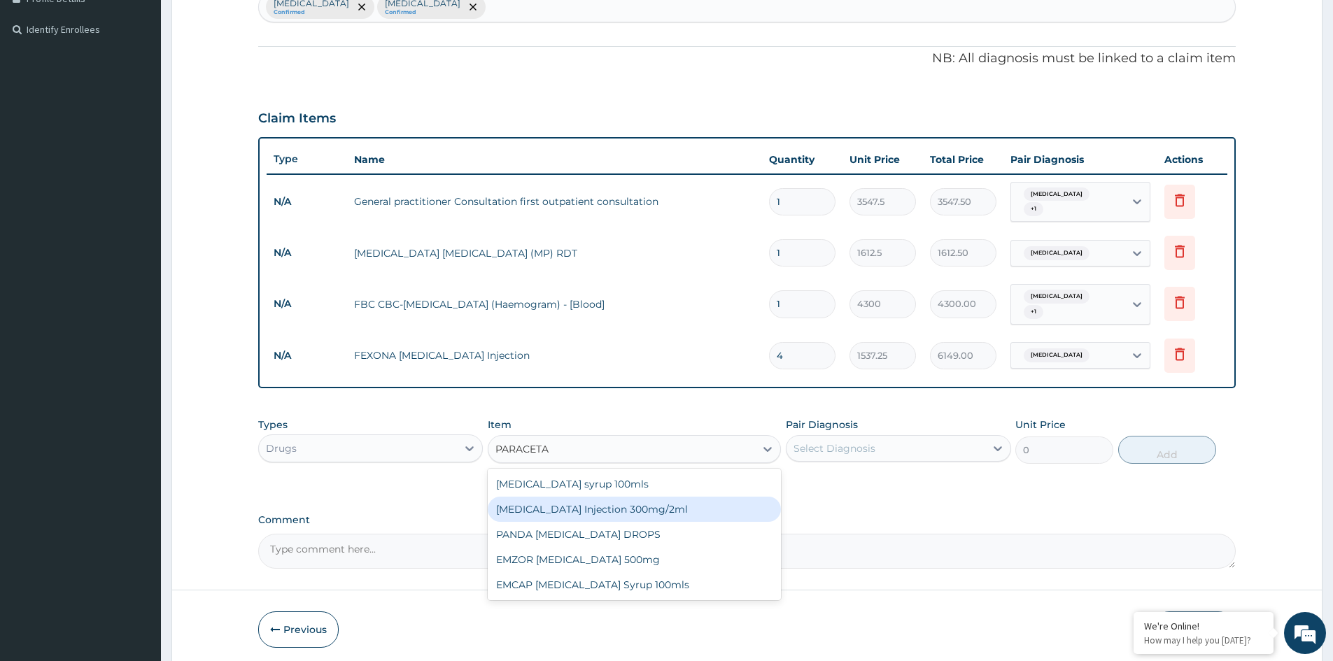
drag, startPoint x: 649, startPoint y: 506, endPoint x: 722, endPoint y: 497, distance: 72.7
click at [659, 507] on div "PARACETAMOL Injection 300mg/2ml" at bounding box center [634, 509] width 293 height 25
type input "260.15"
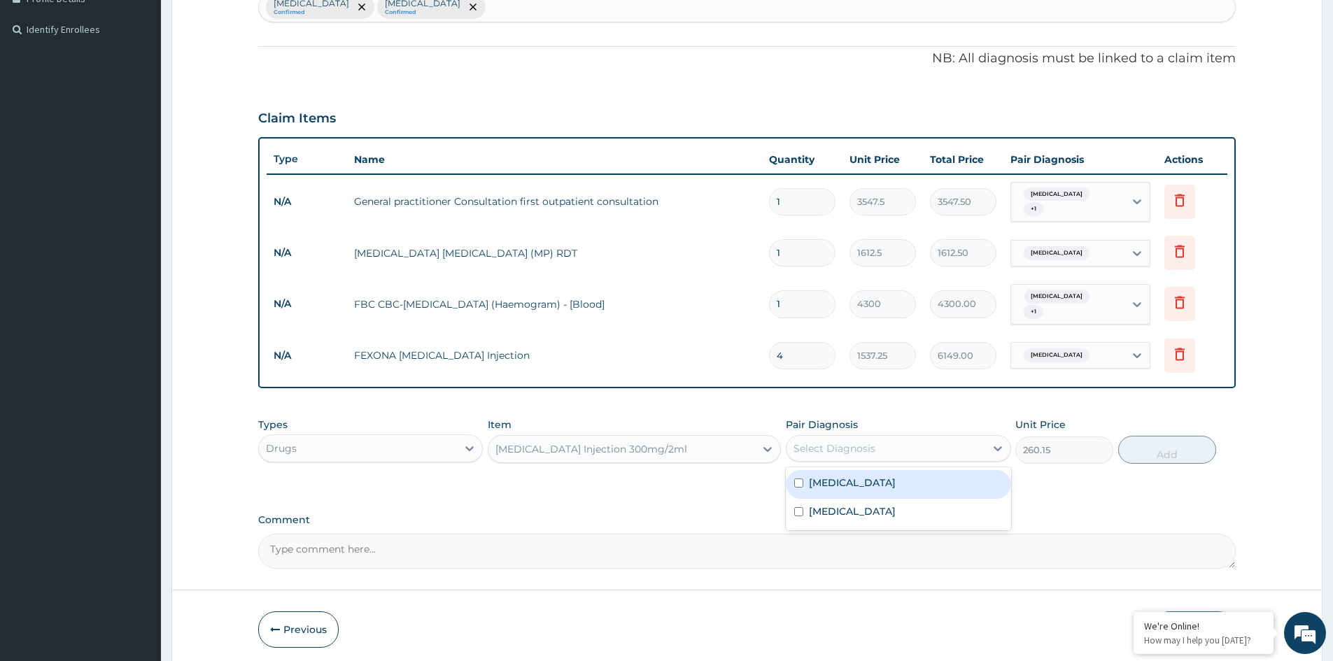
click at [843, 447] on div "Select Diagnosis" at bounding box center [835, 449] width 82 height 14
drag, startPoint x: 843, startPoint y: 479, endPoint x: 845, endPoint y: 493, distance: 14.8
click at [843, 478] on label "Falciparum malaria" at bounding box center [852, 483] width 87 height 14
checkbox input "true"
click at [1172, 451] on button "Add" at bounding box center [1167, 450] width 98 height 28
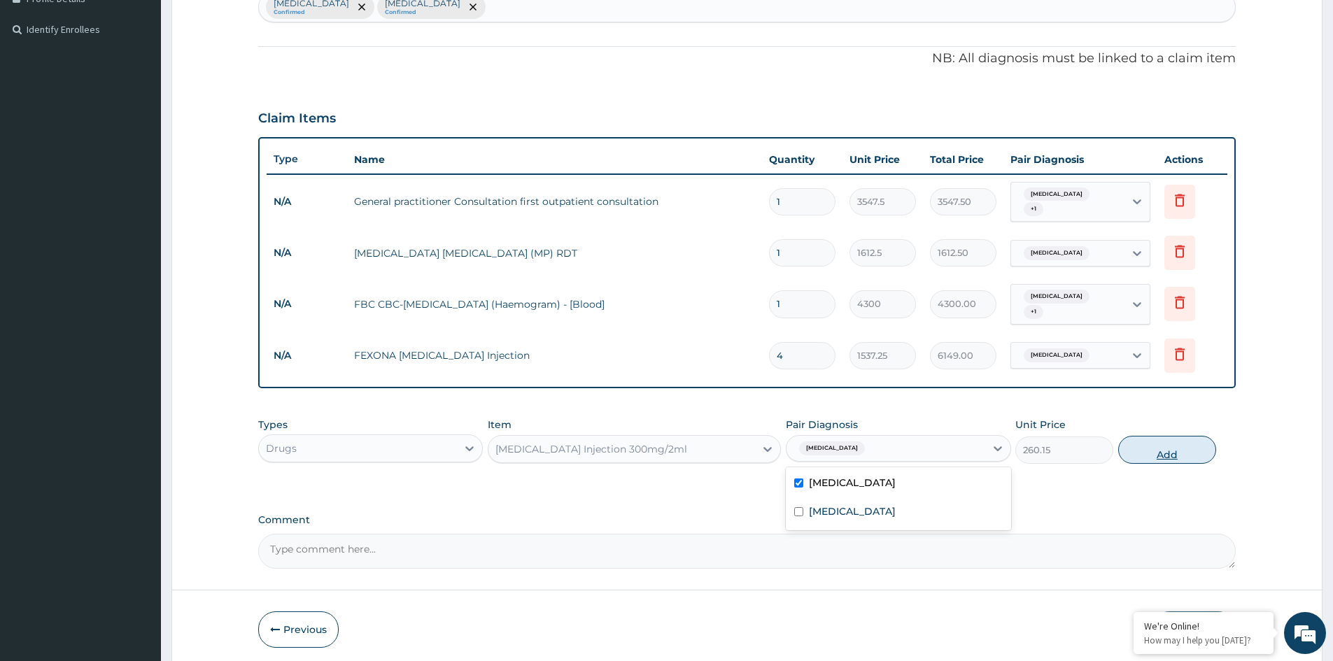
type input "0"
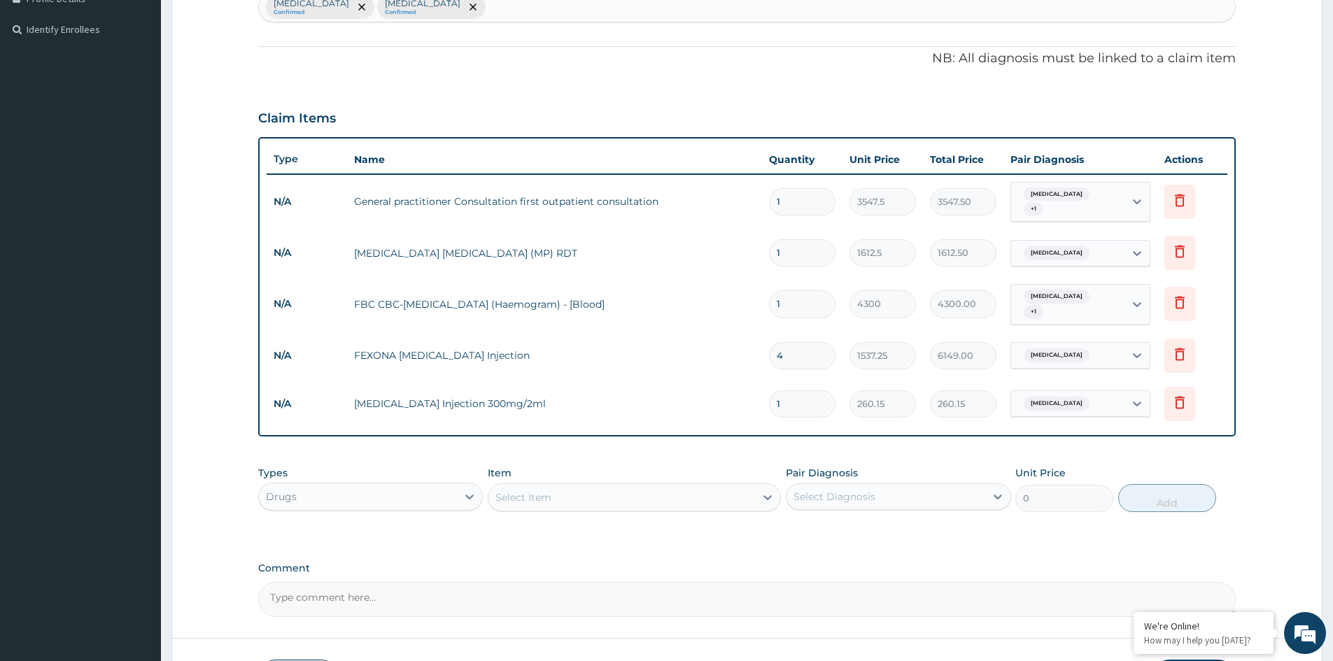
type input "0.00"
type input "6"
type input "1560.90"
type input "6"
click at [641, 486] on div "Select Item" at bounding box center [622, 497] width 267 height 22
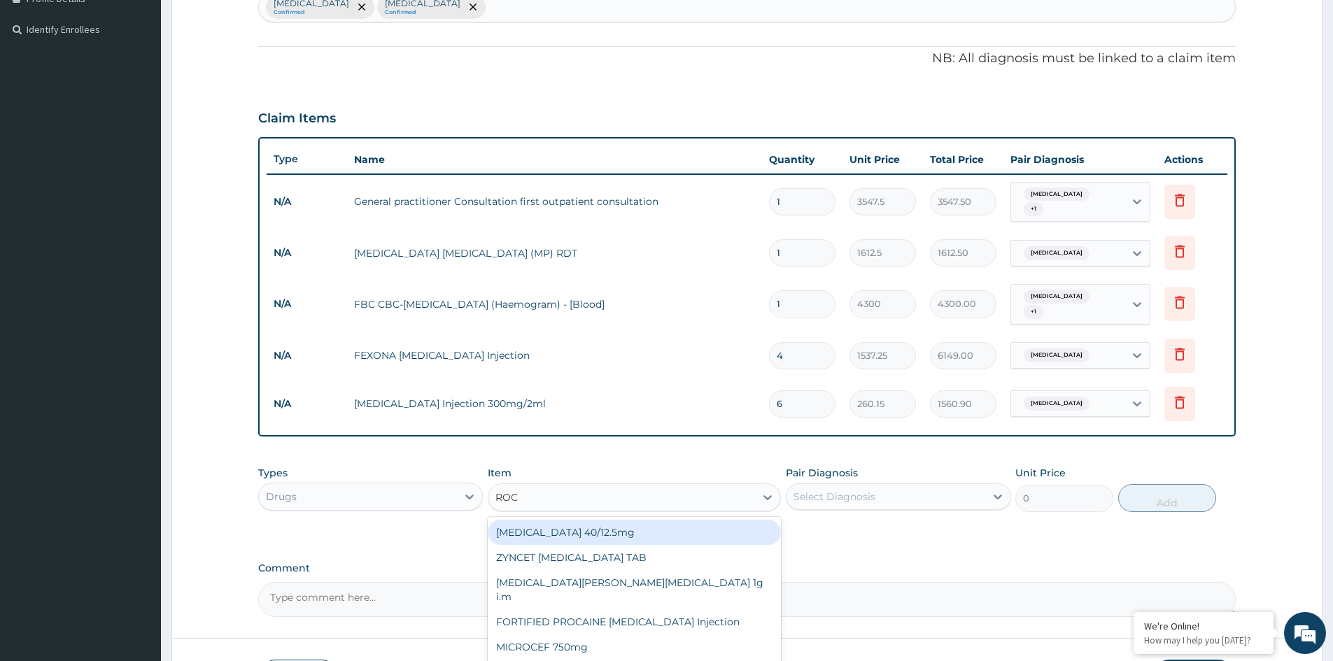
type input "ROCE"
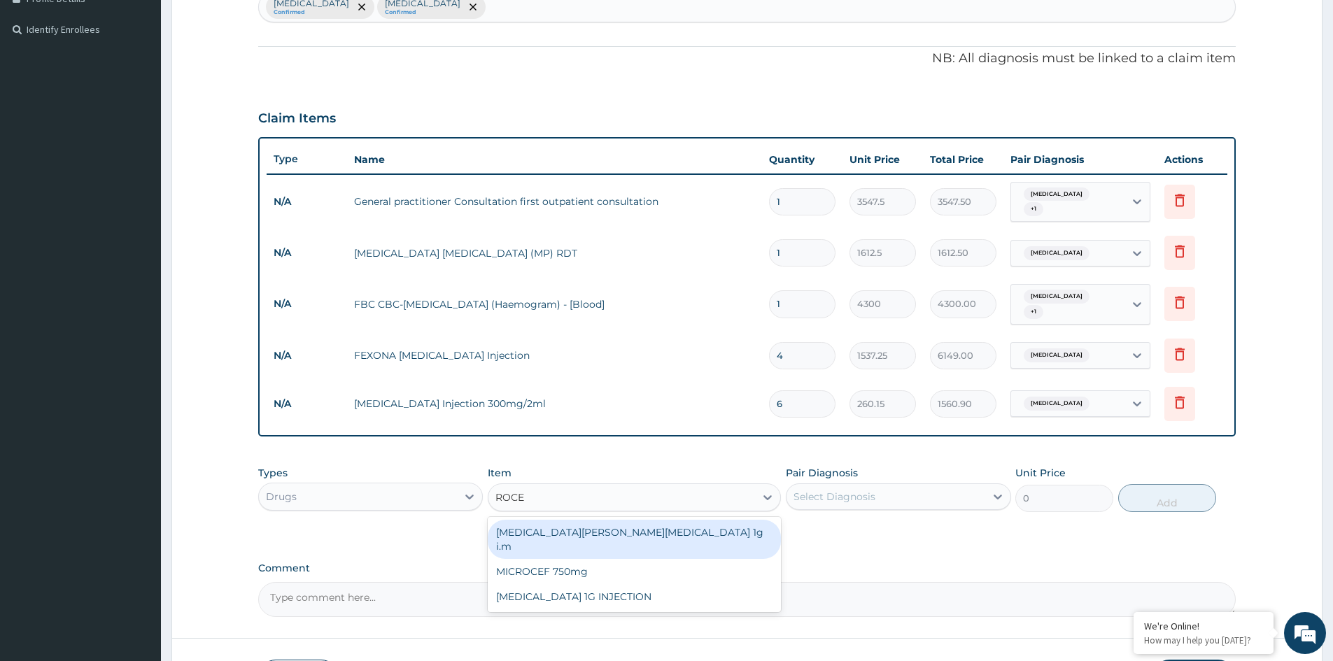
click at [628, 528] on div "ROCEPHIN CEFTRIAXONE 1g i.m" at bounding box center [634, 539] width 293 height 39
type input "8277.5"
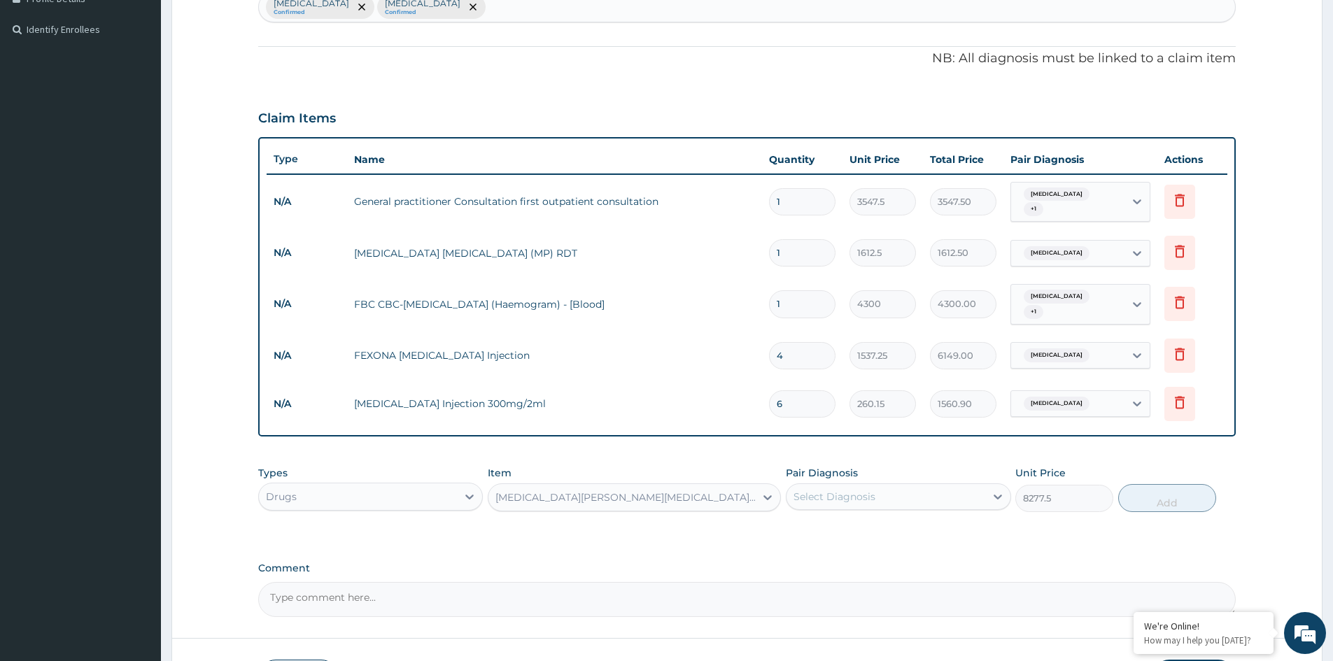
click at [899, 494] on div "Select Diagnosis" at bounding box center [886, 497] width 198 height 22
click at [848, 556] on label "Bacterial sepsis" at bounding box center [852, 560] width 87 height 14
checkbox input "true"
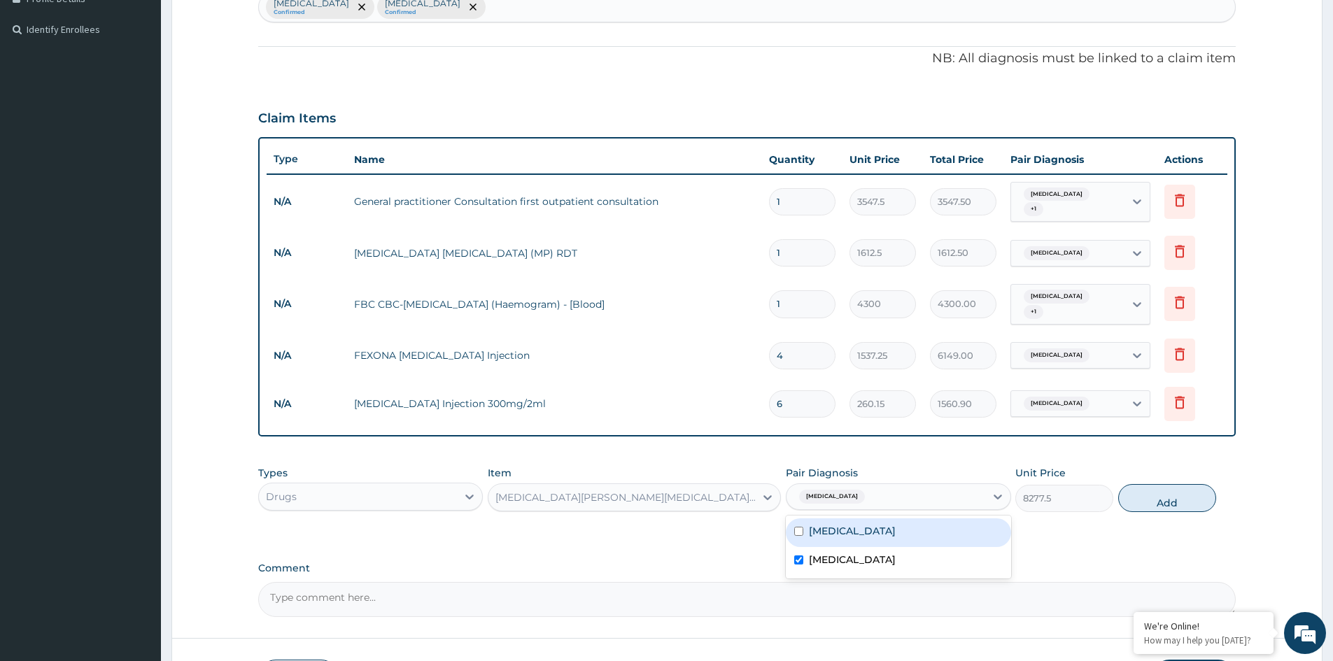
click at [874, 533] on div "Falciparum malaria" at bounding box center [898, 533] width 225 height 29
checkbox input "true"
click at [1166, 495] on button "Add" at bounding box center [1167, 498] width 98 height 28
type input "0"
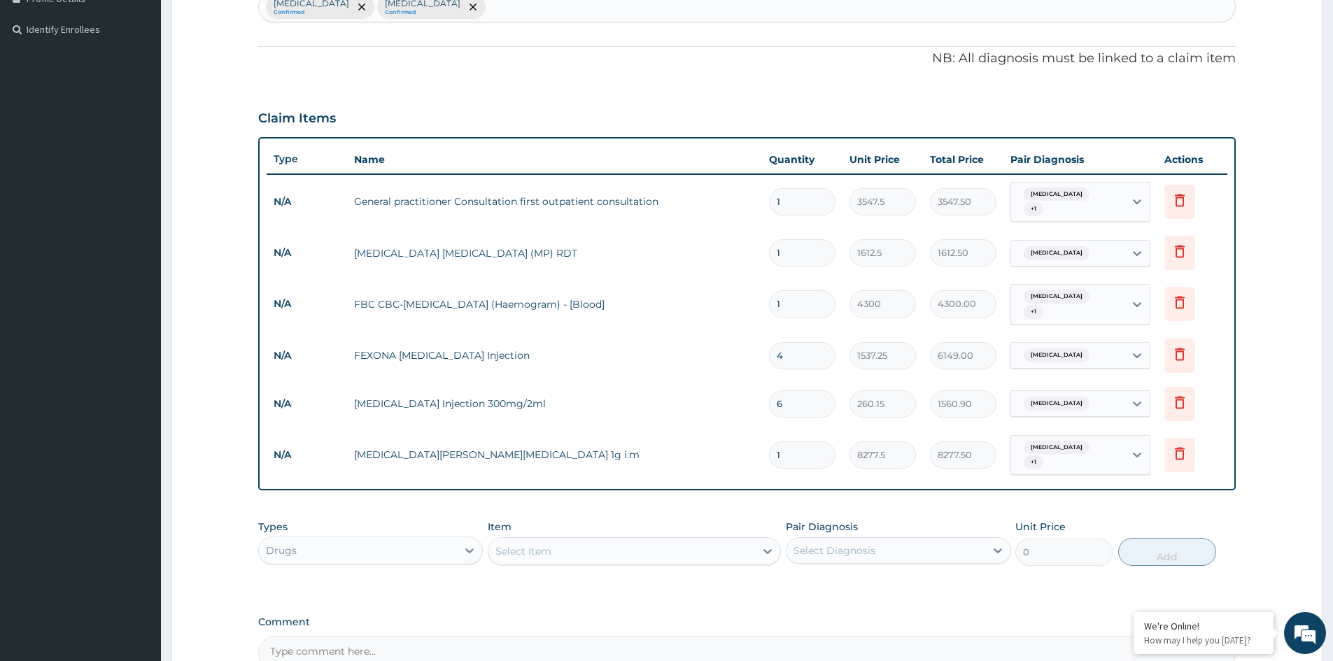
type input "0.00"
type input "3"
type input "24832.50"
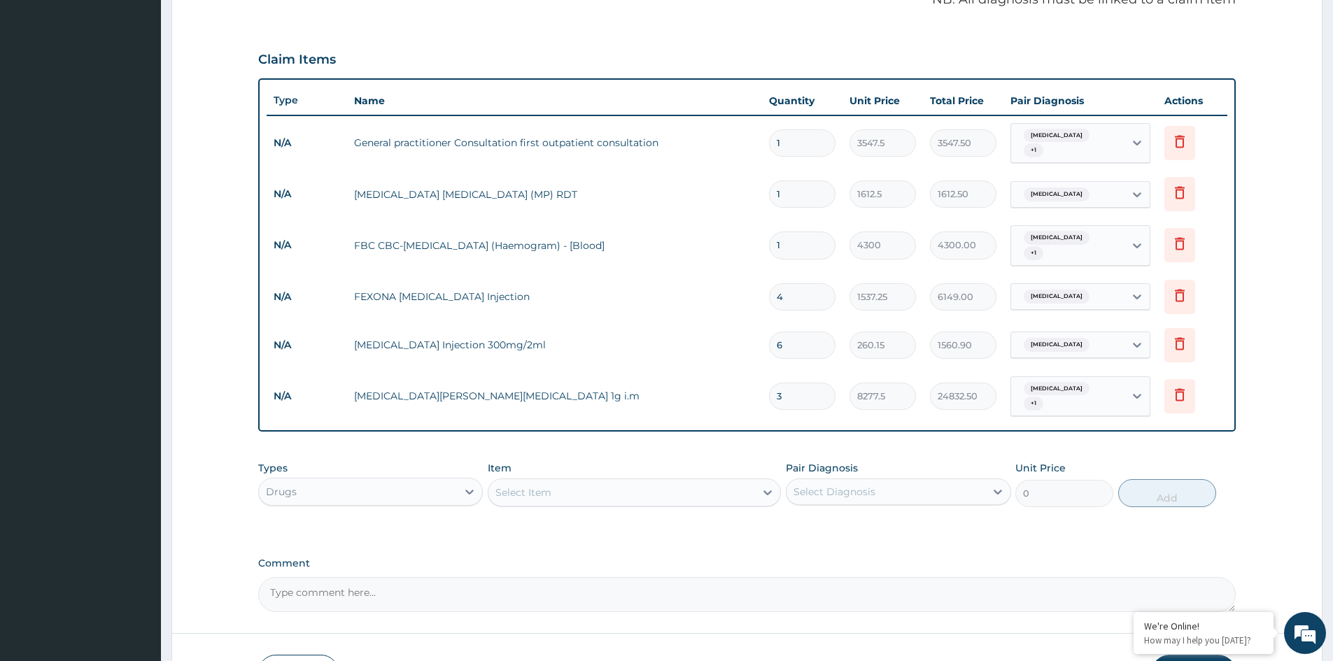
scroll to position [509, 0]
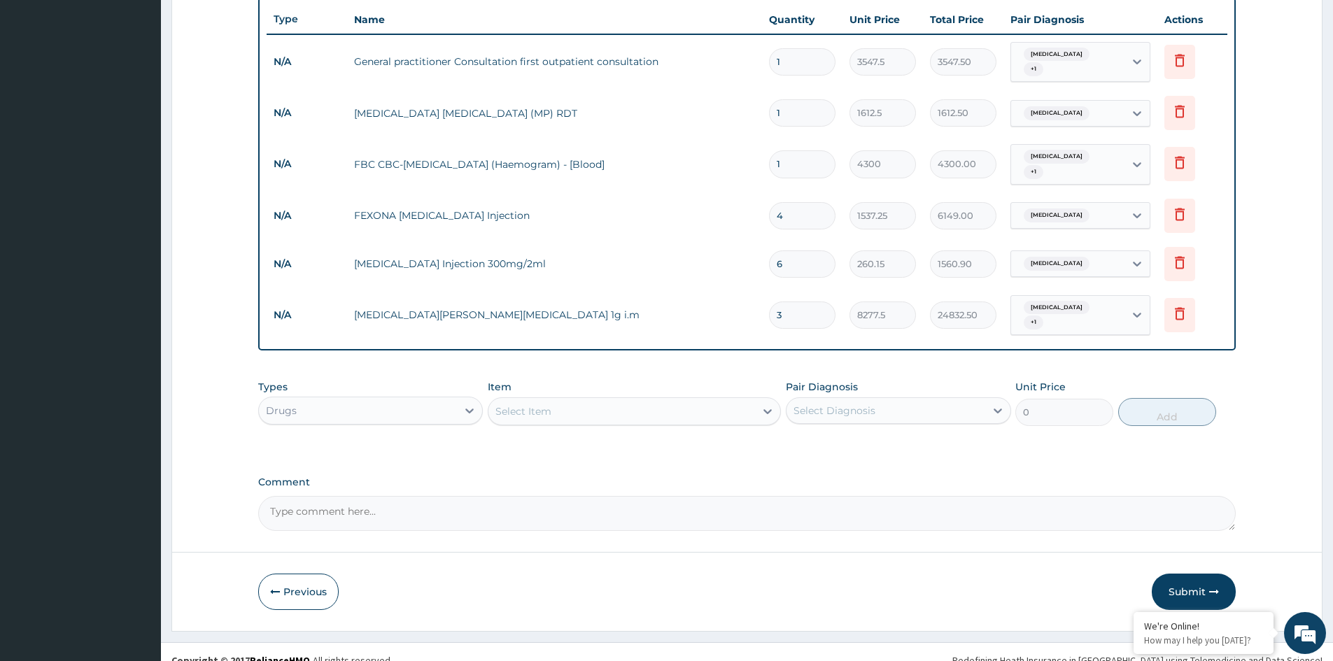
type input "3"
click at [570, 405] on div "Select Item" at bounding box center [622, 411] width 267 height 22
click at [803, 308] on input "3" at bounding box center [802, 315] width 66 height 27
type input "0.00"
type input "2"
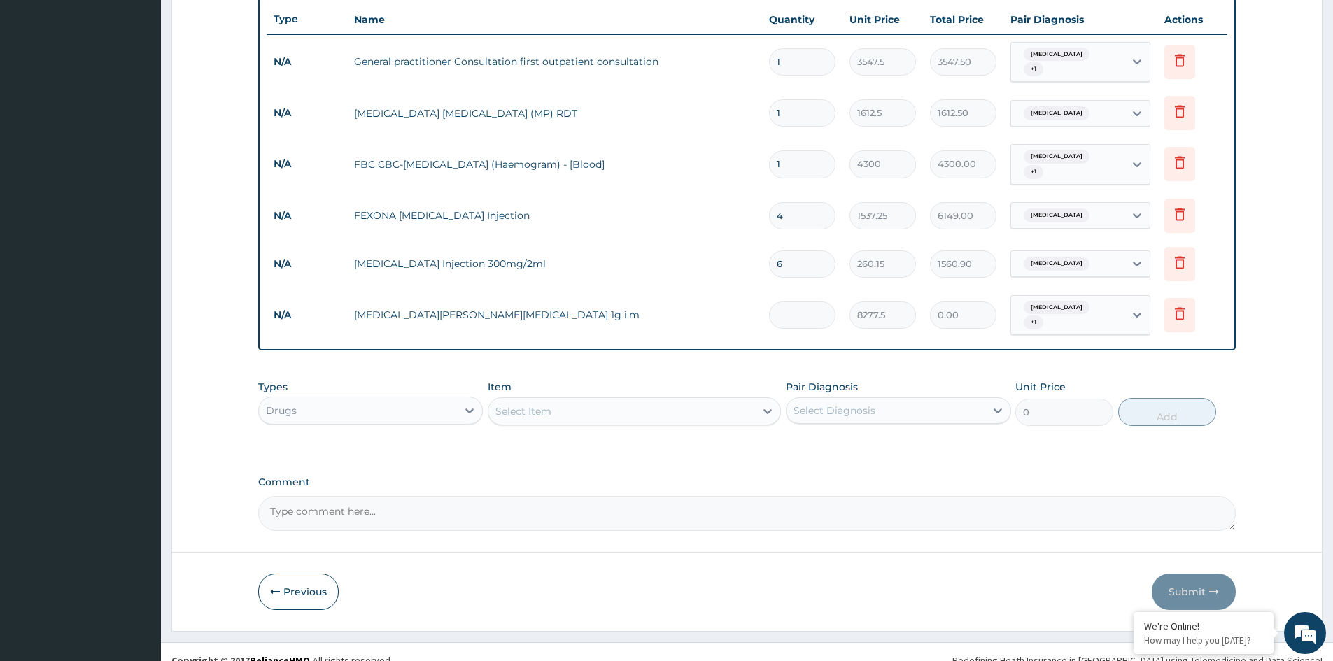
type input "16555.00"
type input "2"
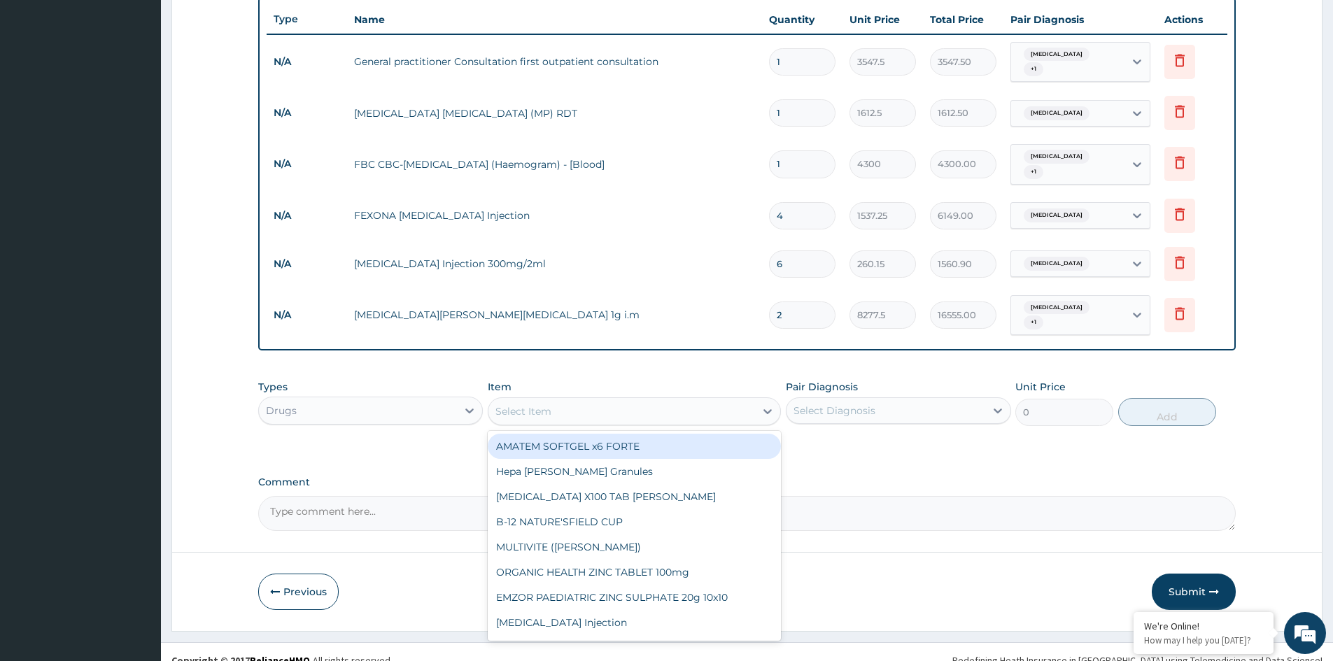
click at [595, 400] on div "Select Item" at bounding box center [622, 411] width 267 height 22
click at [804, 312] on input "2" at bounding box center [802, 315] width 66 height 27
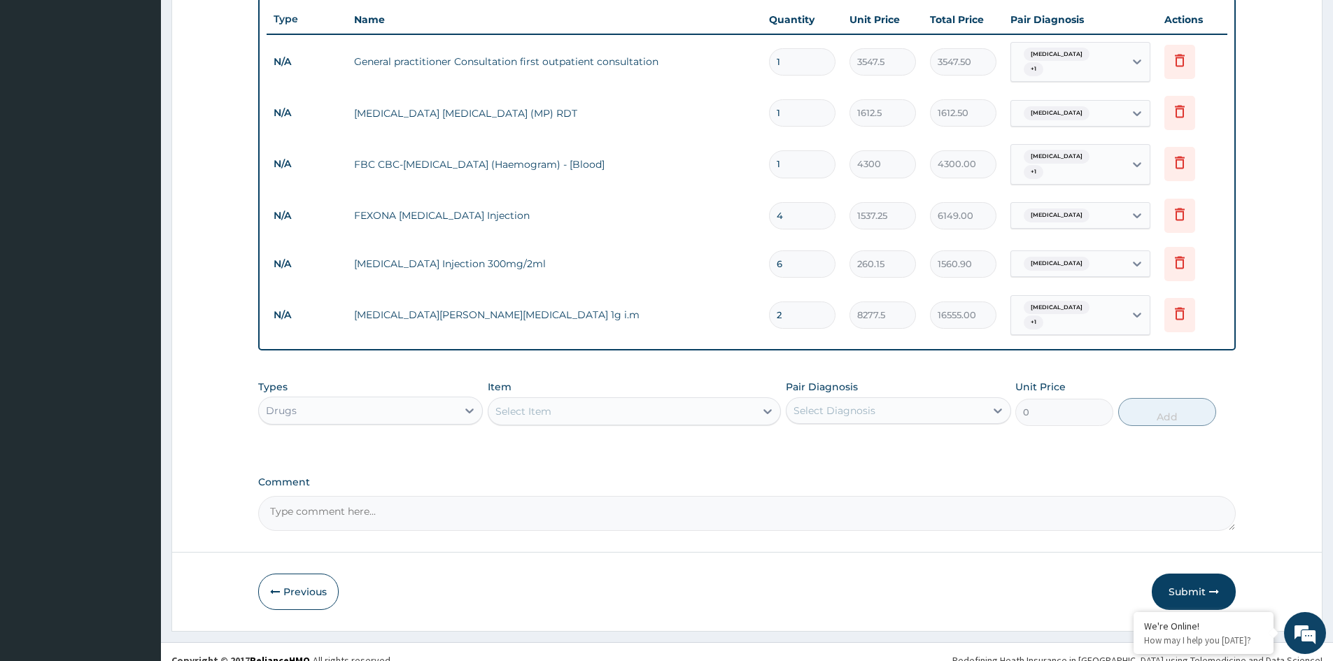
type input "0.00"
type input "3"
type input "24832.50"
type input "3"
click at [525, 405] on div "Select Item" at bounding box center [523, 412] width 56 height 14
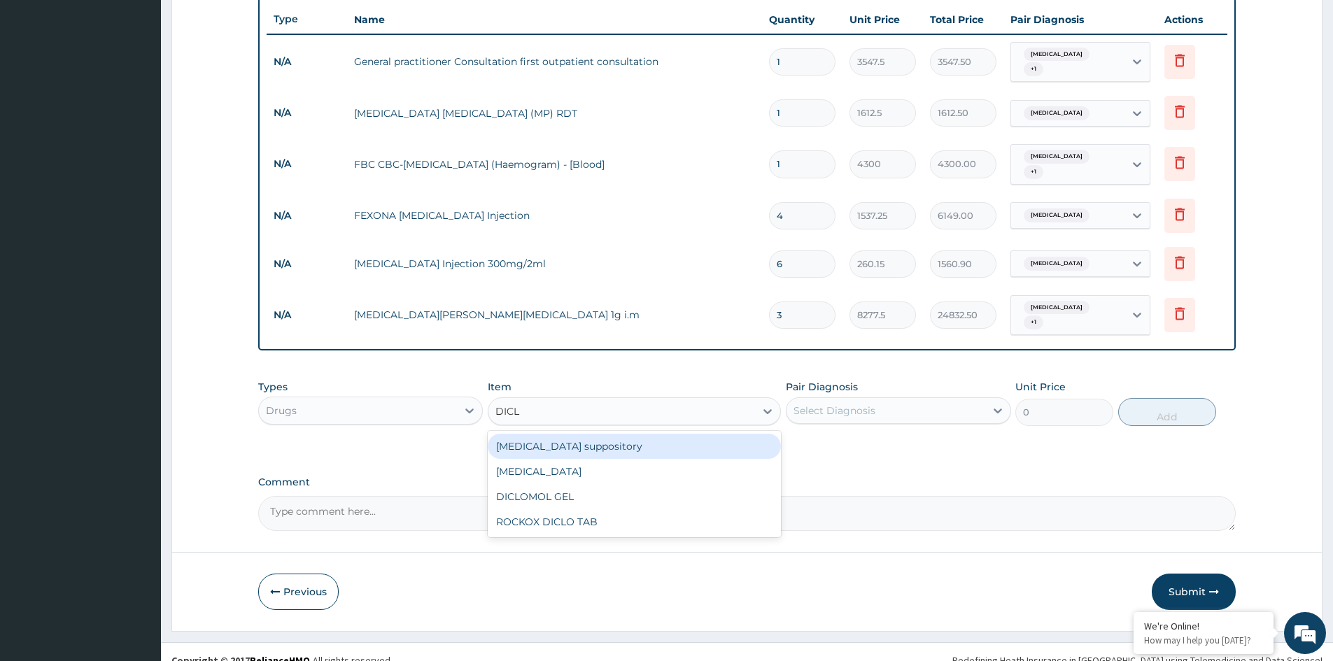
type input "DICLO"
click at [587, 437] on div "Diclofenac suppository" at bounding box center [634, 446] width 293 height 25
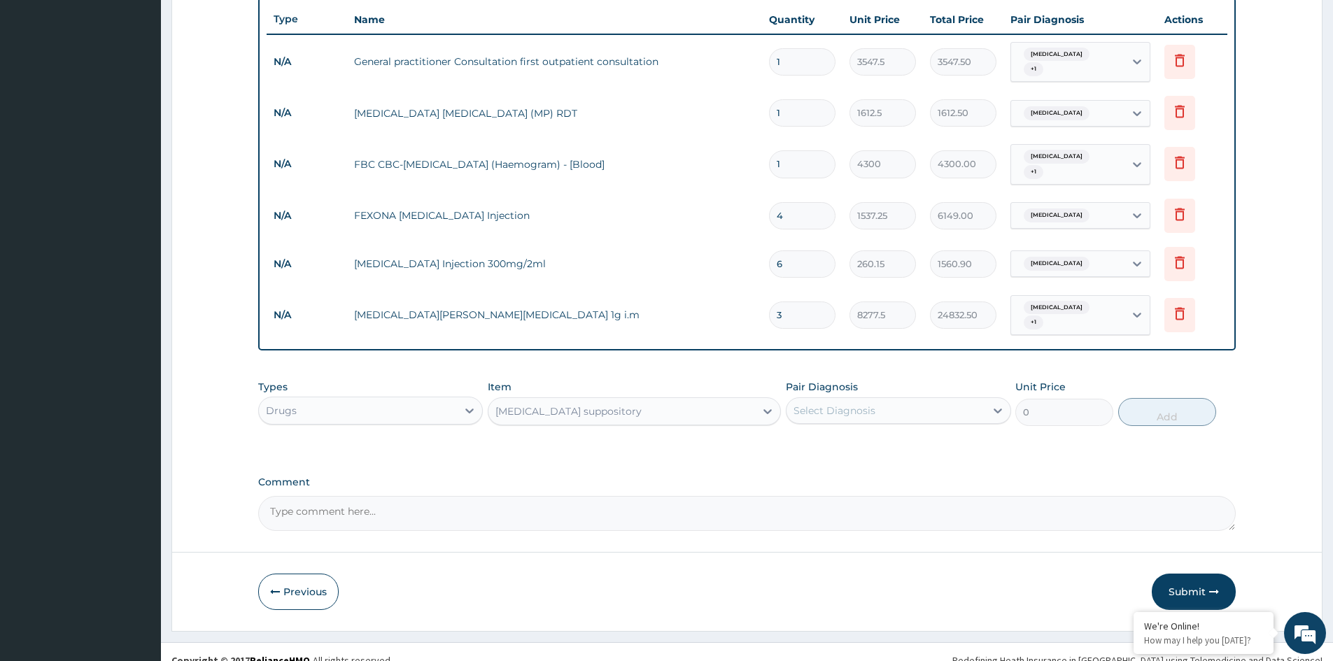
type input "118.25"
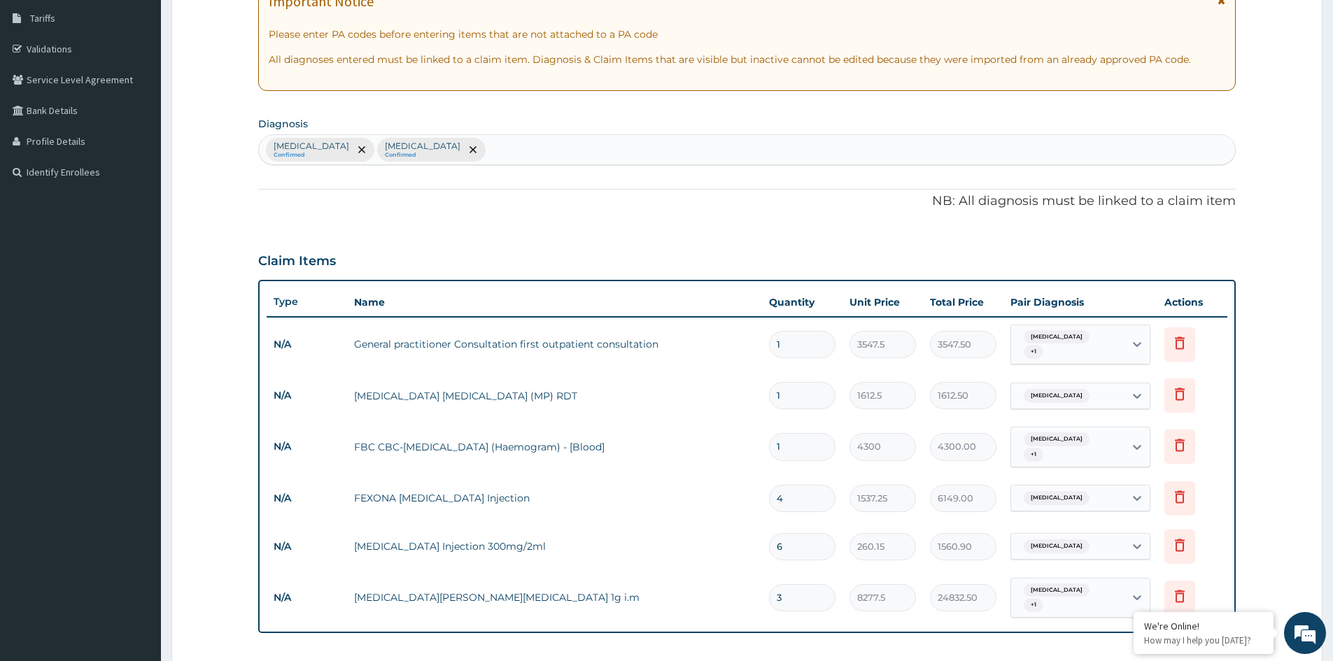
scroll to position [90, 0]
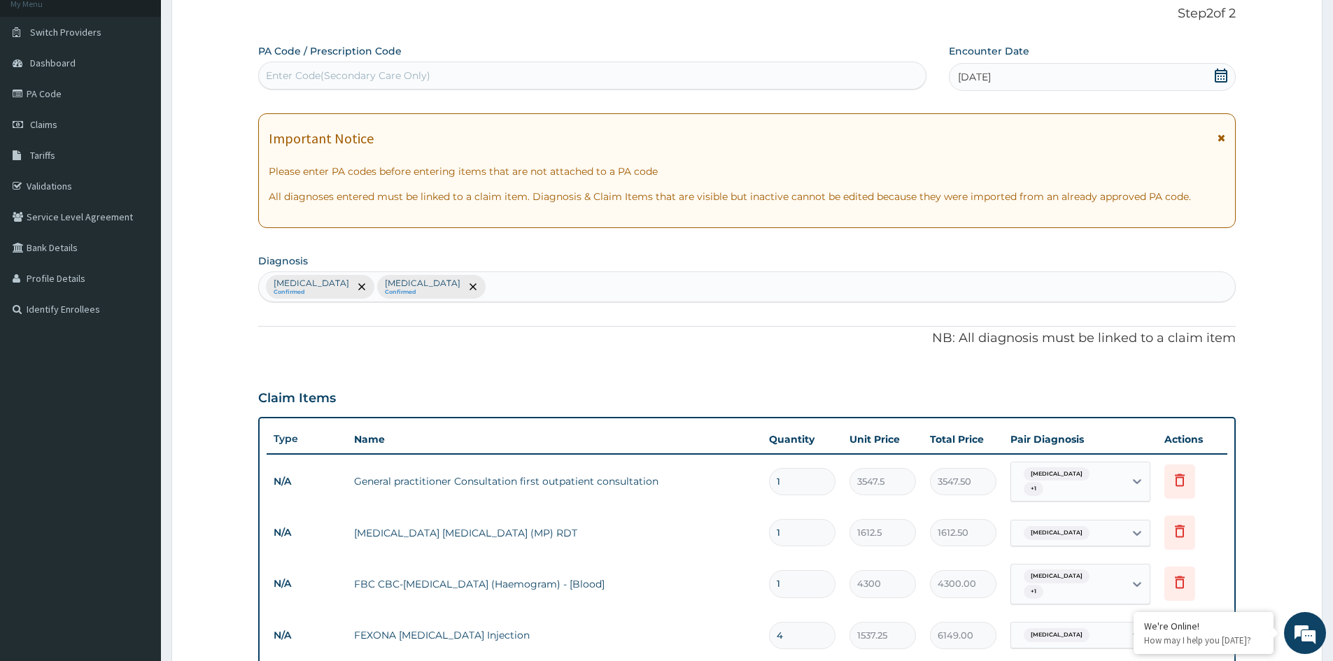
click at [571, 295] on div "Falciparum malaria Confirmed Bacterial sepsis Confirmed" at bounding box center [747, 286] width 976 height 29
type input "FEVER"
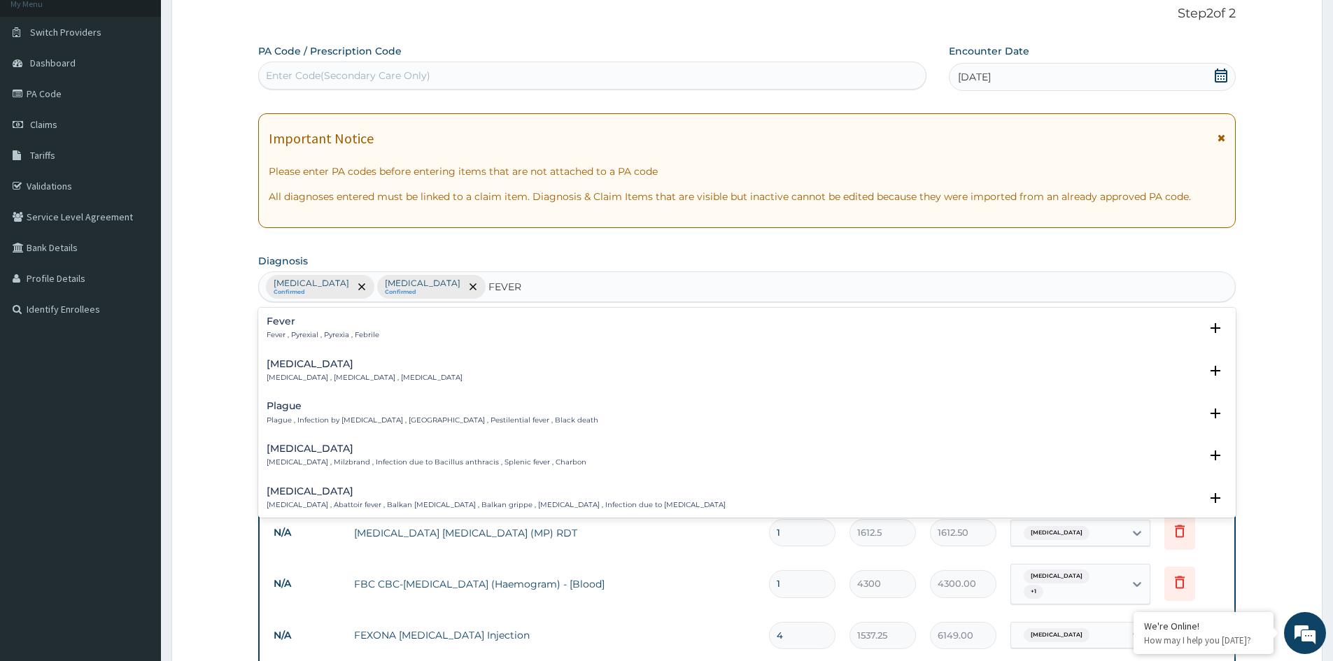
click at [386, 328] on div "Fever Fever , Pyrexial , Pyrexia , Febrile" at bounding box center [747, 328] width 961 height 24
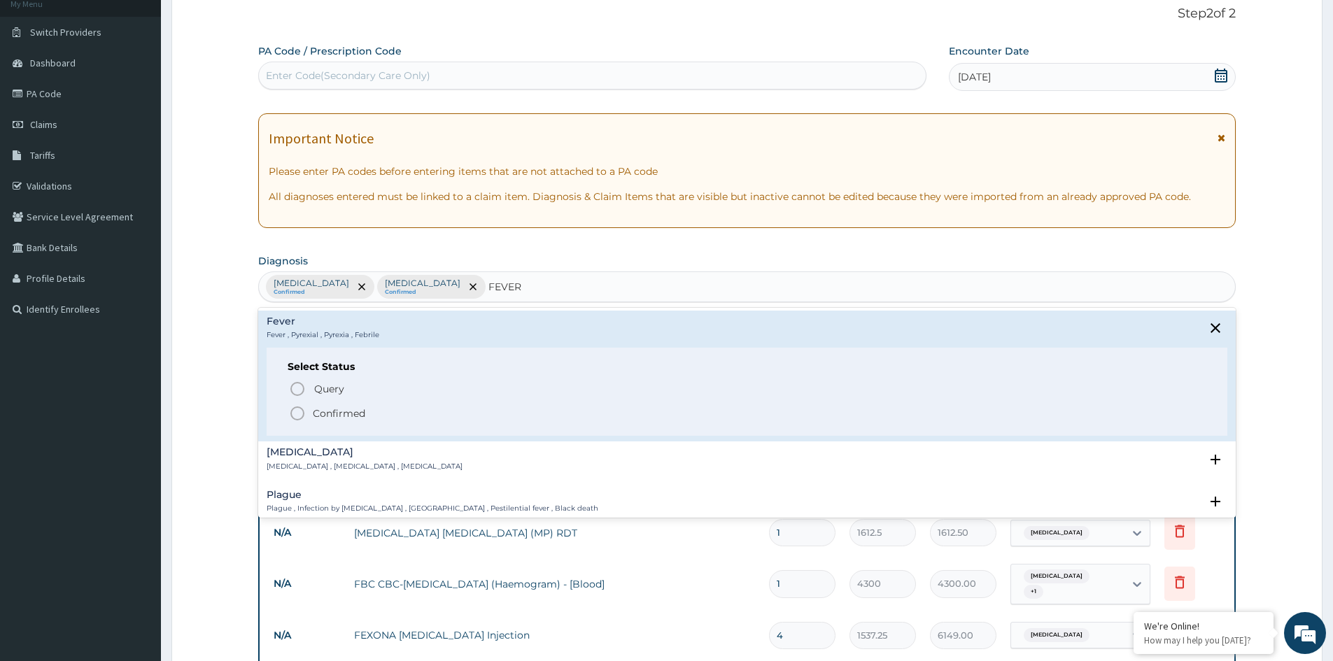
click at [296, 337] on p "Fever , Pyrexial , Pyrexia , Febrile" at bounding box center [323, 335] width 113 height 10
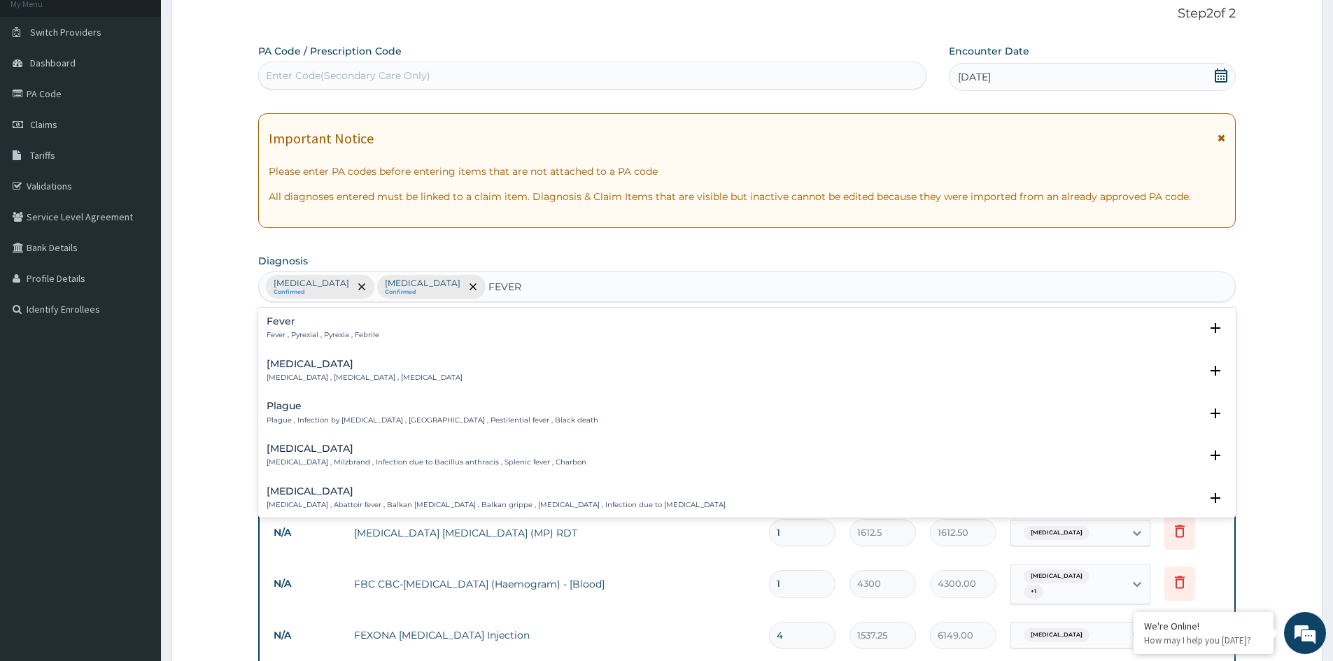
click at [328, 338] on p "Fever , Pyrexial , Pyrexia , Febrile" at bounding box center [323, 335] width 113 height 10
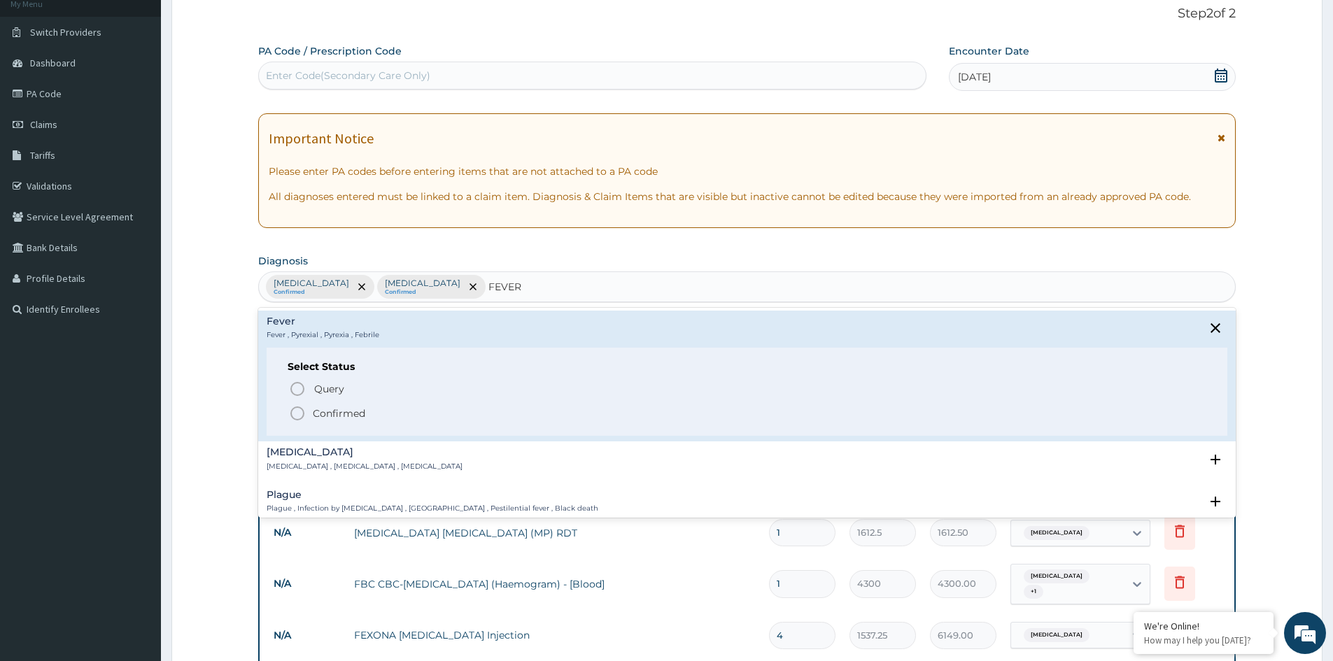
click at [337, 415] on p "Confirmed" at bounding box center [339, 414] width 52 height 14
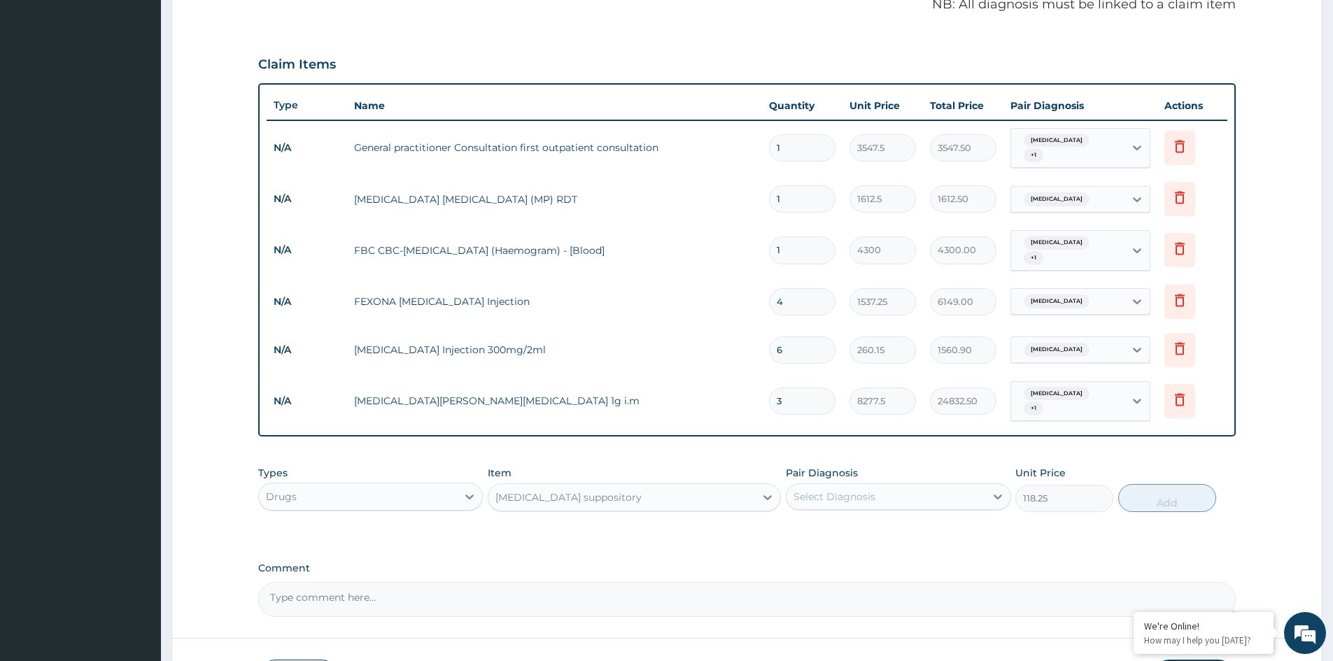
scroll to position [440, 0]
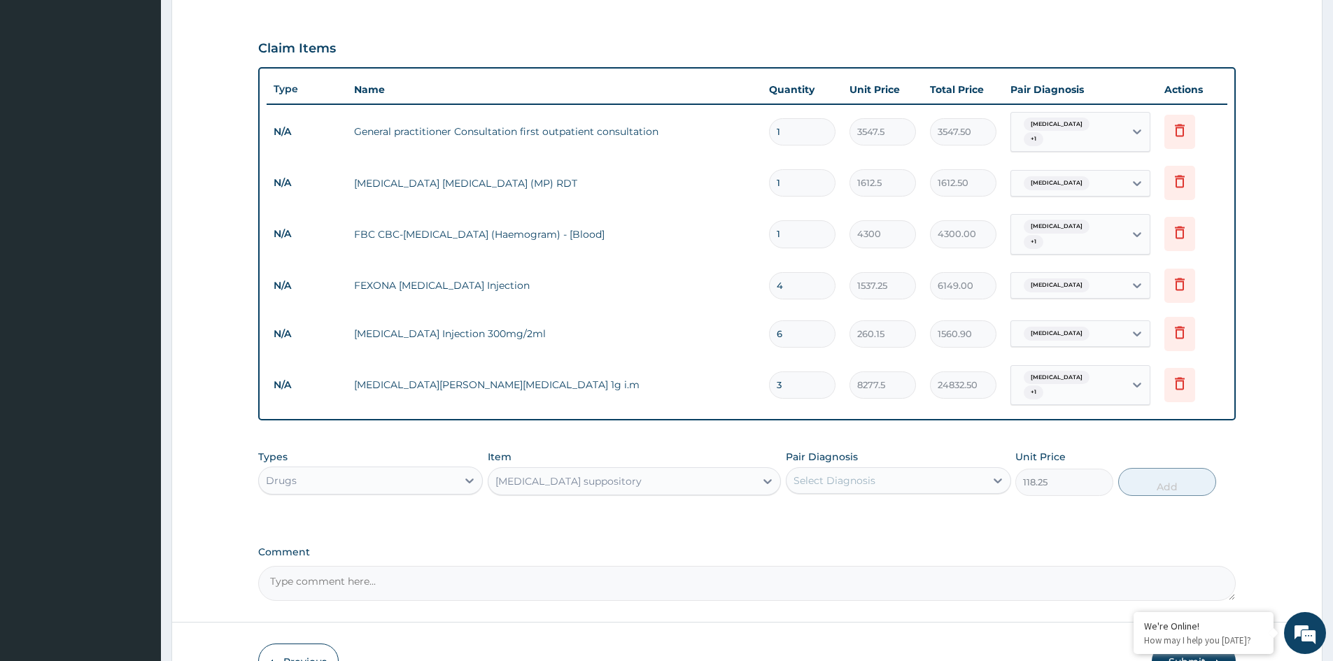
click at [855, 475] on div "Select Diagnosis" at bounding box center [835, 481] width 82 height 14
drag, startPoint x: 817, startPoint y: 558, endPoint x: 1102, endPoint y: 549, distance: 285.0
click at [869, 560] on div "Fever" at bounding box center [898, 574] width 225 height 29
checkbox input "true"
click at [1172, 479] on button "Add" at bounding box center [1167, 482] width 98 height 28
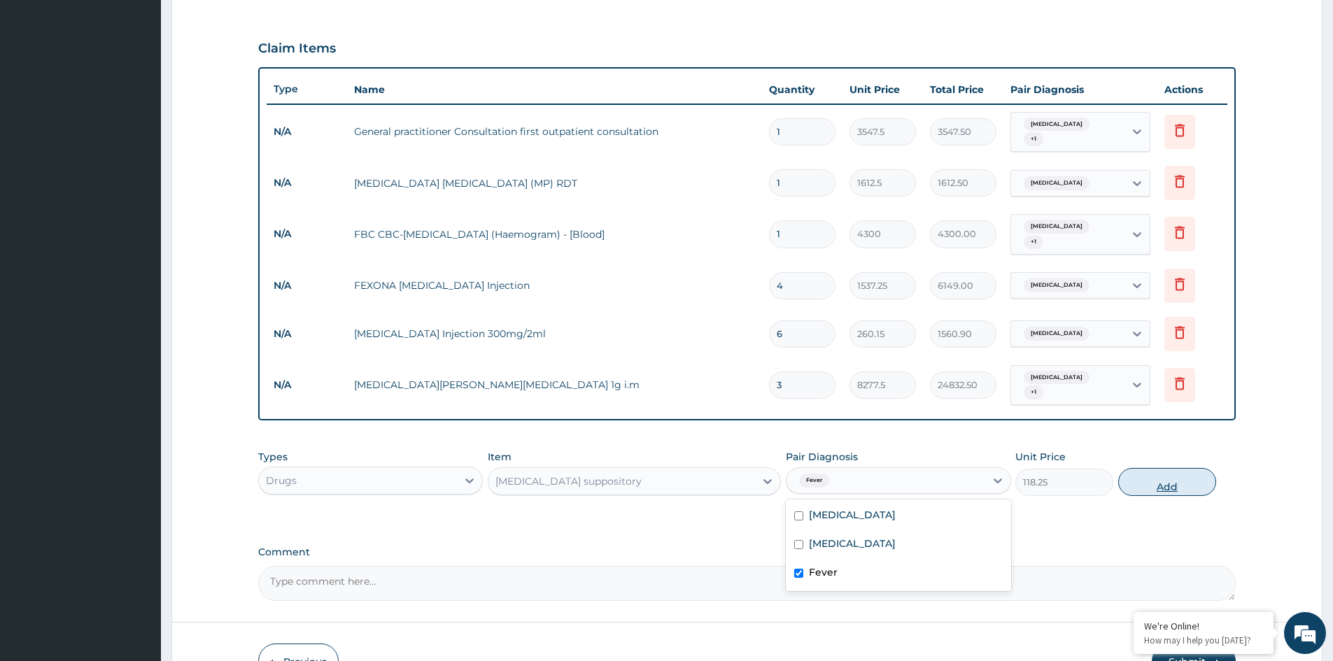
type input "0"
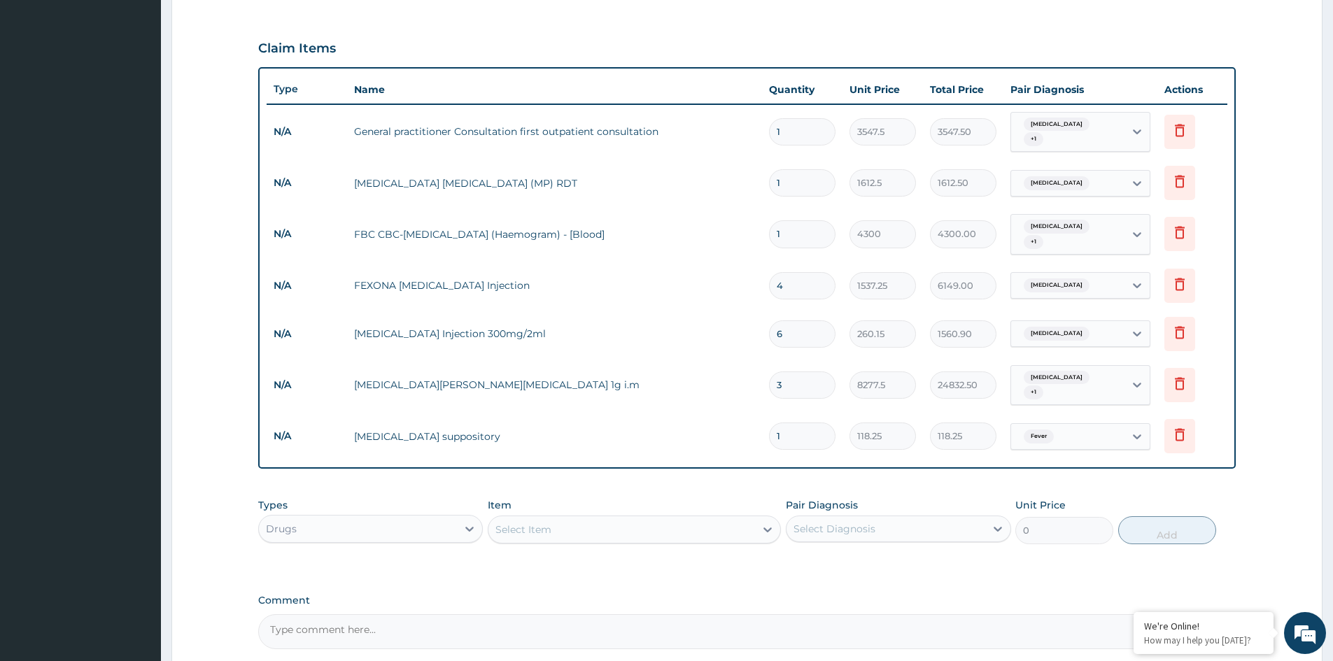
type input "0.00"
type input "2"
type input "236.50"
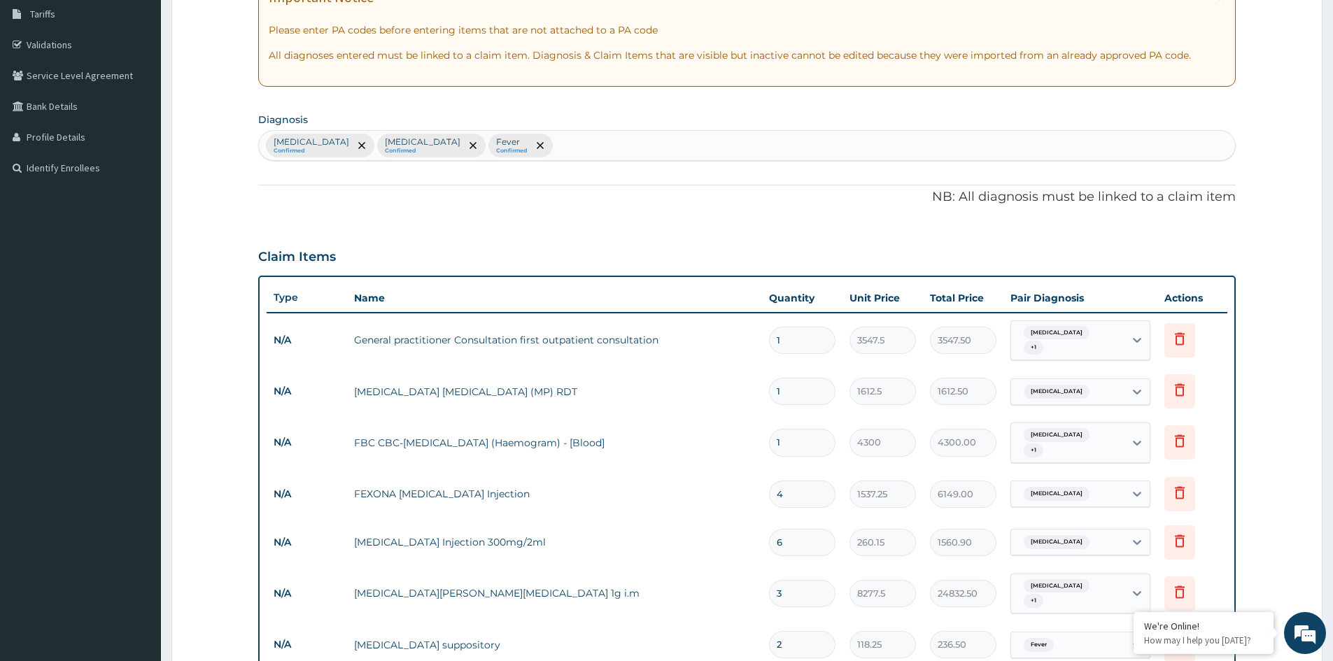
scroll to position [230, 0]
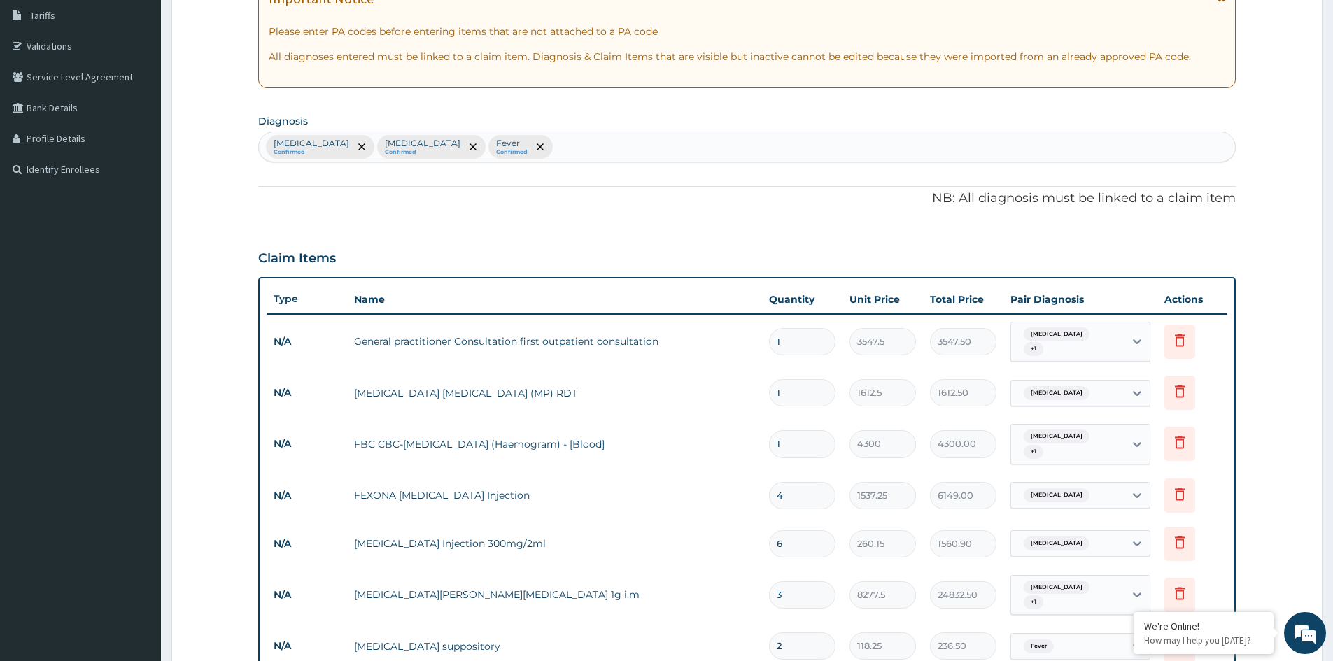
type input "2"
click at [624, 153] on div "Falciparum malaria Confirmed Bacterial sepsis Confirmed Fever Confirmed" at bounding box center [747, 146] width 976 height 29
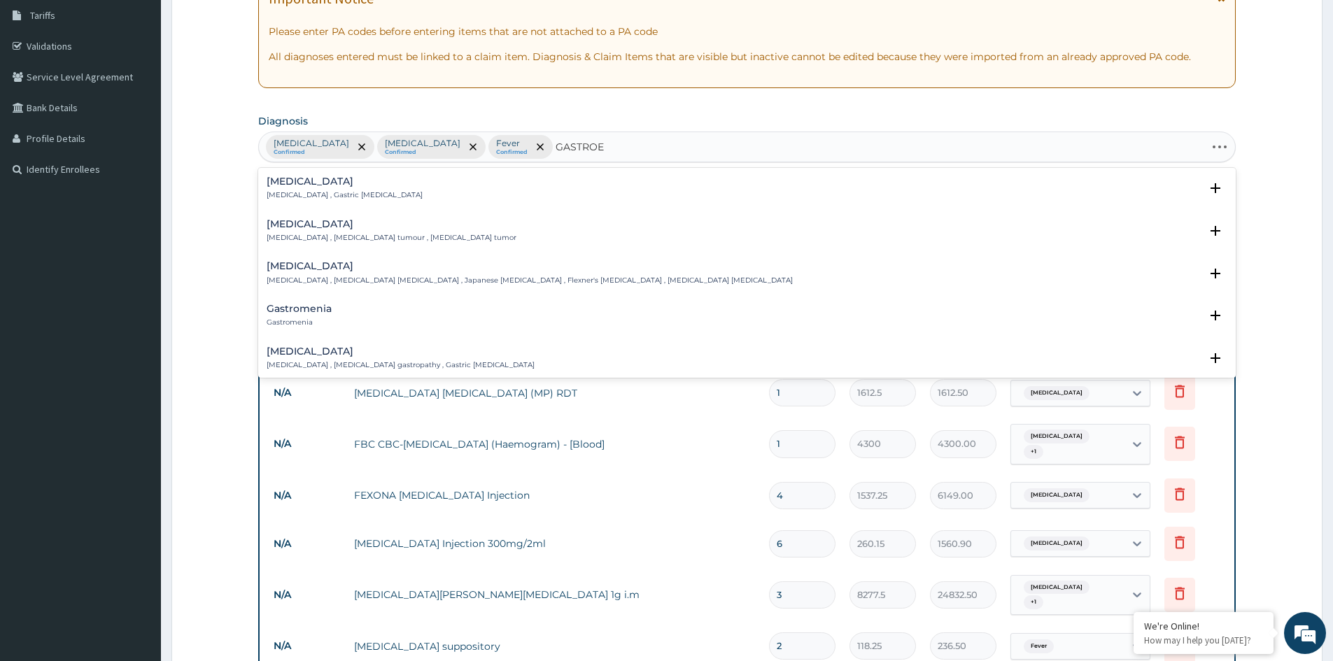
type input "GASTROEN"
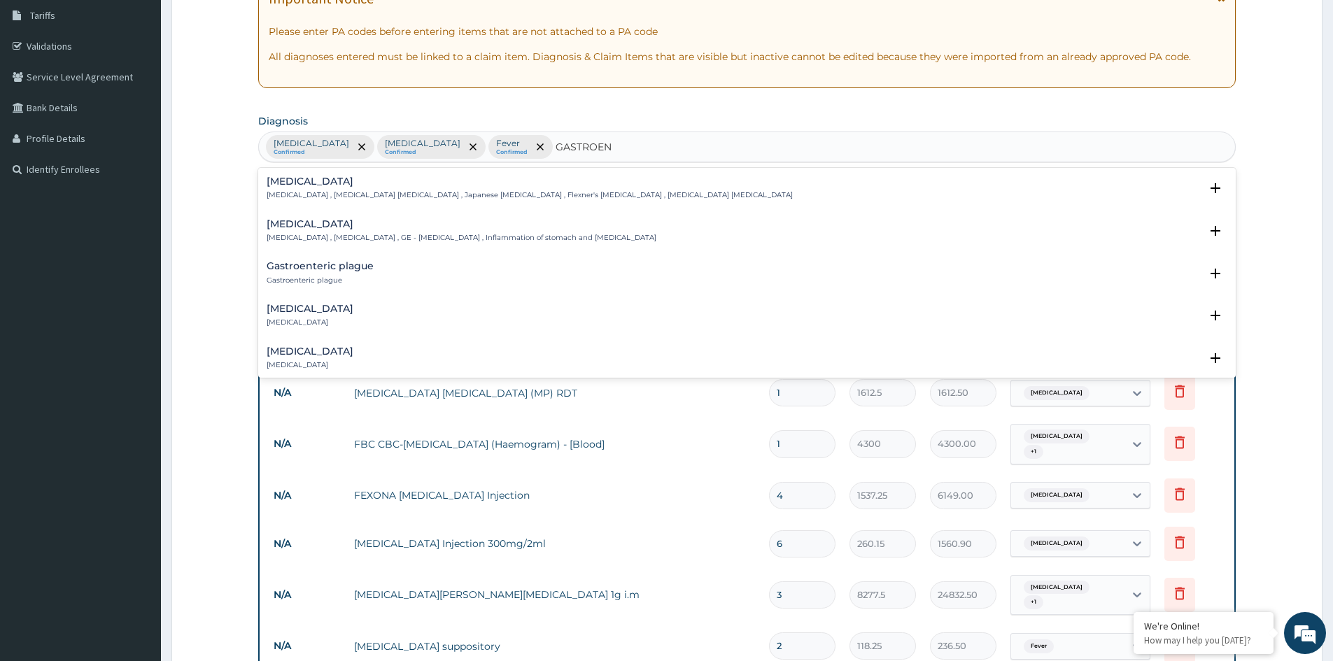
click at [289, 237] on p "Gastroenteritis , Gastroenteropathy , GE - Gastroenteritis , Inflammation of st…" at bounding box center [462, 238] width 390 height 10
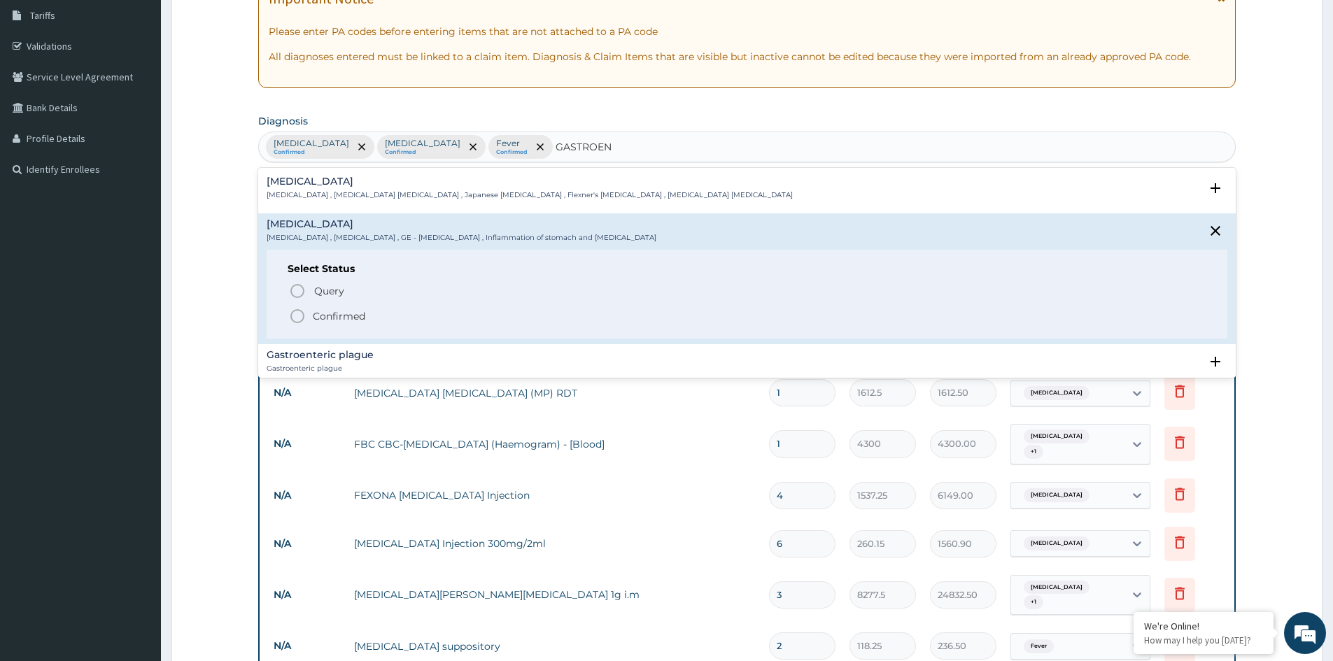
click at [337, 314] on p "Confirmed" at bounding box center [339, 316] width 52 height 14
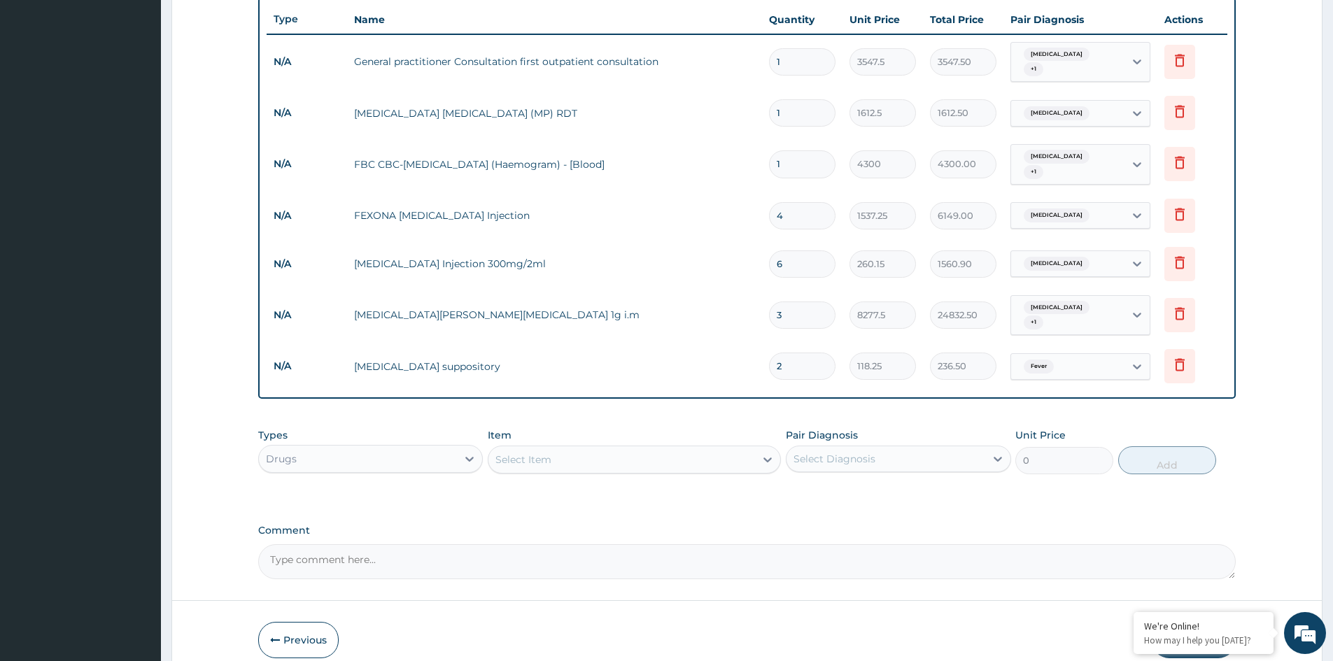
scroll to position [563, 0]
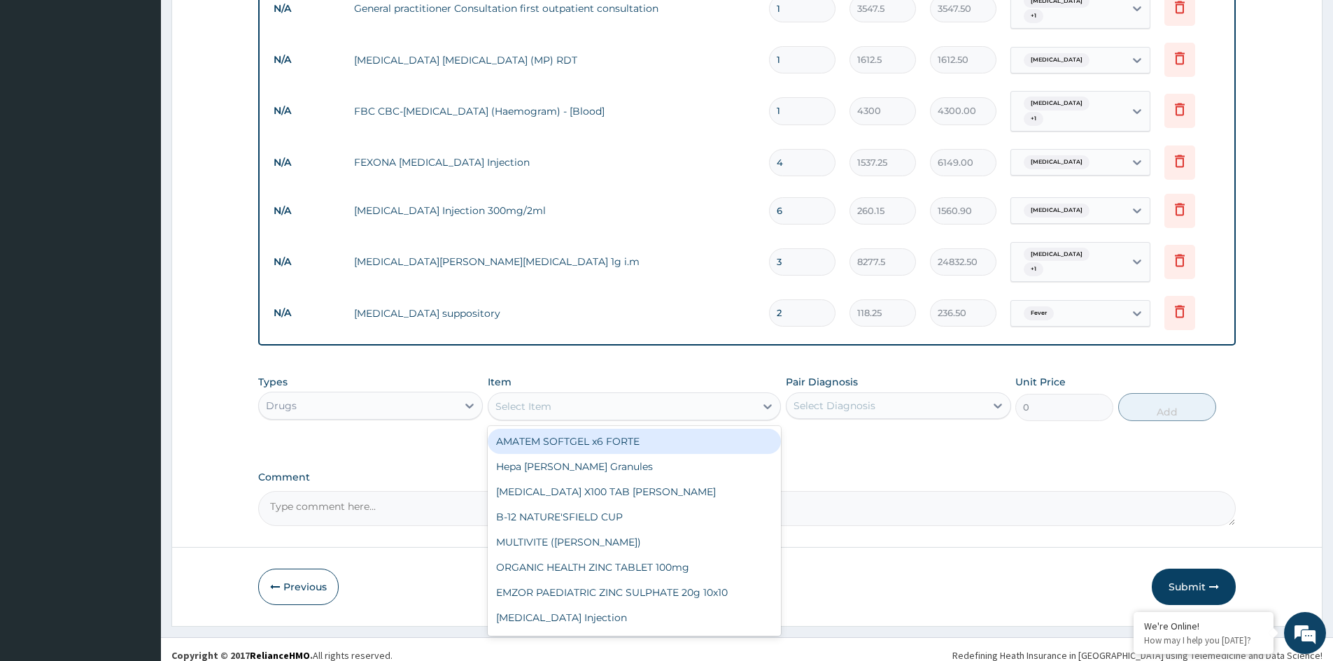
click at [669, 395] on div "Select Item" at bounding box center [622, 406] width 267 height 22
type input "ZINC"
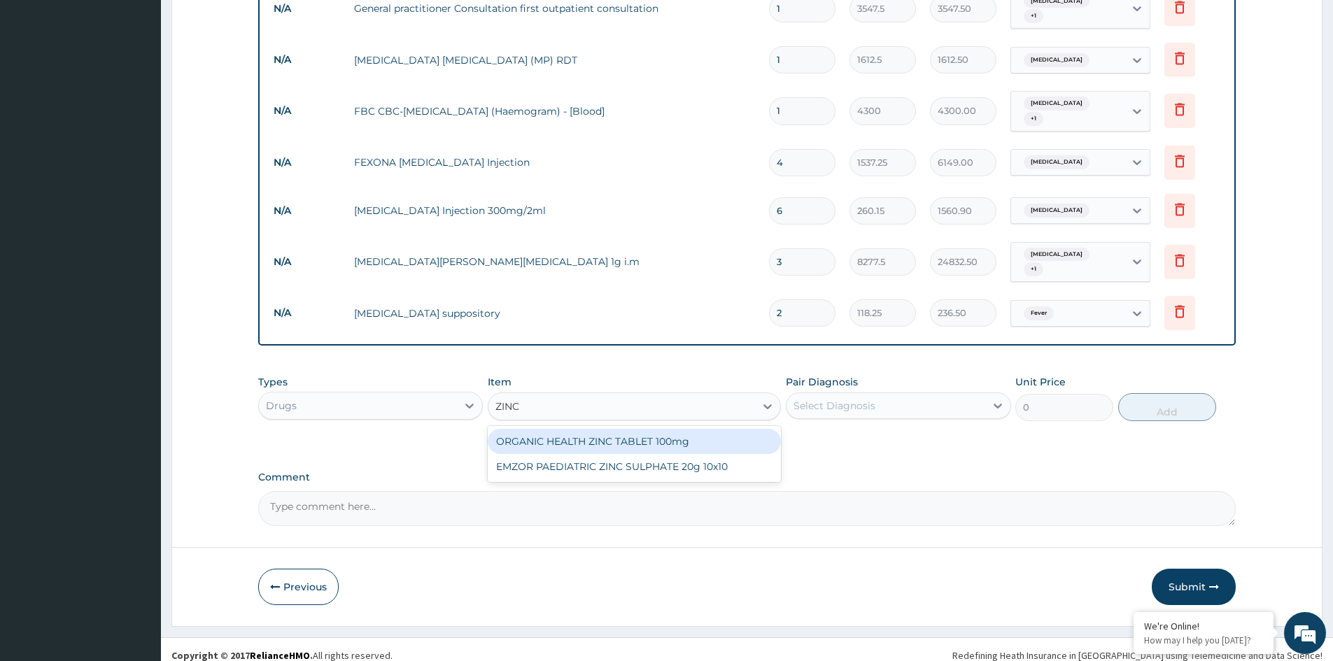
click at [638, 431] on div "ORGANIC HEALTH ZINC TABLET 100mg" at bounding box center [634, 441] width 293 height 25
type input "53.2125"
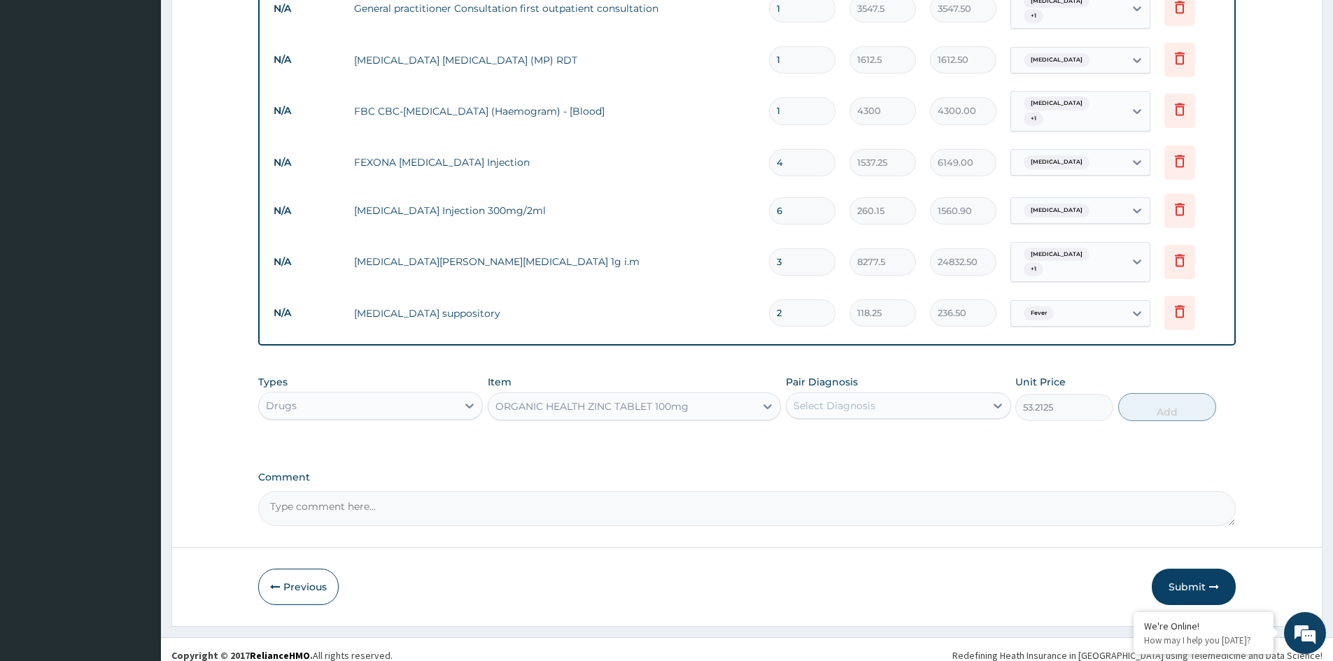
click at [867, 400] on div "Select Diagnosis" at bounding box center [835, 406] width 82 height 14
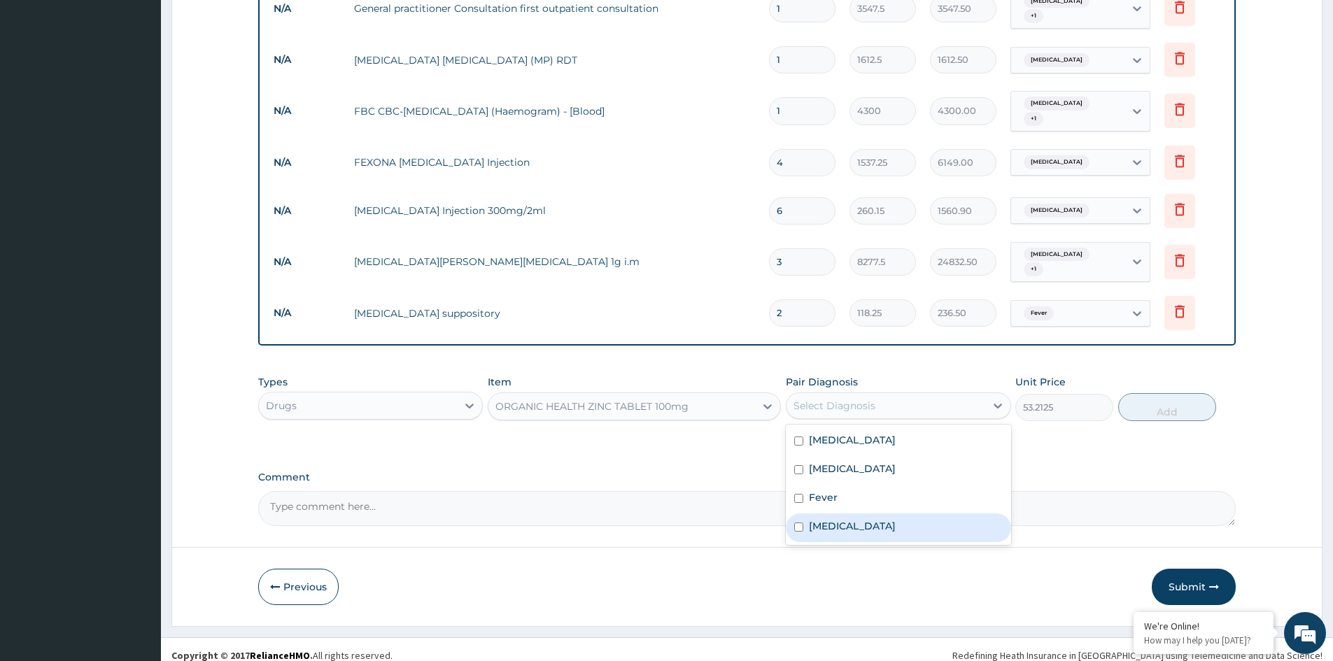
click at [821, 519] on label "Gastroenteritis" at bounding box center [852, 526] width 87 height 14
checkbox input "true"
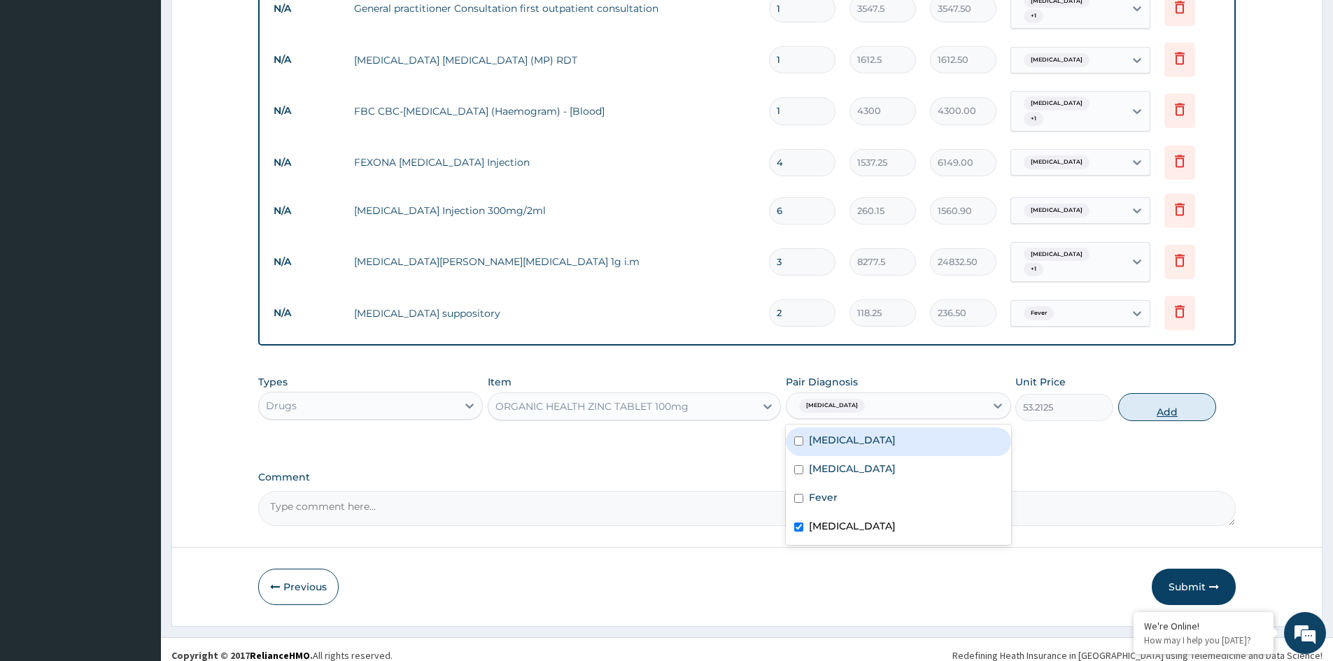
click at [1148, 401] on button "Add" at bounding box center [1167, 407] width 98 height 28
type input "0"
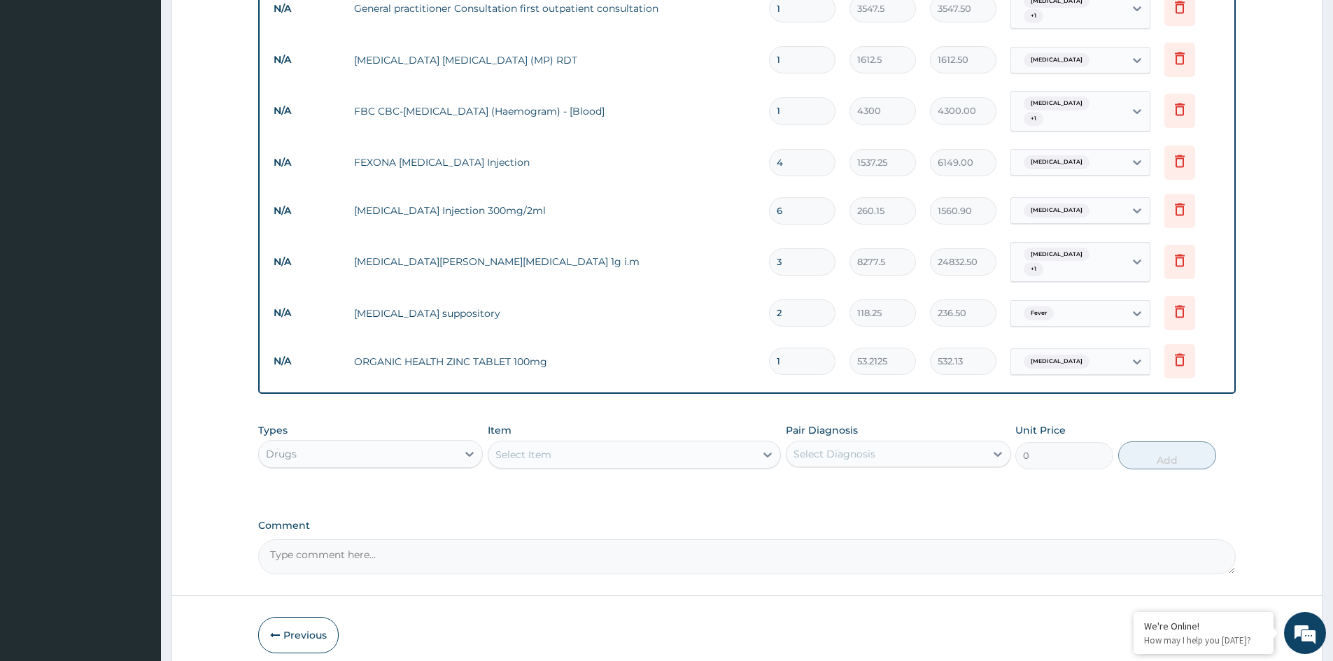
type input "10"
type input "532.13"
type input "10"
click at [606, 444] on div "Select Item" at bounding box center [622, 455] width 267 height 22
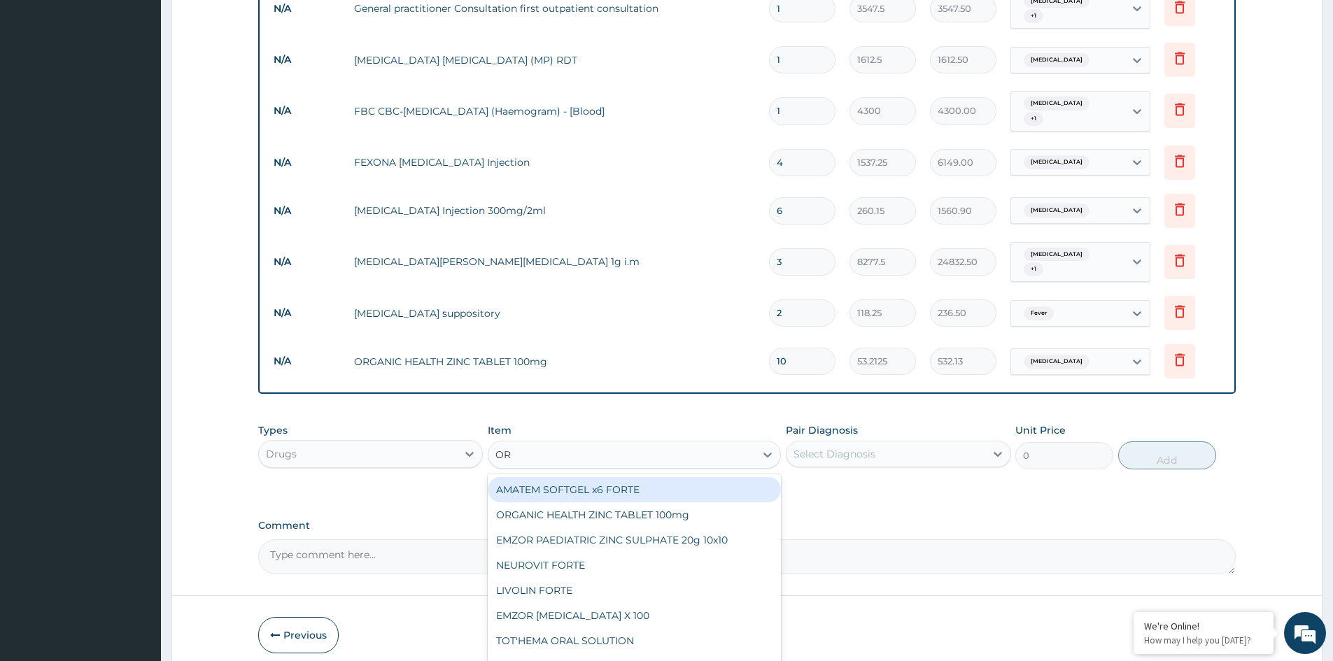
type input "ORS"
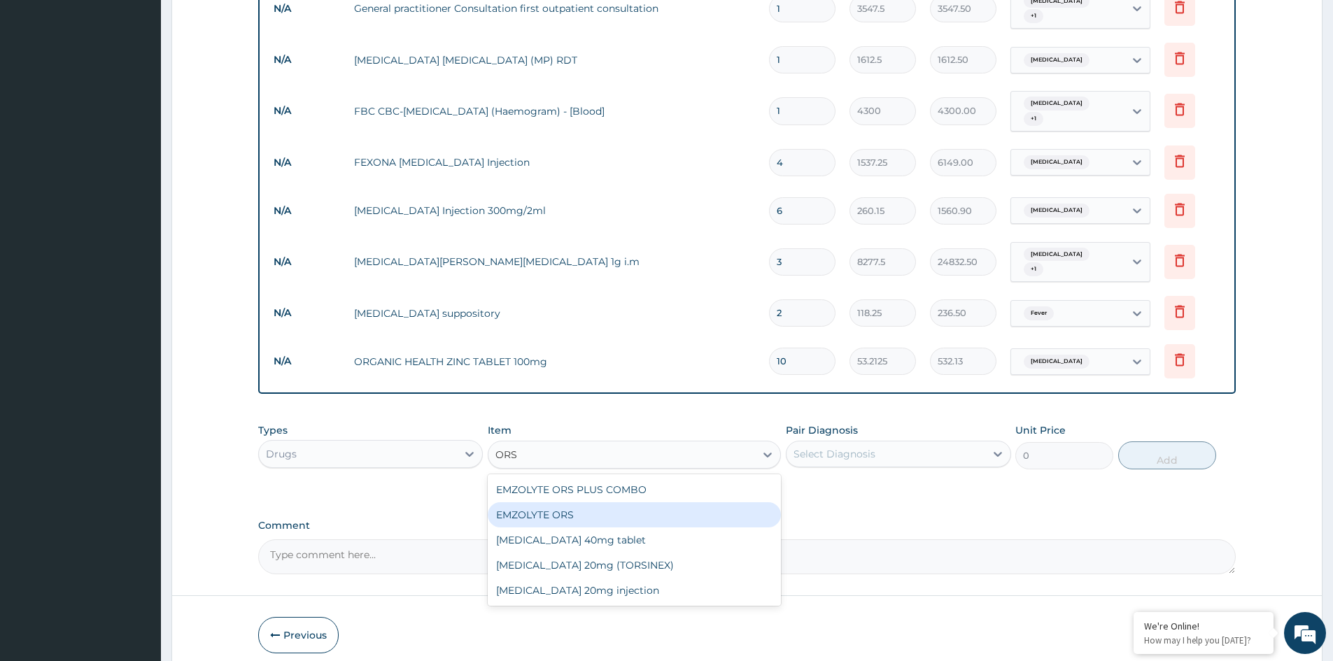
drag, startPoint x: 556, startPoint y: 503, endPoint x: 590, endPoint y: 502, distance: 33.6
click at [568, 503] on div "EMZOLYTE ORS" at bounding box center [634, 514] width 293 height 25
type input "473"
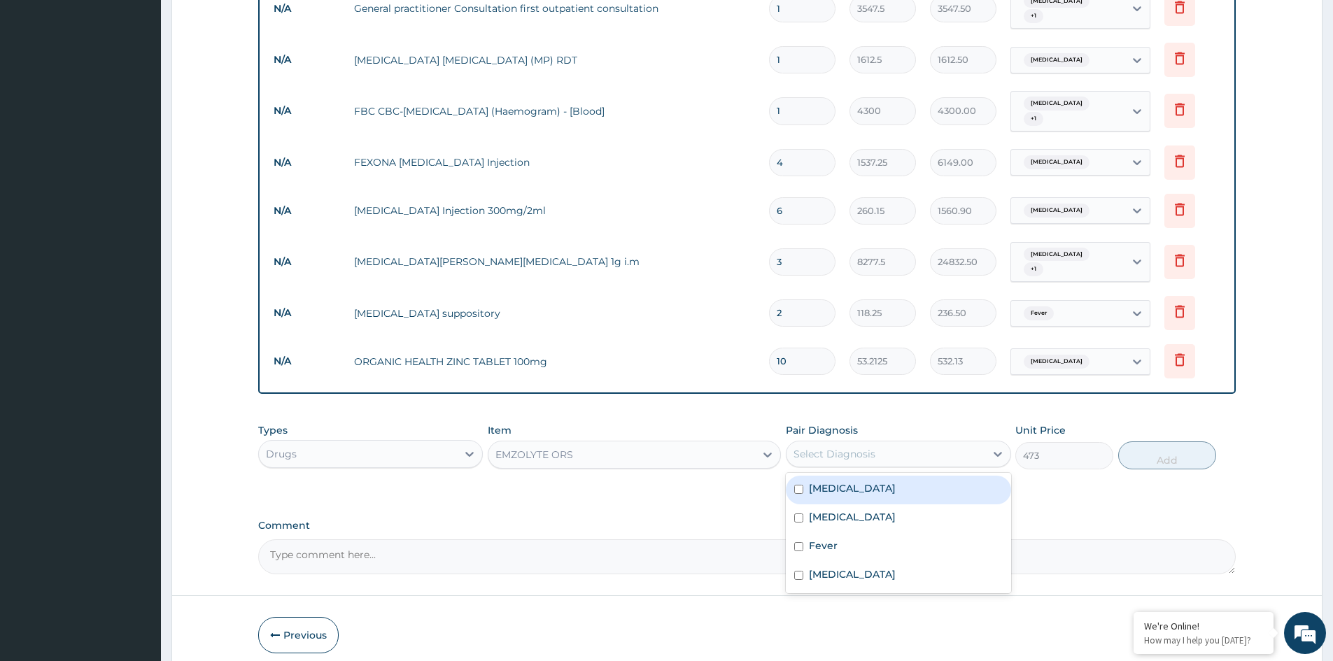
click at [899, 443] on div "Select Diagnosis" at bounding box center [886, 454] width 198 height 22
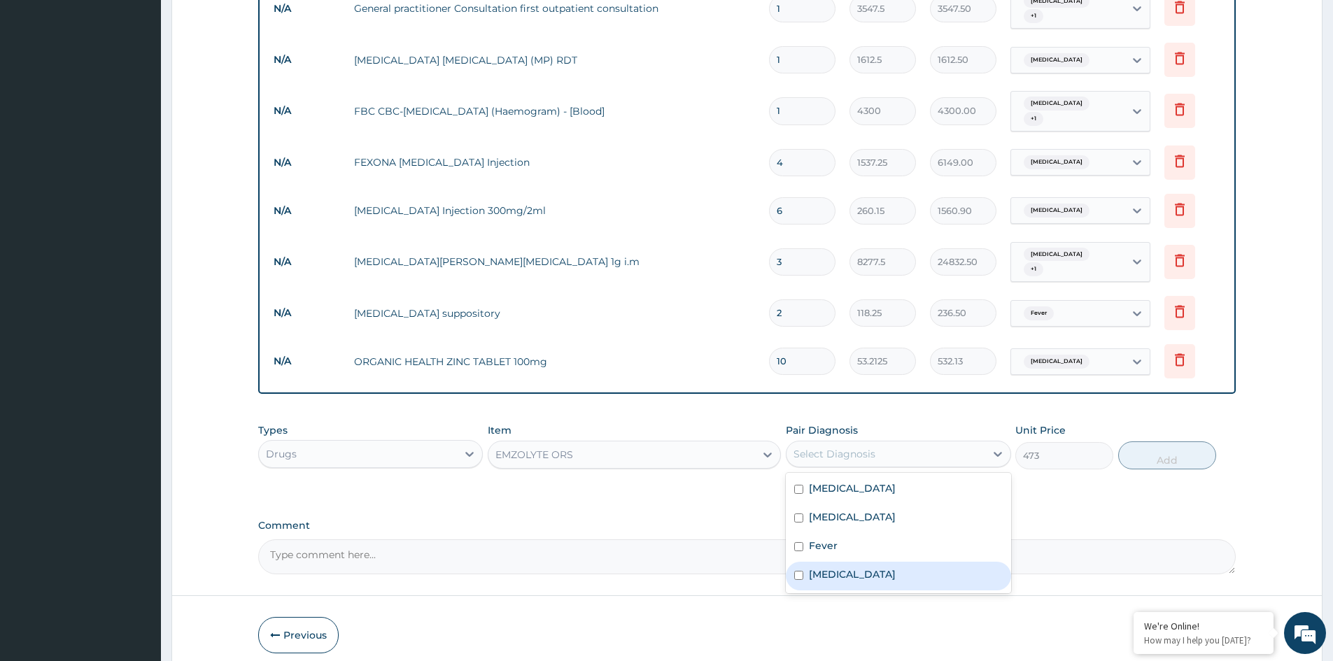
click at [828, 568] on label "Gastroenteritis" at bounding box center [852, 575] width 87 height 14
checkbox input "true"
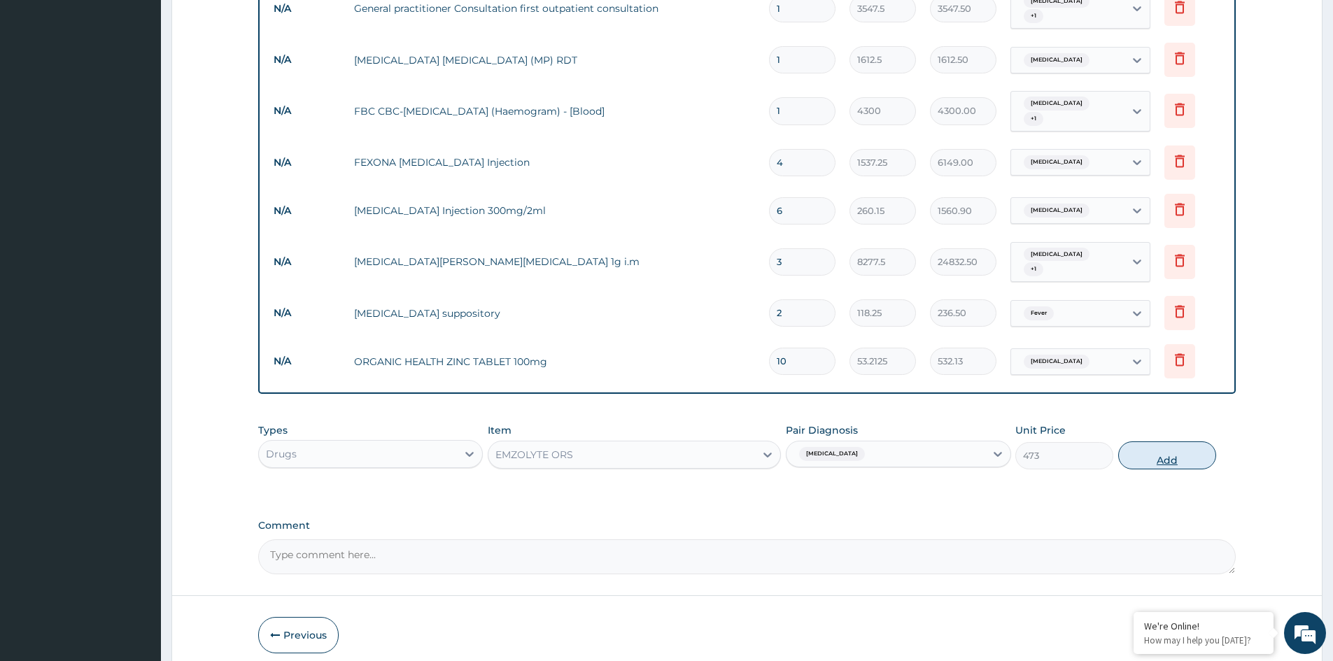
click at [1167, 451] on button "Add" at bounding box center [1167, 456] width 98 height 28
type input "0"
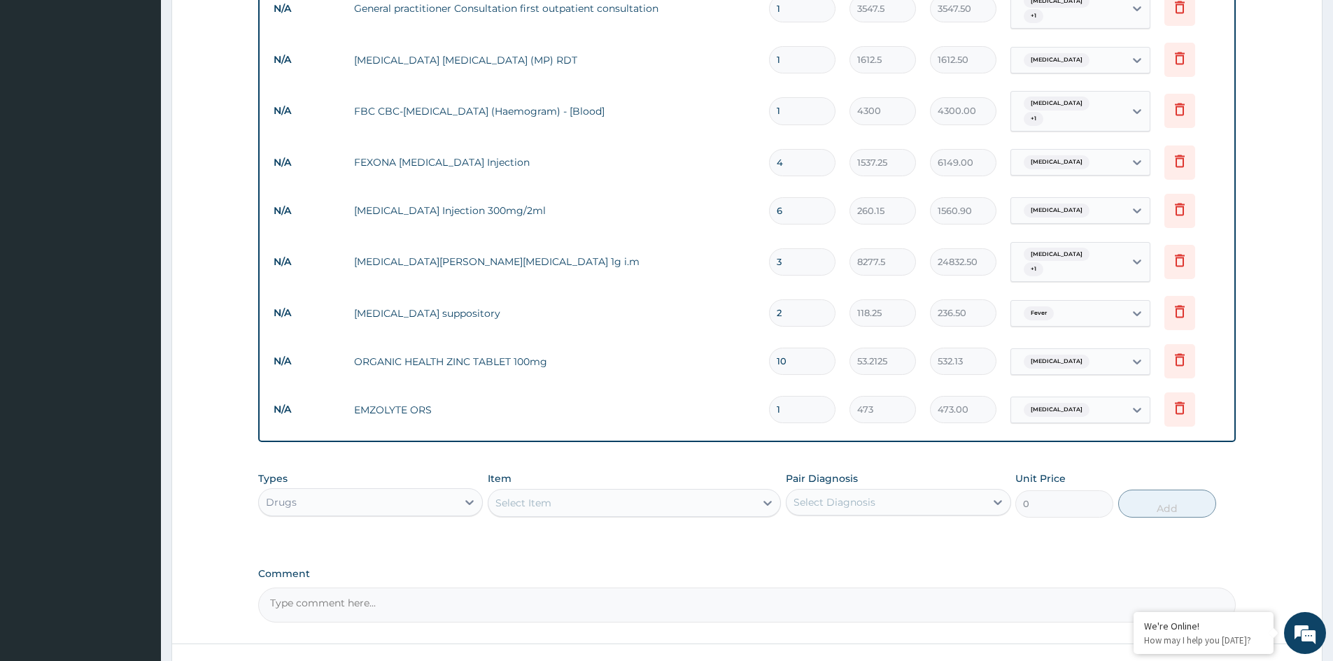
type input "0.00"
type input "2"
type input "946.00"
type input "2"
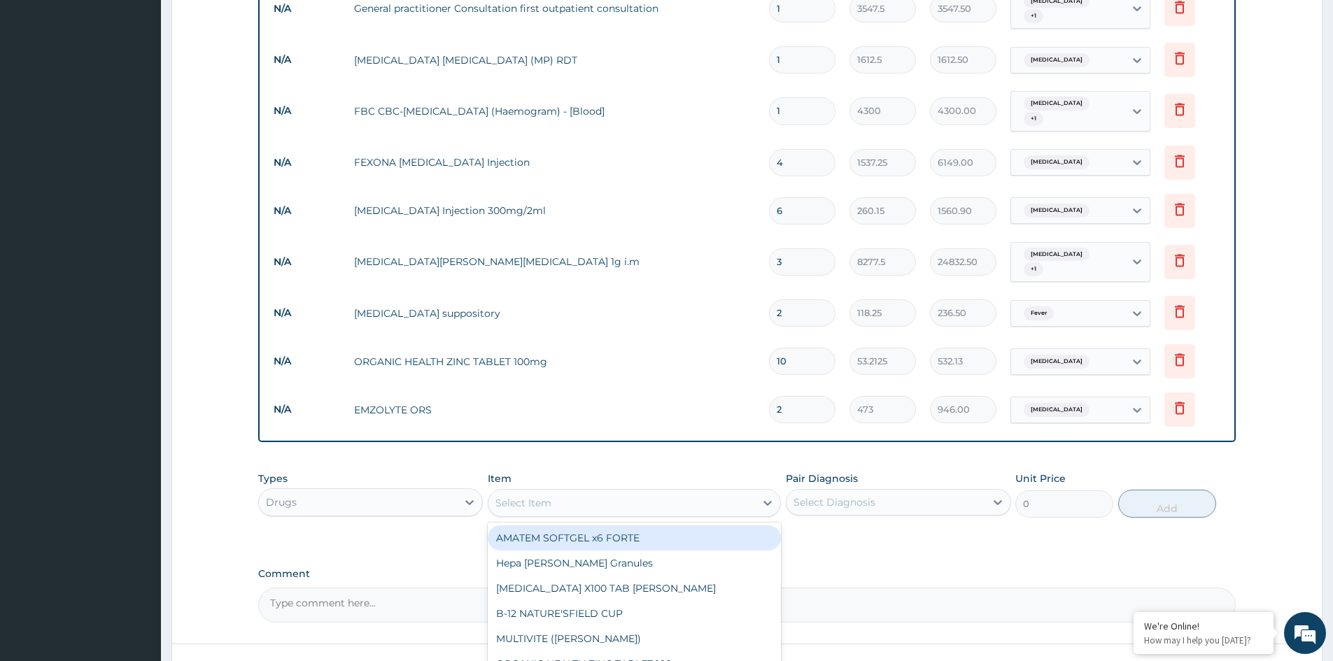
click at [652, 492] on div "Select Item" at bounding box center [622, 503] width 267 height 22
type input "PARAC"
click at [653, 526] on div "Paracetamol syrup 100mls" at bounding box center [634, 538] width 293 height 25
type input "709.5"
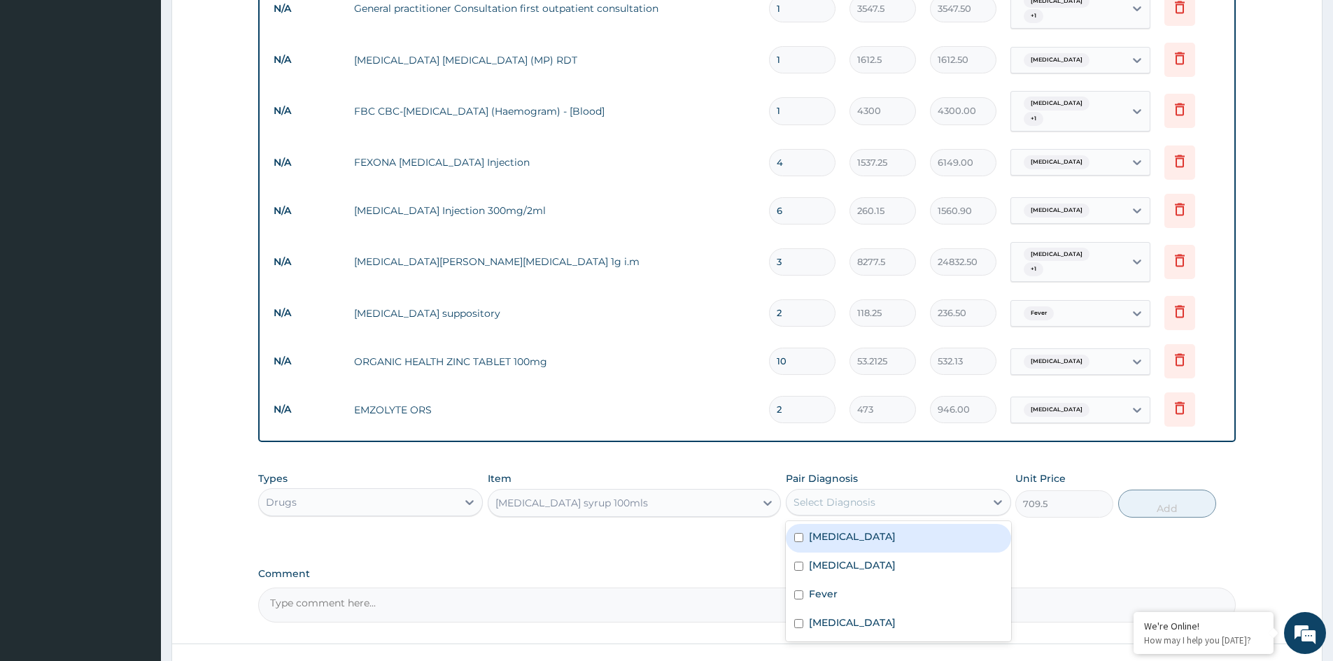
click at [949, 498] on div "Select Diagnosis" at bounding box center [886, 502] width 198 height 22
click at [871, 530] on label "Falciparum malaria" at bounding box center [852, 537] width 87 height 14
checkbox input "true"
click at [1152, 492] on button "Add" at bounding box center [1167, 504] width 98 height 28
type input "0"
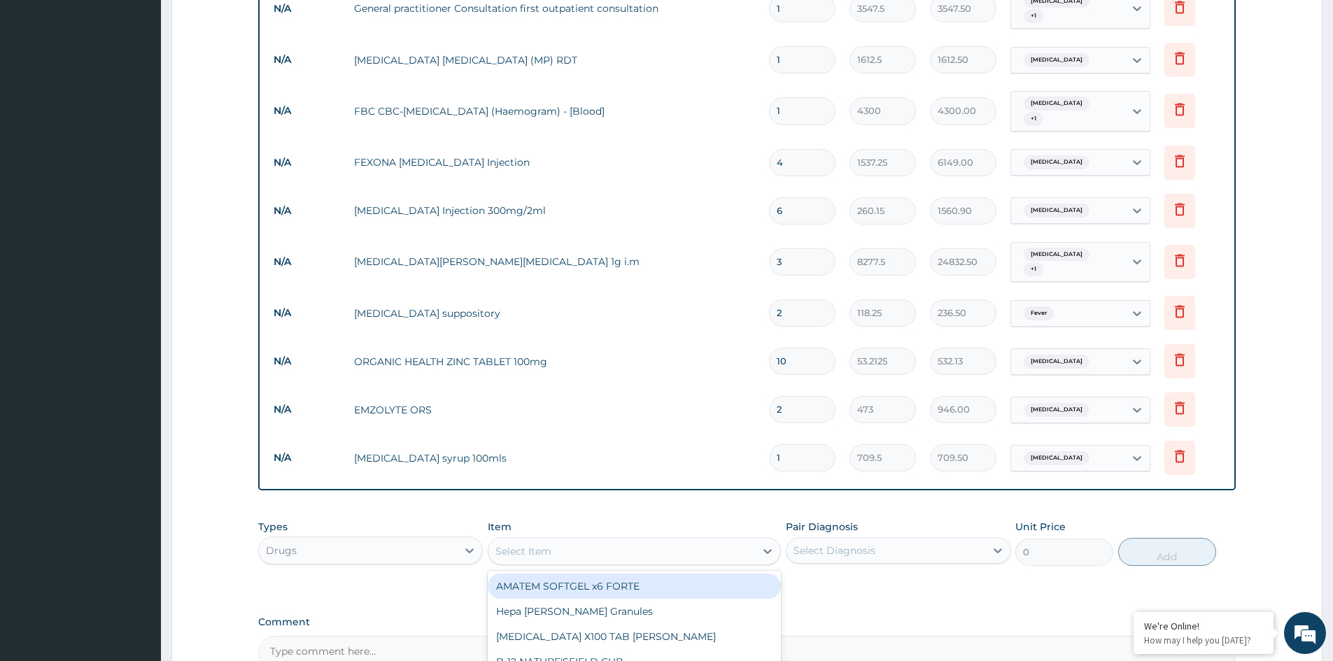
click at [631, 540] on div "Select Item" at bounding box center [622, 551] width 267 height 22
type input "DEXTR"
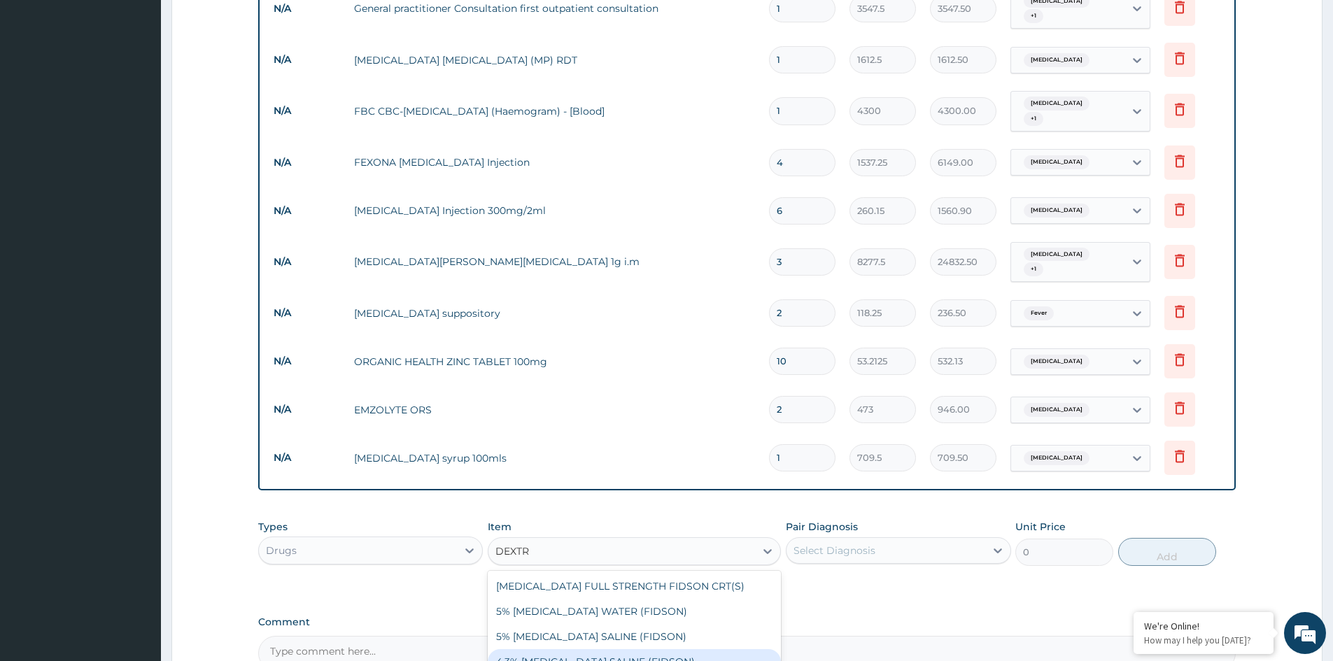
click at [614, 653] on div "4.3% DEXTROSE SALINE (FIDSON)" at bounding box center [634, 661] width 293 height 25
type input "1773.75"
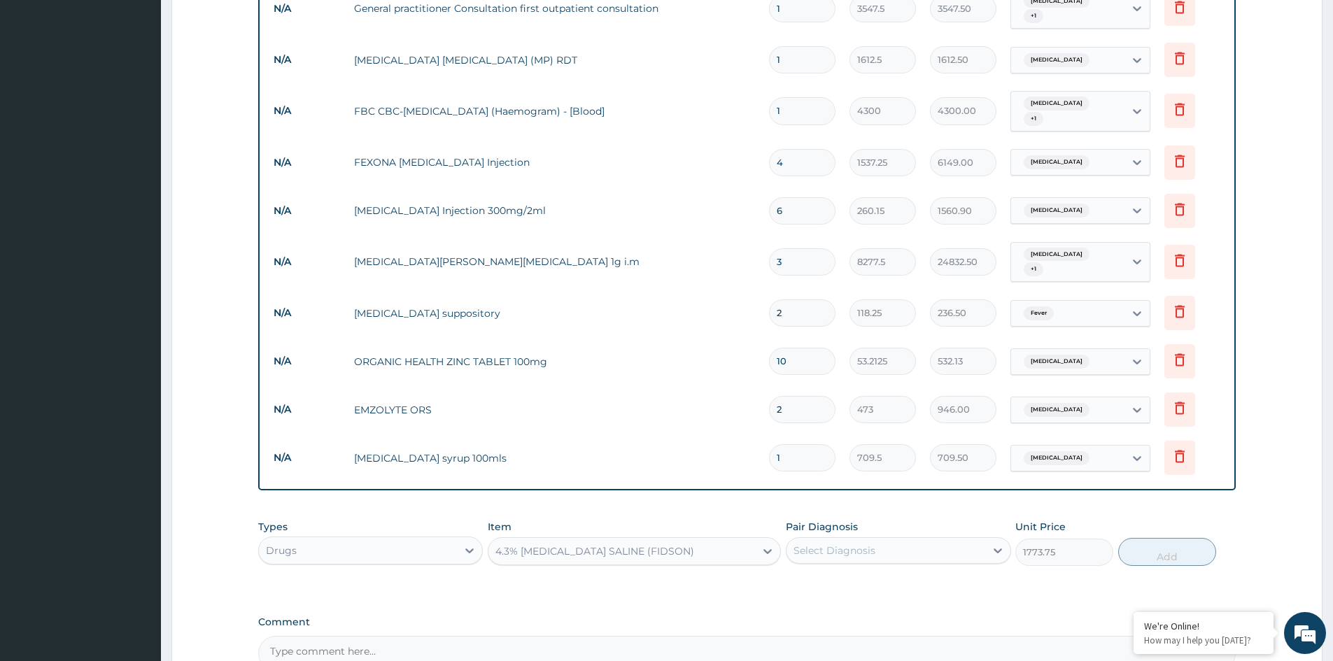
click at [946, 540] on div "Select Diagnosis" at bounding box center [886, 551] width 198 height 22
click at [852, 661] on label "Gastroenteritis" at bounding box center [852, 671] width 87 height 14
checkbox input "true"
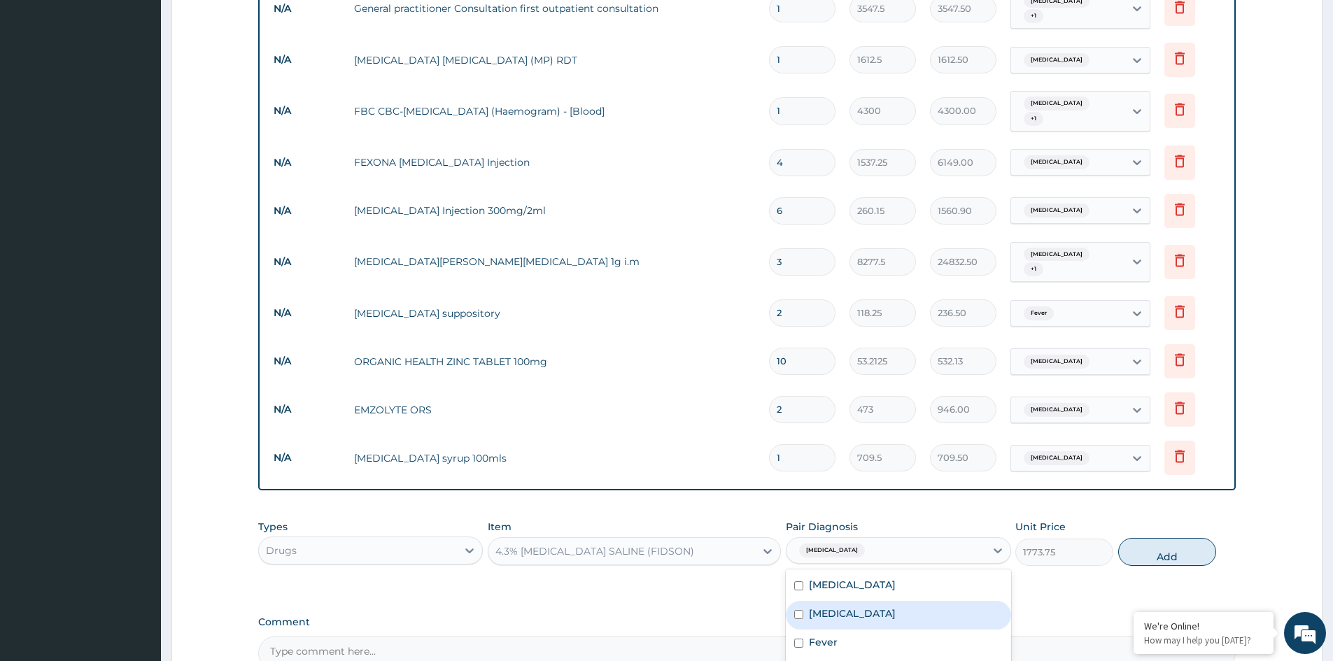
click at [856, 607] on label "Bacterial sepsis" at bounding box center [852, 614] width 87 height 14
checkbox input "true"
drag, startPoint x: 872, startPoint y: 576, endPoint x: 903, endPoint y: 572, distance: 31.1
click at [882, 578] on label "Falciparum malaria" at bounding box center [852, 585] width 87 height 14
checkbox input "true"
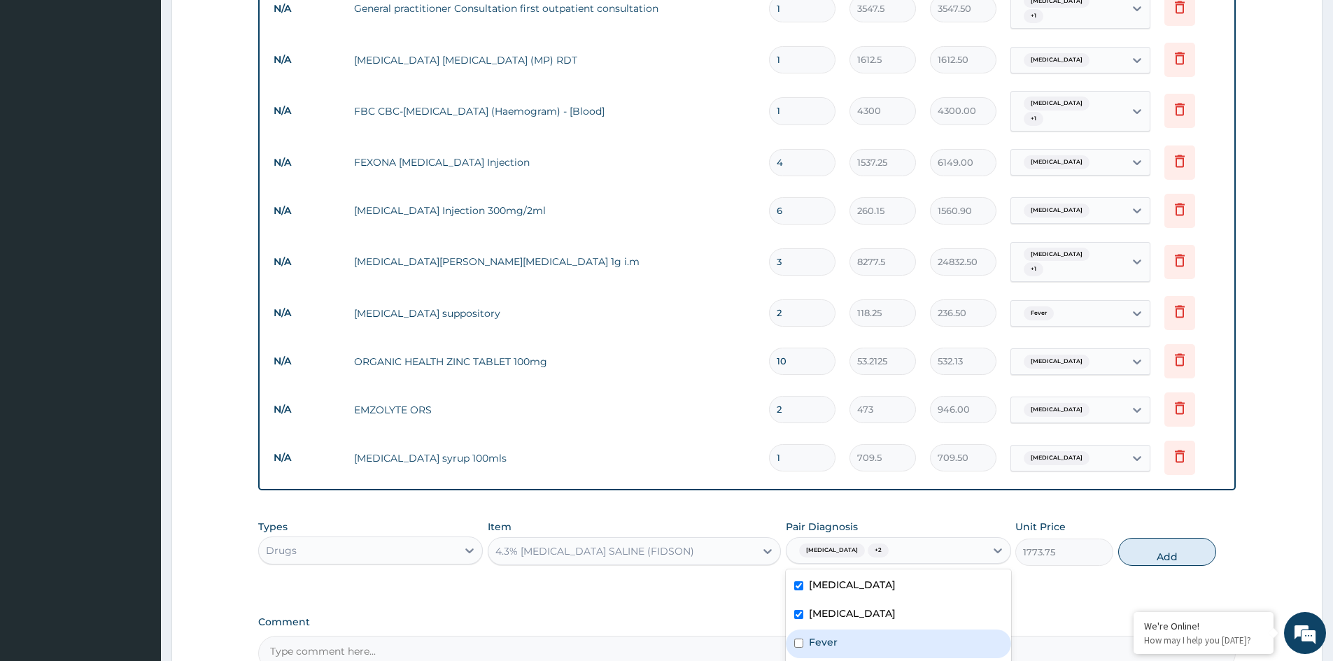
drag, startPoint x: 829, startPoint y: 626, endPoint x: 881, endPoint y: 608, distance: 54.9
click at [848, 630] on div "Fever" at bounding box center [898, 644] width 225 height 29
checkbox input "true"
click at [1165, 543] on button "Add" at bounding box center [1167, 552] width 98 height 28
type input "0"
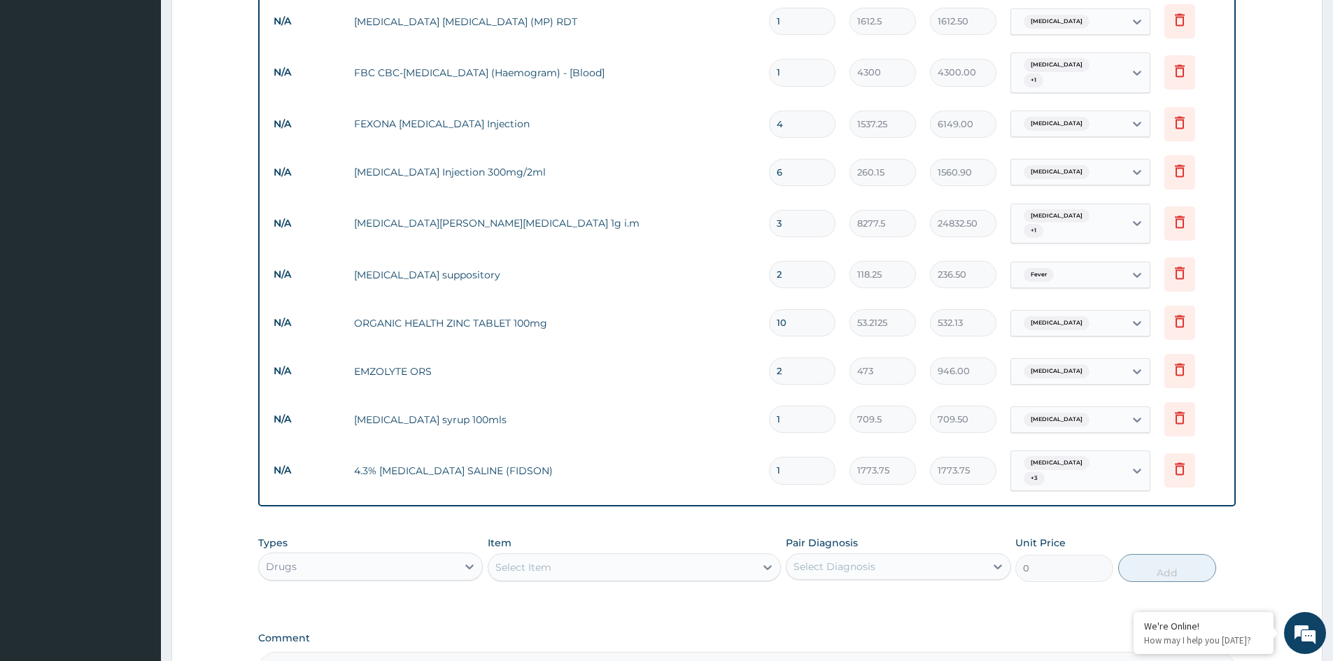
scroll to position [633, 0]
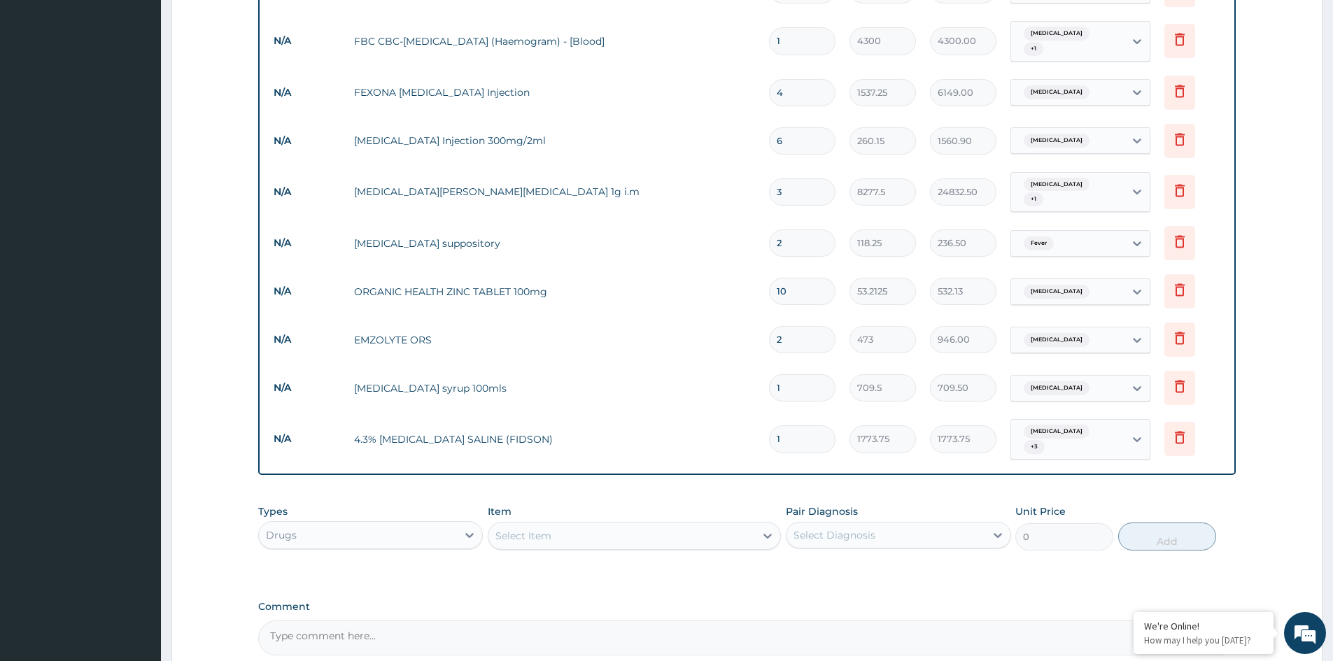
type input "0.00"
type input "2"
type input "3547.50"
type input "2"
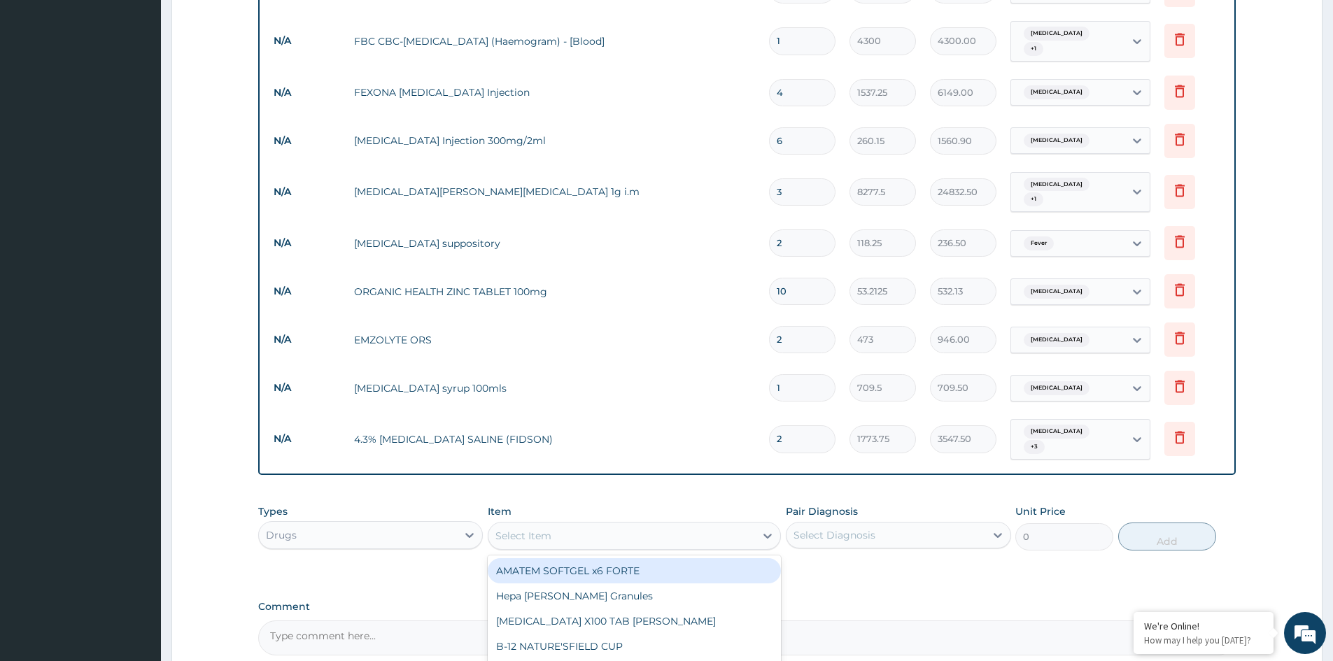
click at [534, 529] on div "Select Item" at bounding box center [523, 536] width 56 height 14
type input "PROM"
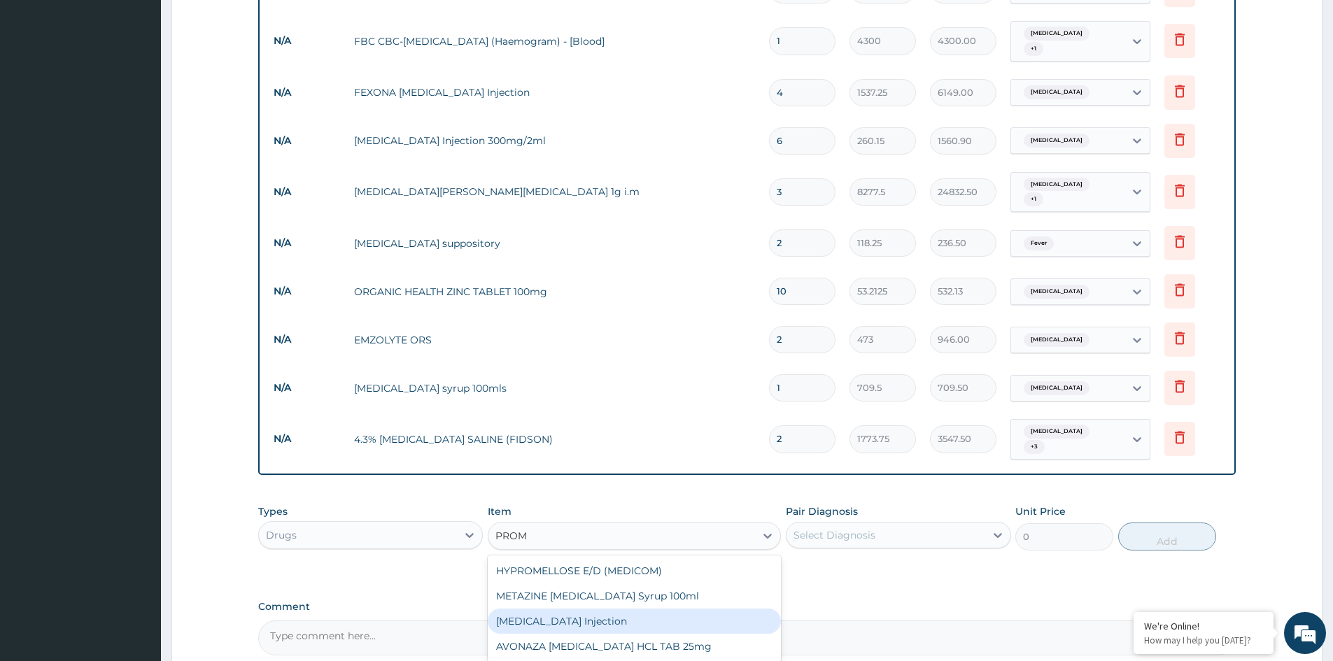
click at [565, 609] on div "PROMETHAZINE Injection" at bounding box center [634, 621] width 293 height 25
type input "354.75"
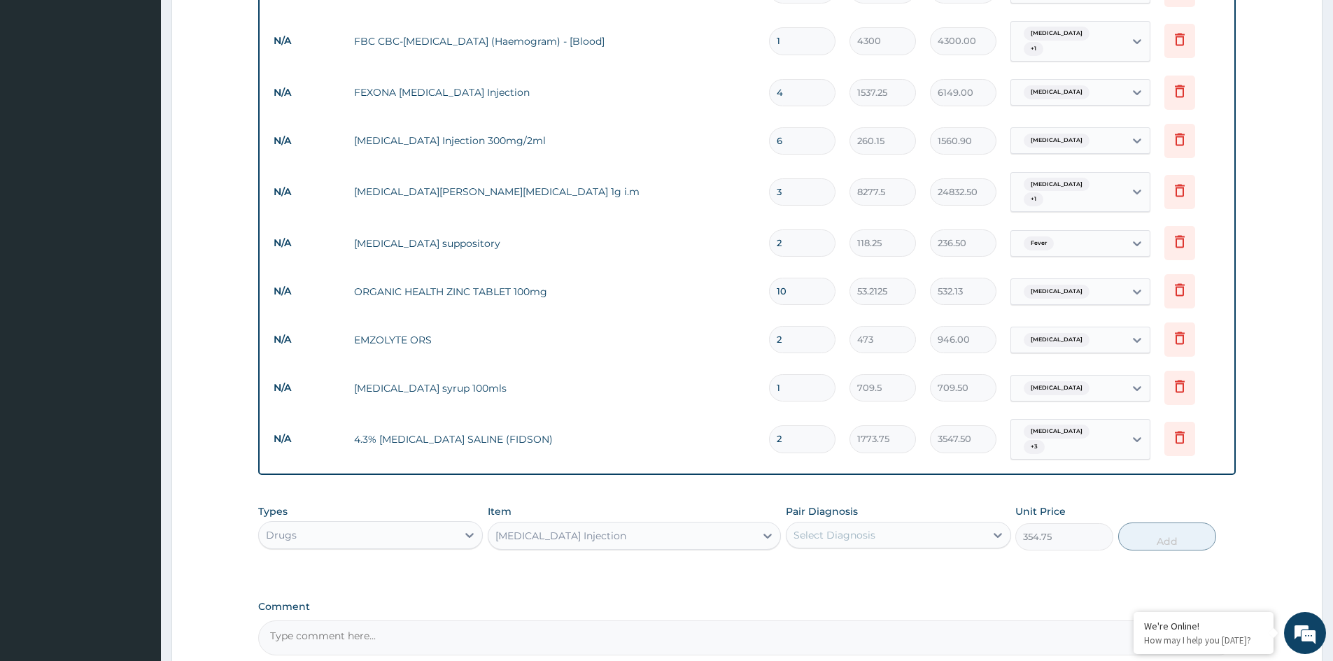
click at [834, 528] on div "Select Diagnosis" at bounding box center [835, 535] width 82 height 14
click at [822, 649] on label "Gastroenteritis" at bounding box center [852, 656] width 87 height 14
checkbox input "true"
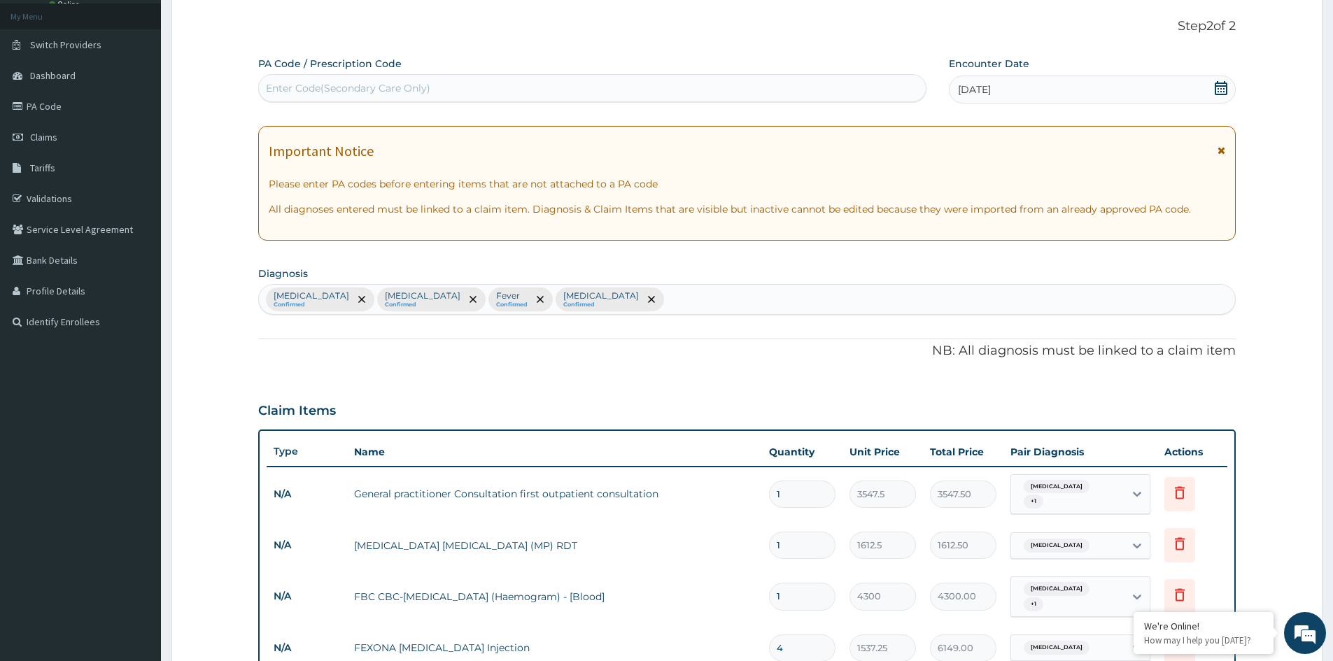
scroll to position [73, 0]
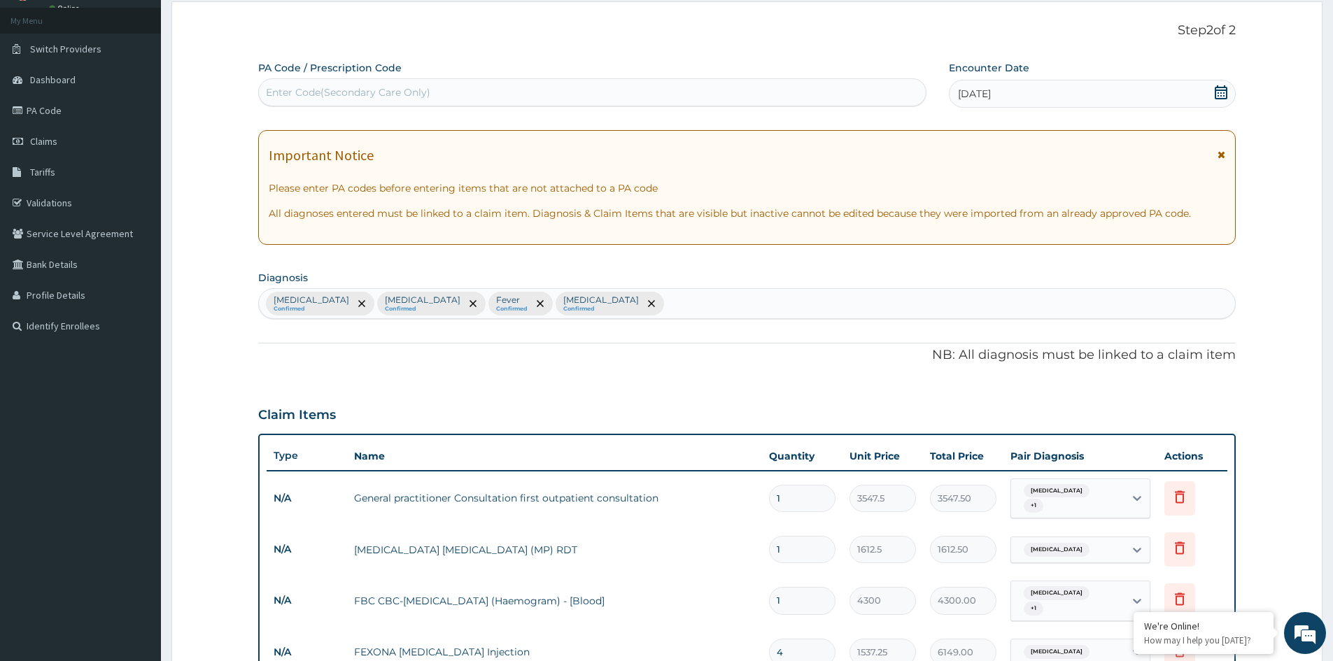
click at [696, 298] on div "Falciparum malaria Confirmed Bacterial sepsis Confirmed Fever Confirmed Gastroe…" at bounding box center [747, 303] width 976 height 29
type input "VOM"
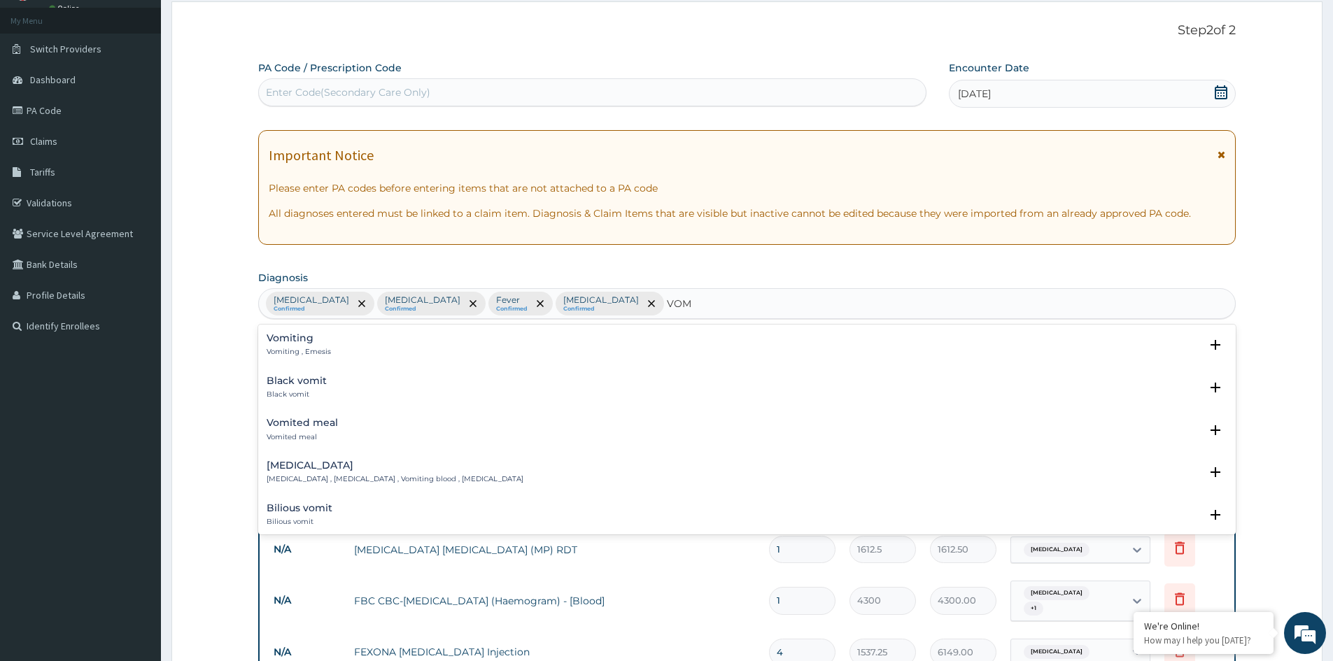
click at [300, 336] on h4 "Vomiting" at bounding box center [299, 338] width 64 height 10
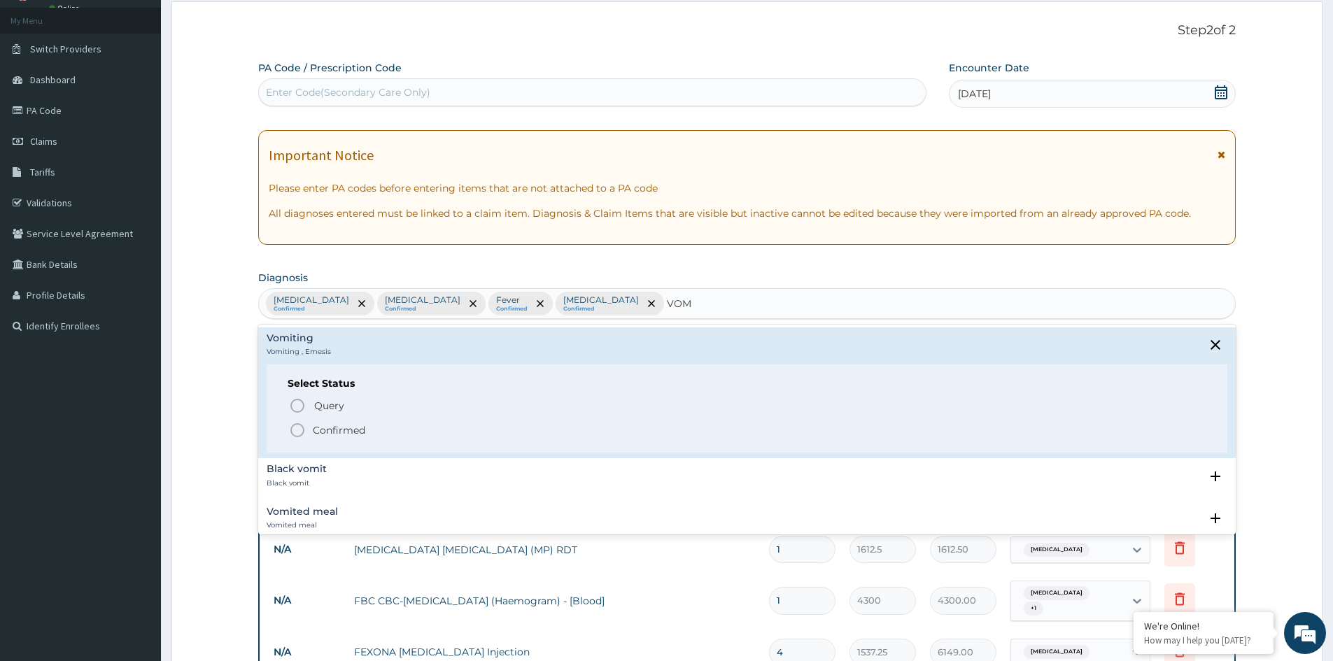
click at [348, 430] on p "Confirmed" at bounding box center [339, 430] width 52 height 14
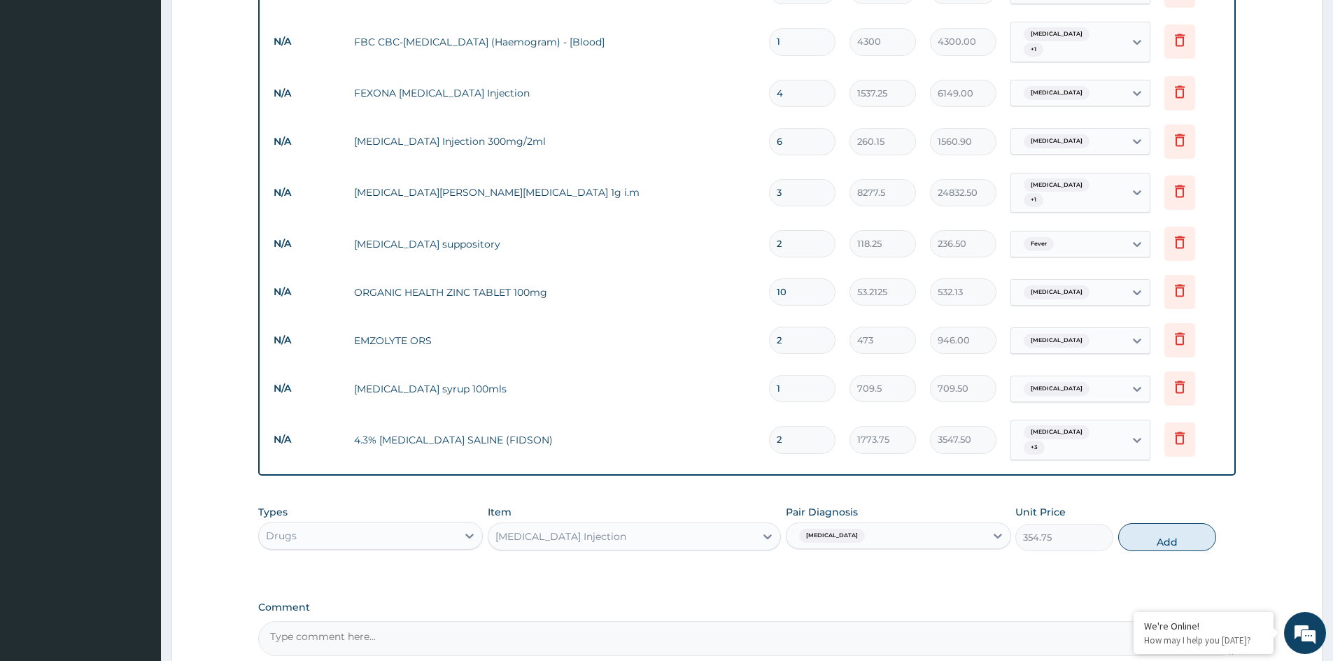
scroll to position [633, 0]
drag, startPoint x: 957, startPoint y: 514, endPoint x: 909, endPoint y: 533, distance: 51.6
click at [957, 523] on div "Gastroenteritis" at bounding box center [886, 535] width 198 height 24
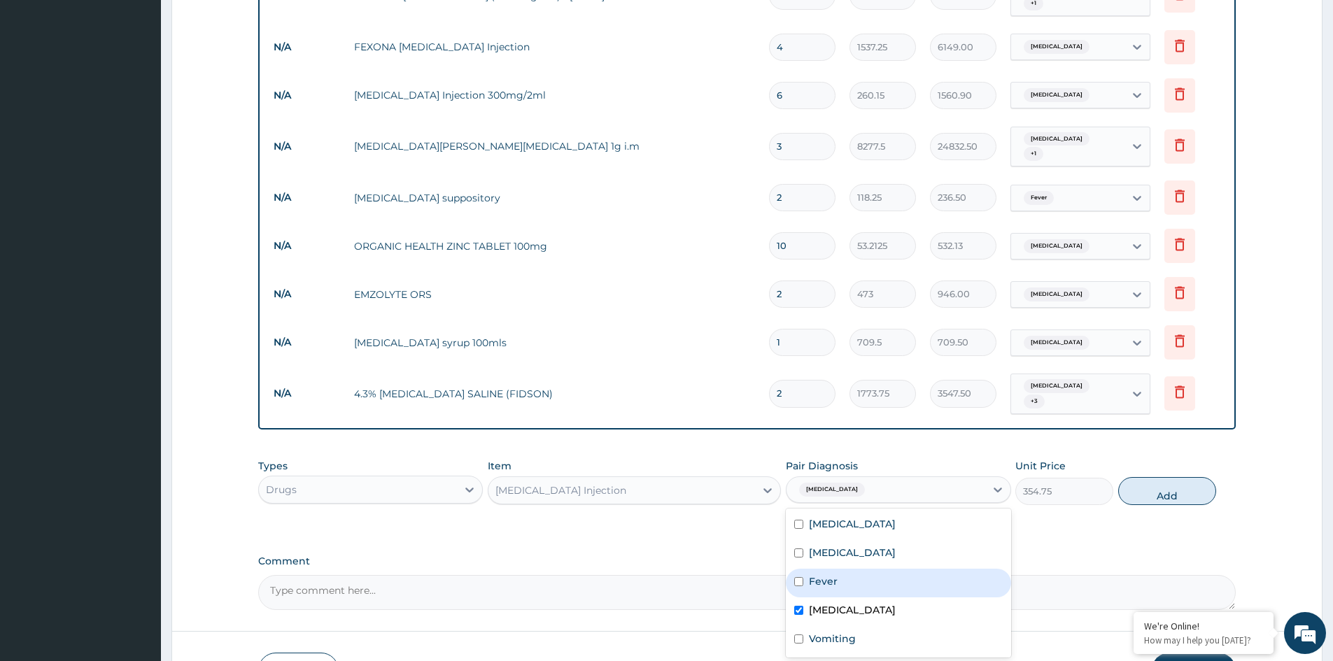
scroll to position [703, 0]
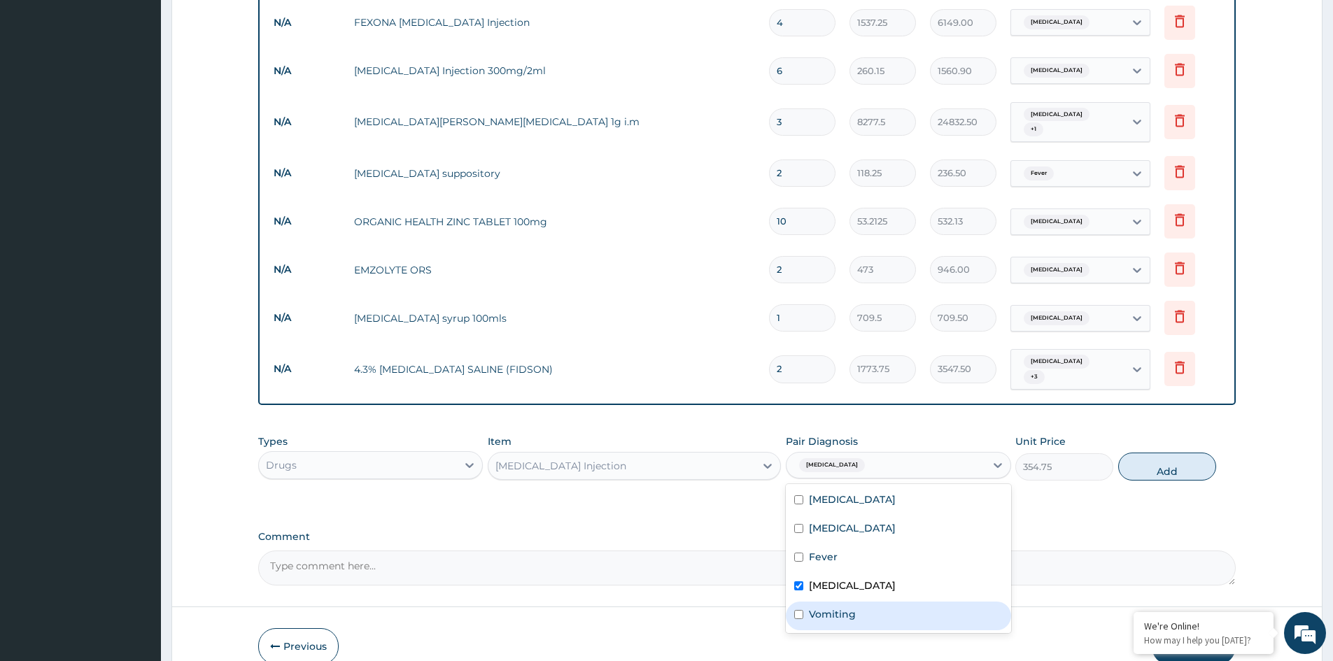
click at [808, 602] on div "Vomiting" at bounding box center [898, 616] width 225 height 29
checkbox input "true"
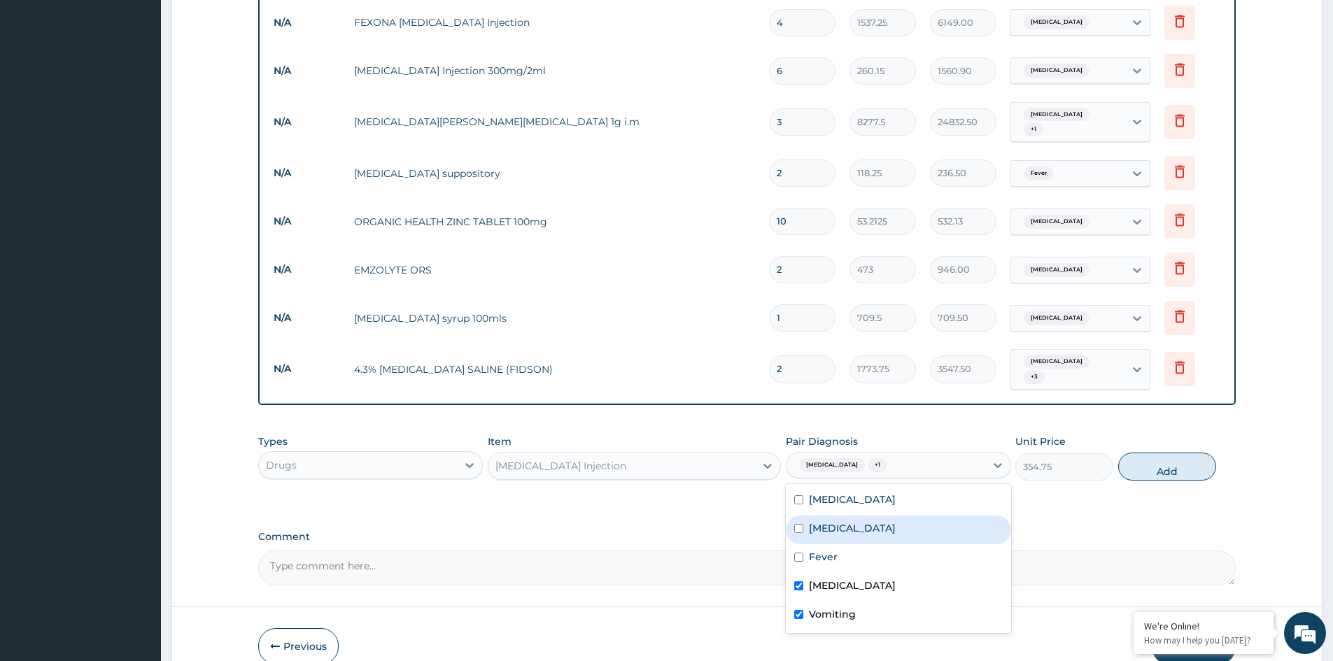
click at [1130, 468] on div "Types Drugs Item PROMETHAZINE Injection Pair Diagnosis option Vomiting, selecte…" at bounding box center [747, 458] width 978 height 60
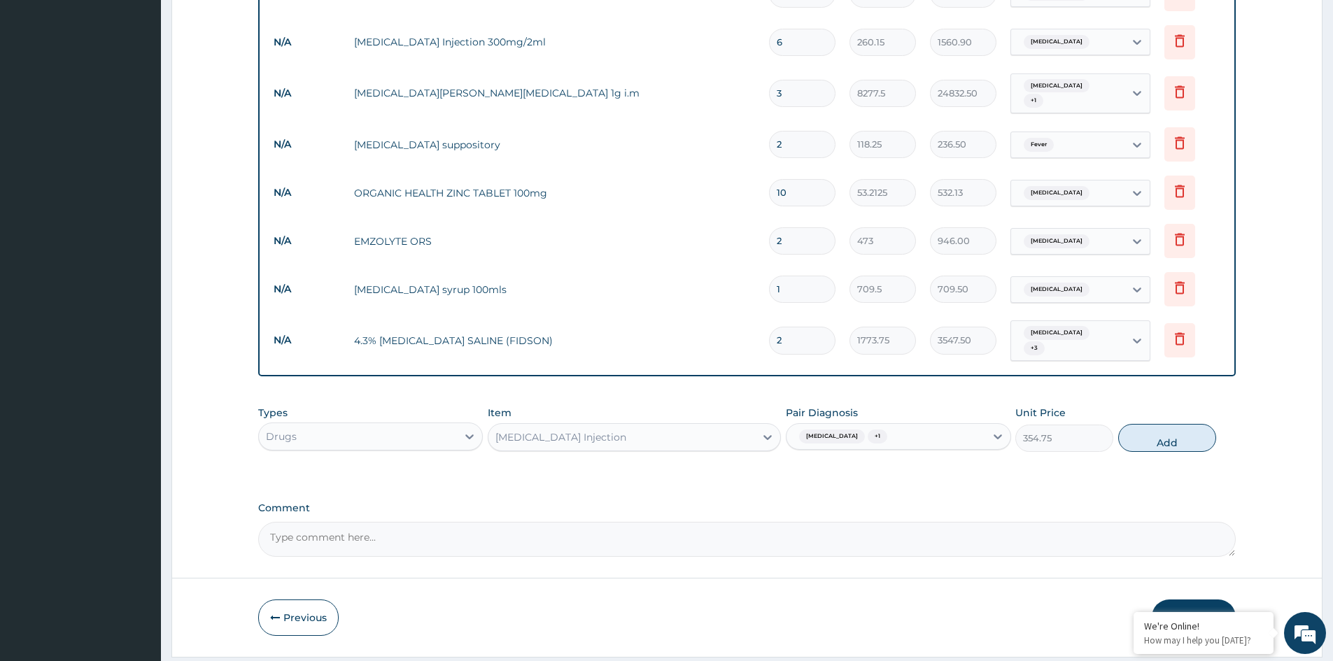
scroll to position [756, 0]
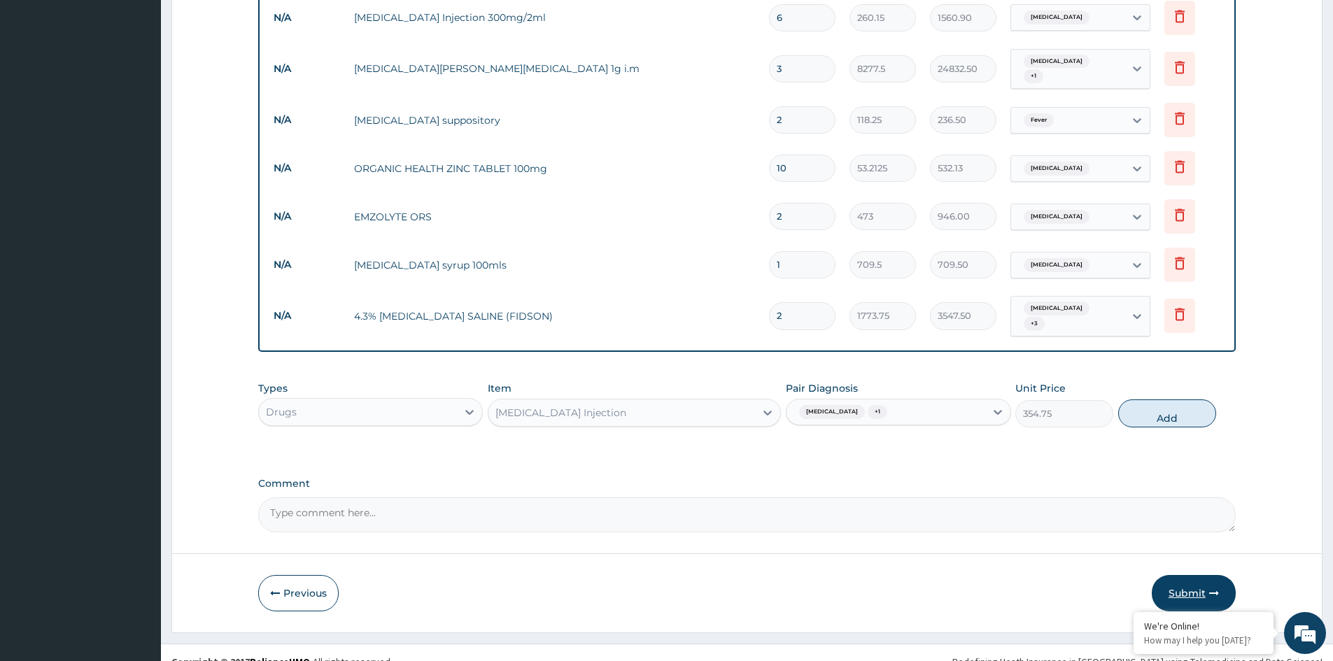
click at [1185, 575] on button "Submit" at bounding box center [1194, 593] width 84 height 36
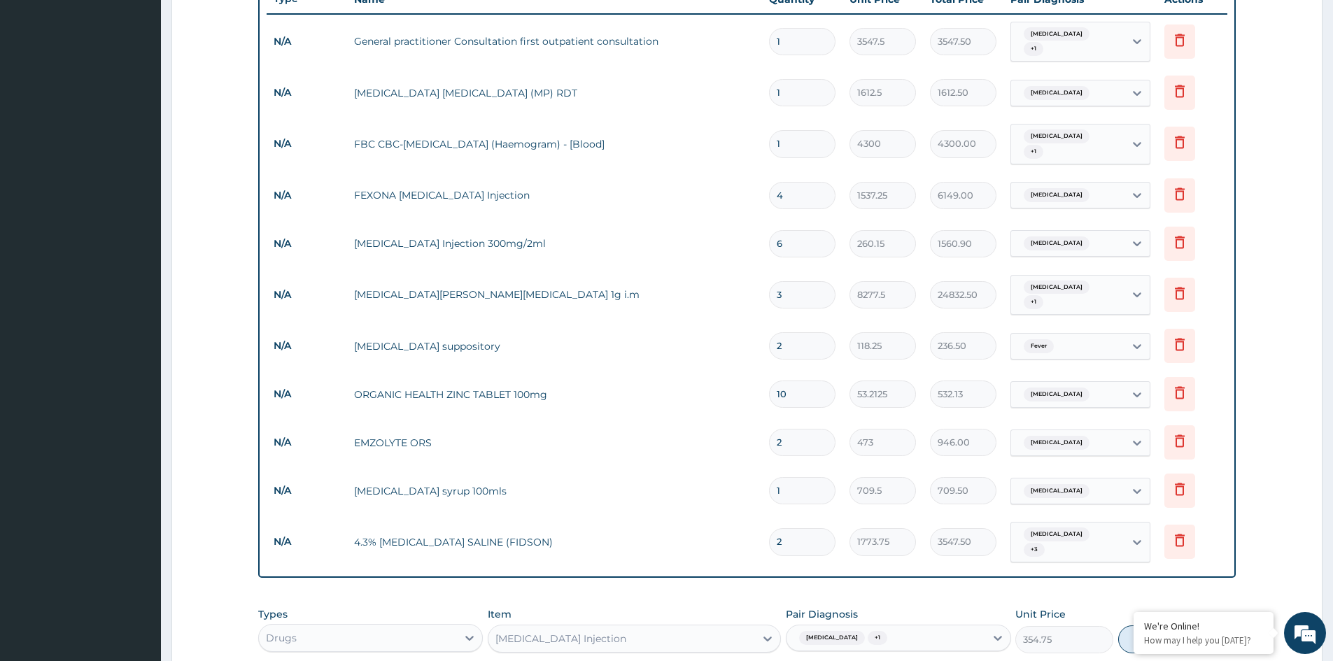
scroll to position [686, 0]
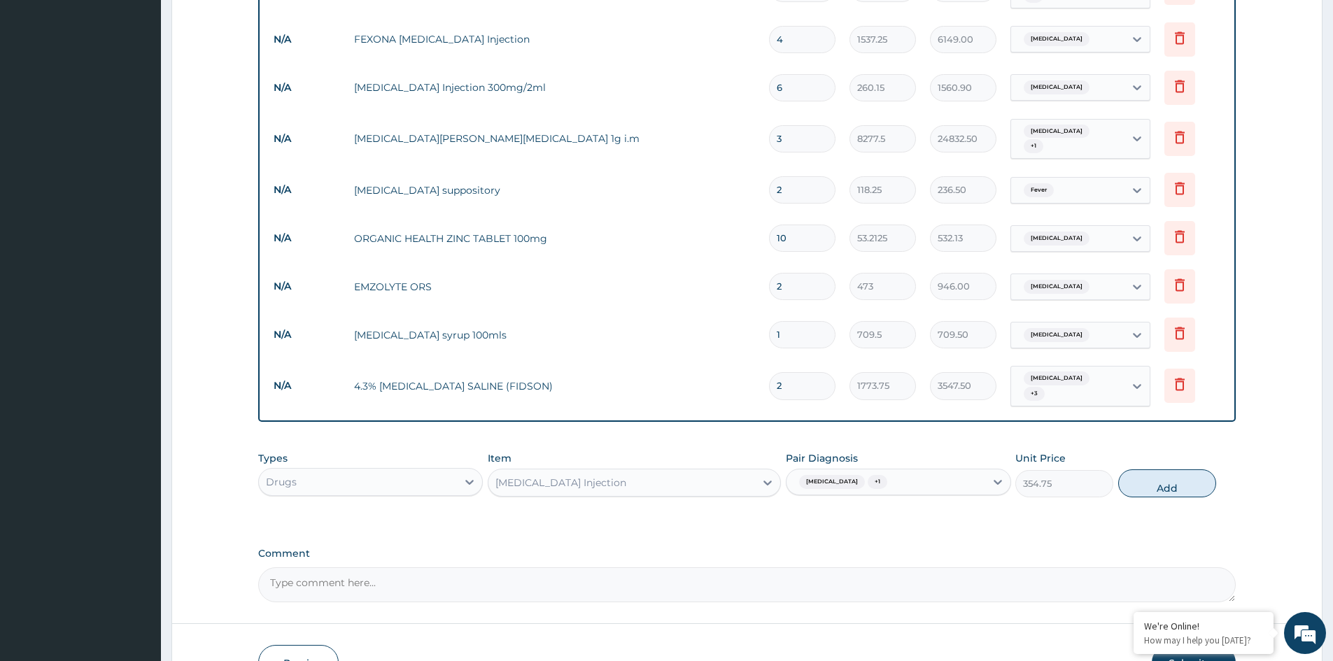
click at [934, 470] on div "Gastroenteritis + 1" at bounding box center [886, 482] width 198 height 24
click at [843, 624] on label "Vomiting" at bounding box center [832, 631] width 47 height 14
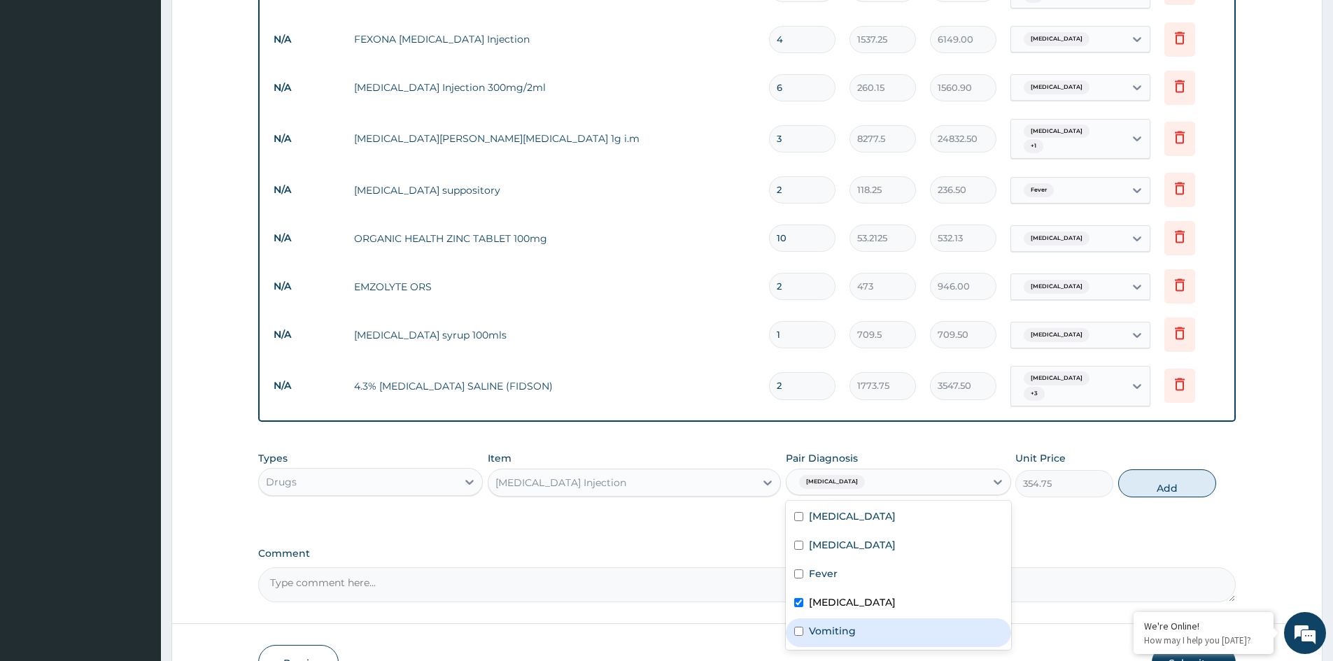
click at [836, 624] on label "Vomiting" at bounding box center [832, 631] width 47 height 14
checkbox input "true"
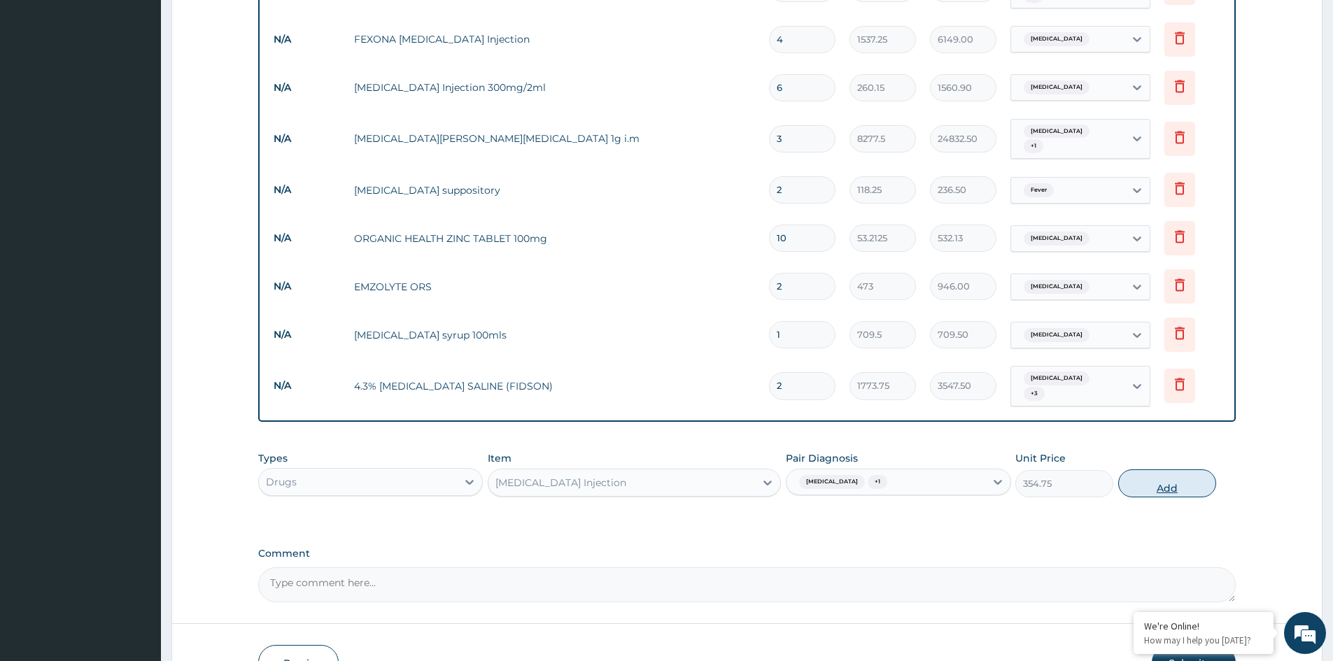
click at [1181, 470] on button "Add" at bounding box center [1167, 484] width 98 height 28
type input "0"
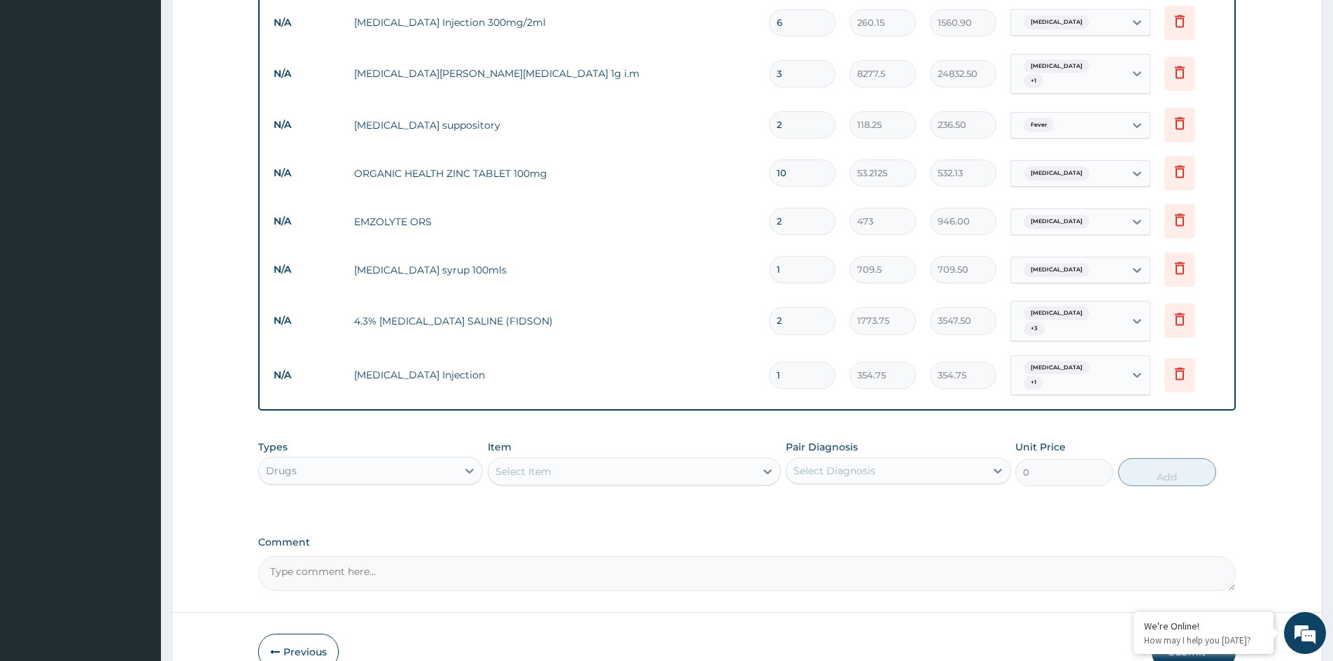
scroll to position [804, 0]
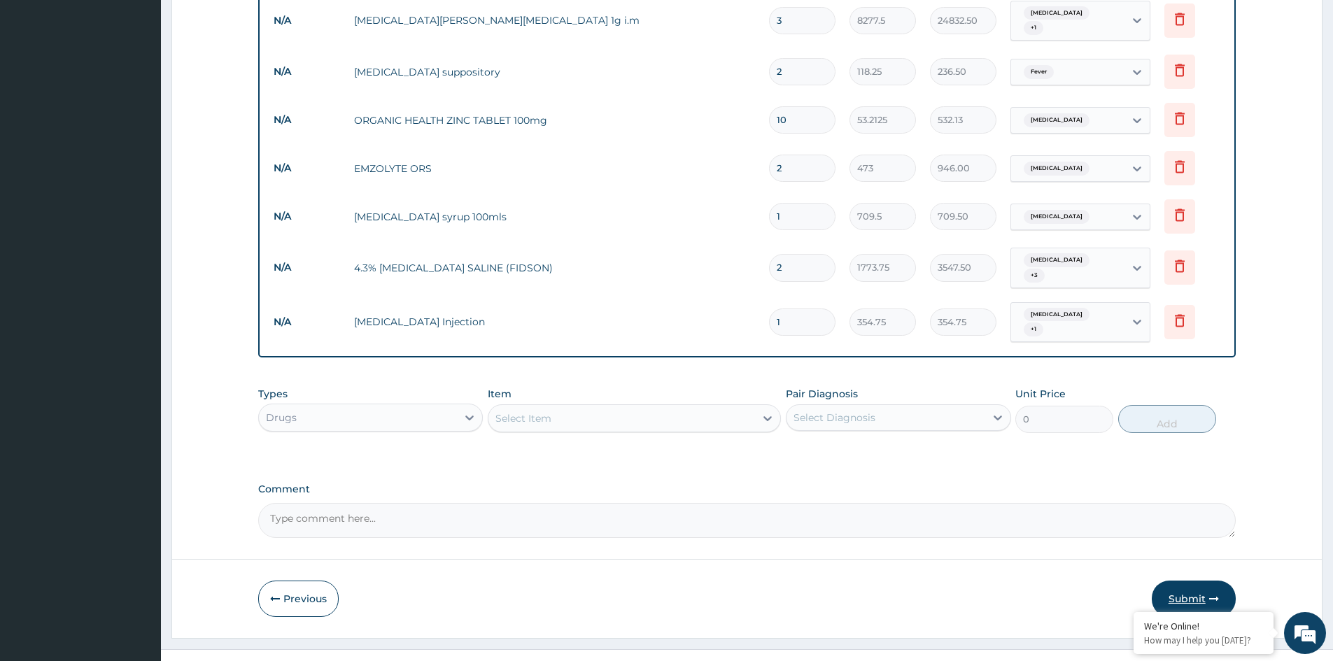
click at [1191, 581] on button "Submit" at bounding box center [1194, 599] width 84 height 36
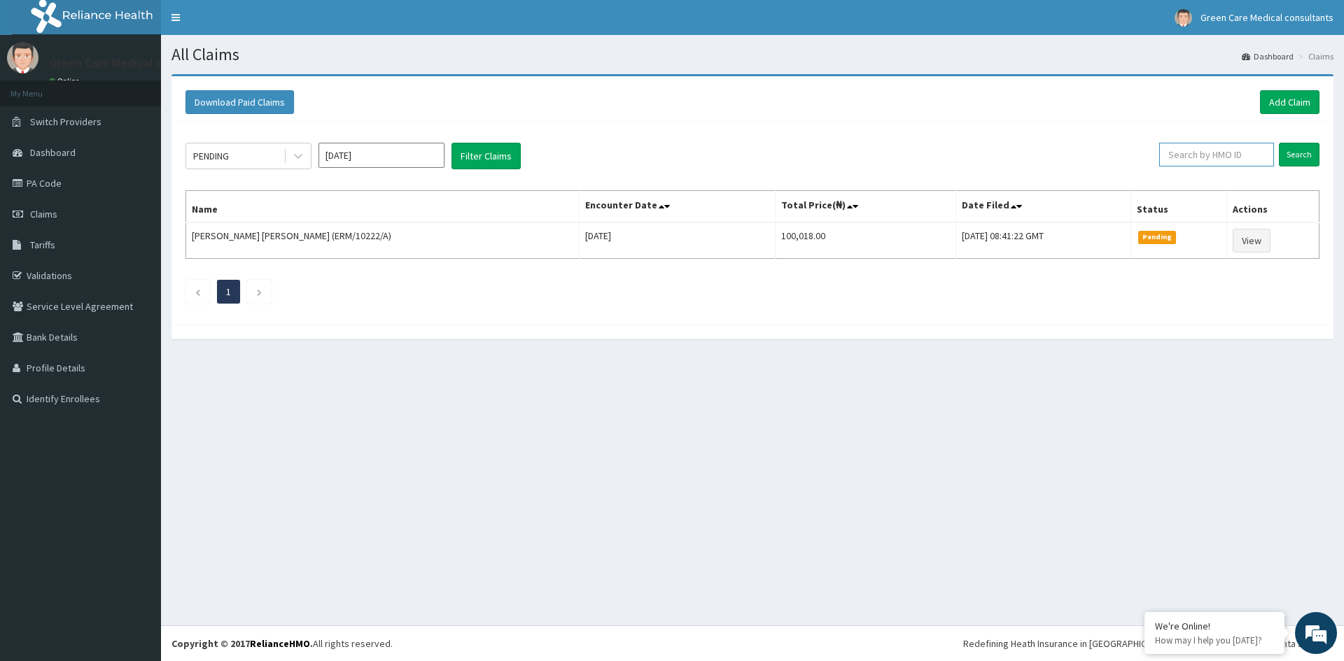
click at [1228, 161] on input "text" at bounding box center [1216, 155] width 115 height 24
type input "LFM/10099/E"
click at [1296, 151] on input "Search" at bounding box center [1299, 155] width 41 height 24
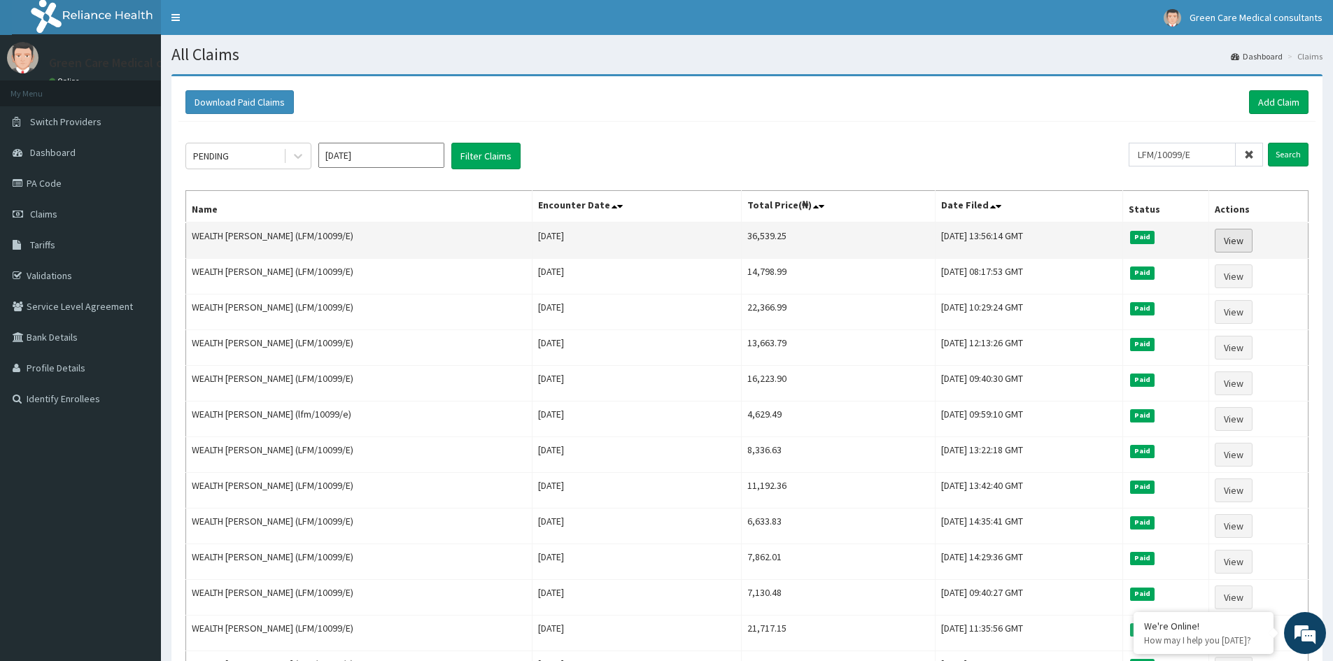
click at [1237, 242] on link "View" at bounding box center [1234, 241] width 38 height 24
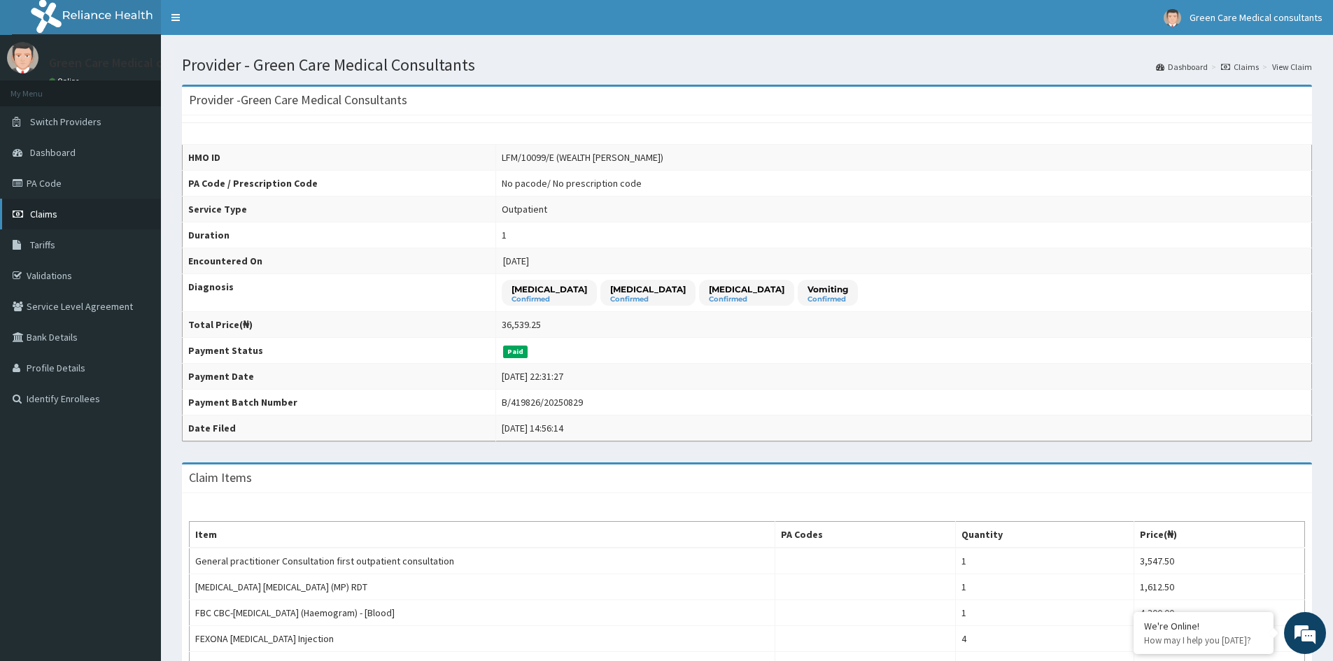
click at [55, 212] on span "Claims" at bounding box center [43, 214] width 27 height 13
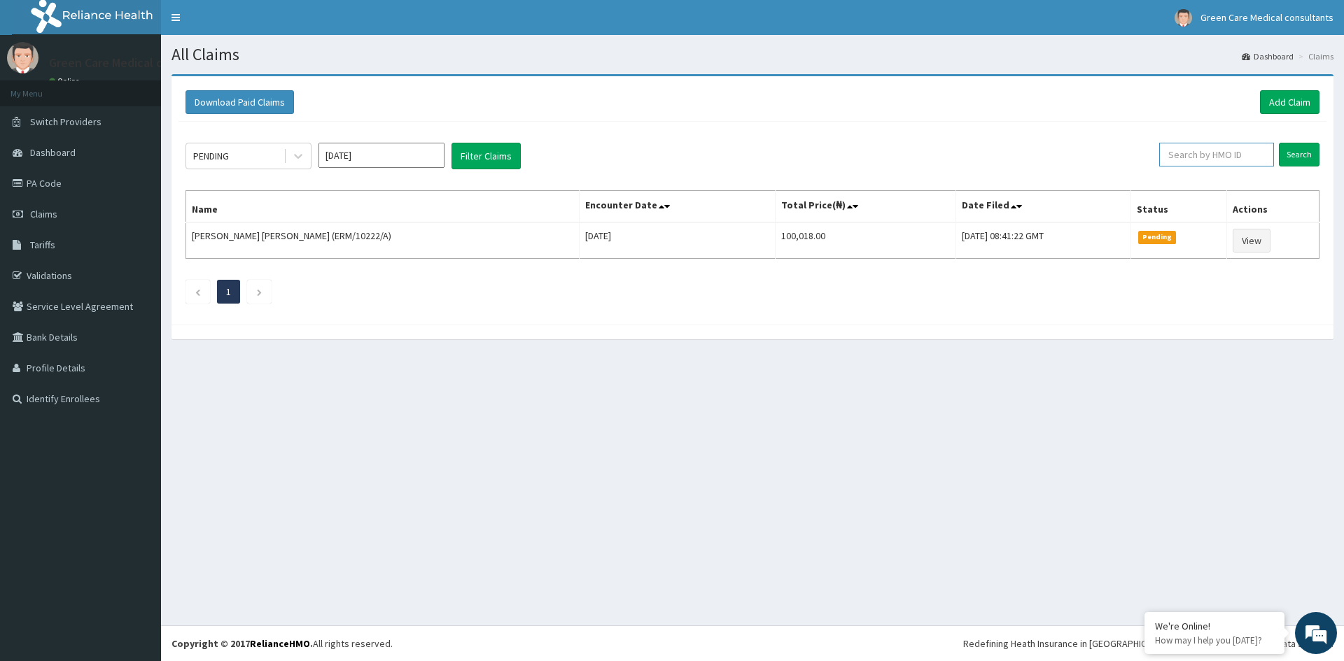
click at [1202, 155] on input "text" at bounding box center [1216, 155] width 115 height 24
type input "SFA/13089/A"
click at [1298, 157] on input "Search" at bounding box center [1299, 155] width 41 height 24
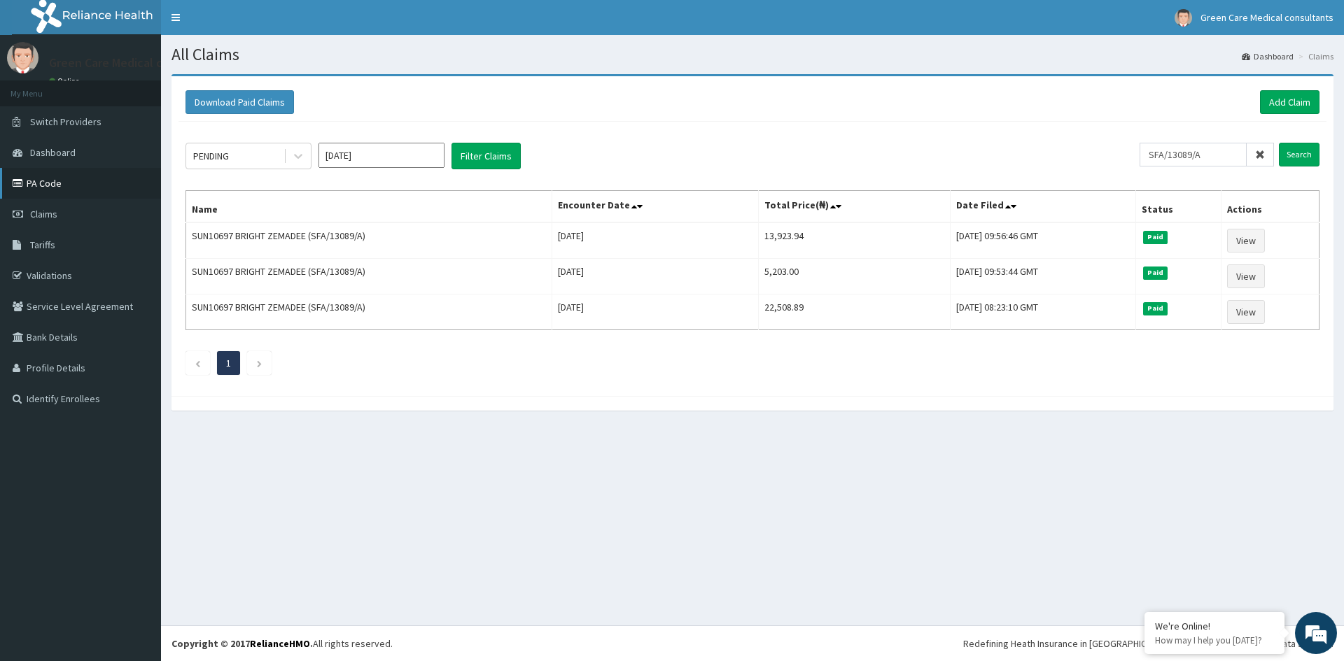
click at [52, 183] on link "PA Code" at bounding box center [80, 183] width 161 height 31
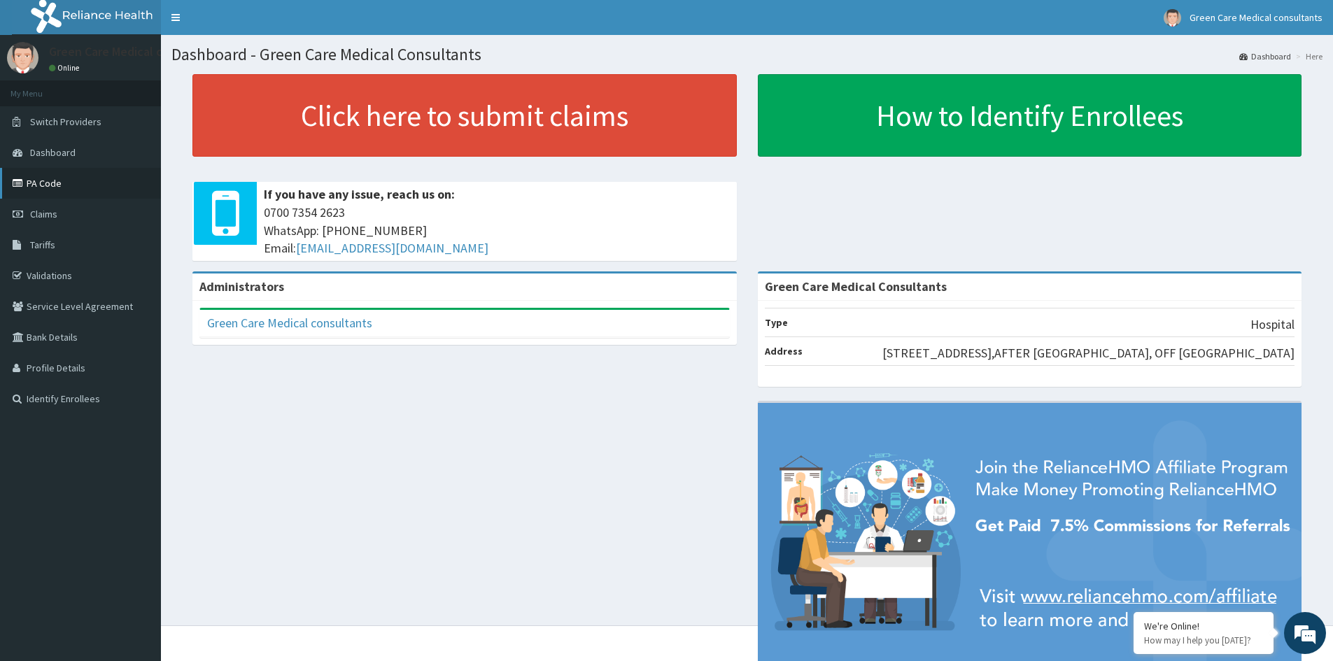
click at [51, 180] on link "PA Code" at bounding box center [80, 183] width 161 height 31
